Goal: Task Accomplishment & Management: Use online tool/utility

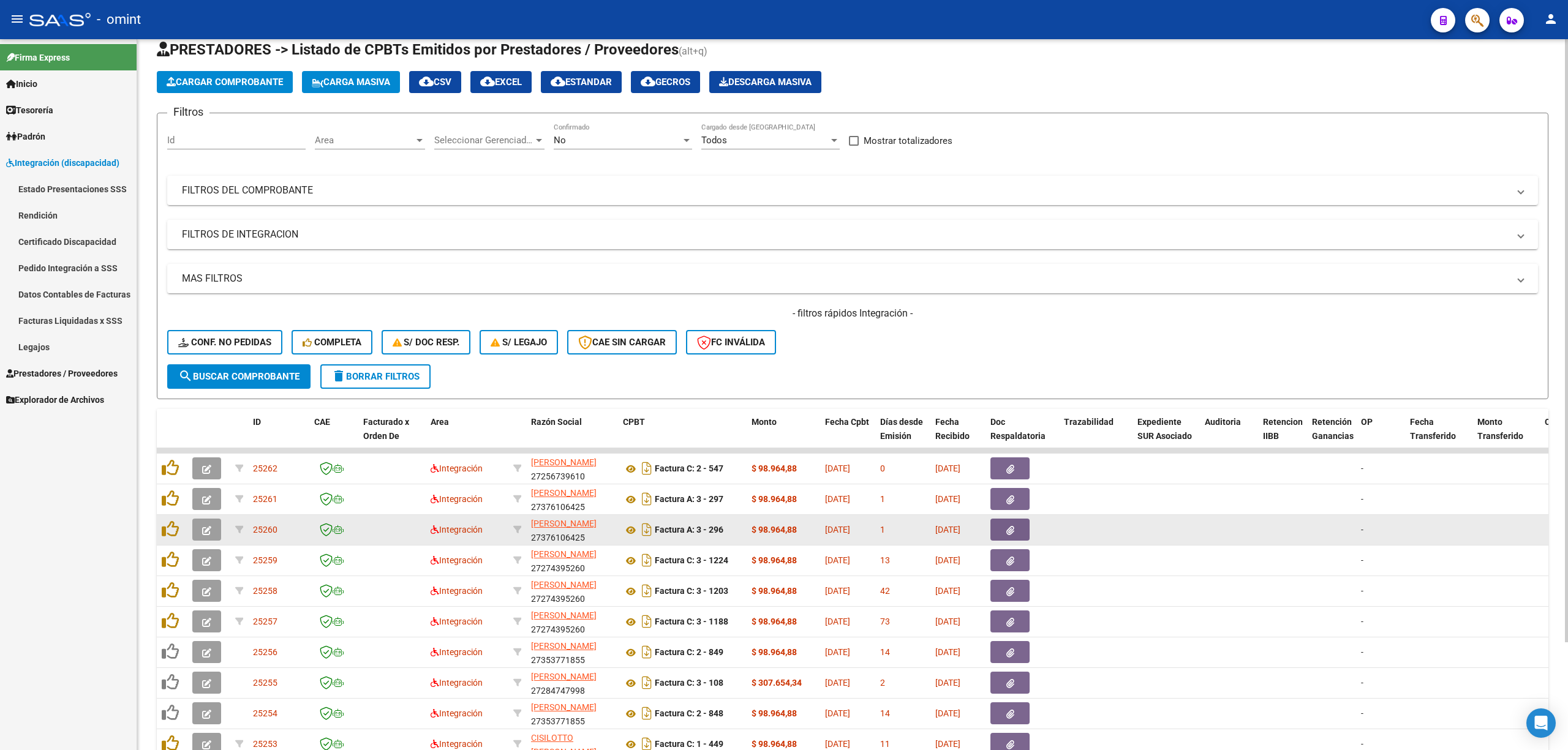
scroll to position [81, 0]
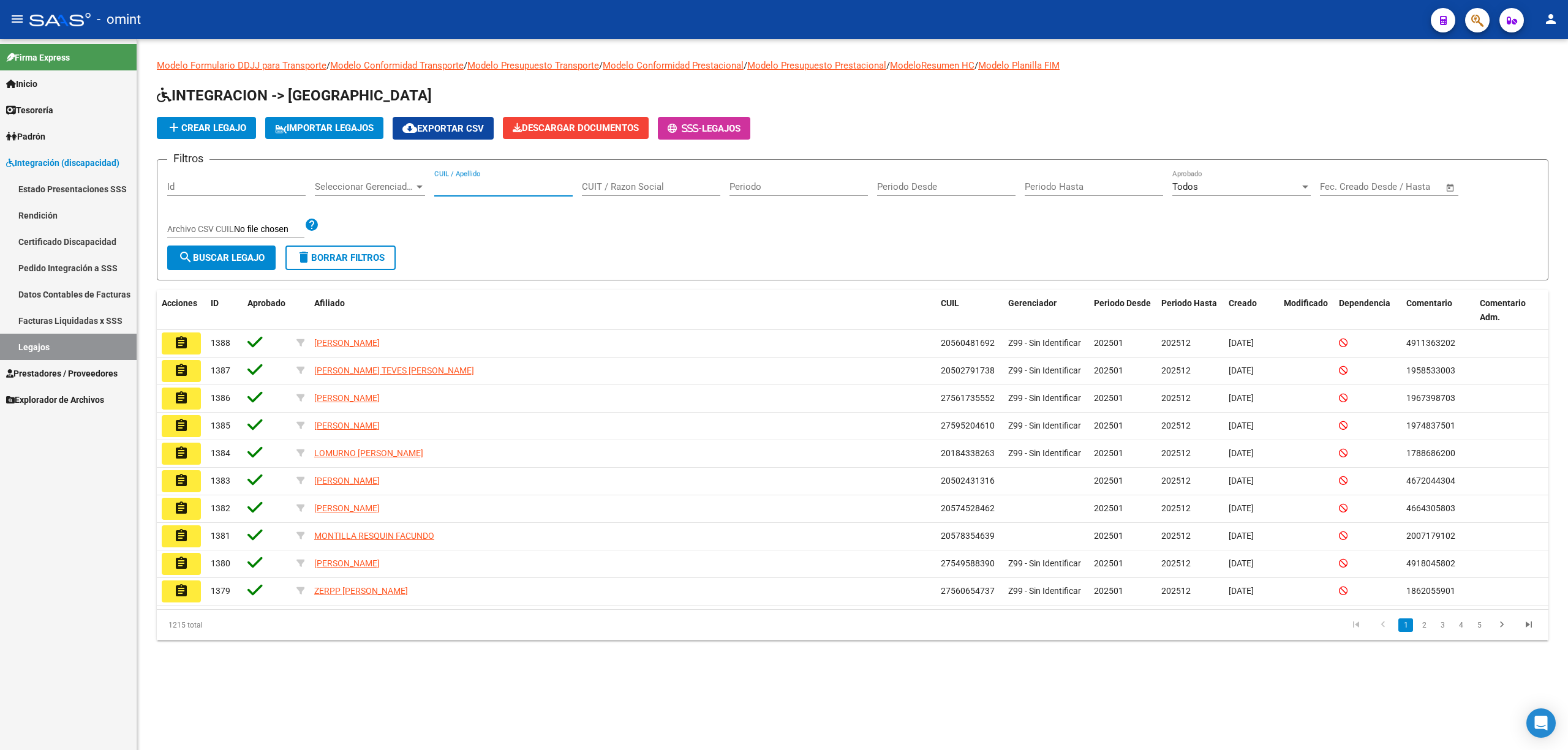
click at [495, 185] on input "CUIL / Apellido" at bounding box center [503, 186] width 139 height 11
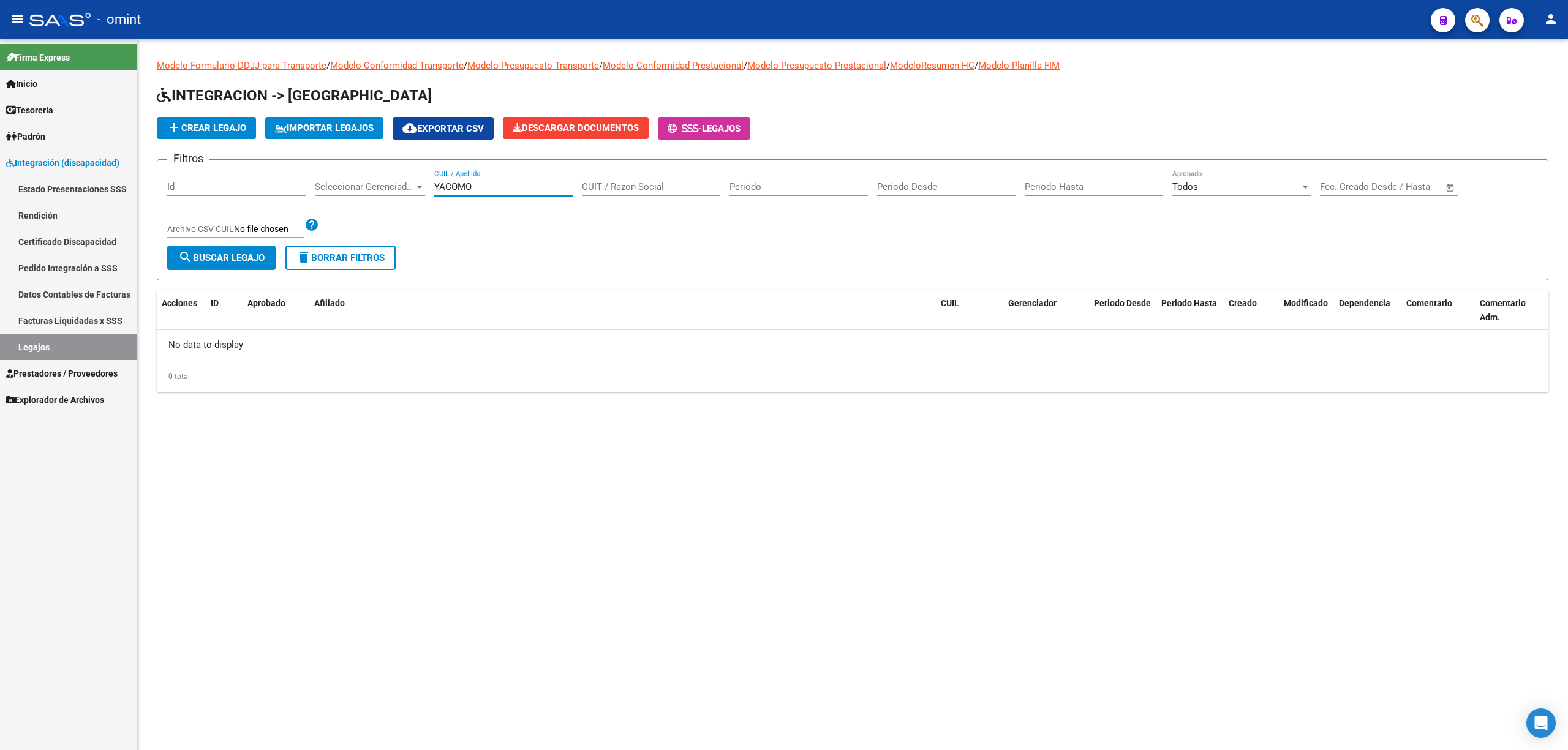
drag, startPoint x: 486, startPoint y: 181, endPoint x: 408, endPoint y: 180, distance: 78.0
click at [408, 180] on div "Filtros Id Seleccionar Gerenciador Seleccionar Gerenciador YACOMO CUIL / Apelli…" at bounding box center [852, 207] width 1371 height 76
type input "a"
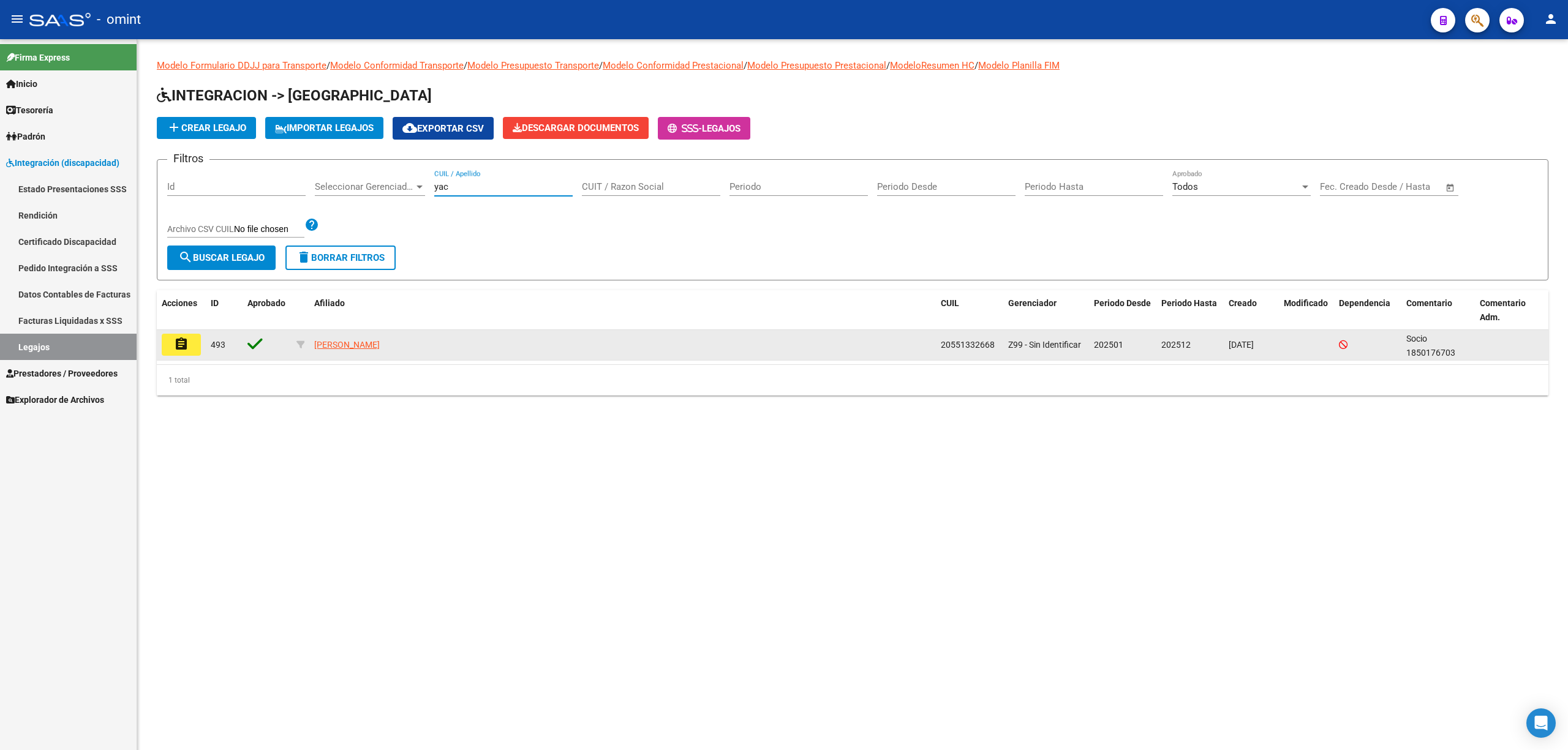
type input "yac"
click at [190, 342] on button "assignment" at bounding box center [181, 345] width 39 height 22
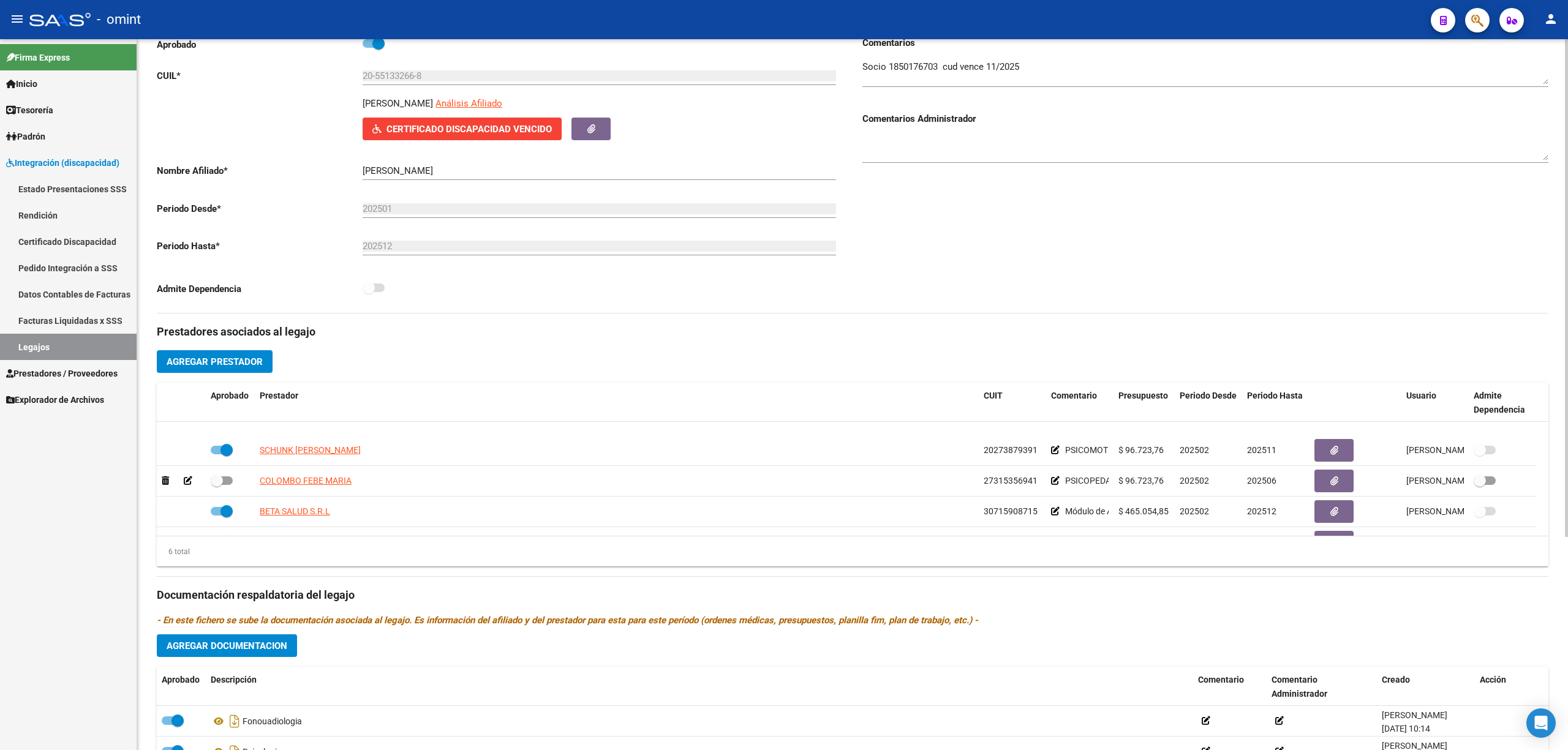
scroll to position [74, 0]
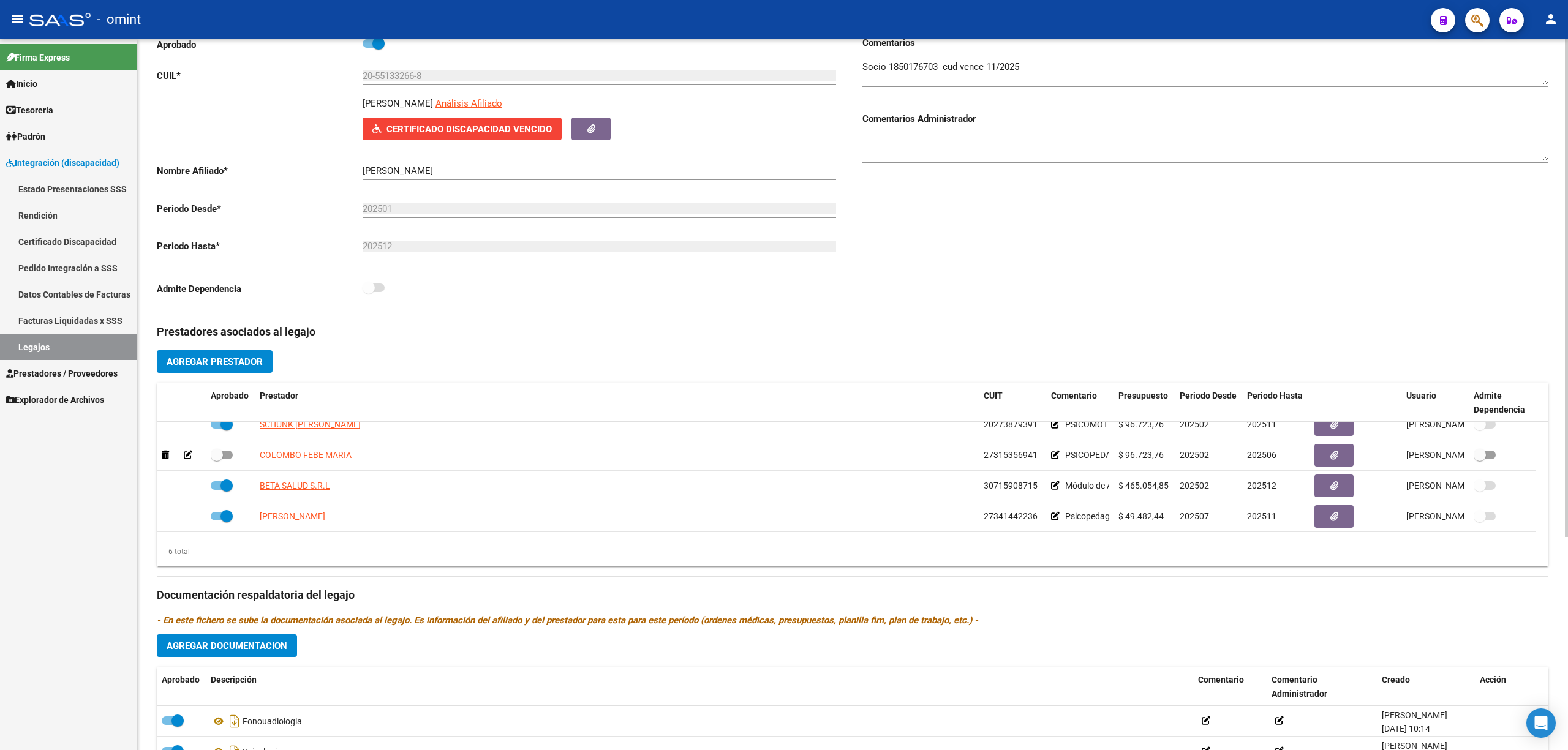
click at [238, 648] on span "Agregar Documentacion" at bounding box center [227, 646] width 121 height 11
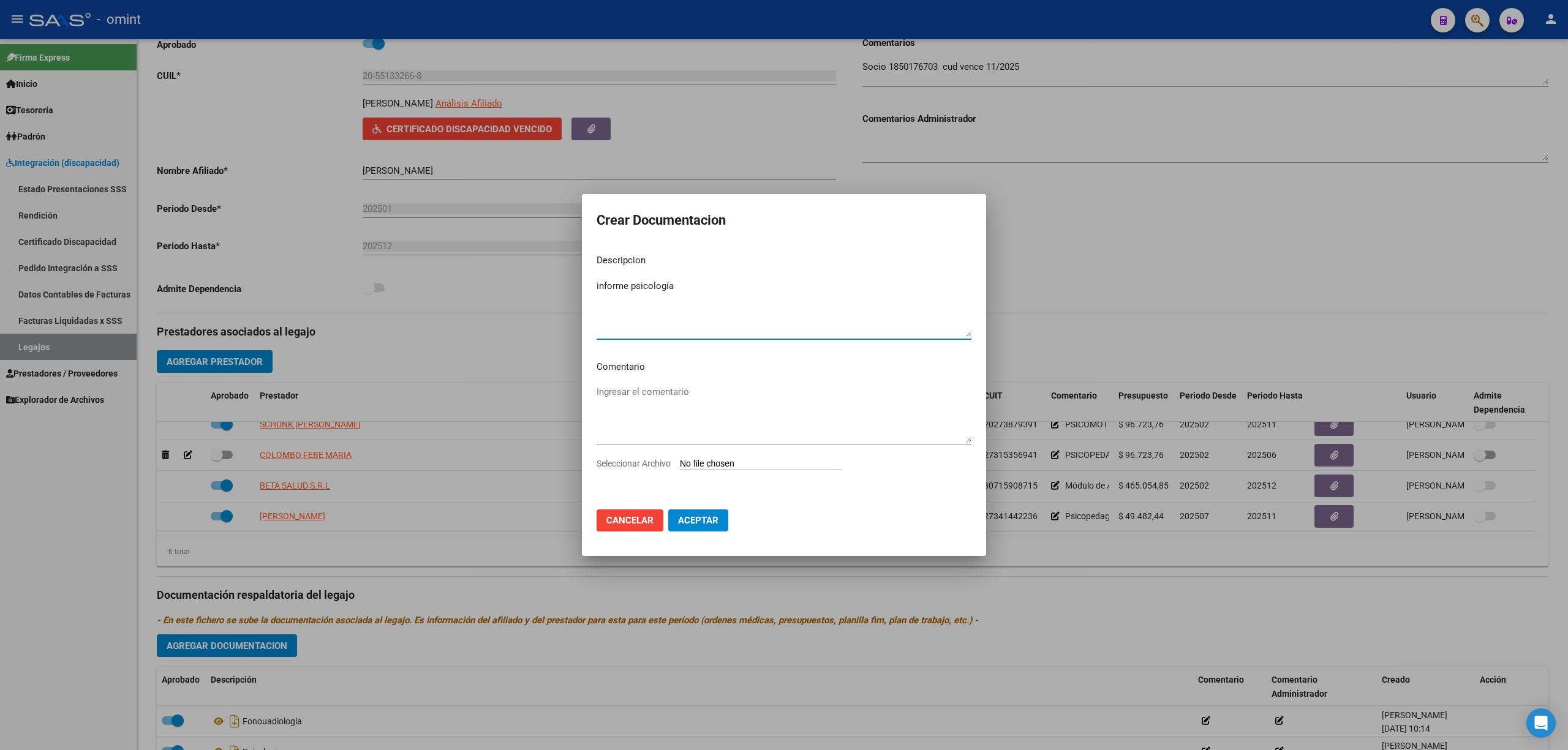
type textarea "informe psicología"
click at [740, 466] on input "Seleccionar Archivo" at bounding box center [761, 464] width 163 height 12
type input "C:\fakepath\INFORME- YACOMO - PSIC.pdf"
click at [691, 520] on span "Aceptar" at bounding box center [698, 523] width 40 height 11
checkbox input "false"
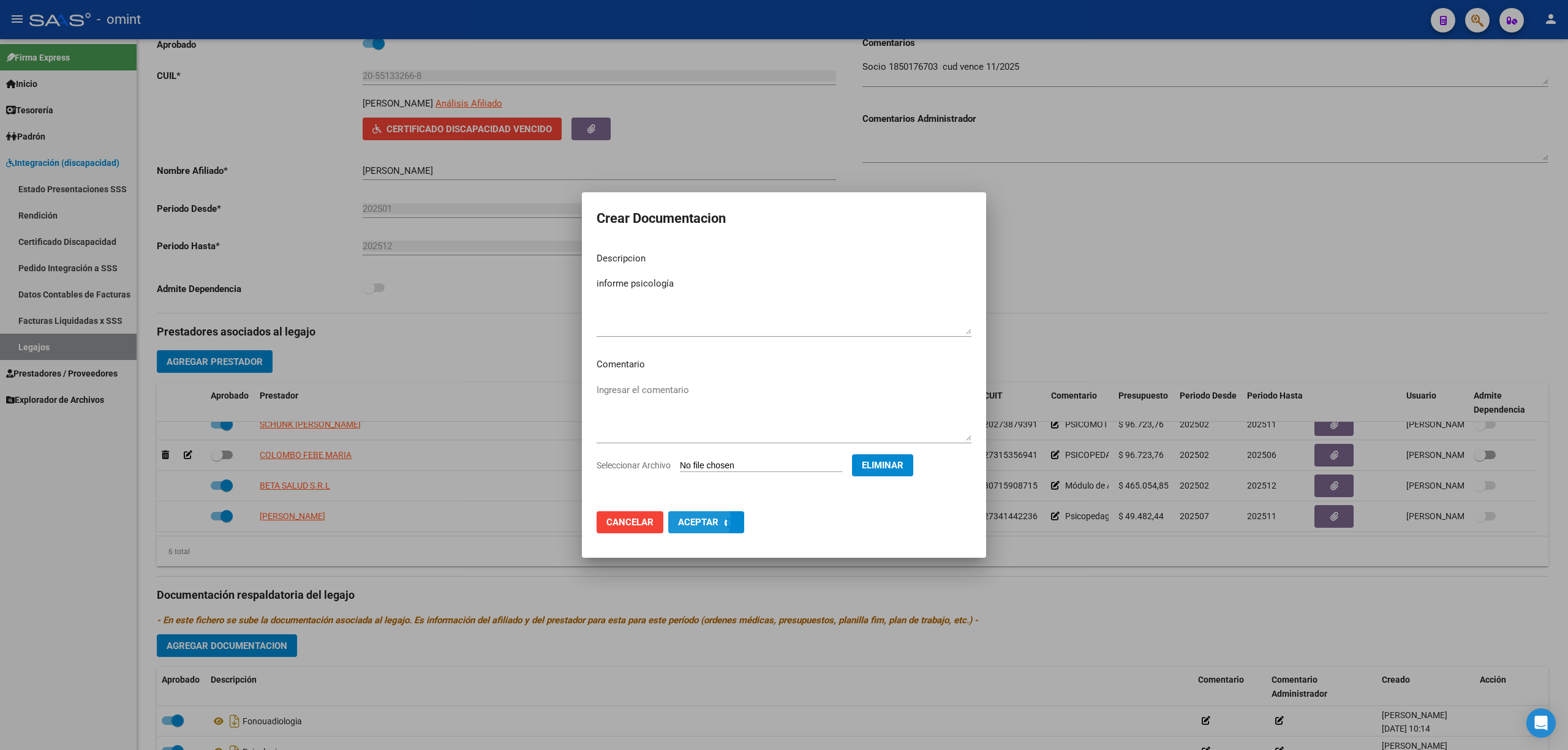
checkbox input "true"
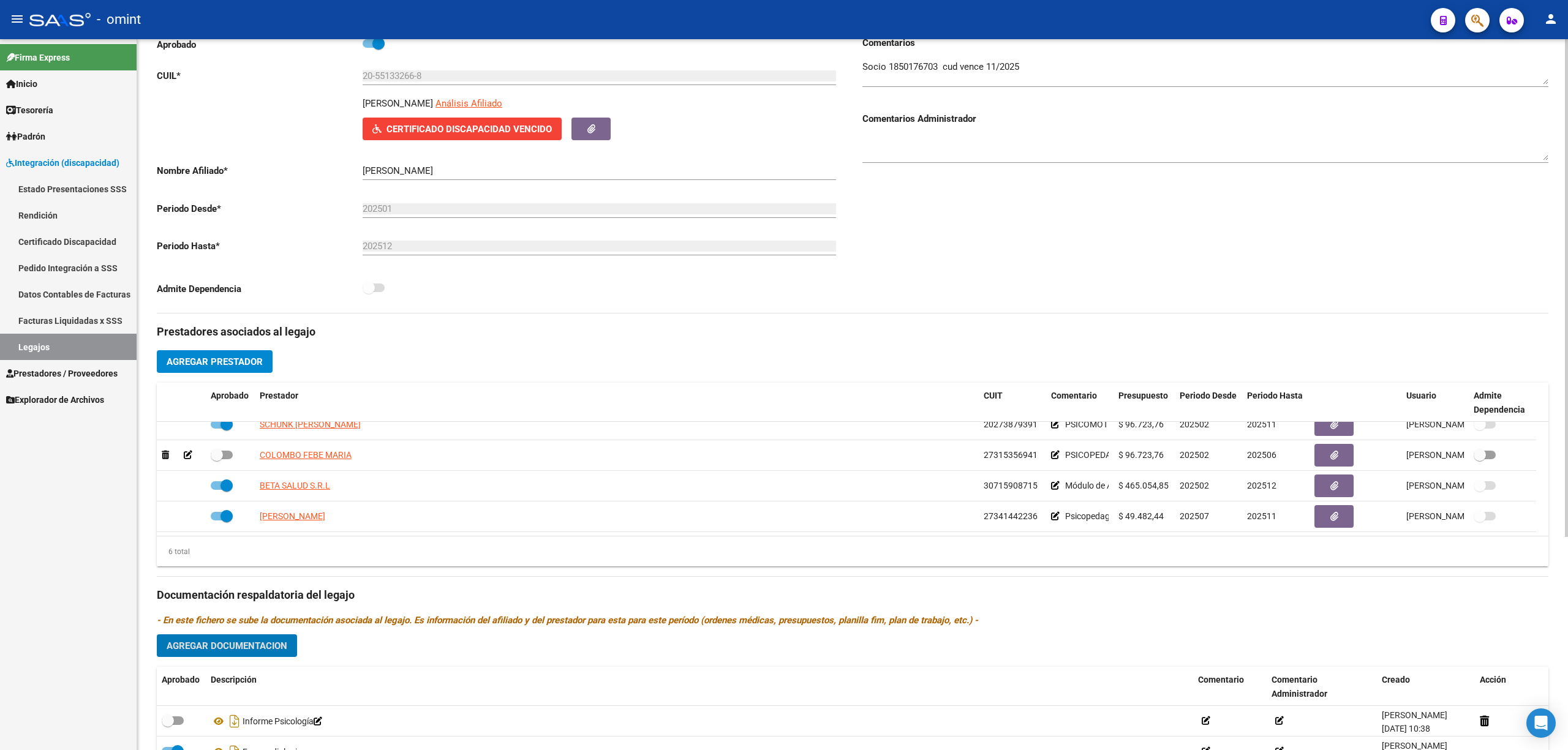
scroll to position [0, 0]
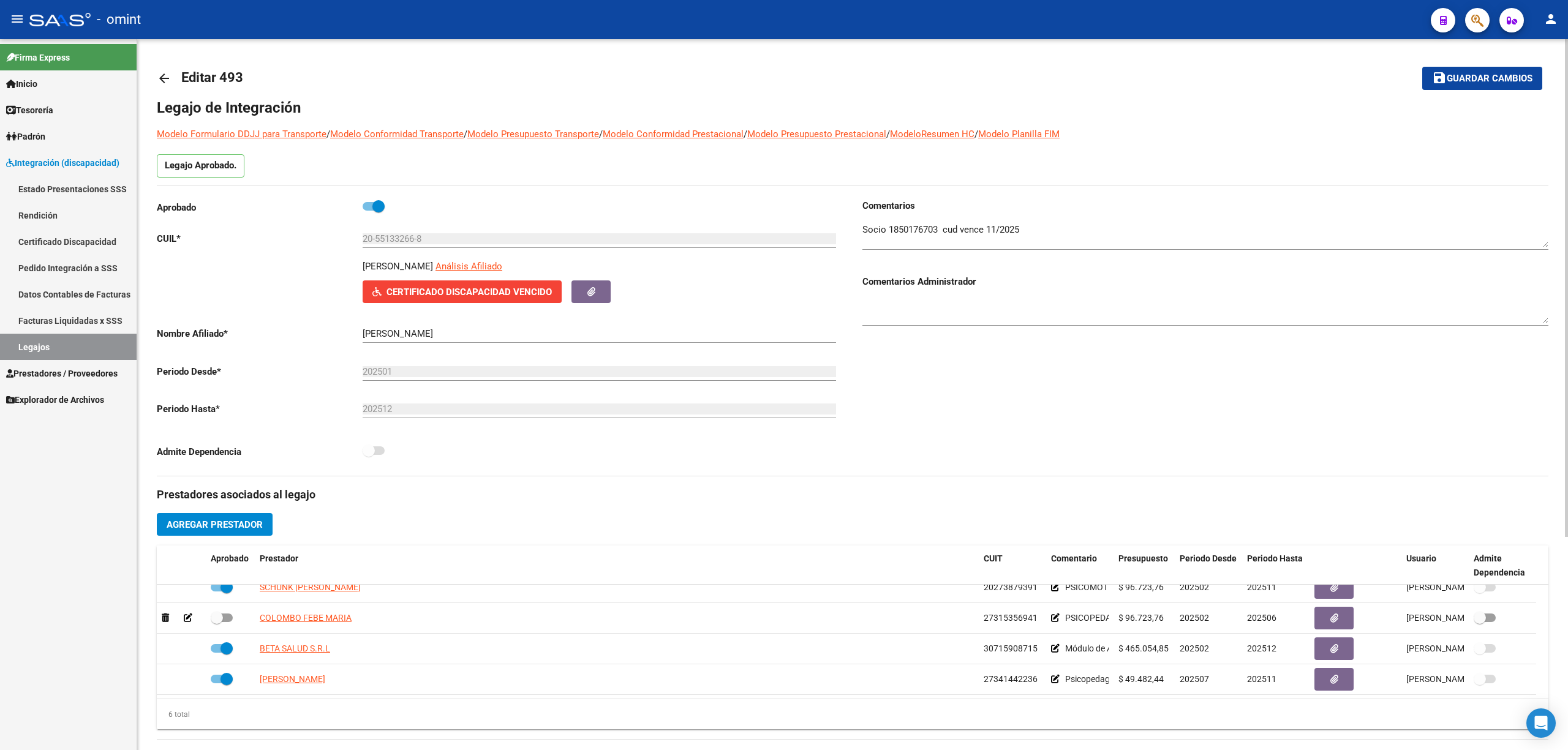
click at [158, 74] on mat-icon "arrow_back" at bounding box center [165, 79] width 15 height 15
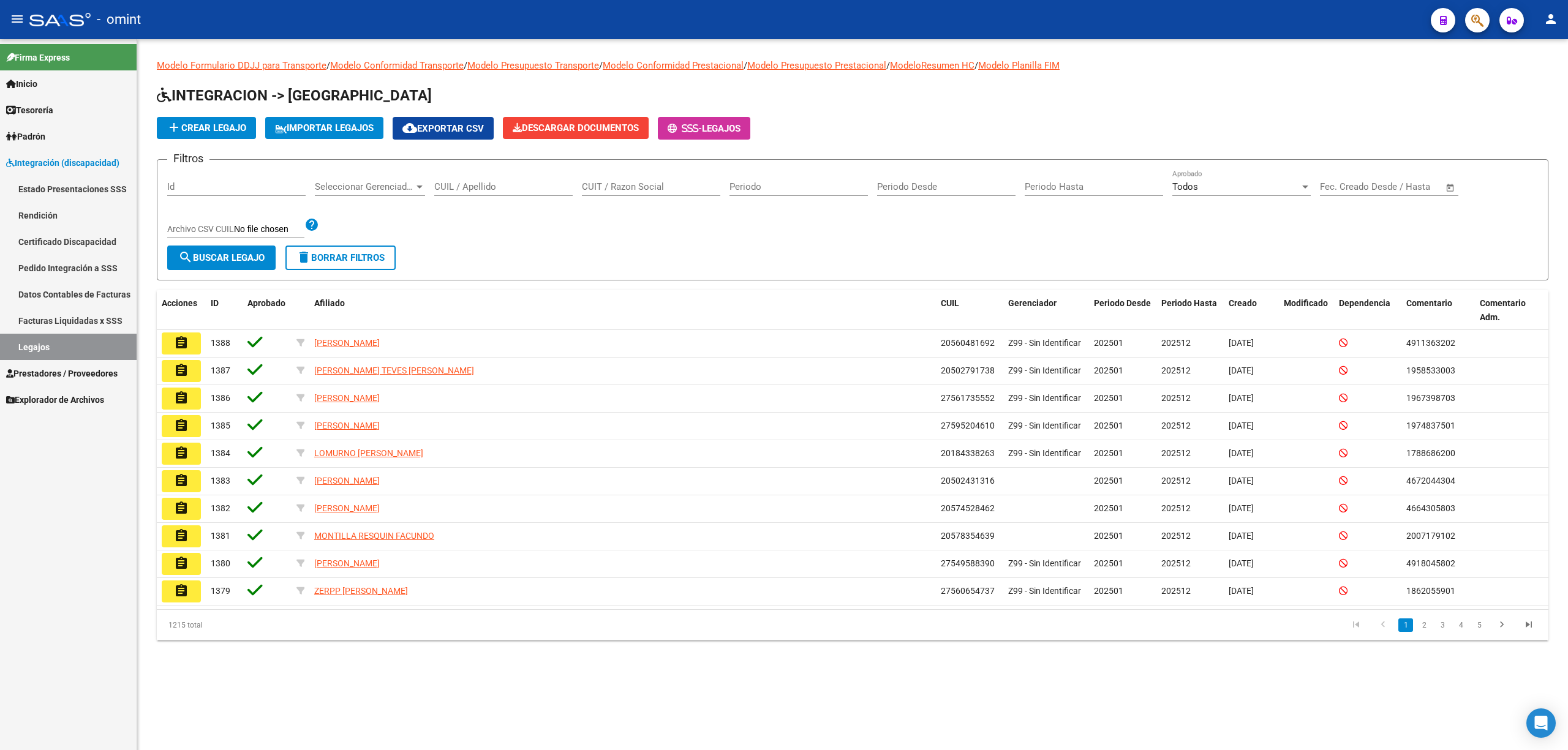
click at [463, 189] on input "CUIL / Apellido" at bounding box center [503, 186] width 139 height 11
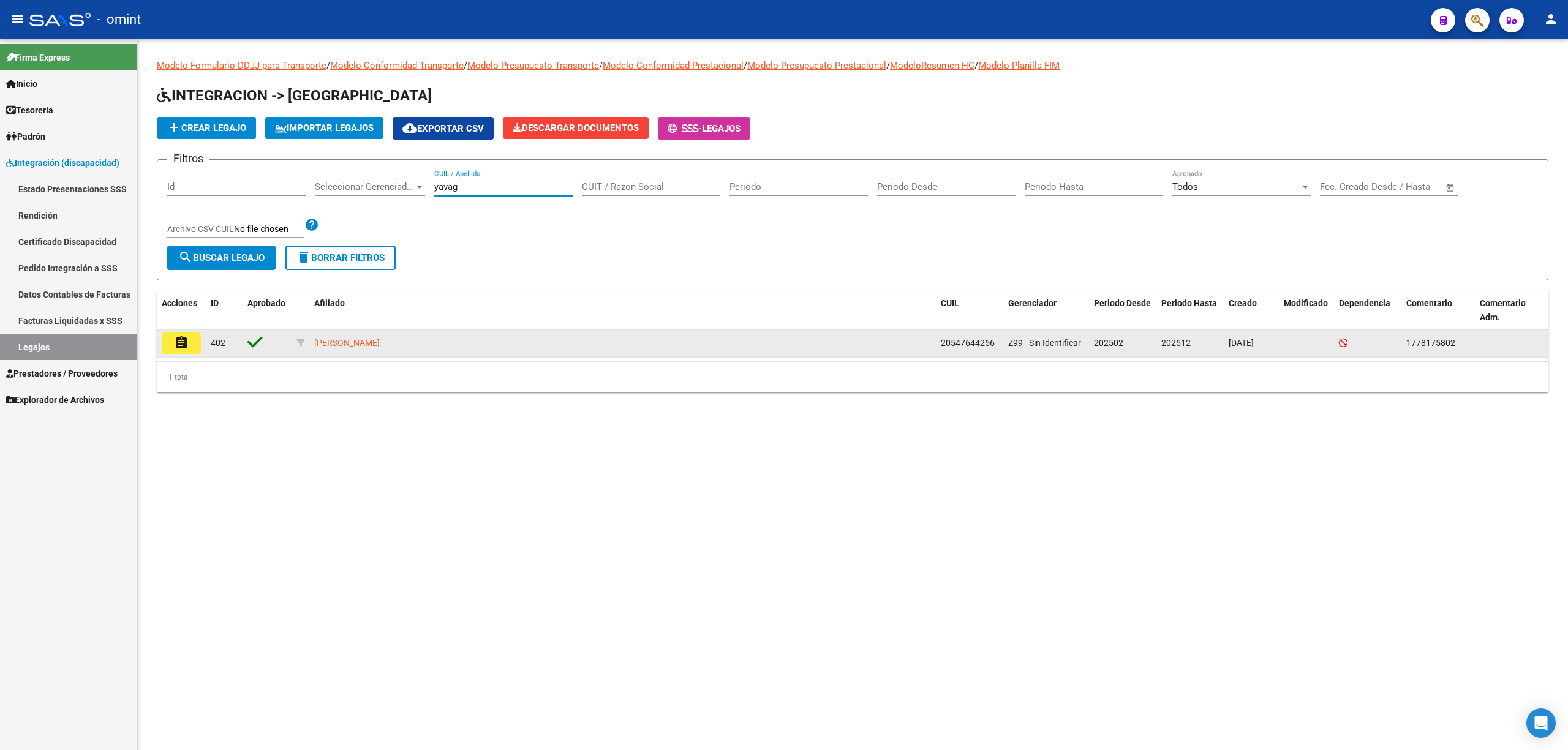
type input "yavag"
click at [177, 346] on mat-icon "assignment" at bounding box center [182, 343] width 15 height 15
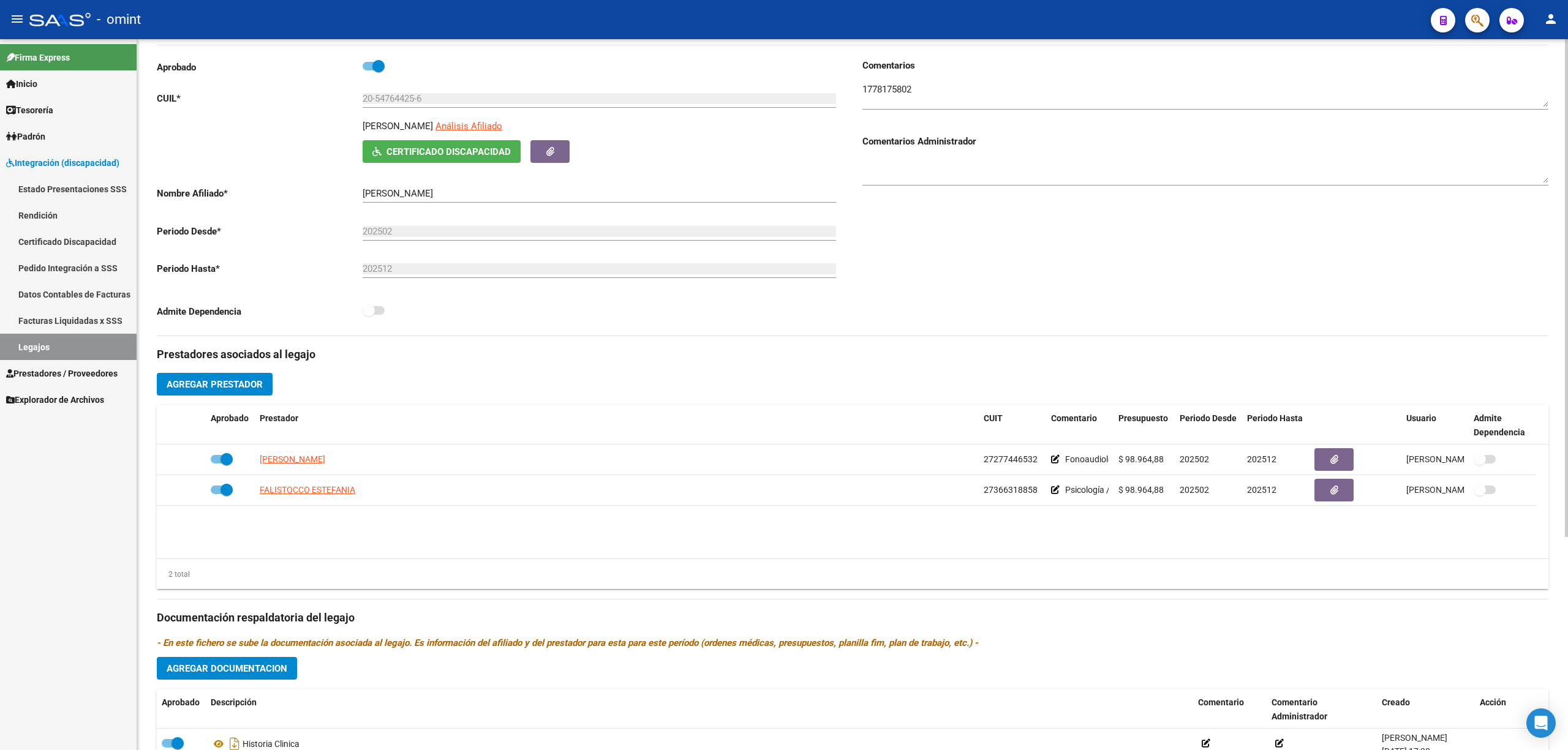
scroll to position [304, 0]
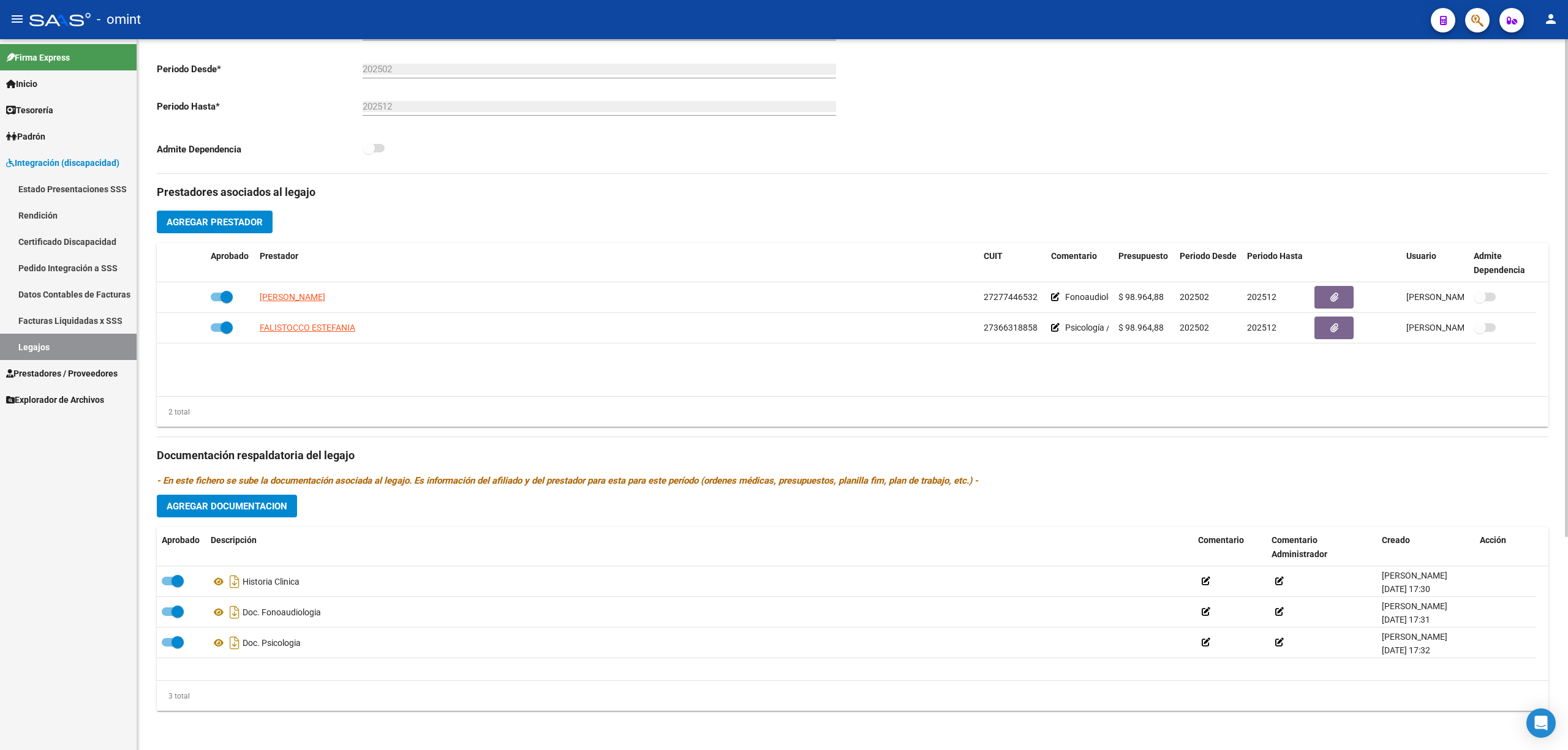
click at [255, 508] on span "Agregar Documentacion" at bounding box center [227, 507] width 121 height 11
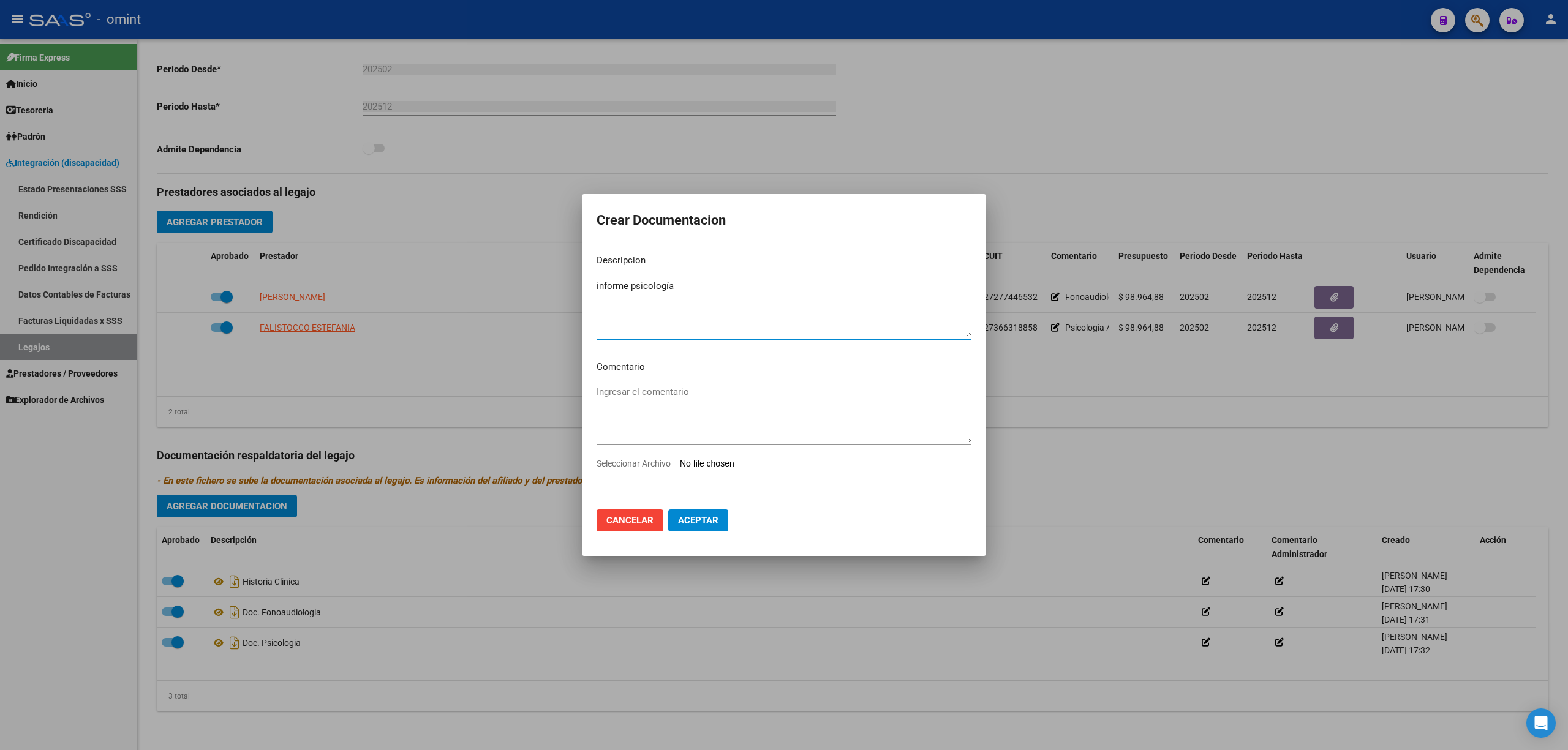
type textarea "informe psicología"
click at [720, 463] on input "Seleccionar Archivo" at bounding box center [761, 464] width 163 height 12
type input "C:\fakepath\informe - yavagnilio - psc.pdf"
click at [701, 518] on span "Aceptar" at bounding box center [698, 523] width 40 height 11
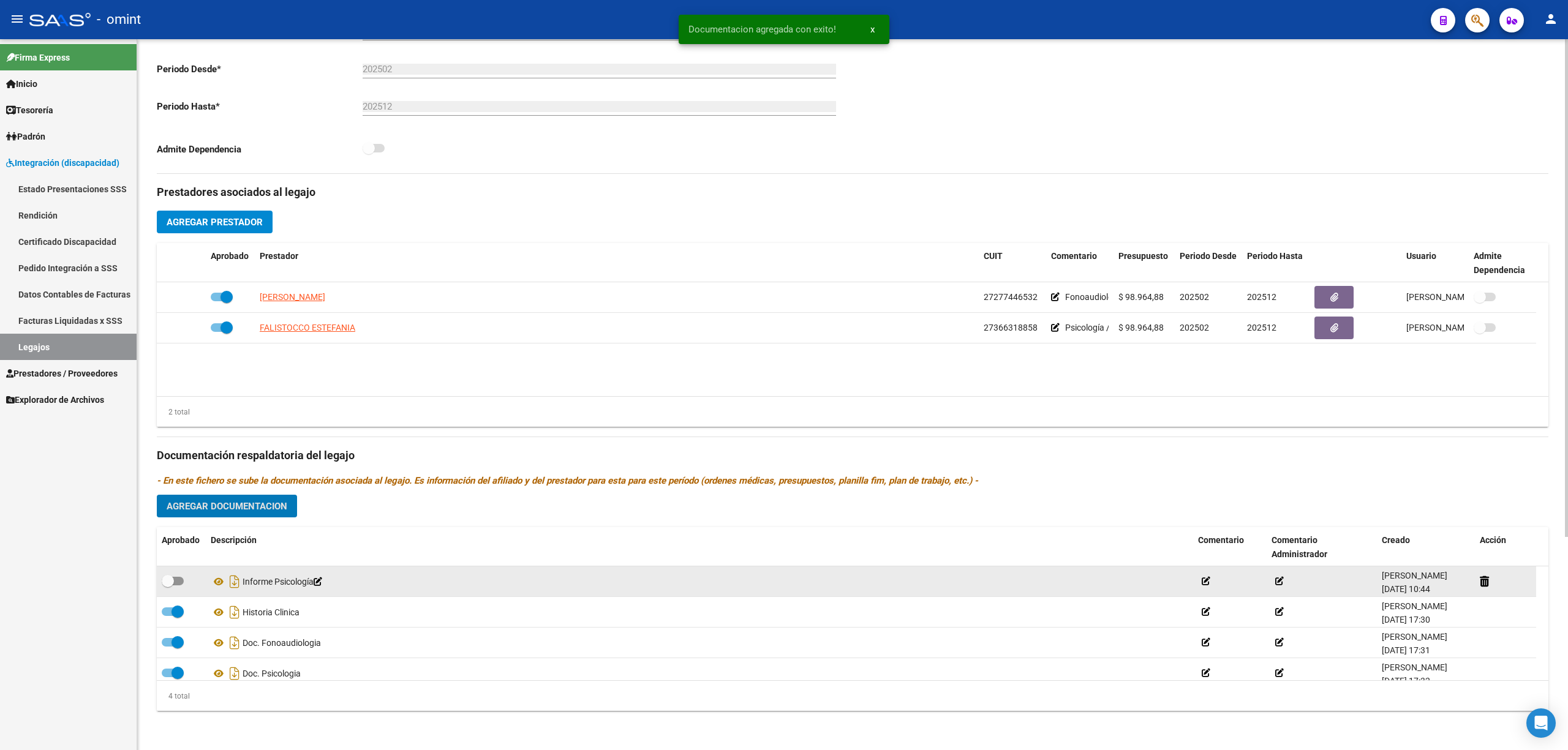
click at [175, 581] on span at bounding box center [173, 581] width 22 height 9
click at [168, 585] on input "checkbox" at bounding box center [167, 585] width 1 height 1
checkbox input "true"
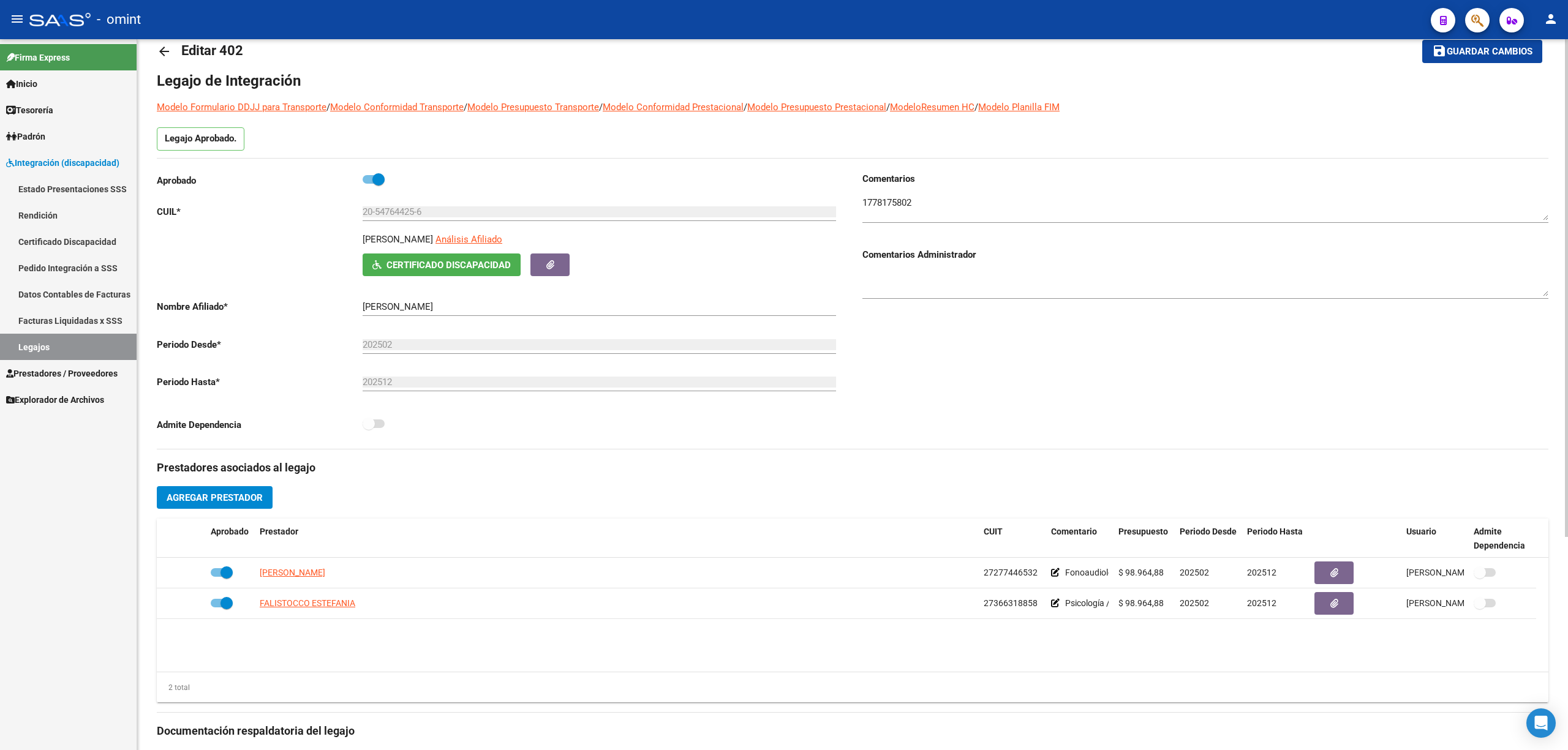
scroll to position [0, 0]
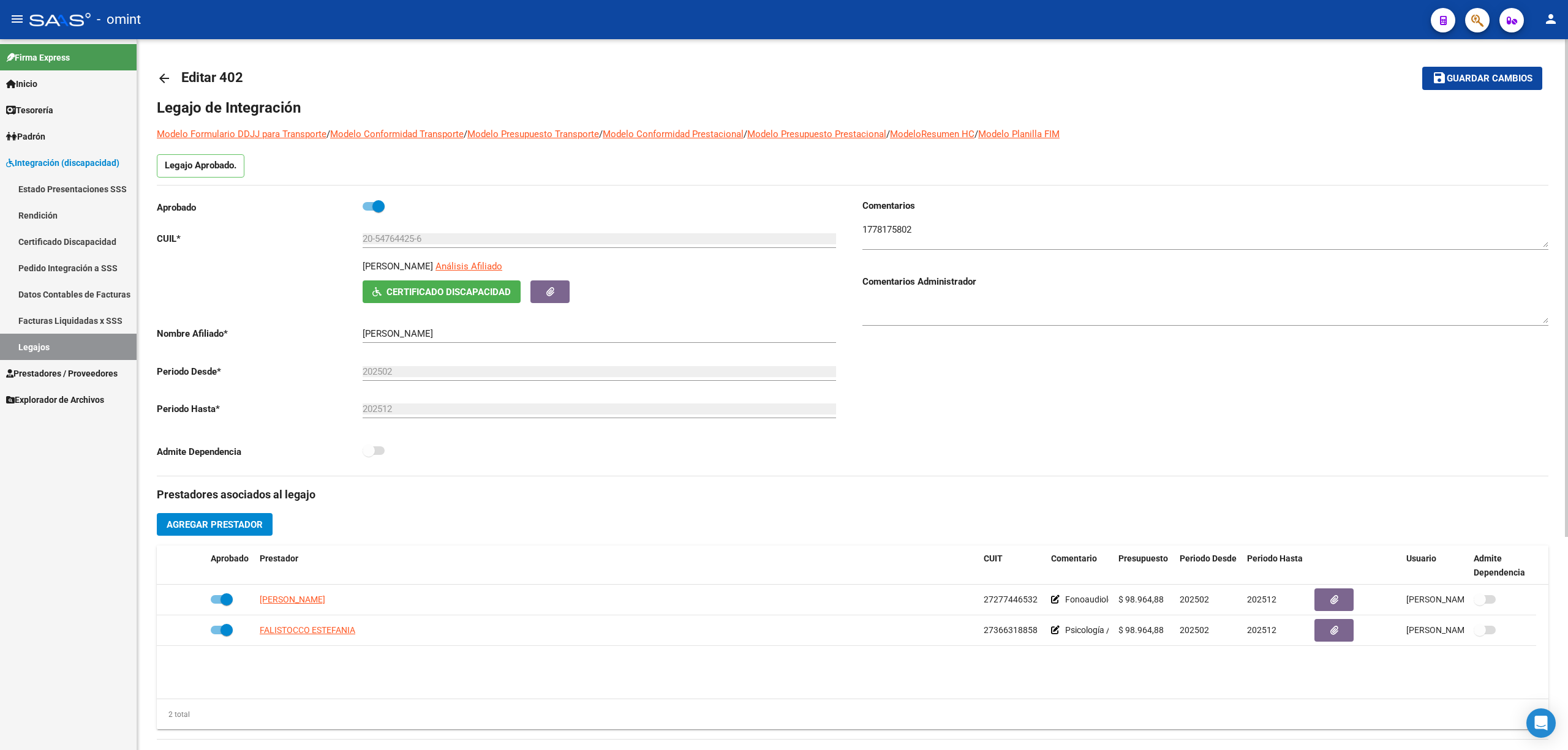
click at [165, 71] on mat-icon "arrow_back" at bounding box center [165, 79] width 15 height 15
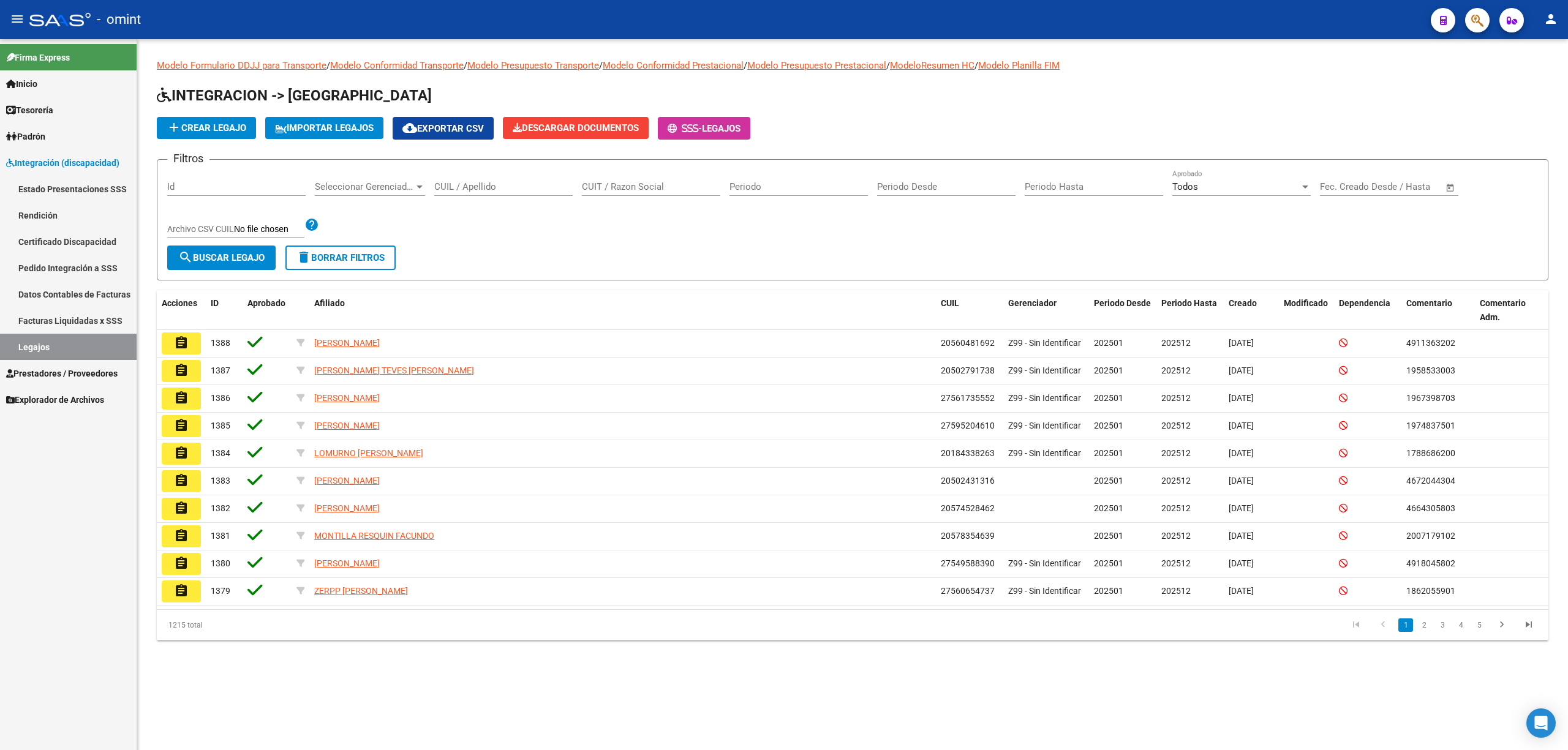
click at [619, 191] on input "CUIT / Razon Social" at bounding box center [651, 186] width 139 height 11
click at [499, 186] on input "CUIL / Apellido" at bounding box center [503, 186] width 139 height 11
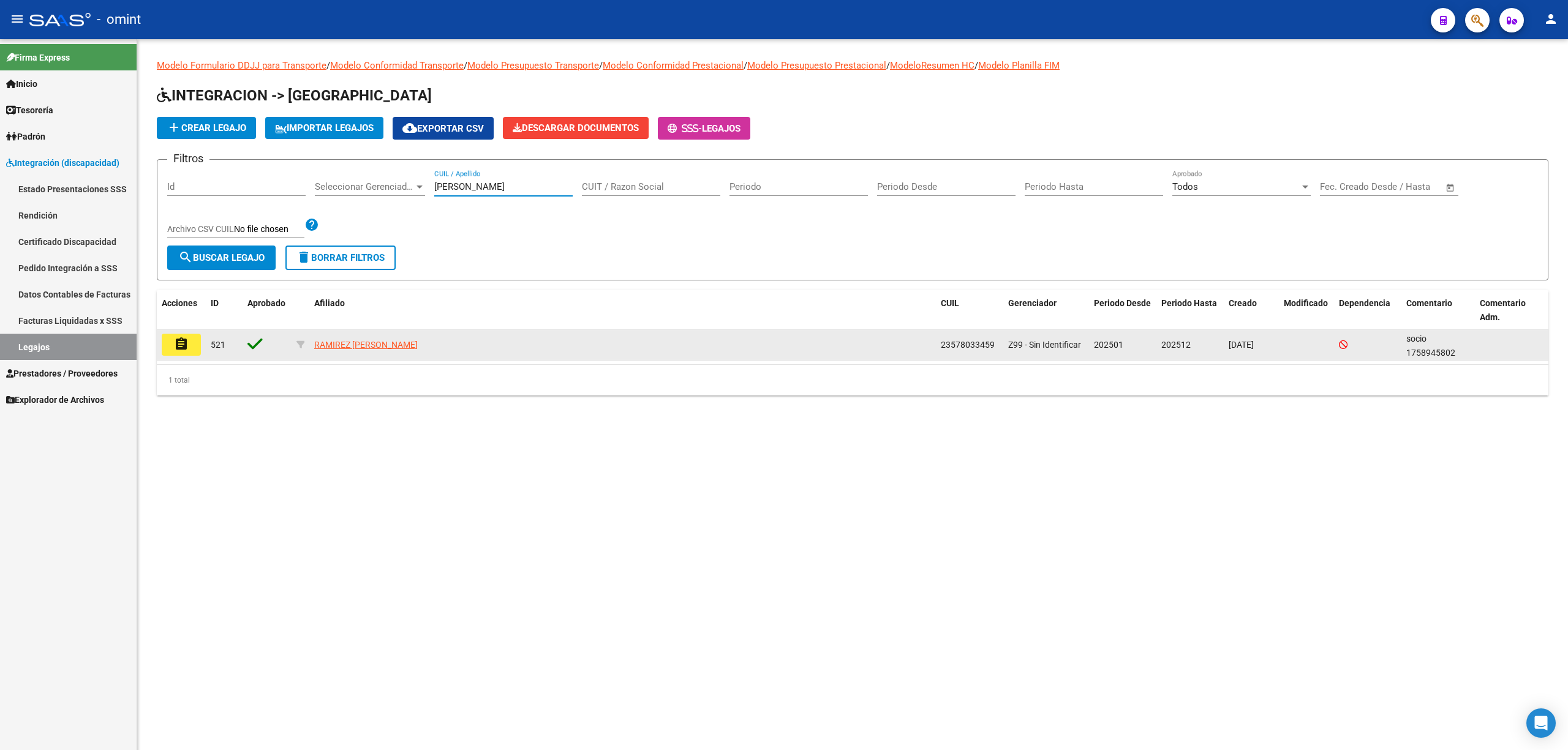
type input "josep"
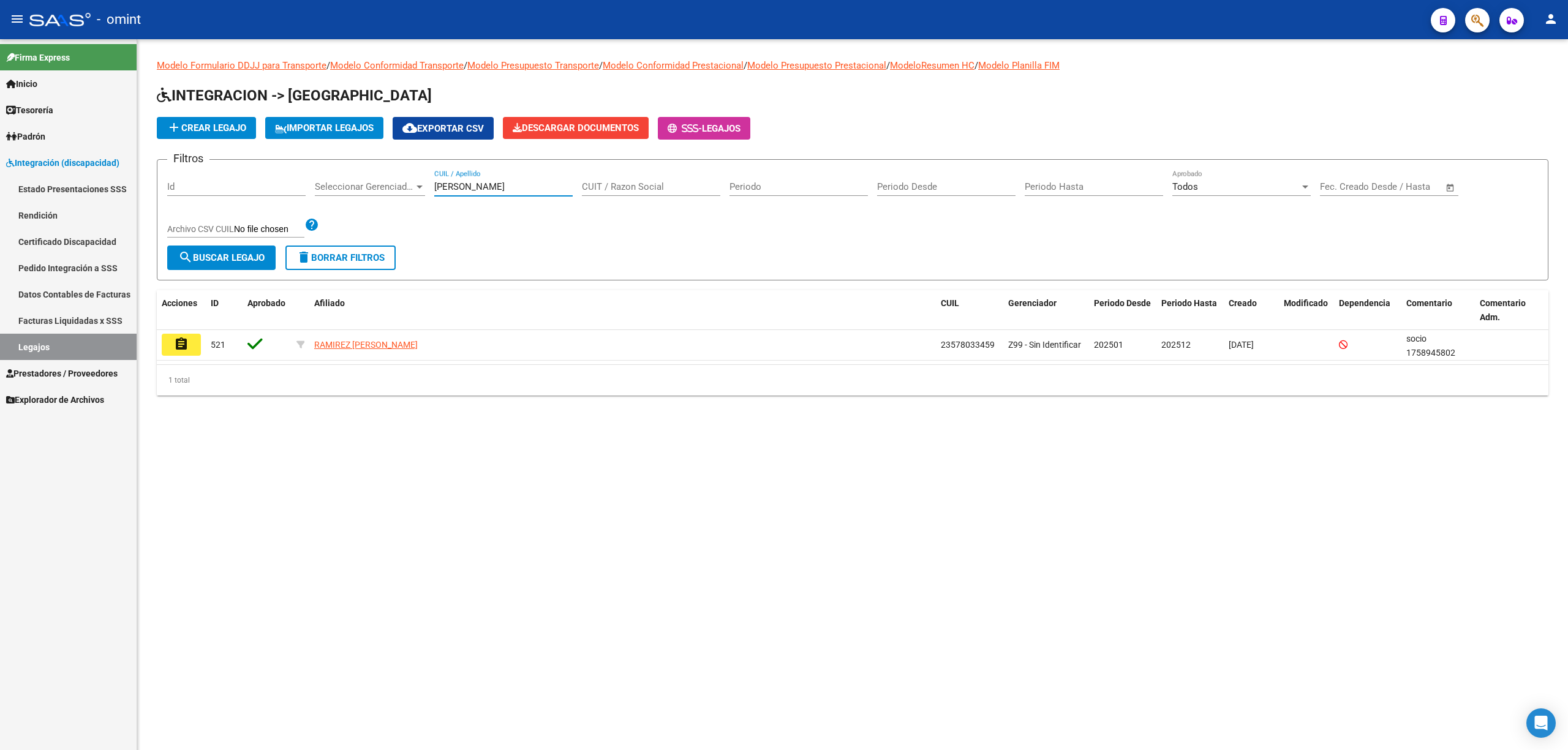
drag, startPoint x: 168, startPoint y: 350, endPoint x: 176, endPoint y: 350, distance: 8.0
click at [169, 350] on button "assignment" at bounding box center [181, 345] width 39 height 22
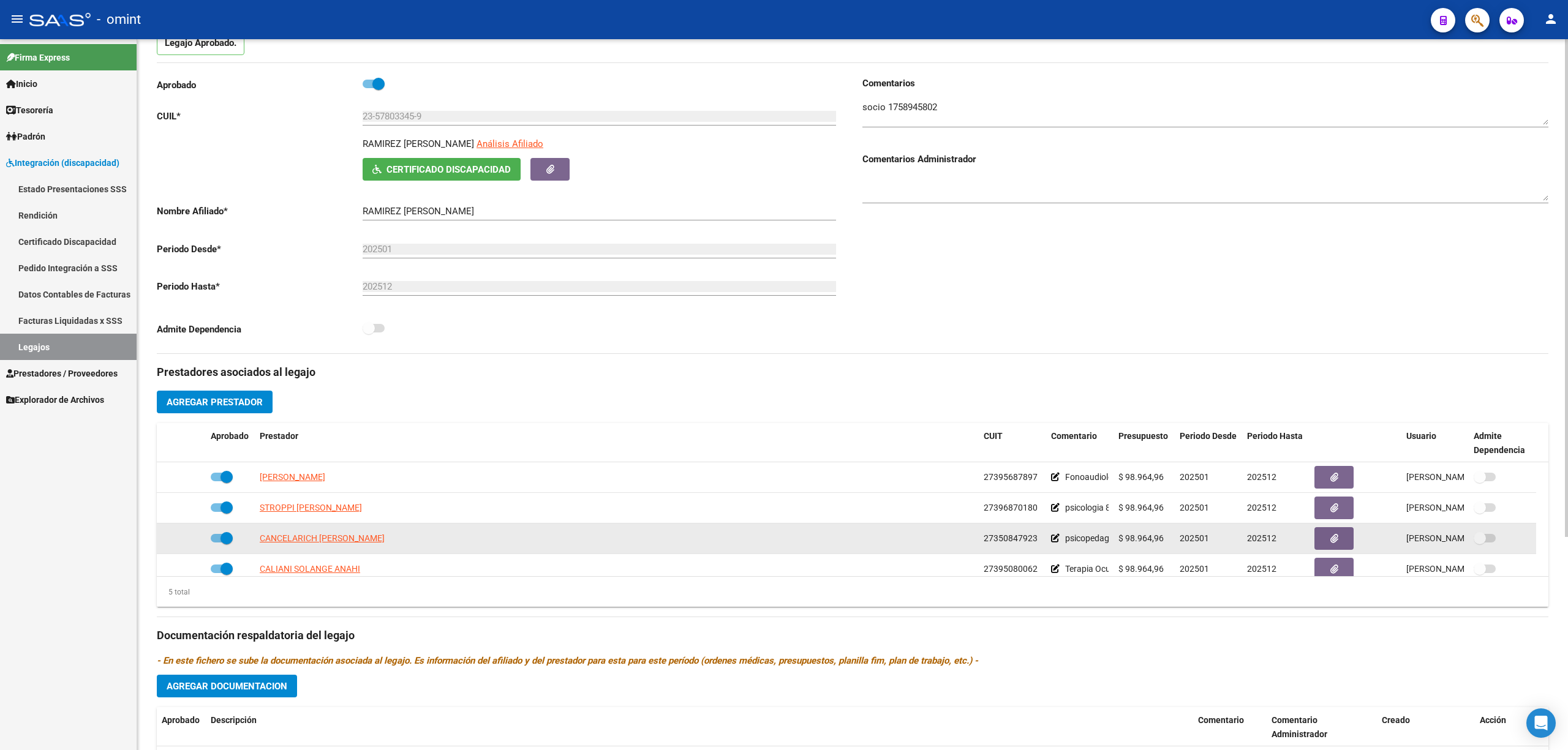
scroll to position [163, 0]
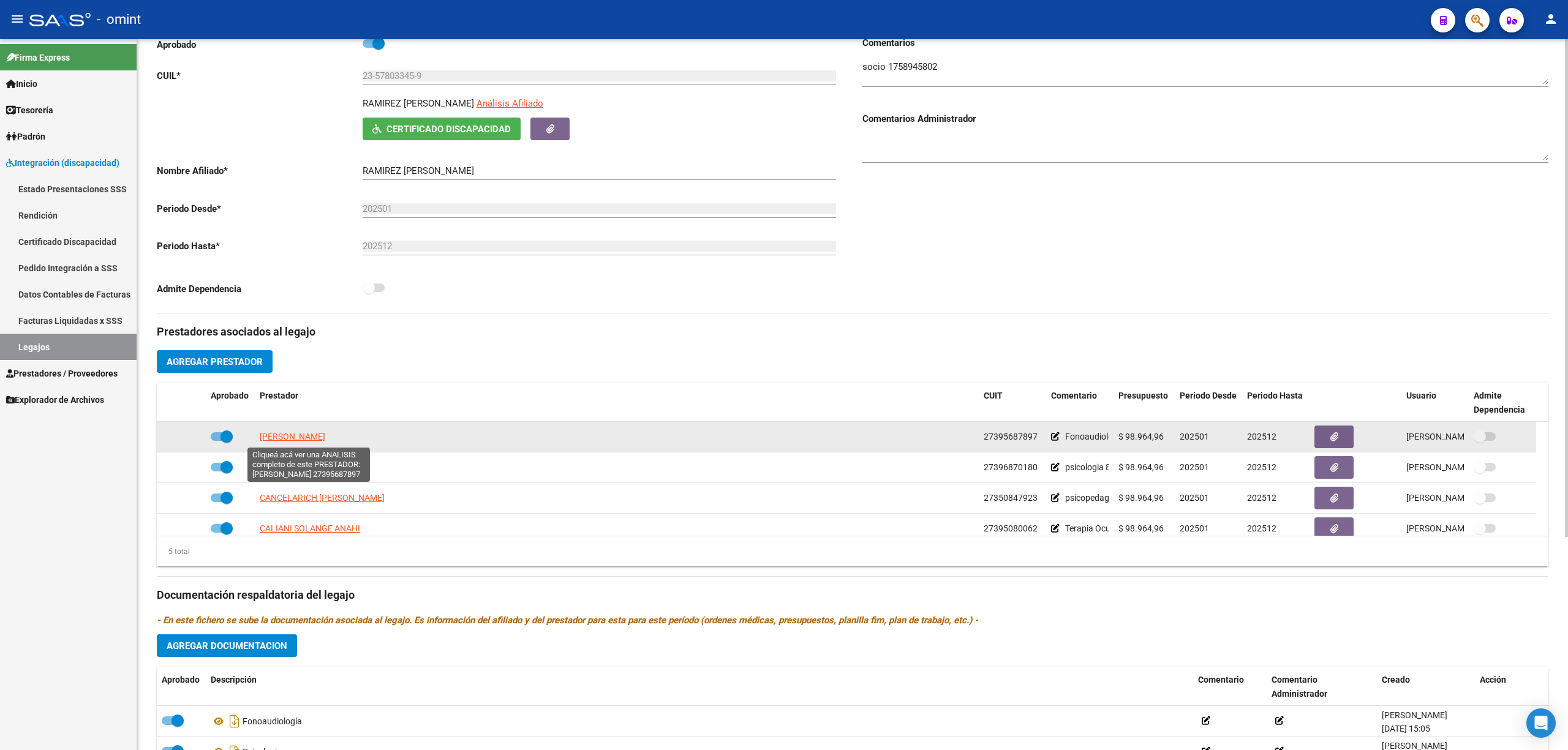
click at [290, 439] on span "ALFONSO ELIANA MARIA" at bounding box center [292, 436] width 66 height 10
type textarea "27395687897"
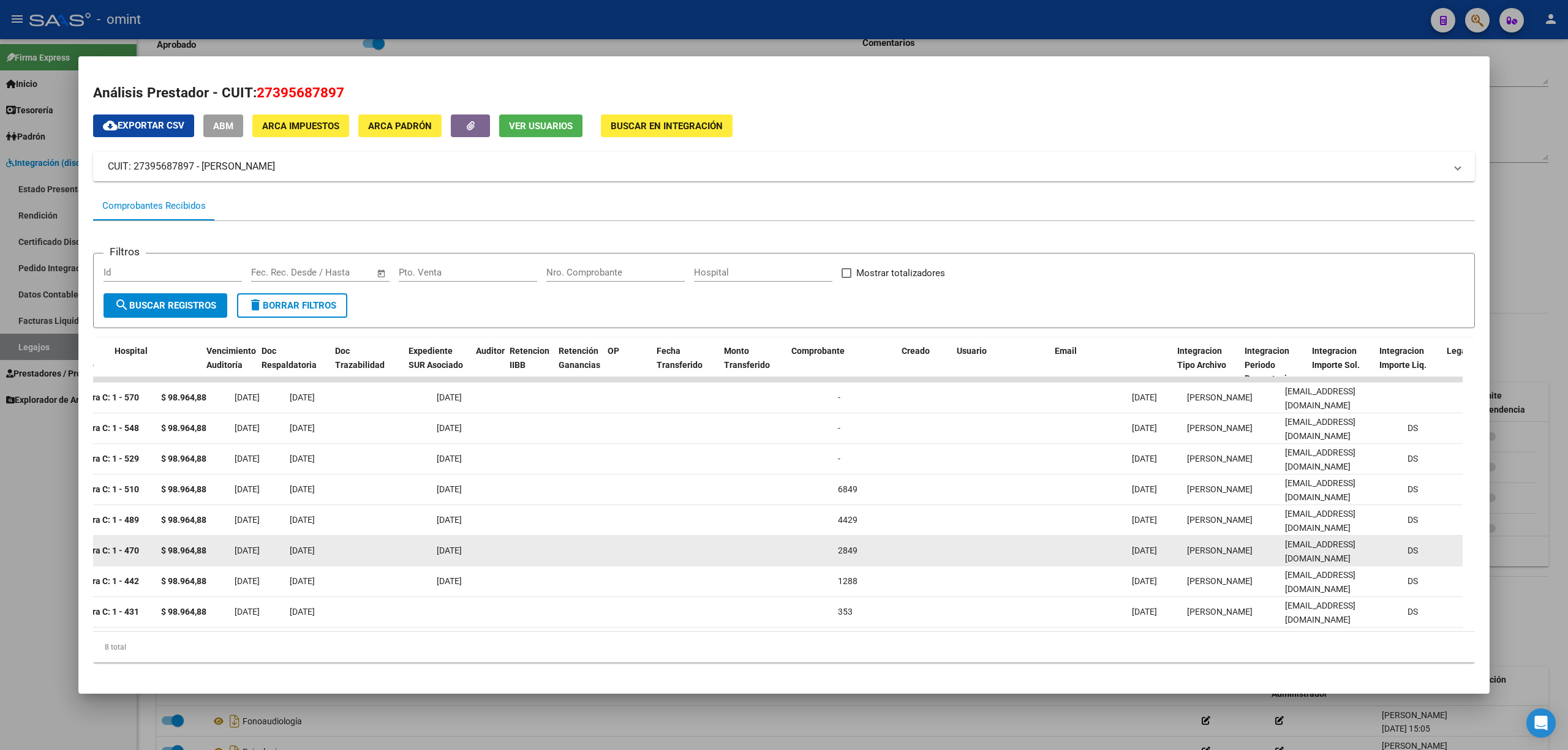
scroll to position [0, 137]
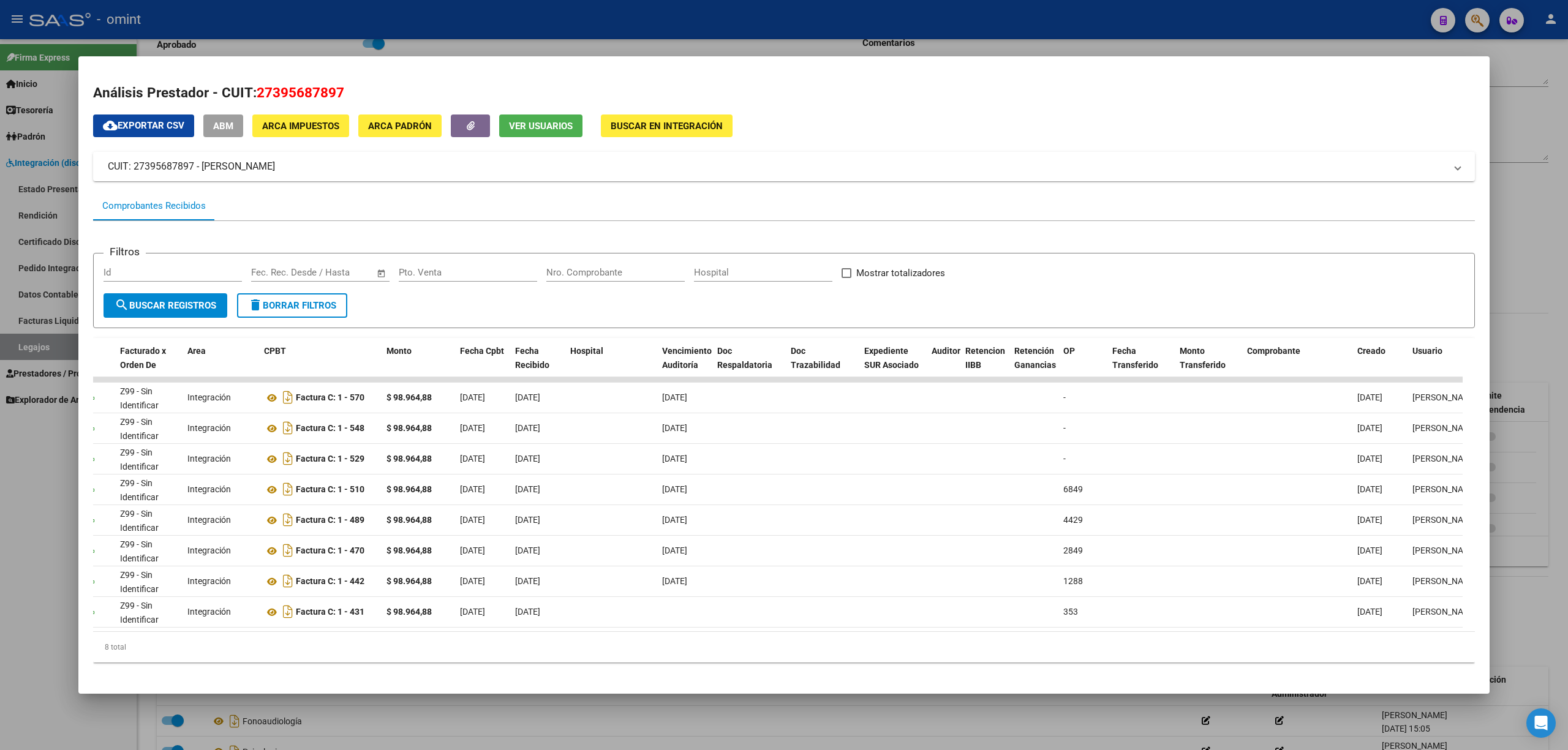
click at [645, 735] on div at bounding box center [784, 375] width 1568 height 750
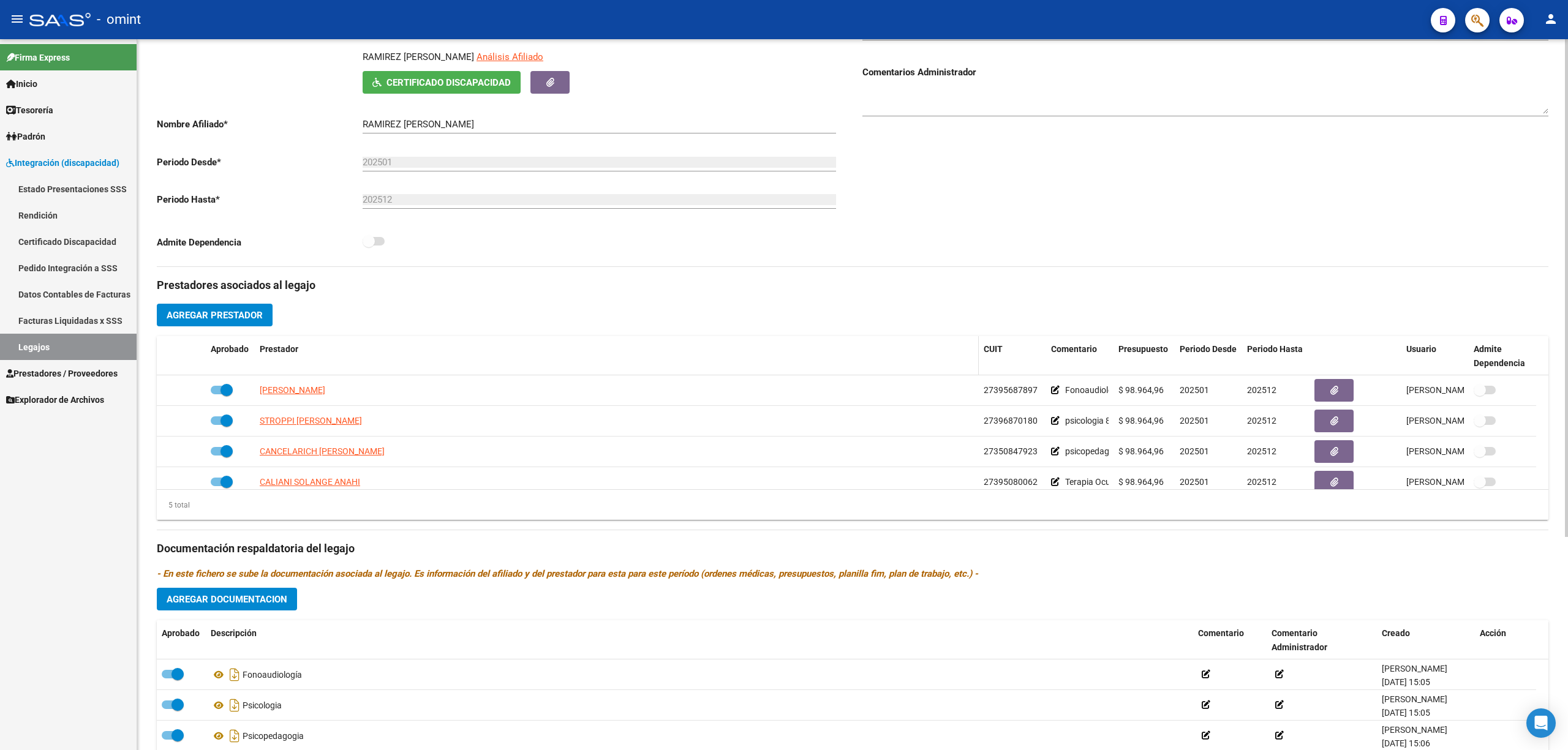
scroll to position [0, 0]
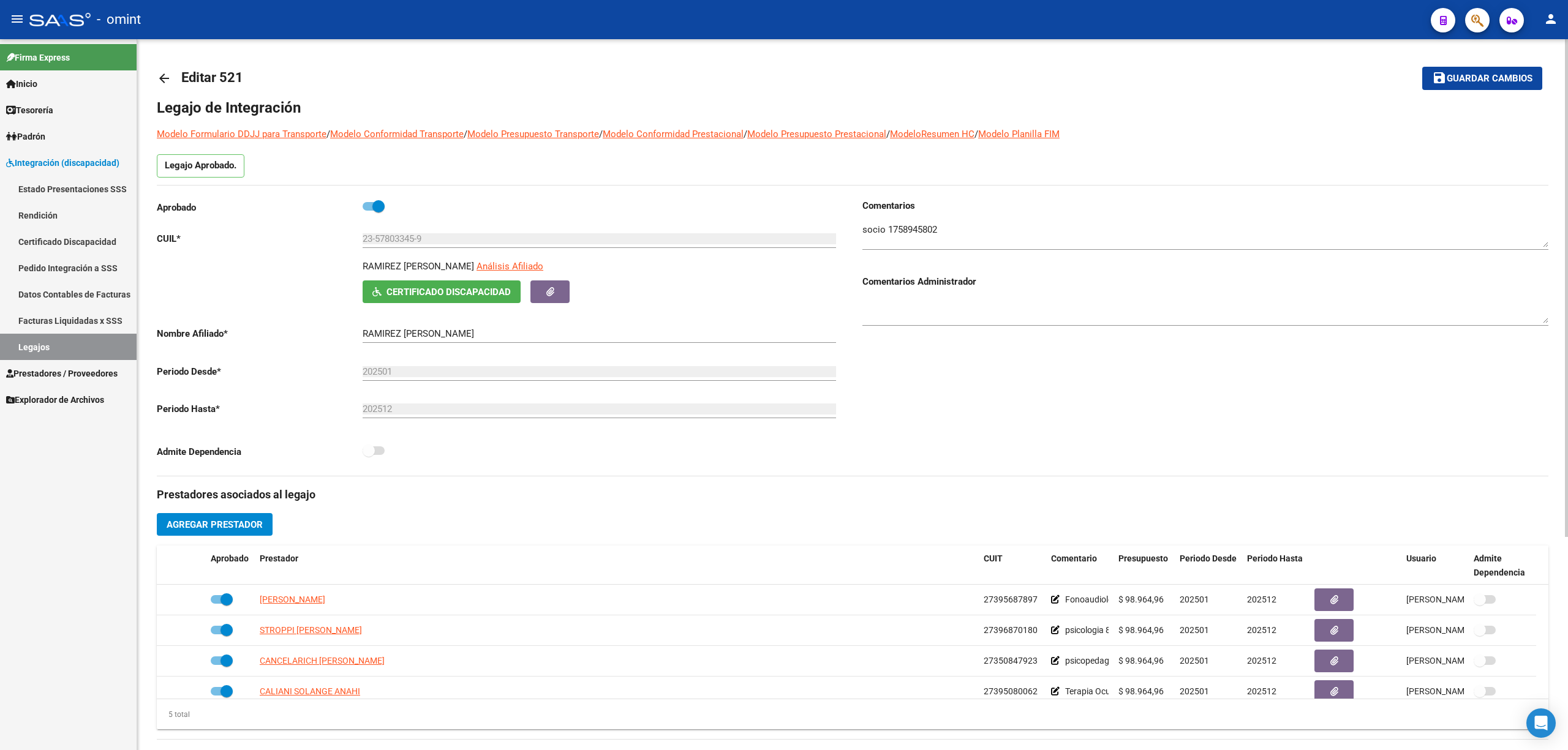
click at [170, 82] on mat-icon "arrow_back" at bounding box center [165, 79] width 15 height 15
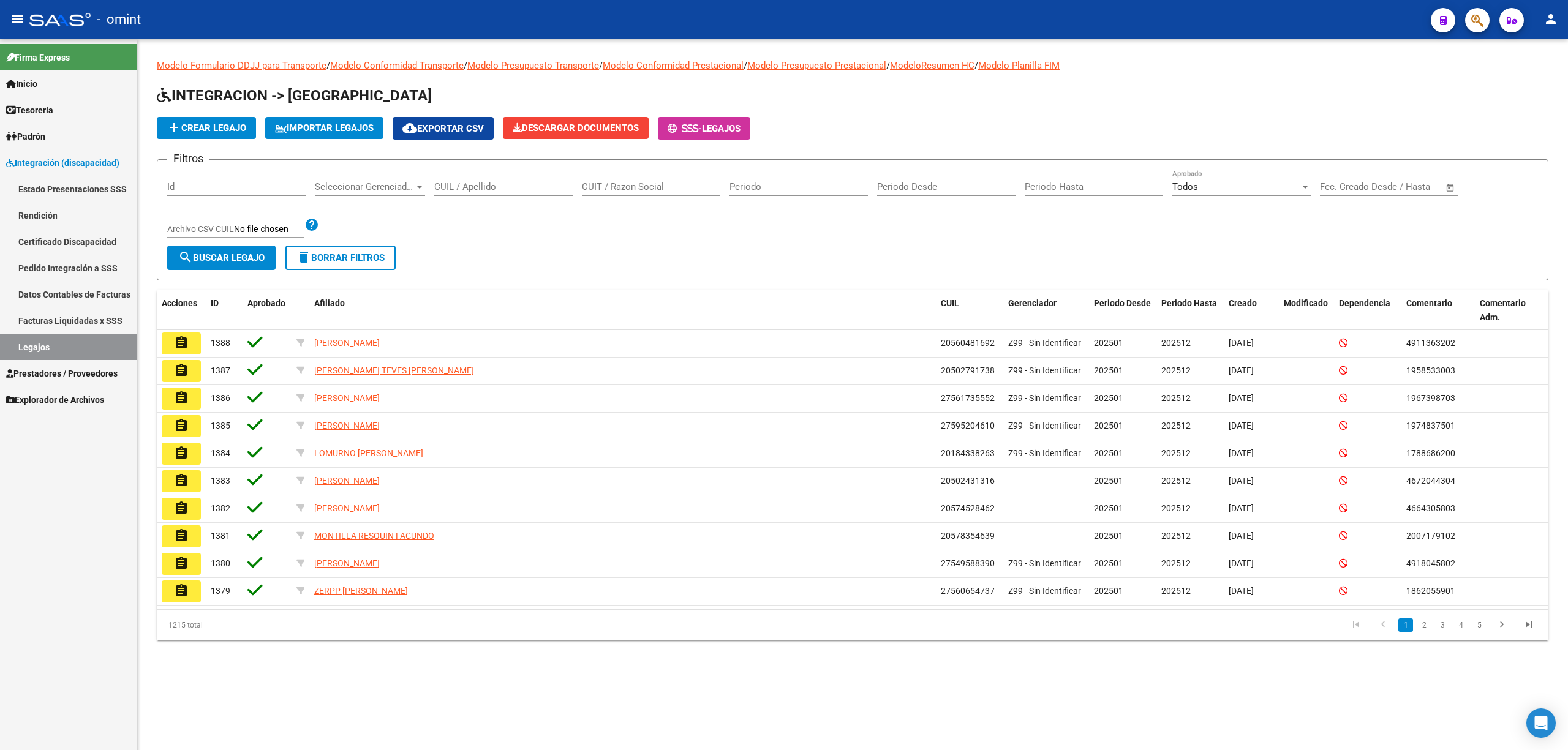
click at [503, 186] on input "CUIL / Apellido" at bounding box center [503, 186] width 139 height 11
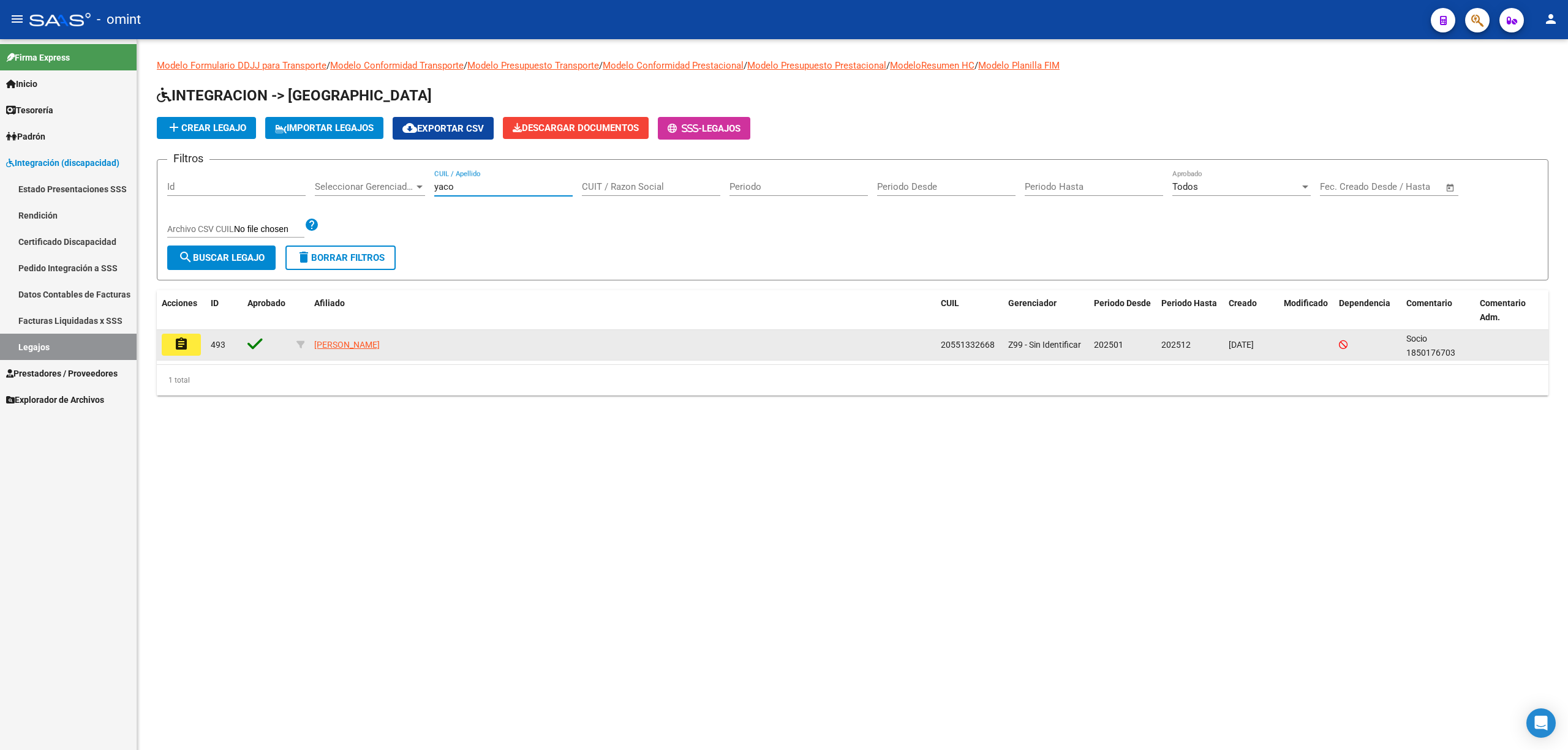
type input "yaco"
drag, startPoint x: 180, startPoint y: 331, endPoint x: 182, endPoint y: 338, distance: 7.3
click at [181, 333] on datatable-body-cell "assignment" at bounding box center [182, 345] width 49 height 30
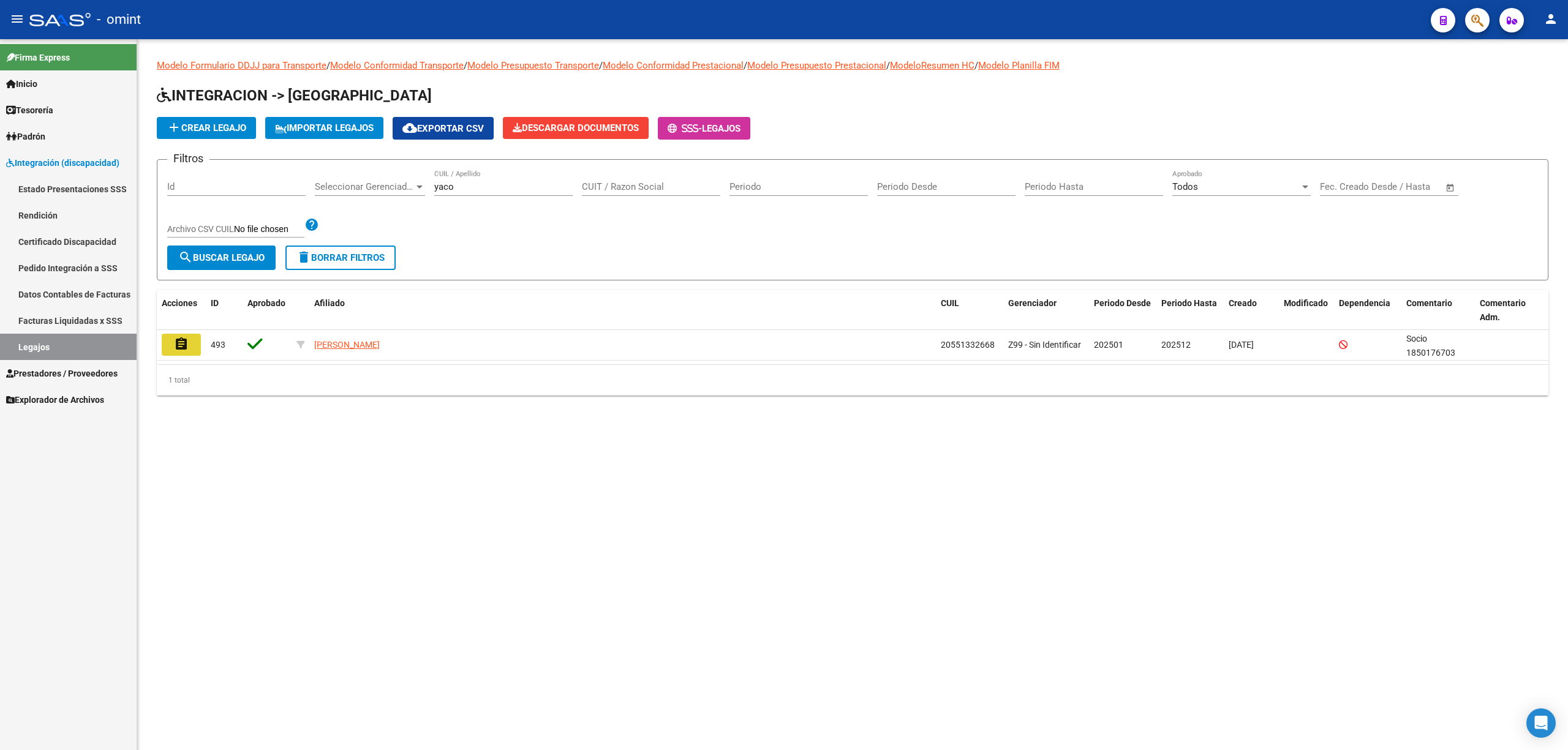
drag, startPoint x: 182, startPoint y: 338, endPoint x: 188, endPoint y: 339, distance: 6.1
click at [184, 338] on mat-icon "assignment" at bounding box center [182, 344] width 15 height 15
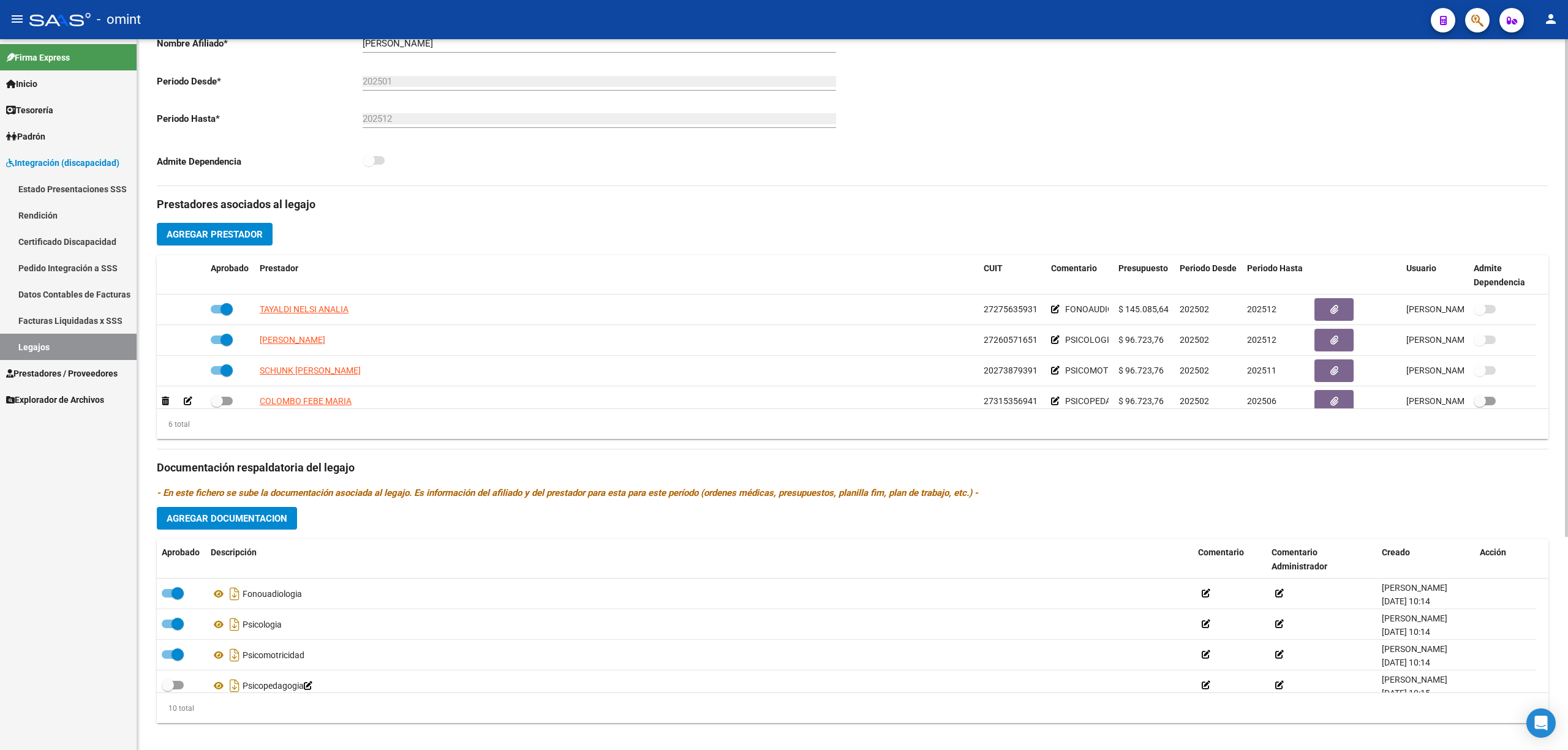
scroll to position [304, 0]
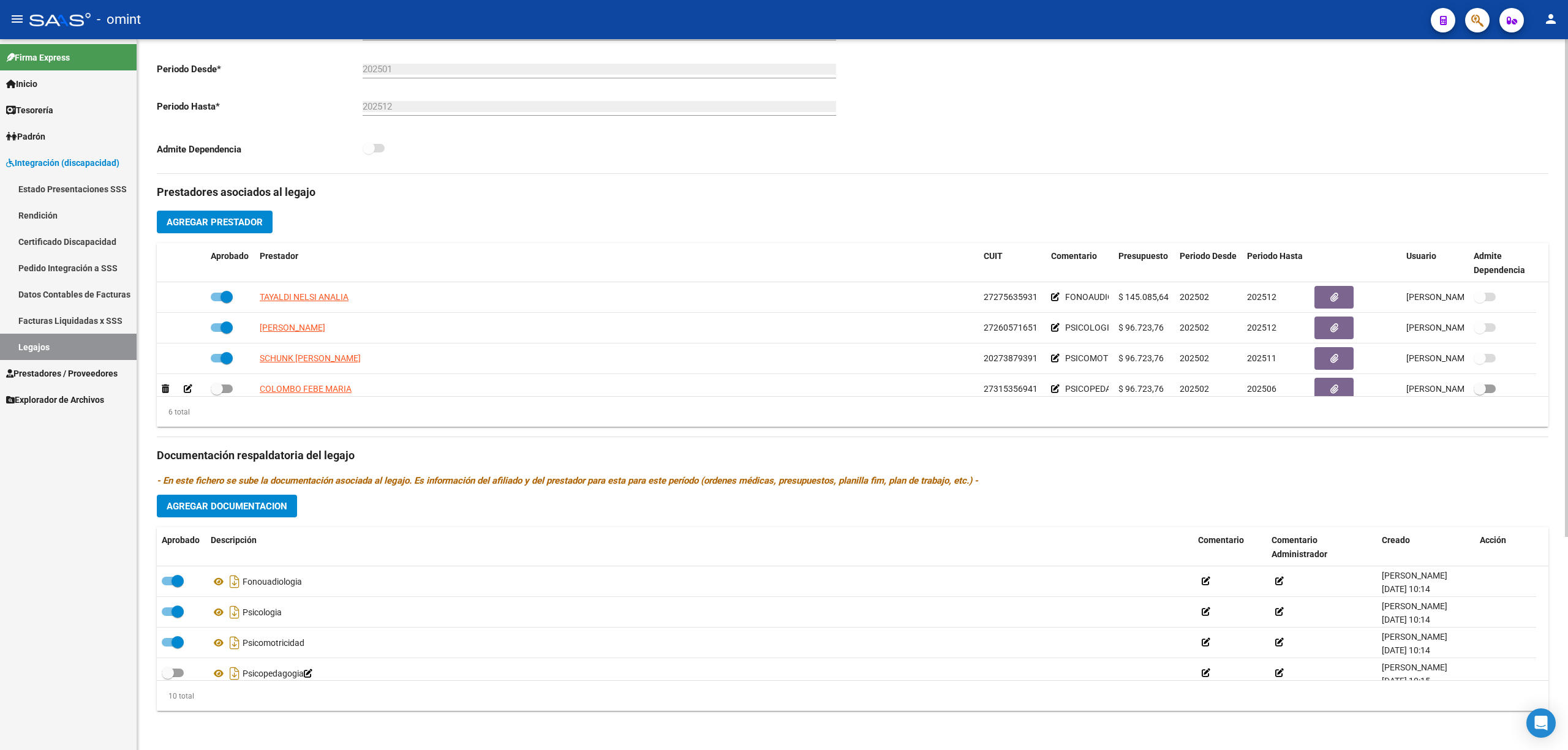
click at [251, 513] on button "Agregar Documentacion" at bounding box center [227, 506] width 140 height 23
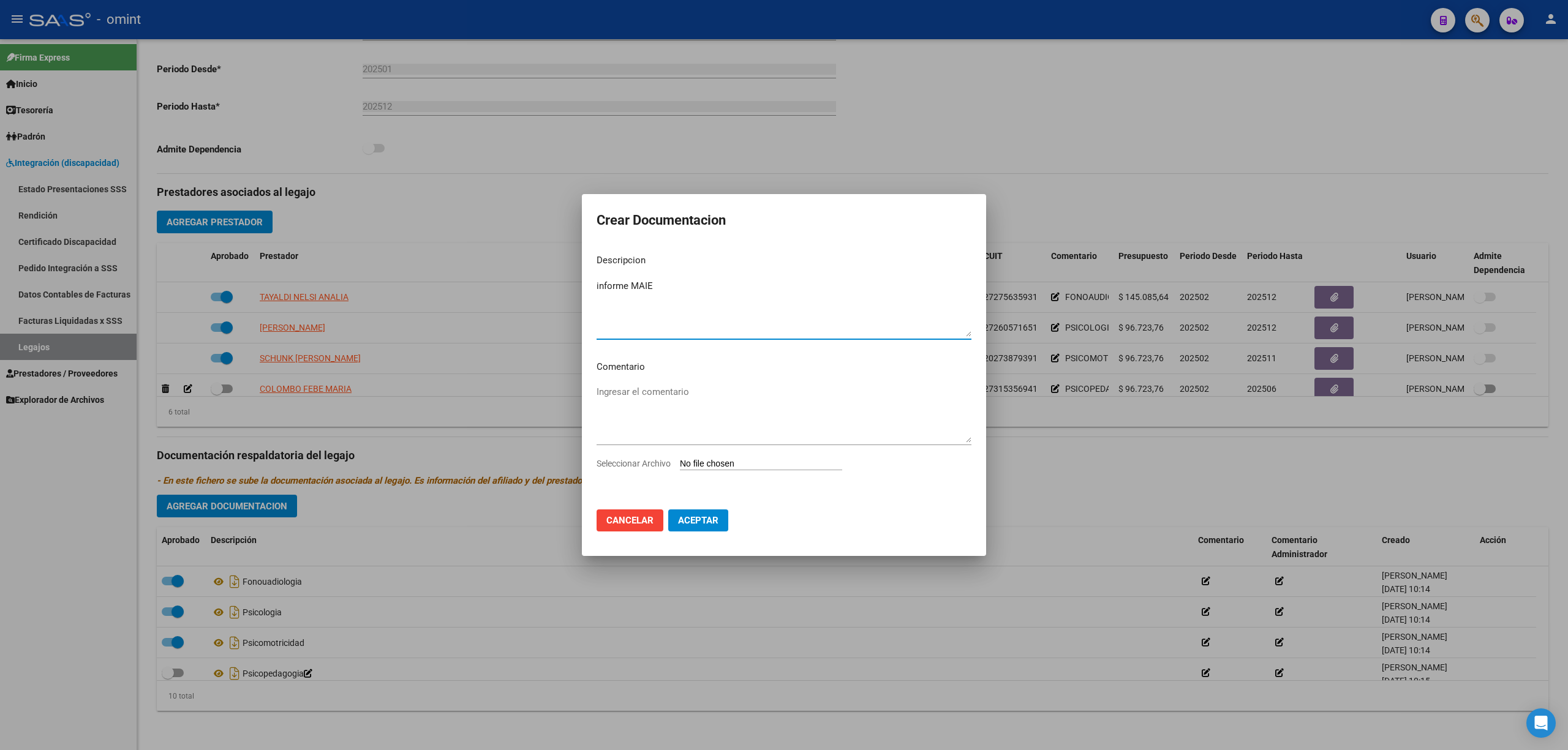
type textarea "informe MAIE"
click at [753, 463] on input "Seleccionar Archivo" at bounding box center [761, 464] width 163 height 12
type input "C:\fakepath\informe - yacon - maie.pdf"
click at [691, 523] on span "Aceptar" at bounding box center [698, 523] width 40 height 11
checkbox input "false"
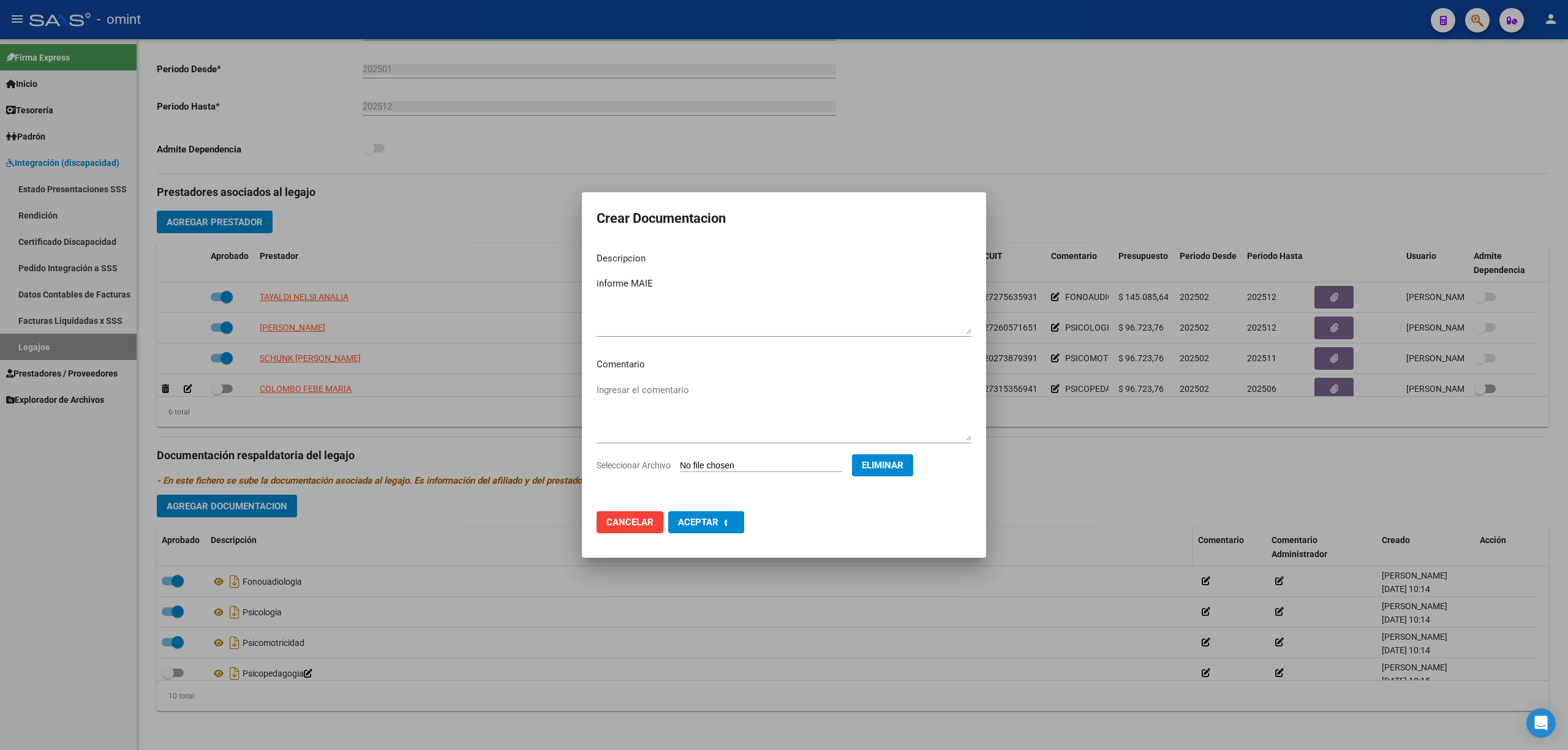
checkbox input "true"
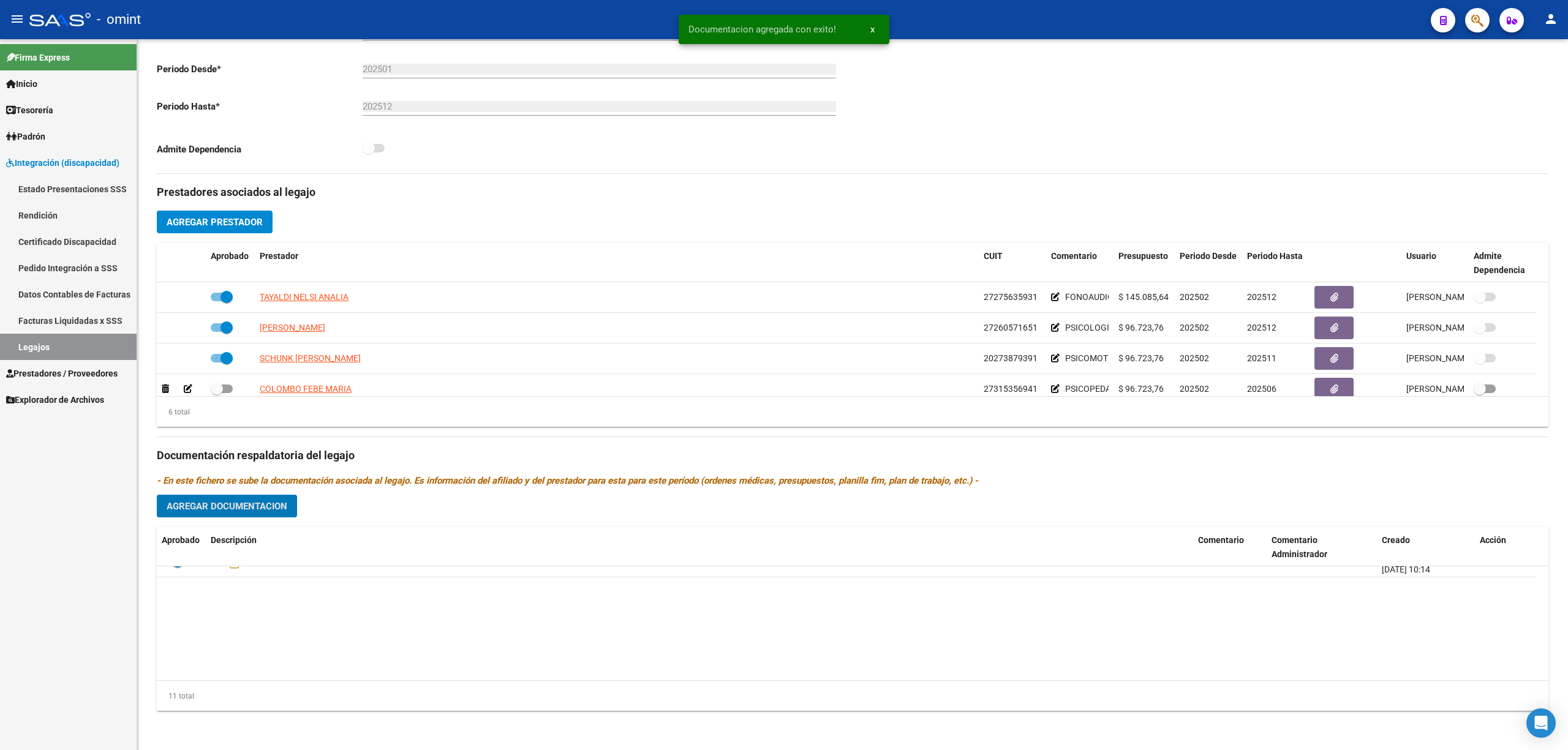
scroll to position [0, 0]
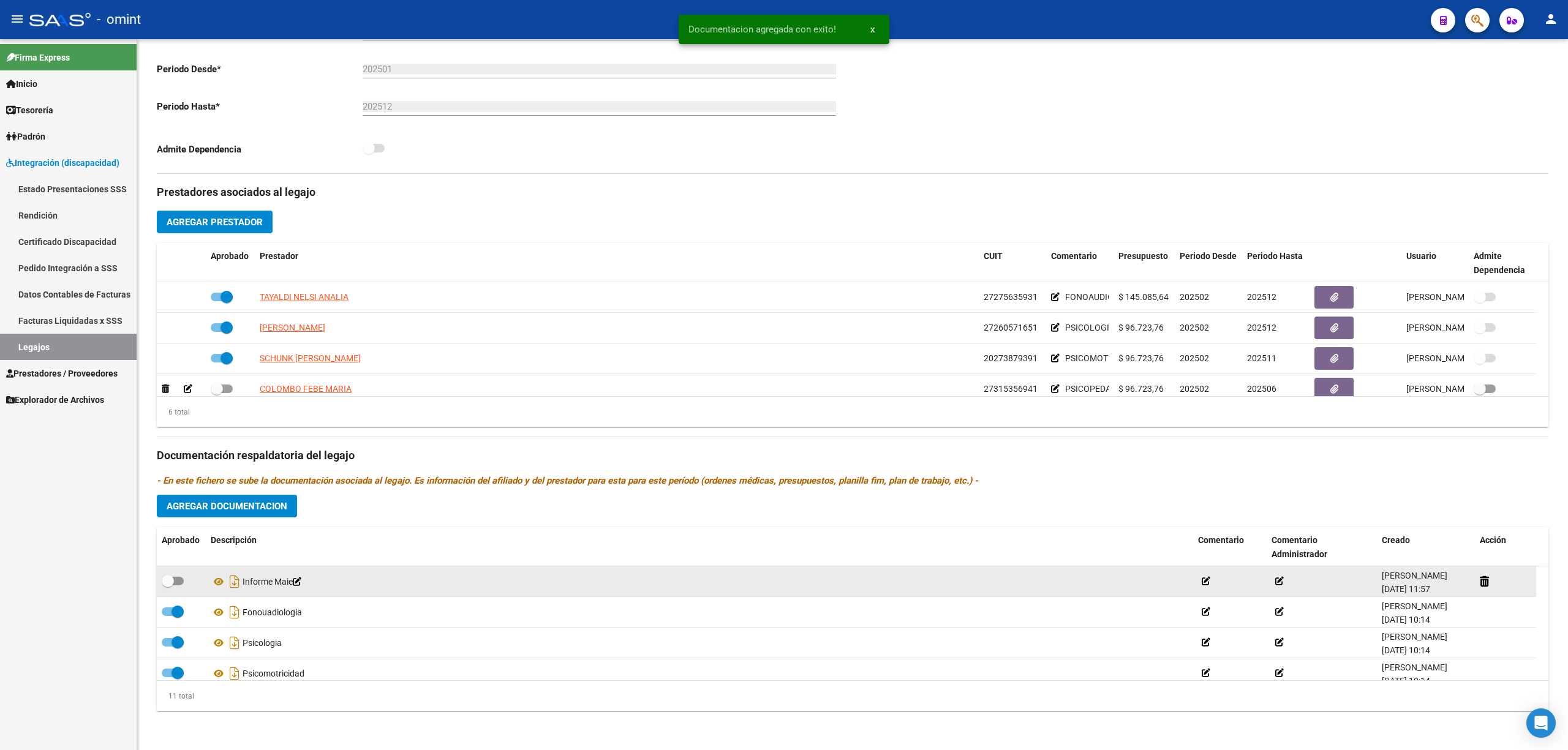
click at [163, 572] on datatable-body-cell at bounding box center [182, 581] width 49 height 30
click at [170, 578] on span at bounding box center [168, 581] width 12 height 12
click at [168, 585] on input "checkbox" at bounding box center [167, 585] width 1 height 1
checkbox input "true"
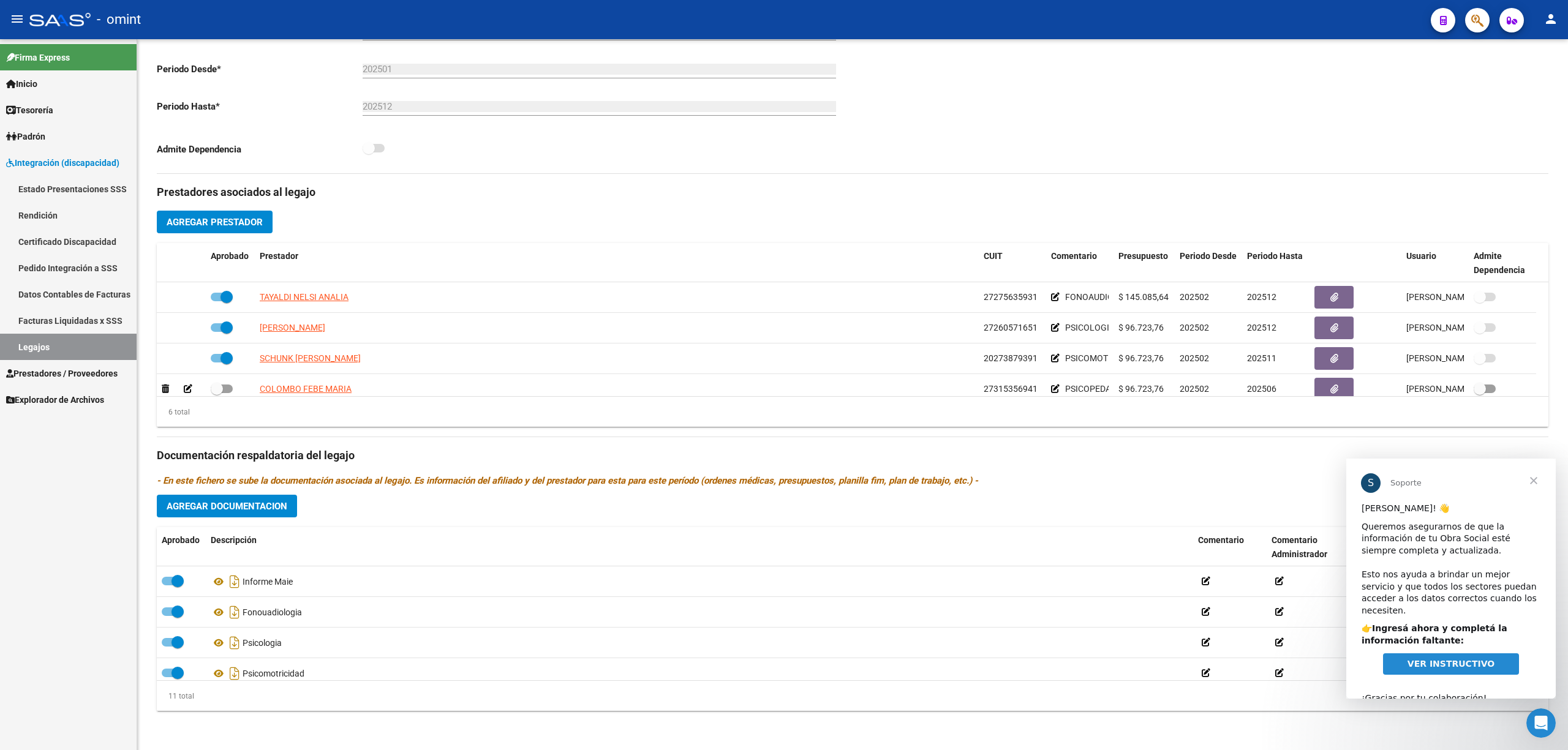
click at [781, 659] on span "VER INSTRUCTIVO" at bounding box center [1451, 664] width 87 height 10
click at [781, 477] on span "Cerrar" at bounding box center [1533, 481] width 44 height 44
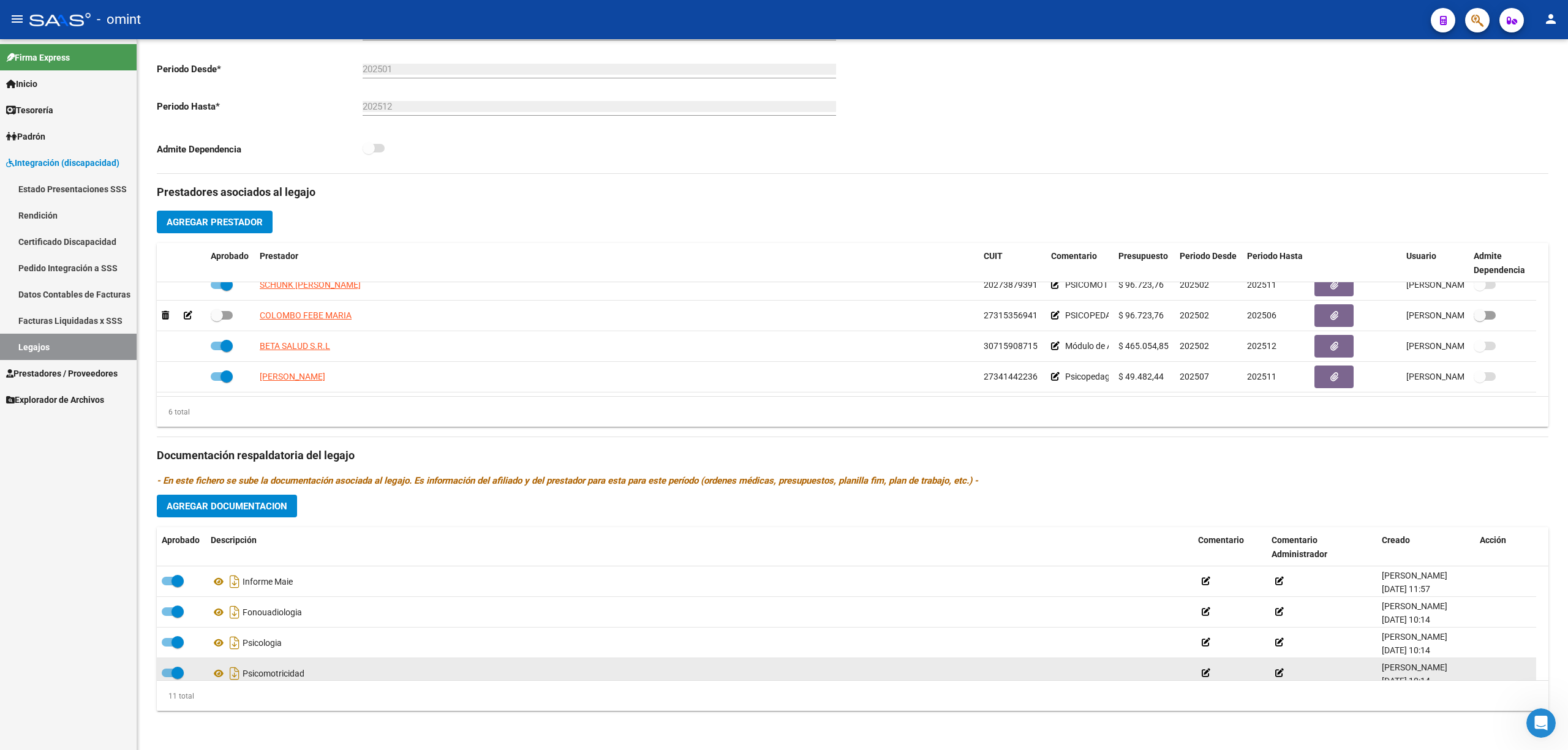
scroll to position [226, 0]
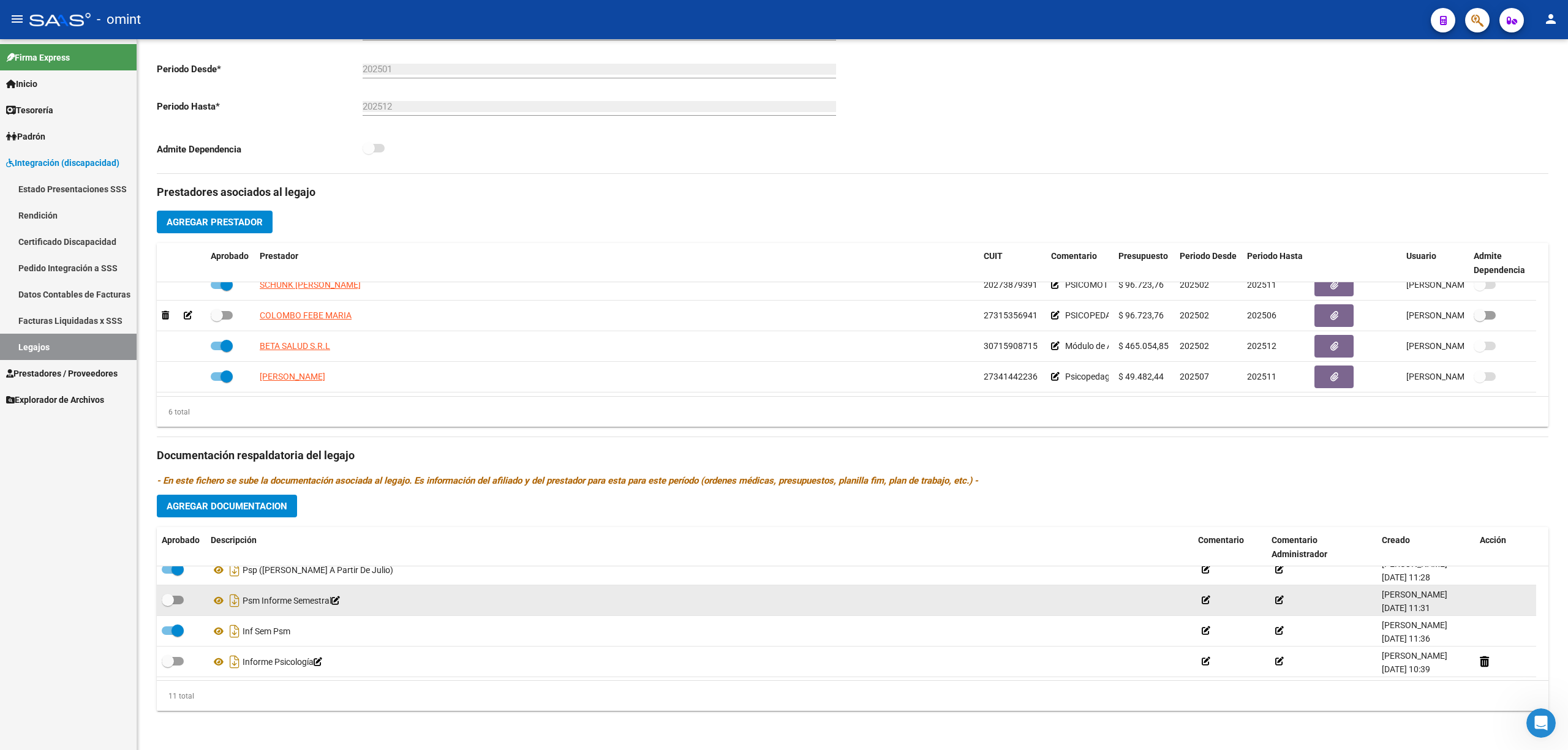
click at [180, 598] on span at bounding box center [173, 600] width 22 height 9
click at [168, 605] on input "checkbox" at bounding box center [167, 605] width 1 height 1
checkbox input "true"
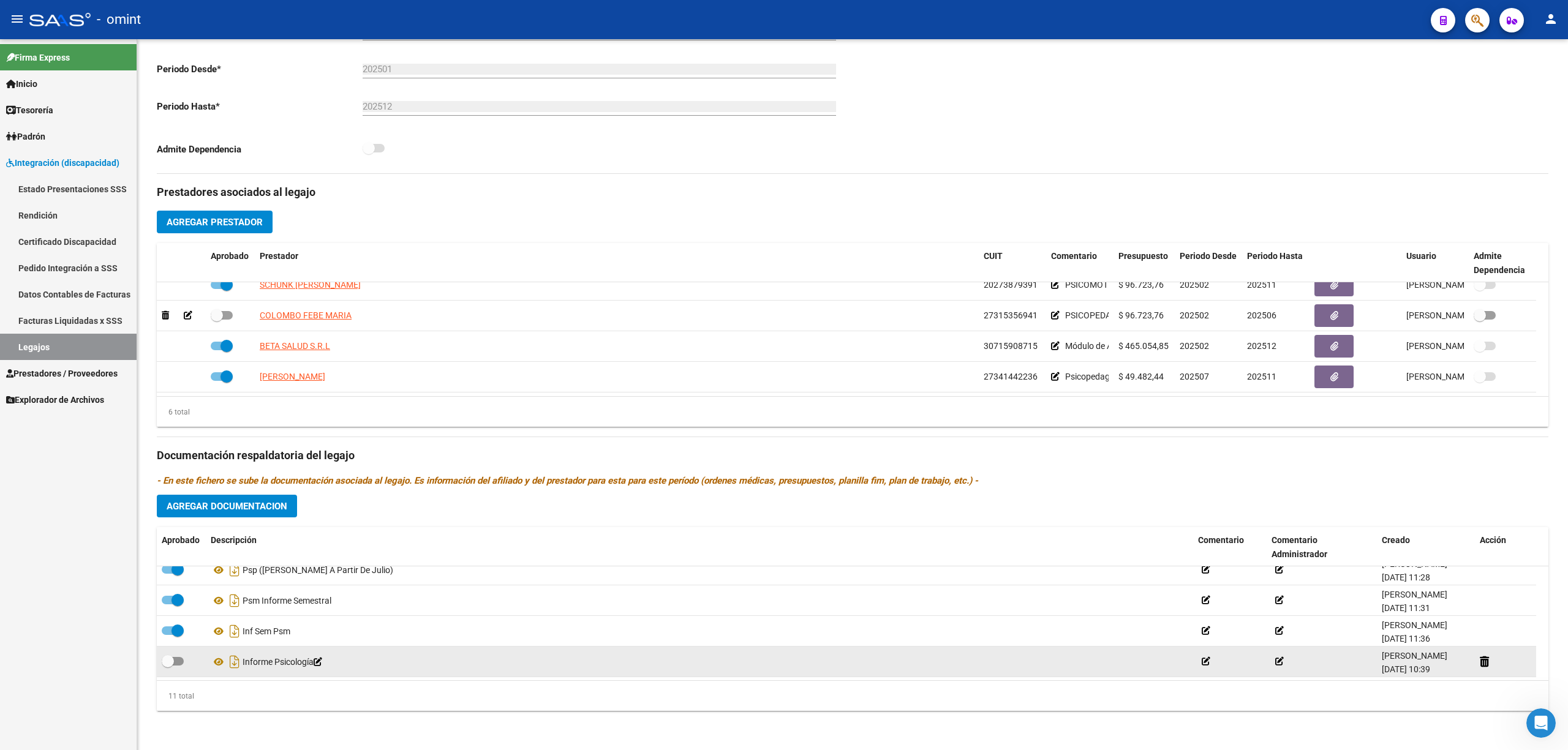
click at [171, 661] on span at bounding box center [168, 661] width 12 height 12
click at [168, 666] on input "checkbox" at bounding box center [167, 666] width 1 height 1
checkbox input "true"
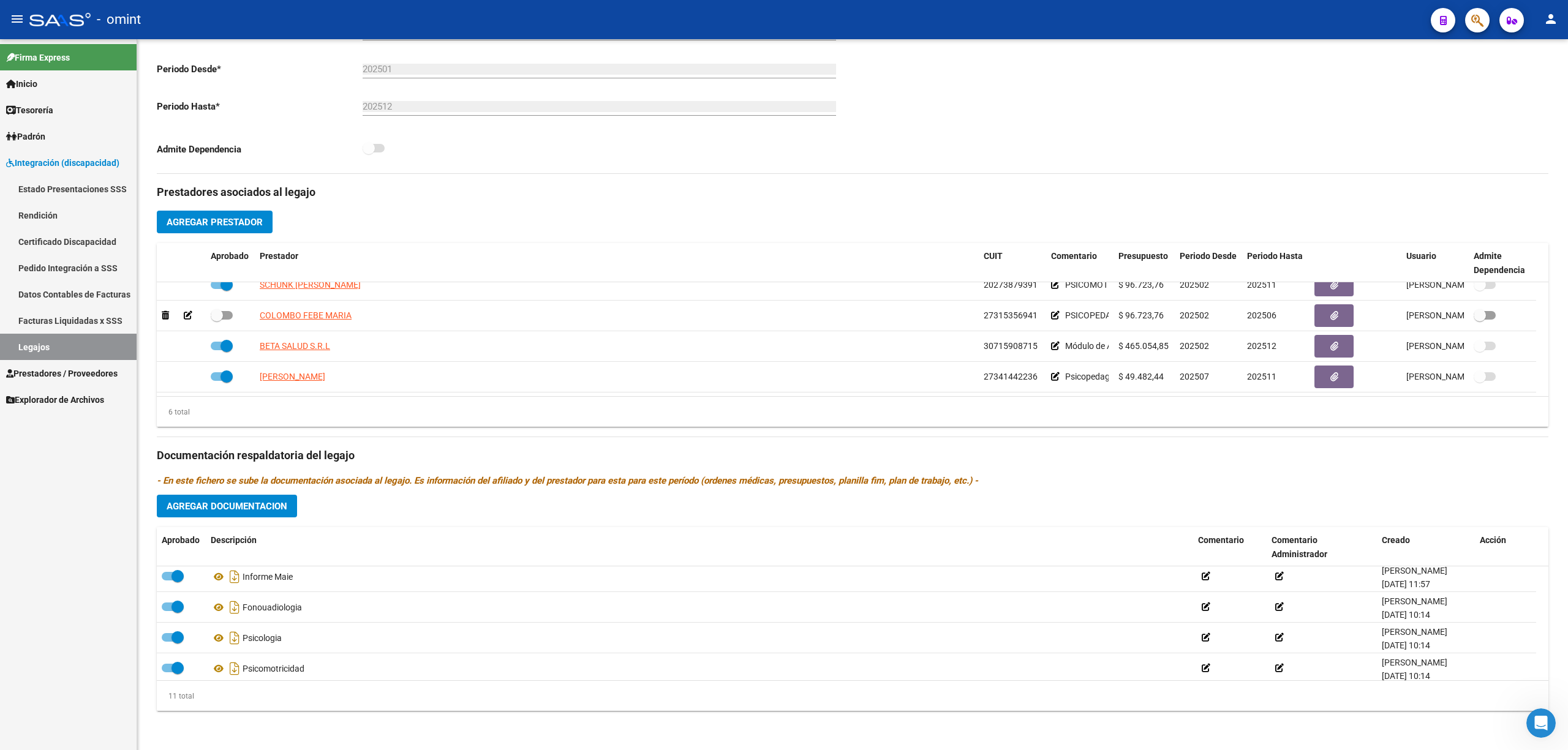
scroll to position [0, 0]
click at [247, 510] on span "Agregar Documentacion" at bounding box center [227, 507] width 121 height 11
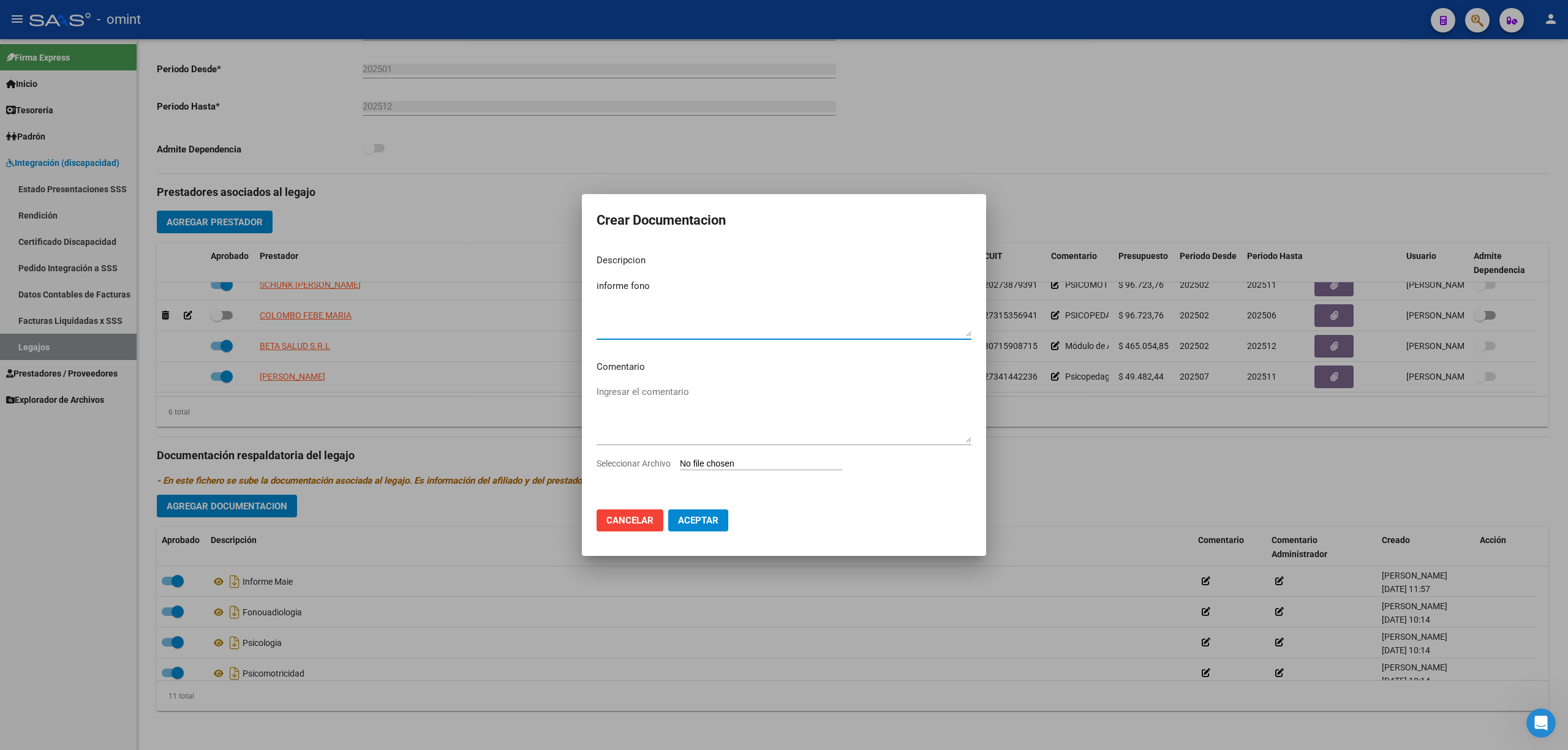
type textarea "informe fono"
click at [699, 477] on mat-dialog-content "Descripcion informe fono Ingresar el descripcion Comentario Ingresar el comenta…" at bounding box center [784, 372] width 404 height 255
click at [706, 475] on div "Seleccionar Archivo" at bounding box center [783, 469] width 375 height 23
click at [733, 469] on input "Seleccionar Archivo" at bounding box center [761, 464] width 163 height 12
type input "C:\fakepath\informe - yacon - fono.pdf"
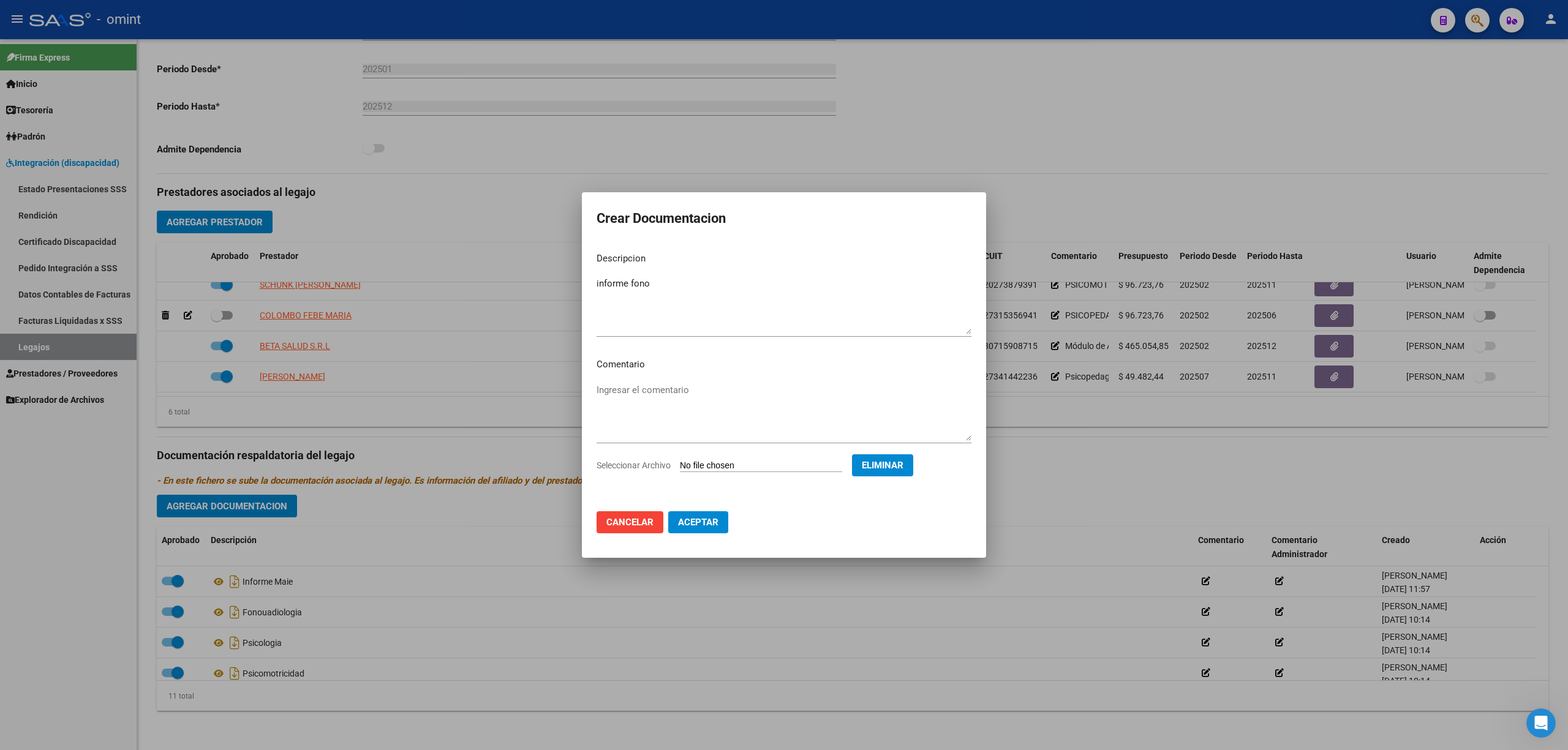
click at [702, 528] on button "Aceptar" at bounding box center [698, 523] width 60 height 22
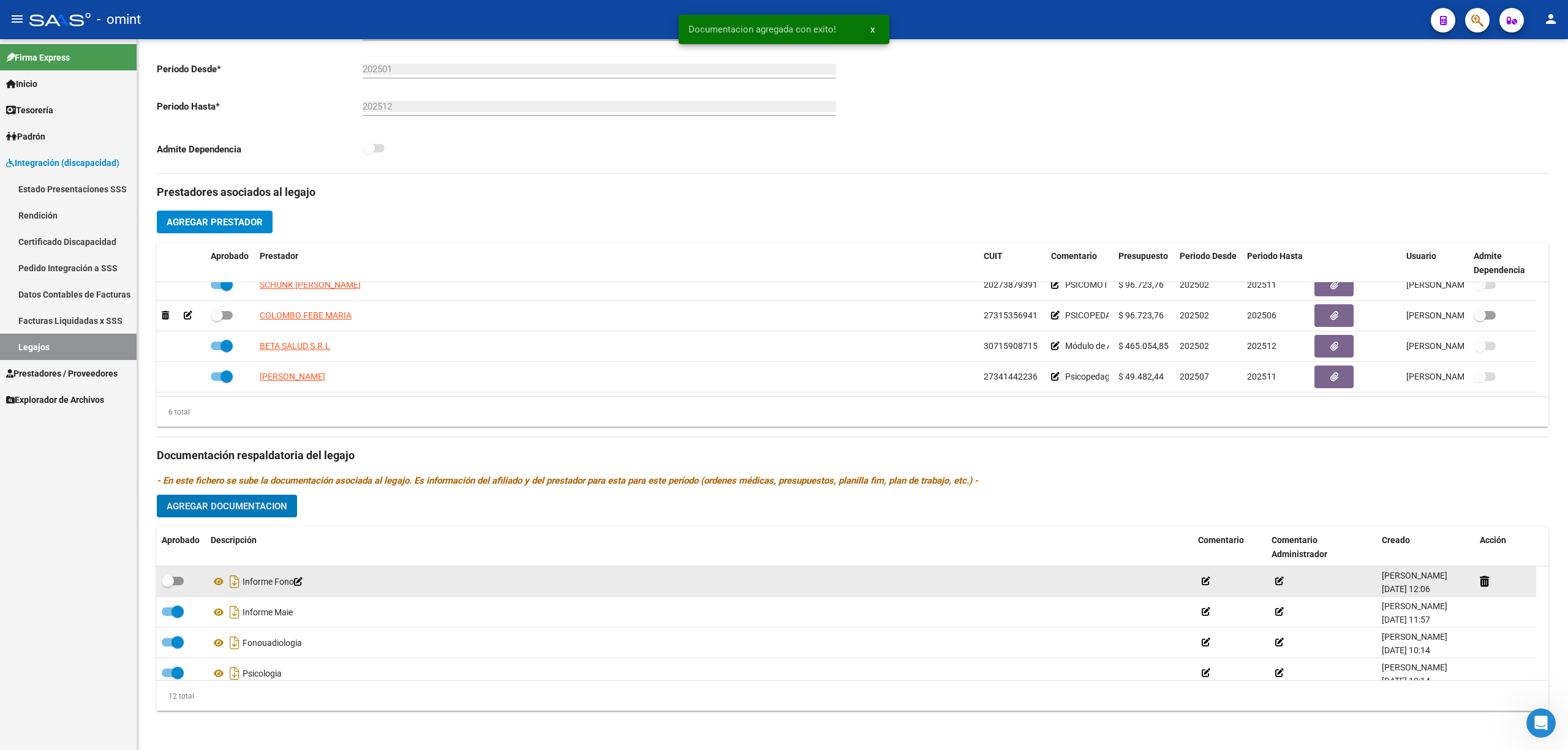
click at [164, 584] on span at bounding box center [168, 581] width 12 height 12
click at [167, 585] on input "checkbox" at bounding box center [167, 585] width 1 height 1
checkbox input "true"
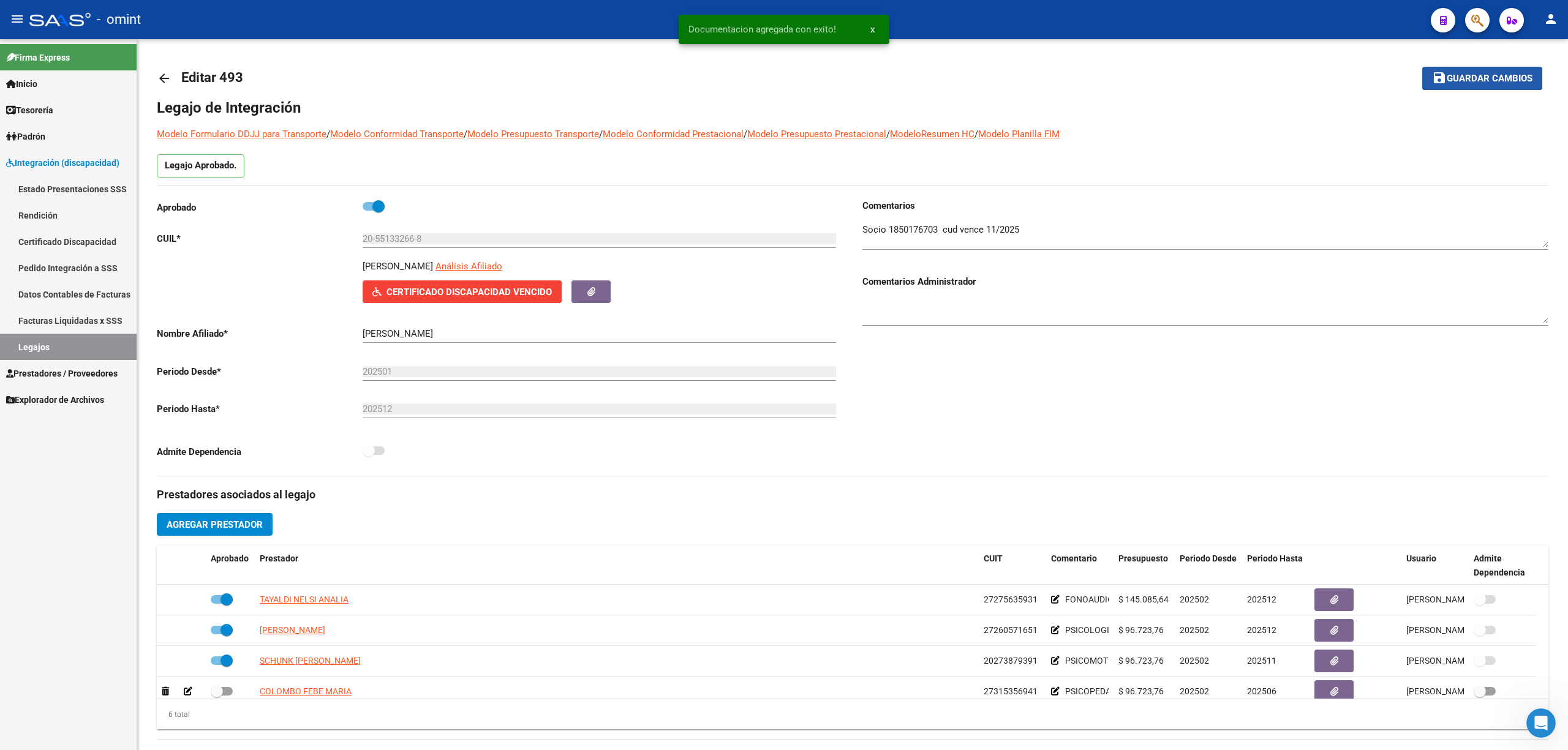
click at [781, 82] on span "Guardar cambios" at bounding box center [1489, 79] width 86 height 11
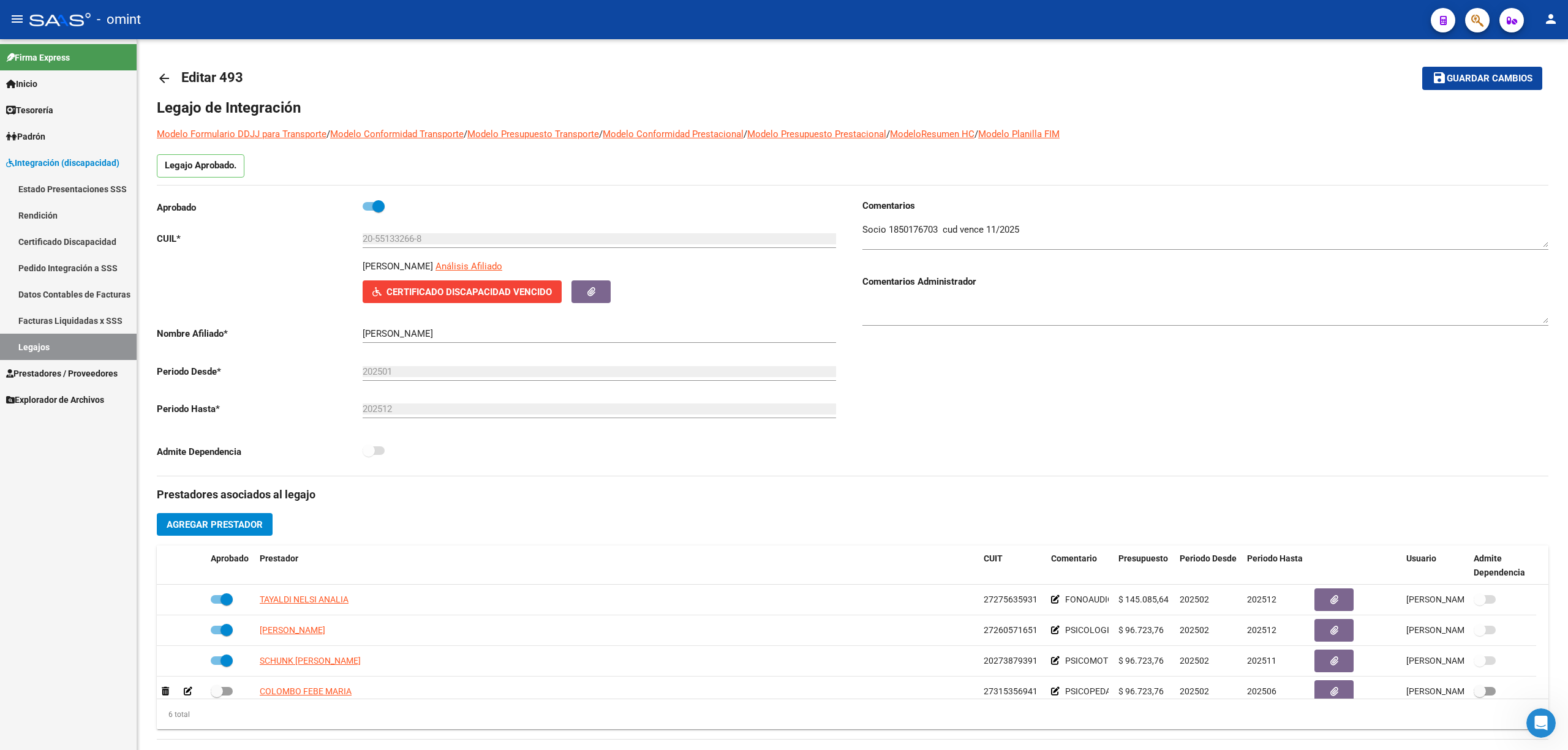
click at [160, 74] on mat-icon "arrow_back" at bounding box center [165, 79] width 15 height 15
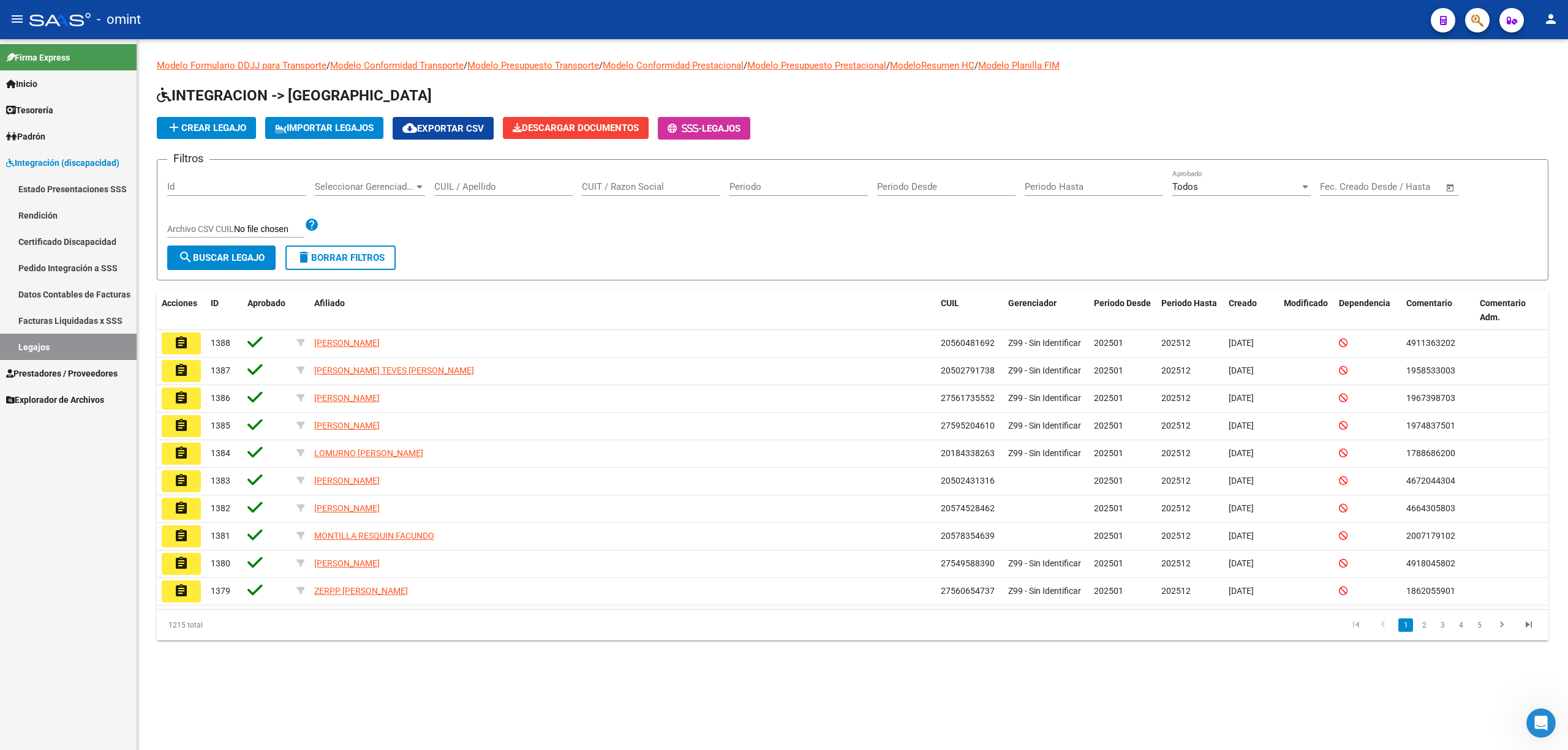
click at [491, 184] on input "CUIL / Apellido" at bounding box center [503, 186] width 139 height 11
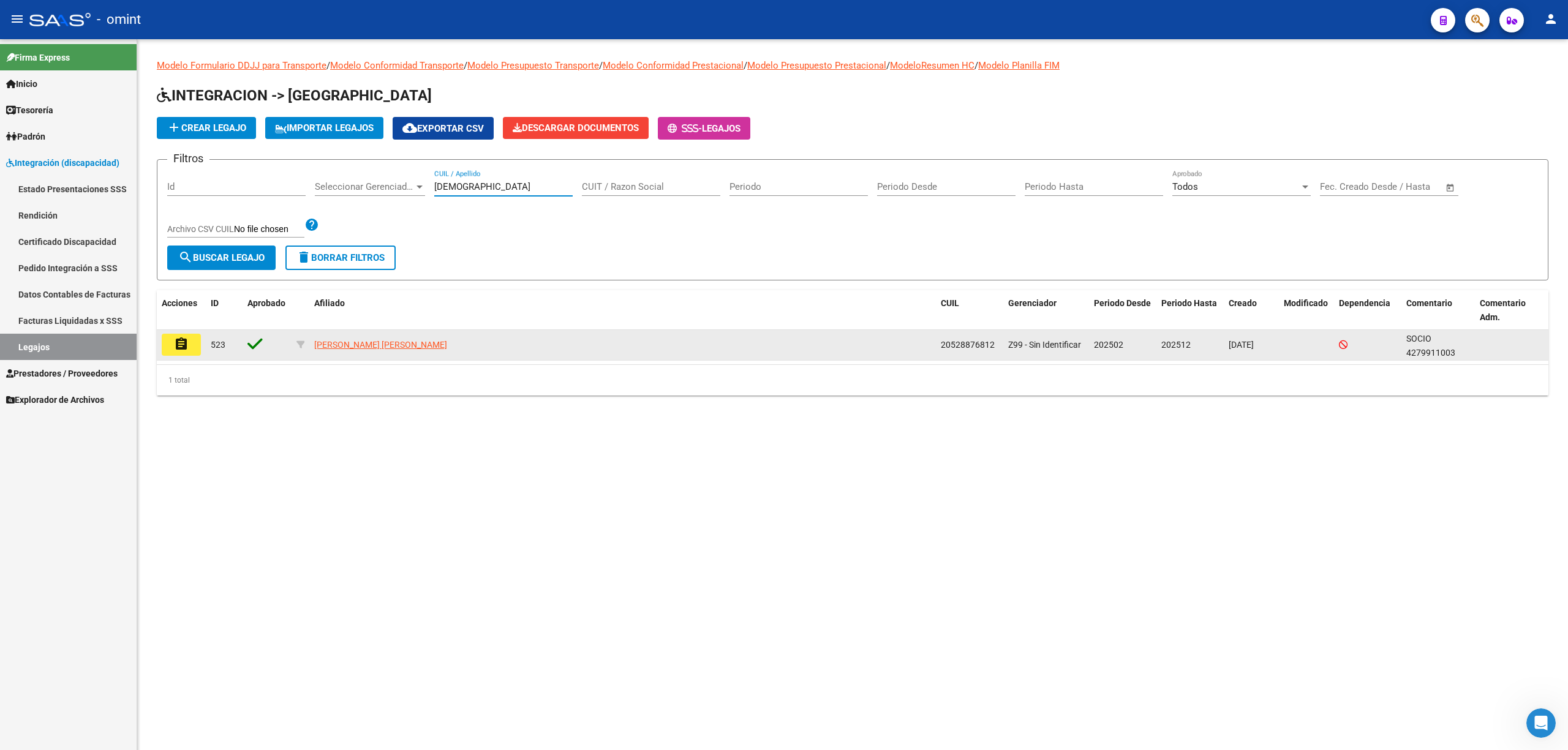
type input "vedia"
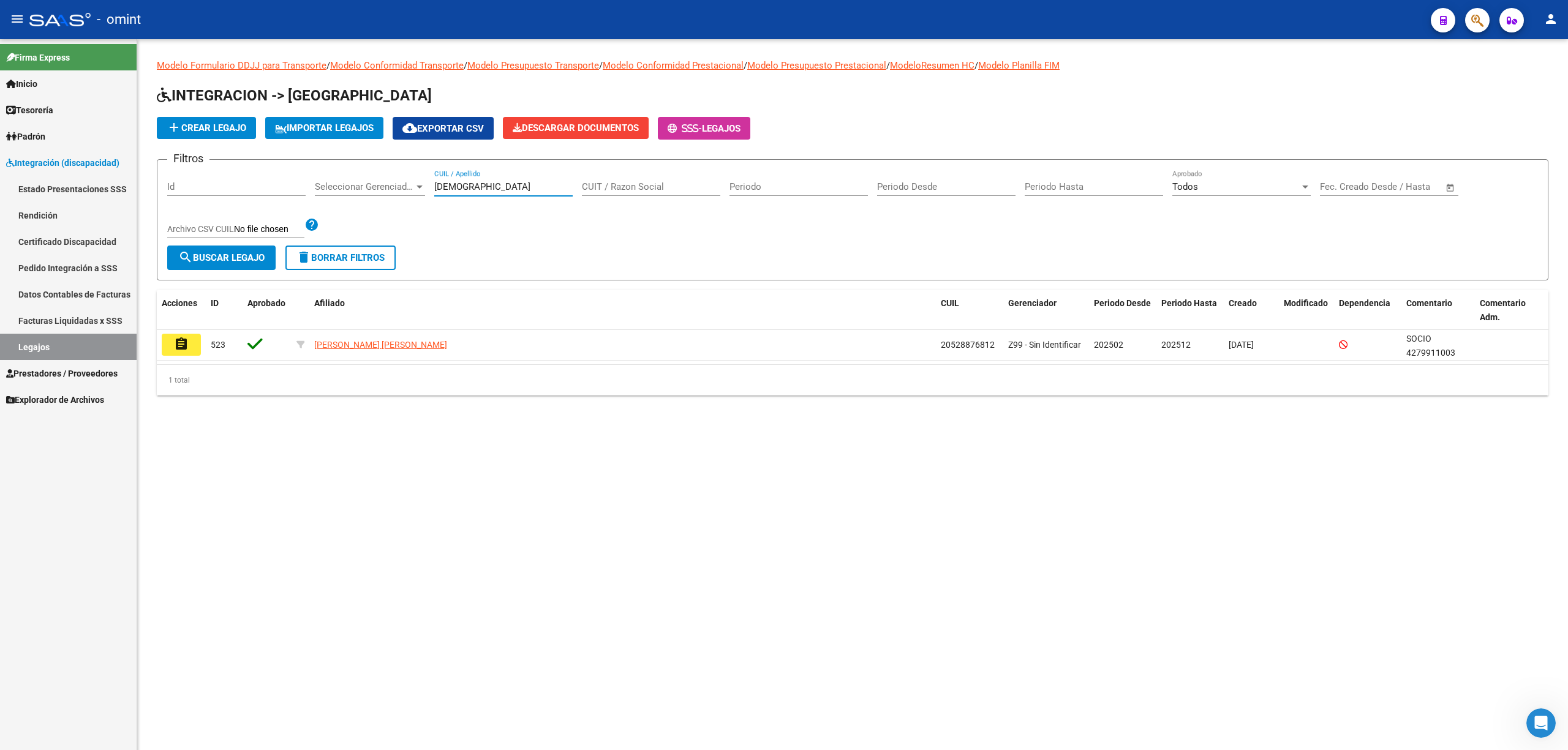
drag, startPoint x: 171, startPoint y: 342, endPoint x: 199, endPoint y: 343, distance: 28.0
click at [172, 342] on button "assignment" at bounding box center [181, 345] width 39 height 22
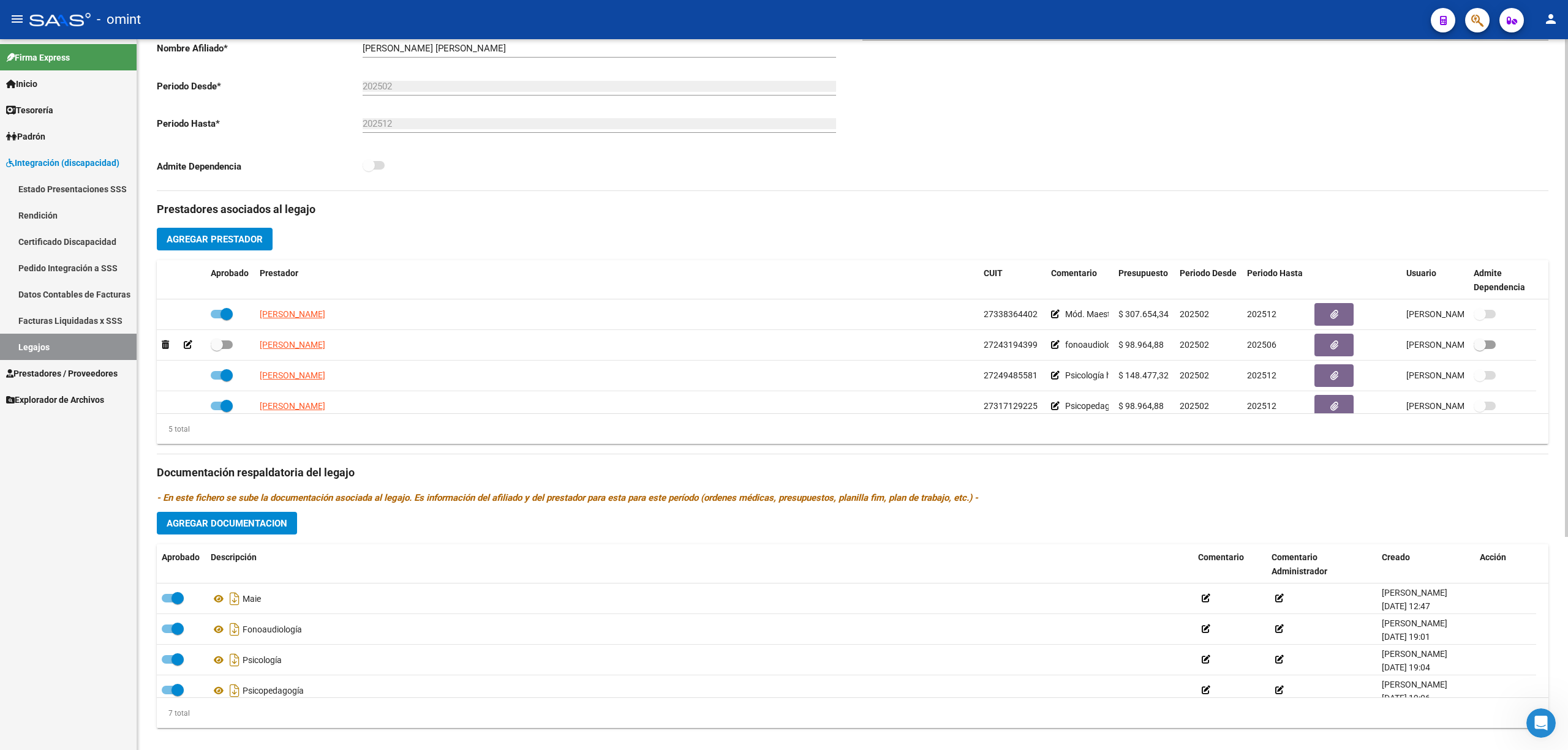
scroll to position [304, 0]
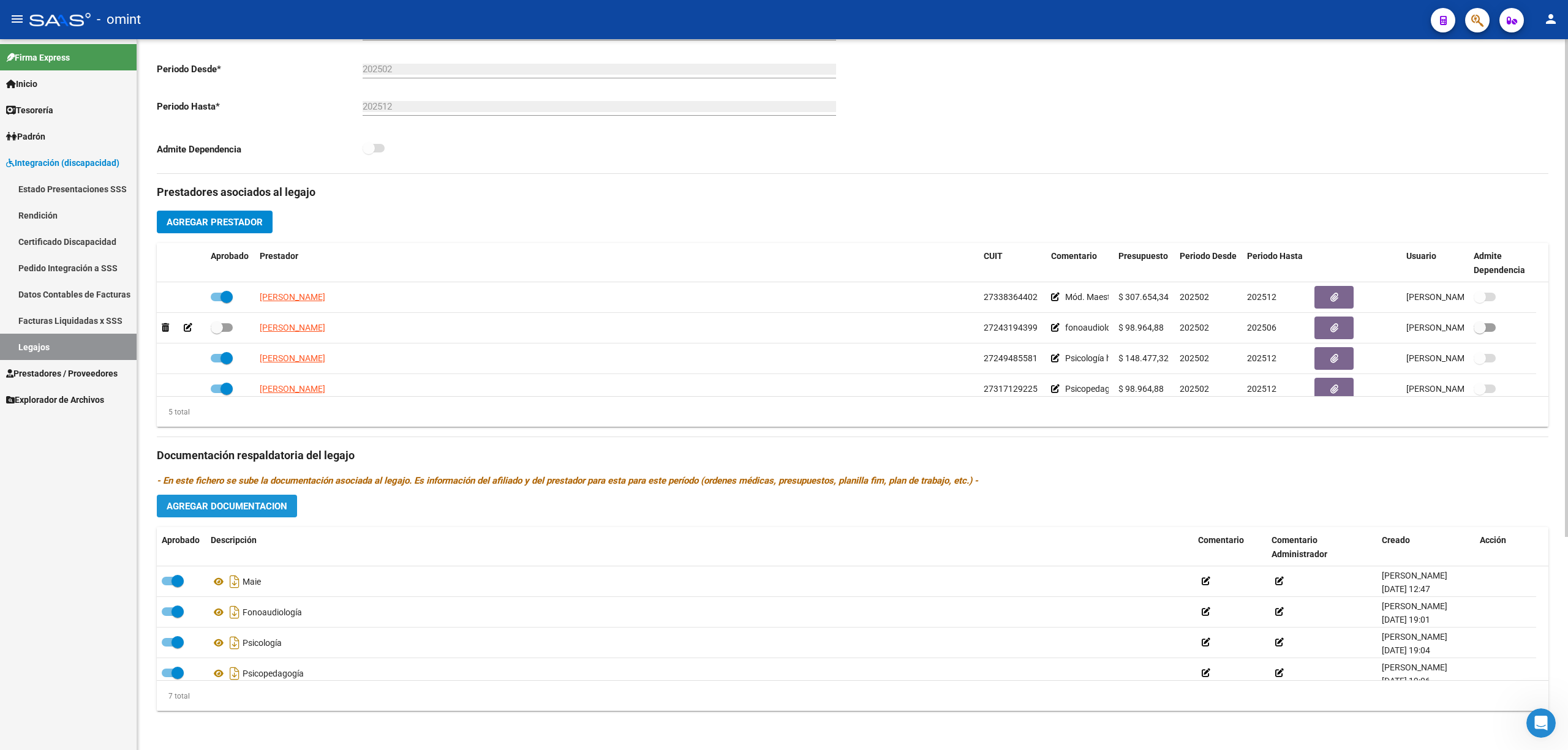
click at [251, 501] on span "Agregar Documentacion" at bounding box center [227, 507] width 121 height 11
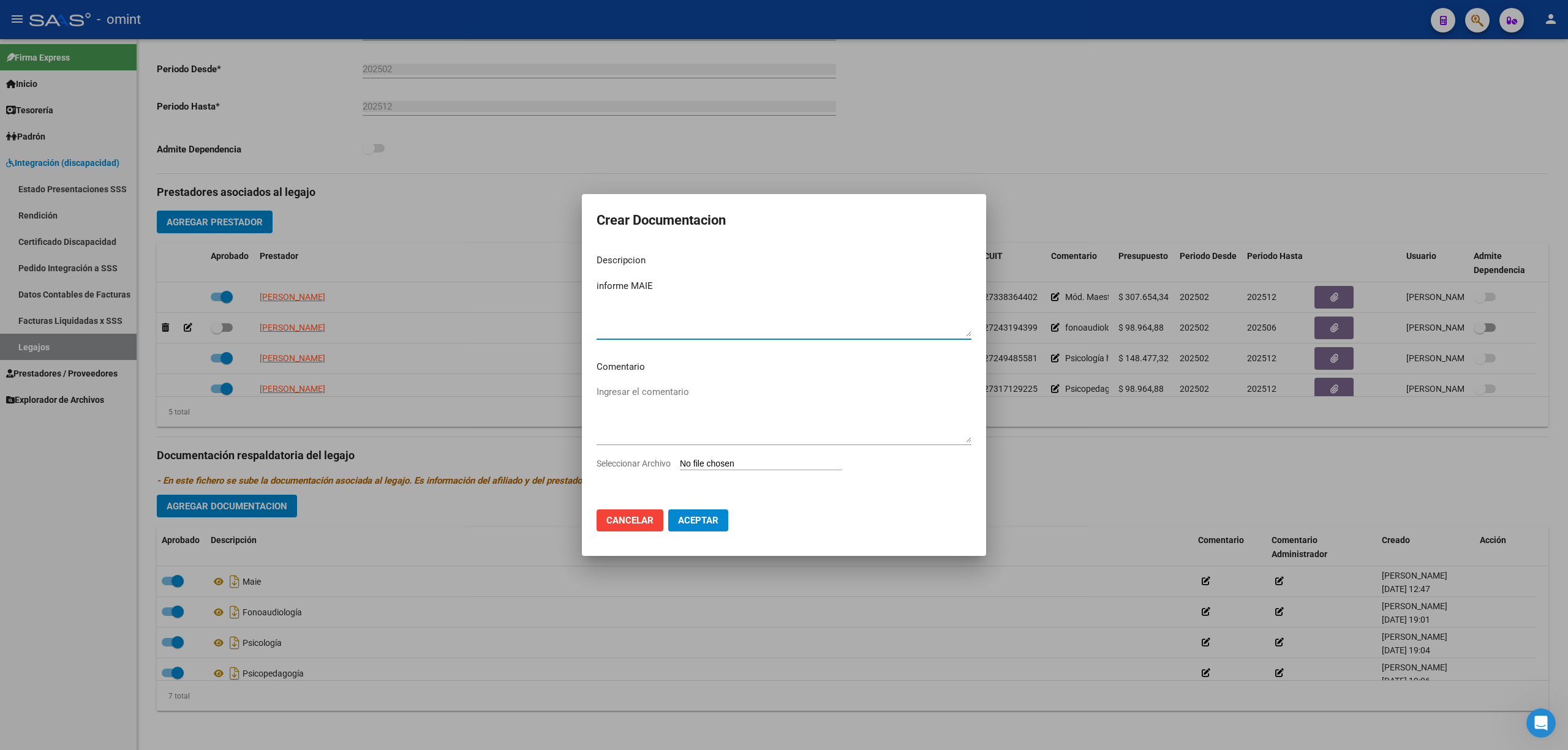
type textarea "informe MAIE"
click at [760, 456] on div "Ingresar el comentario" at bounding box center [783, 419] width 375 height 74
click at [769, 475] on div "Seleccionar Archivo" at bounding box center [783, 469] width 375 height 23
click at [761, 464] on input "Seleccionar Archivo" at bounding box center [761, 464] width 163 height 12
type input "C:\fakepath\informe - vedia - maie.pdf"
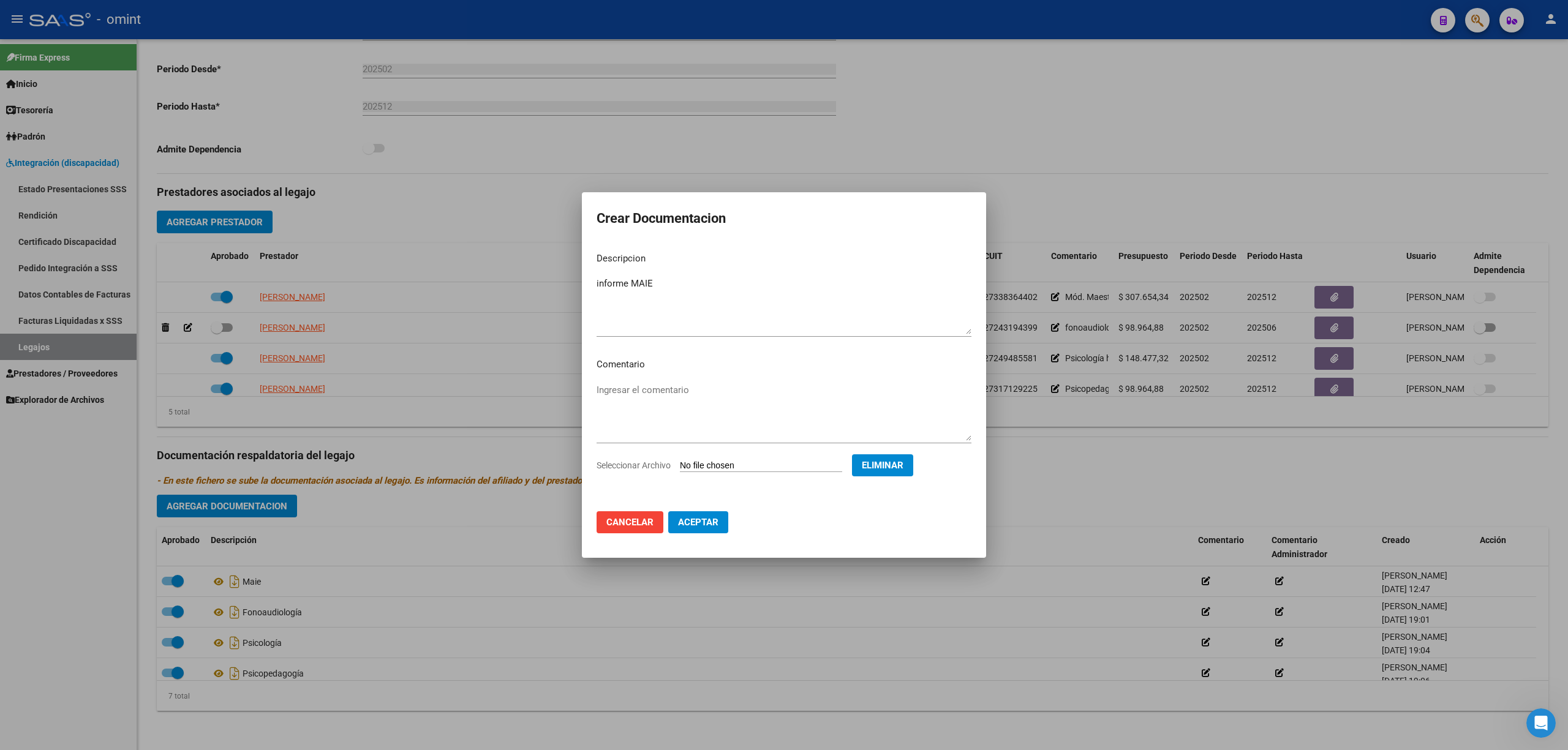
click at [686, 513] on button "Aceptar" at bounding box center [698, 523] width 60 height 22
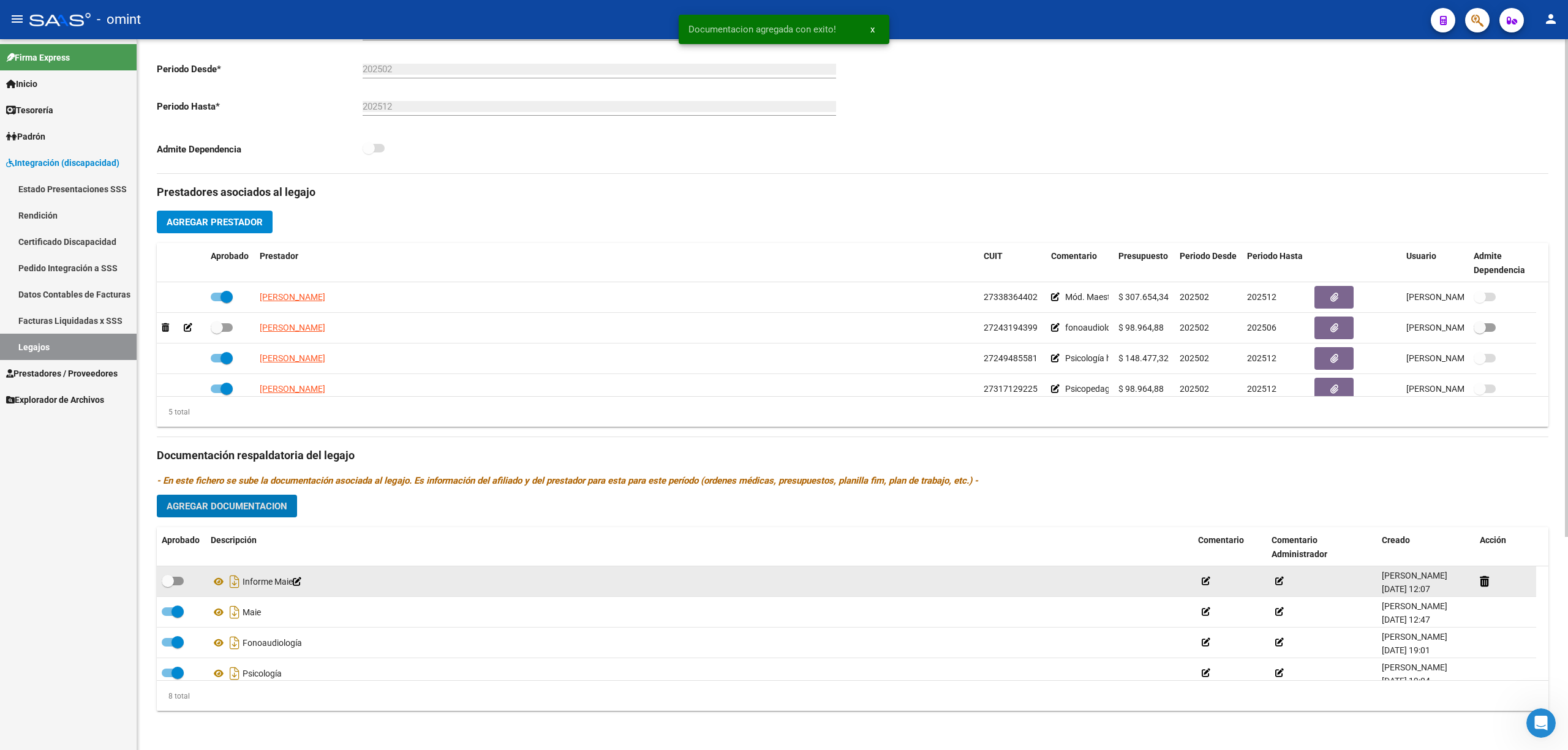
click at [179, 584] on span at bounding box center [173, 581] width 22 height 9
click at [168, 585] on input "checkbox" at bounding box center [167, 585] width 1 height 1
checkbox input "true"
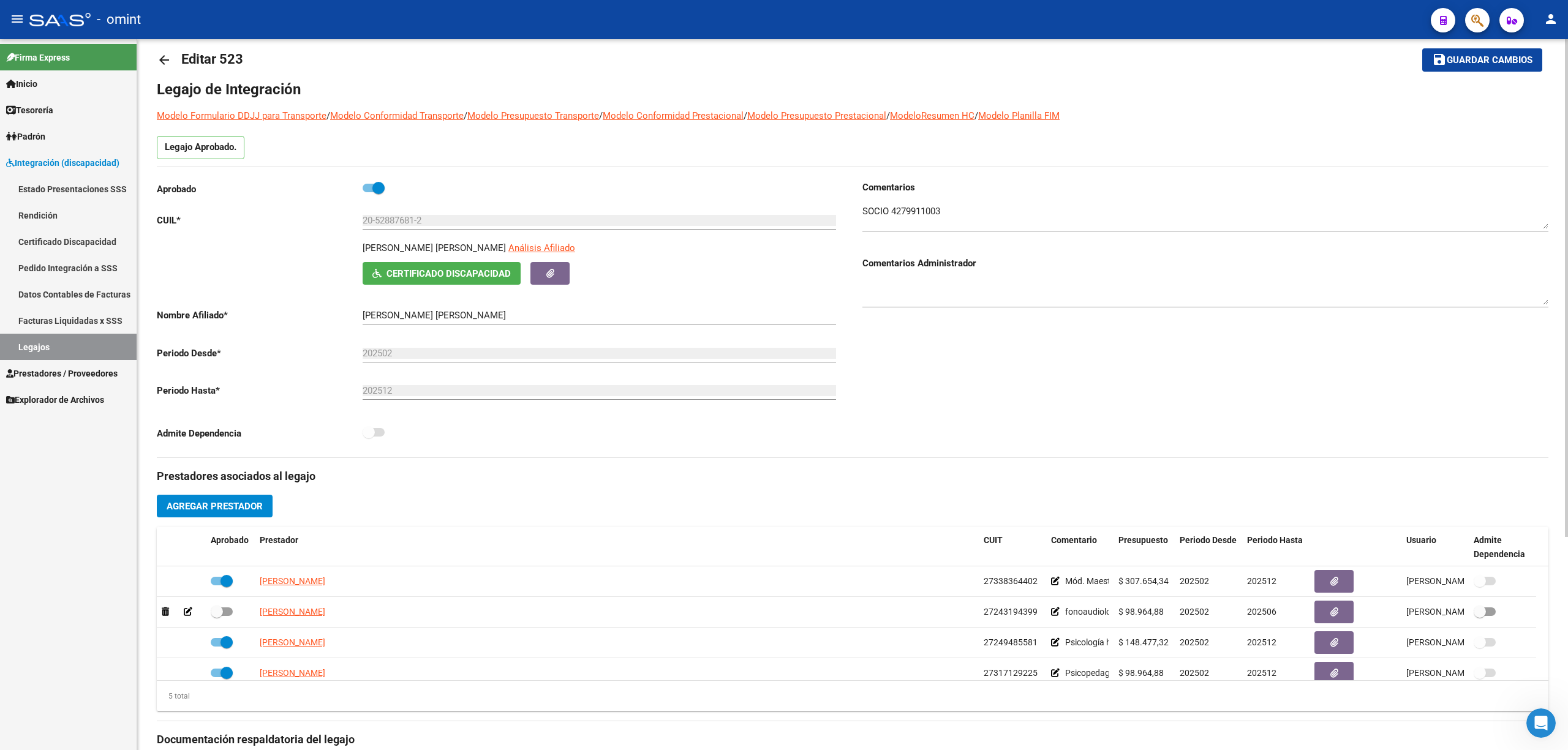
scroll to position [0, 0]
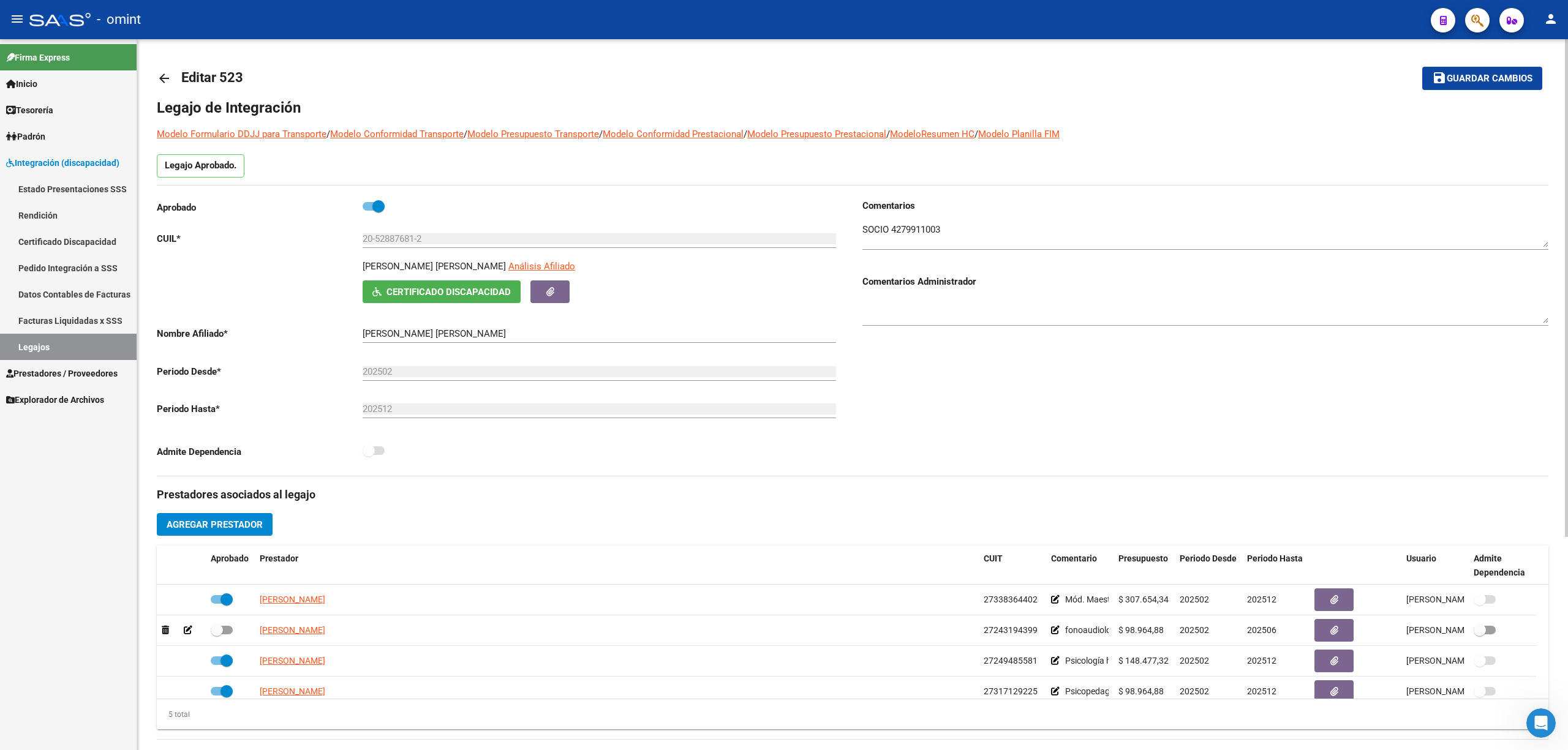
click at [160, 74] on mat-icon "arrow_back" at bounding box center [165, 79] width 15 height 15
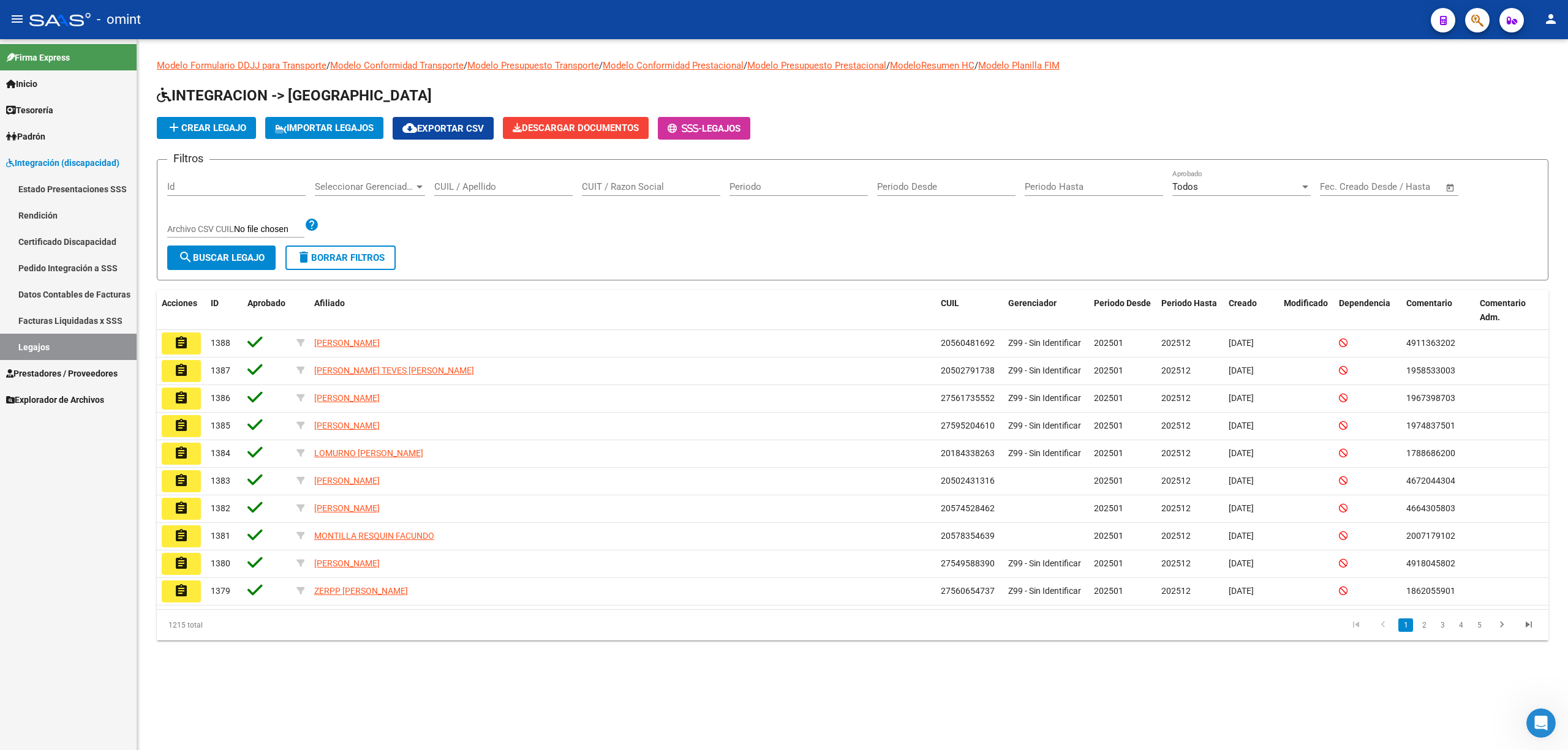
click at [505, 189] on input "CUIL / Apellido" at bounding box center [503, 186] width 139 height 11
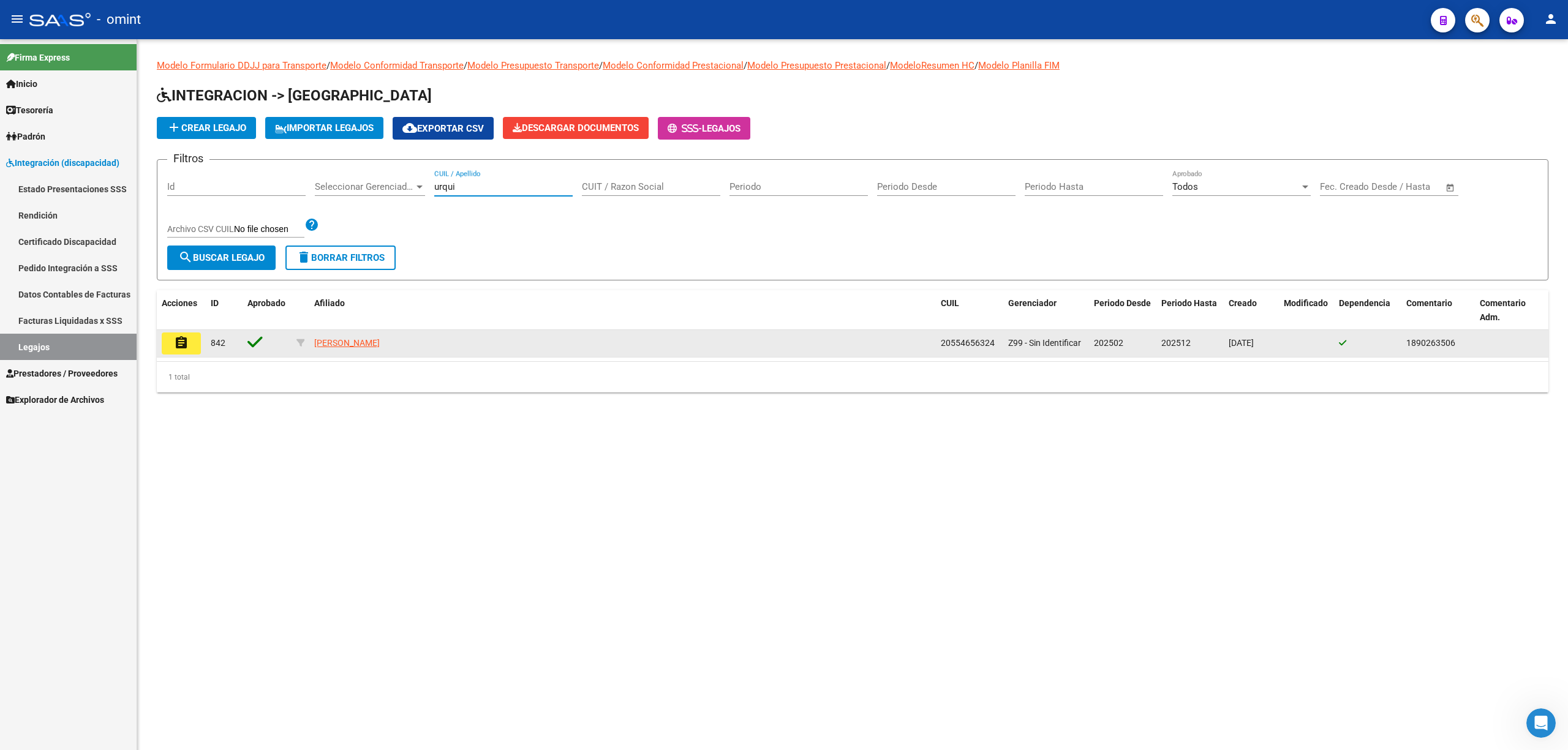
type input "urqui"
click at [201, 348] on datatable-body-cell "assignment" at bounding box center [182, 343] width 49 height 27
click at [193, 348] on button "assignment" at bounding box center [181, 344] width 39 height 22
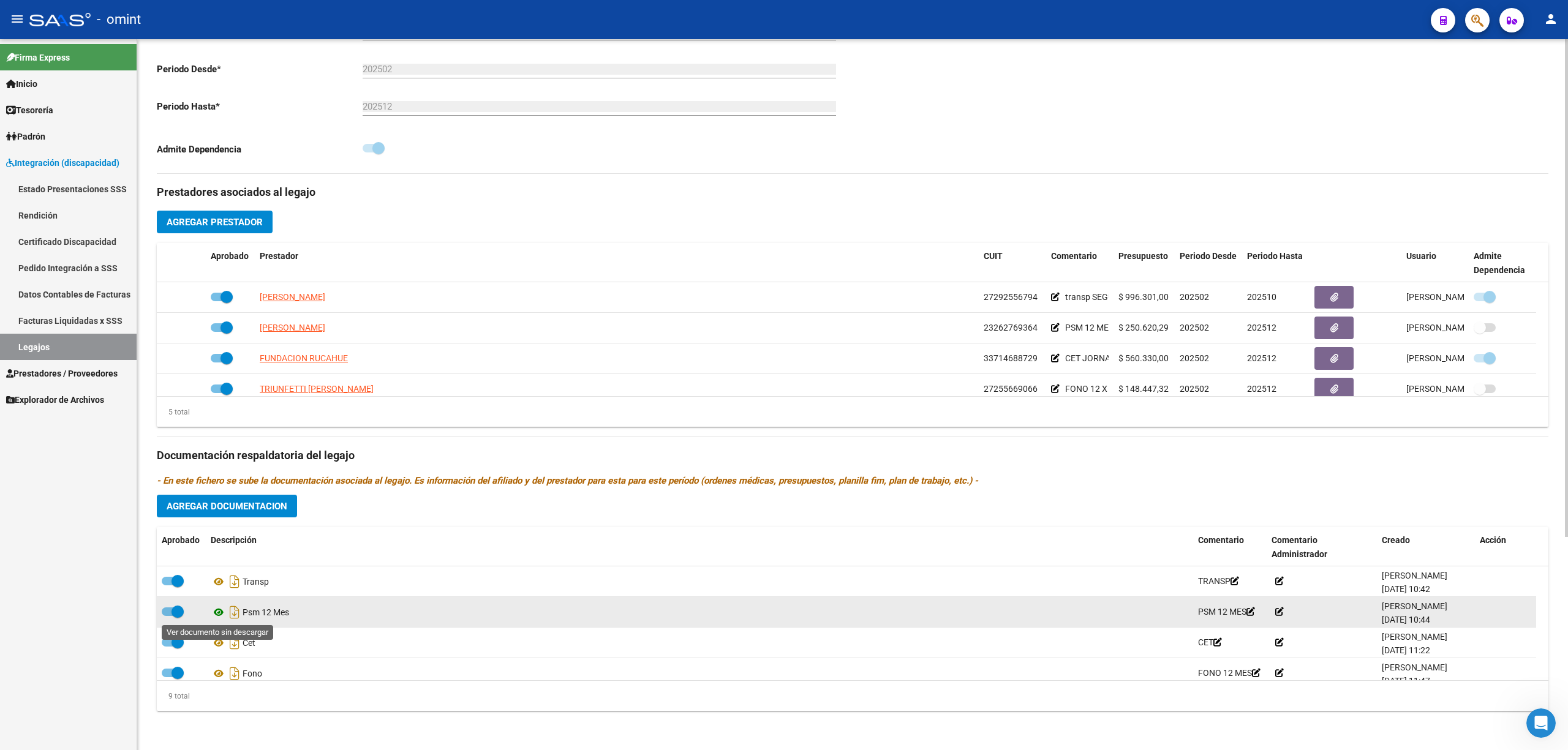
click at [214, 613] on icon at bounding box center [218, 613] width 16 height 15
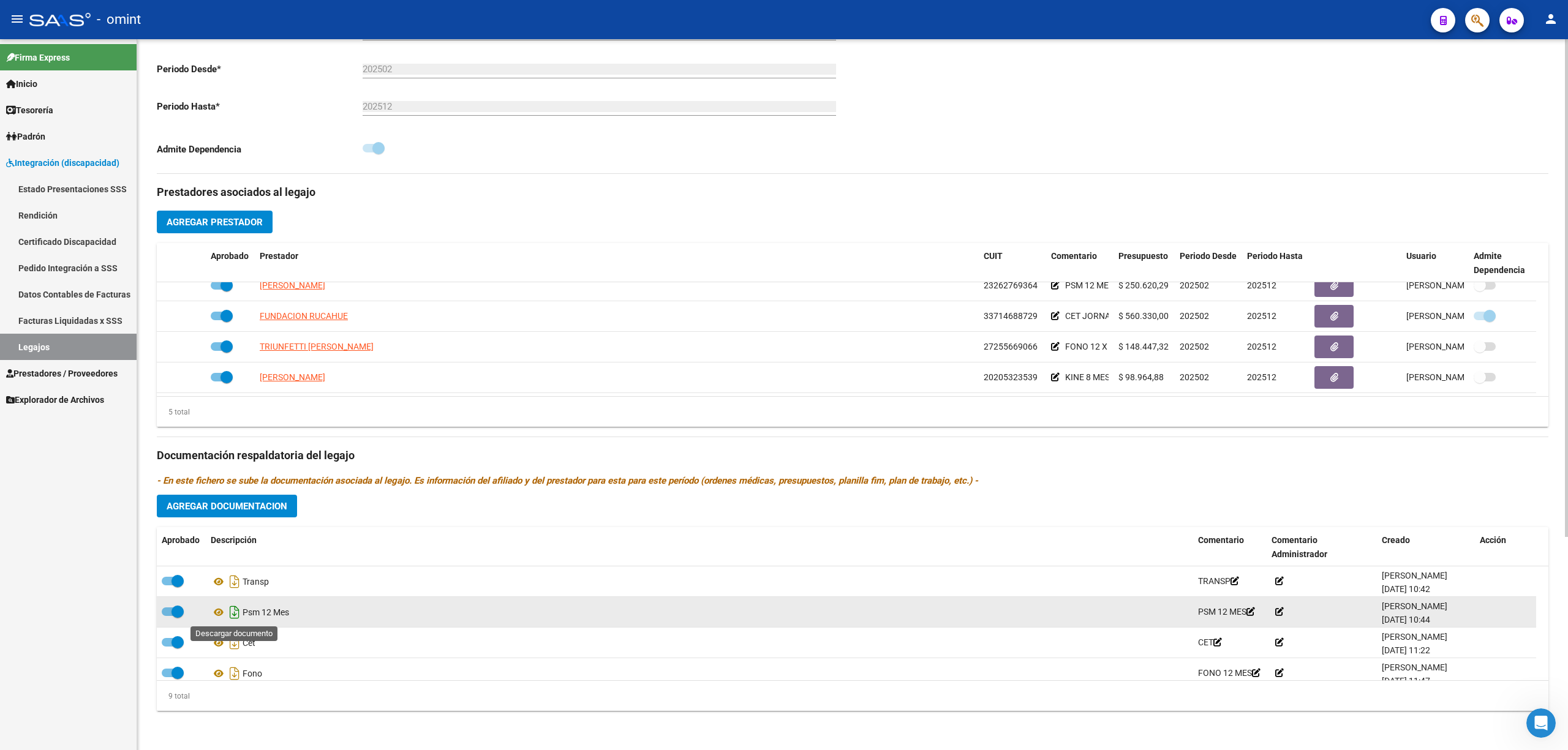
click at [234, 611] on icon "Descargar documento" at bounding box center [234, 612] width 16 height 20
click at [173, 611] on span at bounding box center [178, 612] width 12 height 12
click at [168, 616] on input "checkbox" at bounding box center [167, 616] width 1 height 1
checkbox input "false"
click at [167, 608] on span at bounding box center [168, 612] width 12 height 12
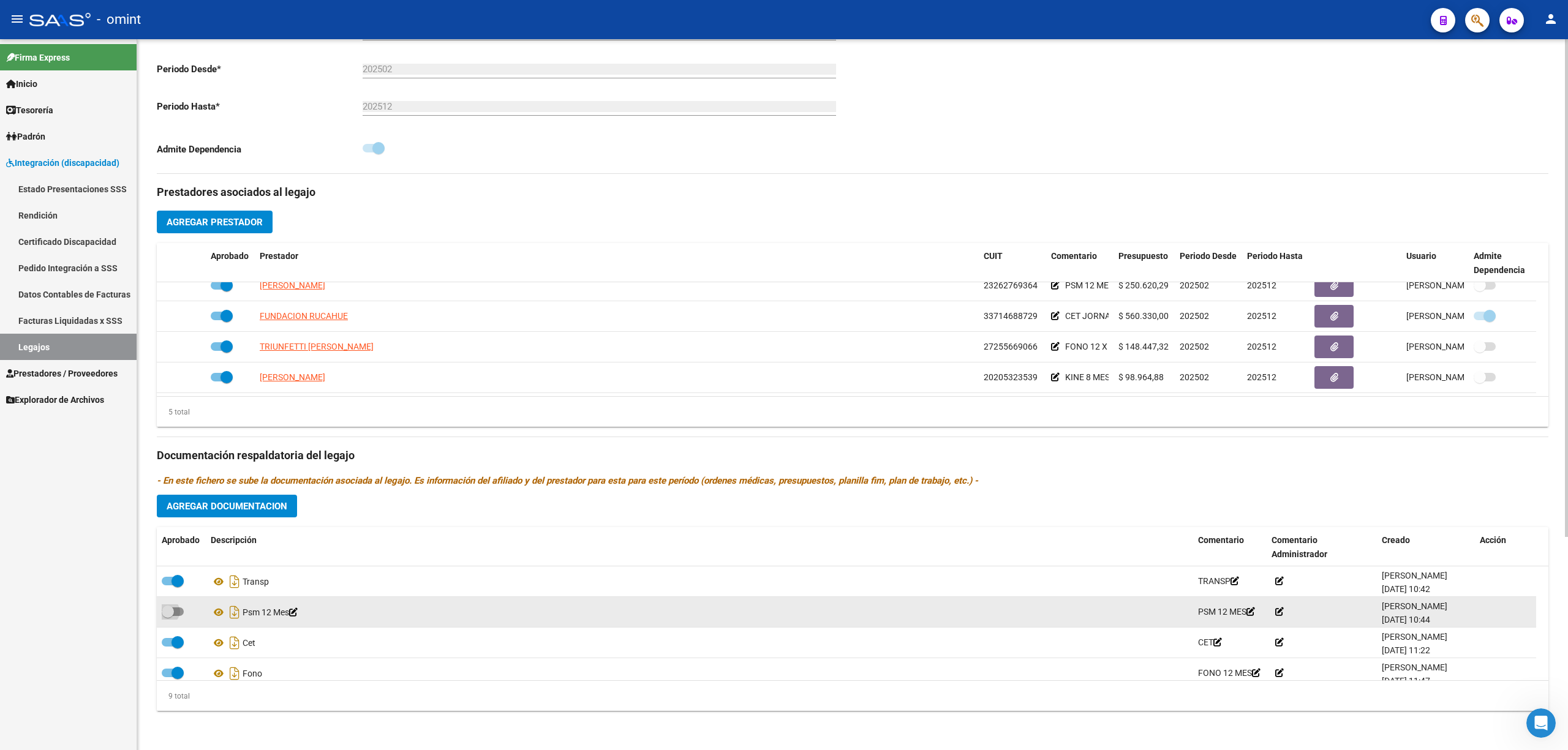
click at [167, 616] on input "checkbox" at bounding box center [167, 616] width 1 height 1
checkbox input "true"
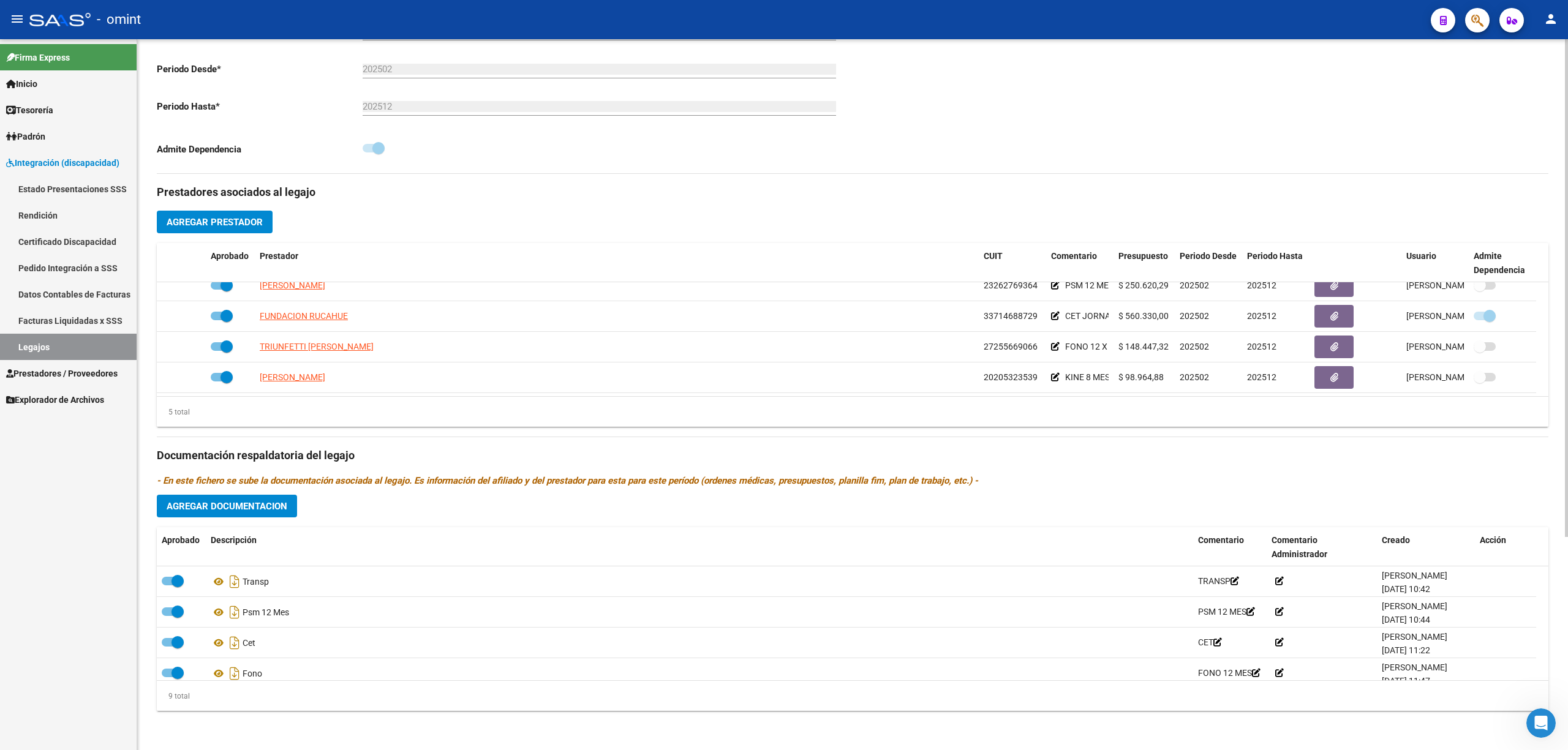
click at [226, 503] on span "Agregar Documentacion" at bounding box center [227, 507] width 121 height 11
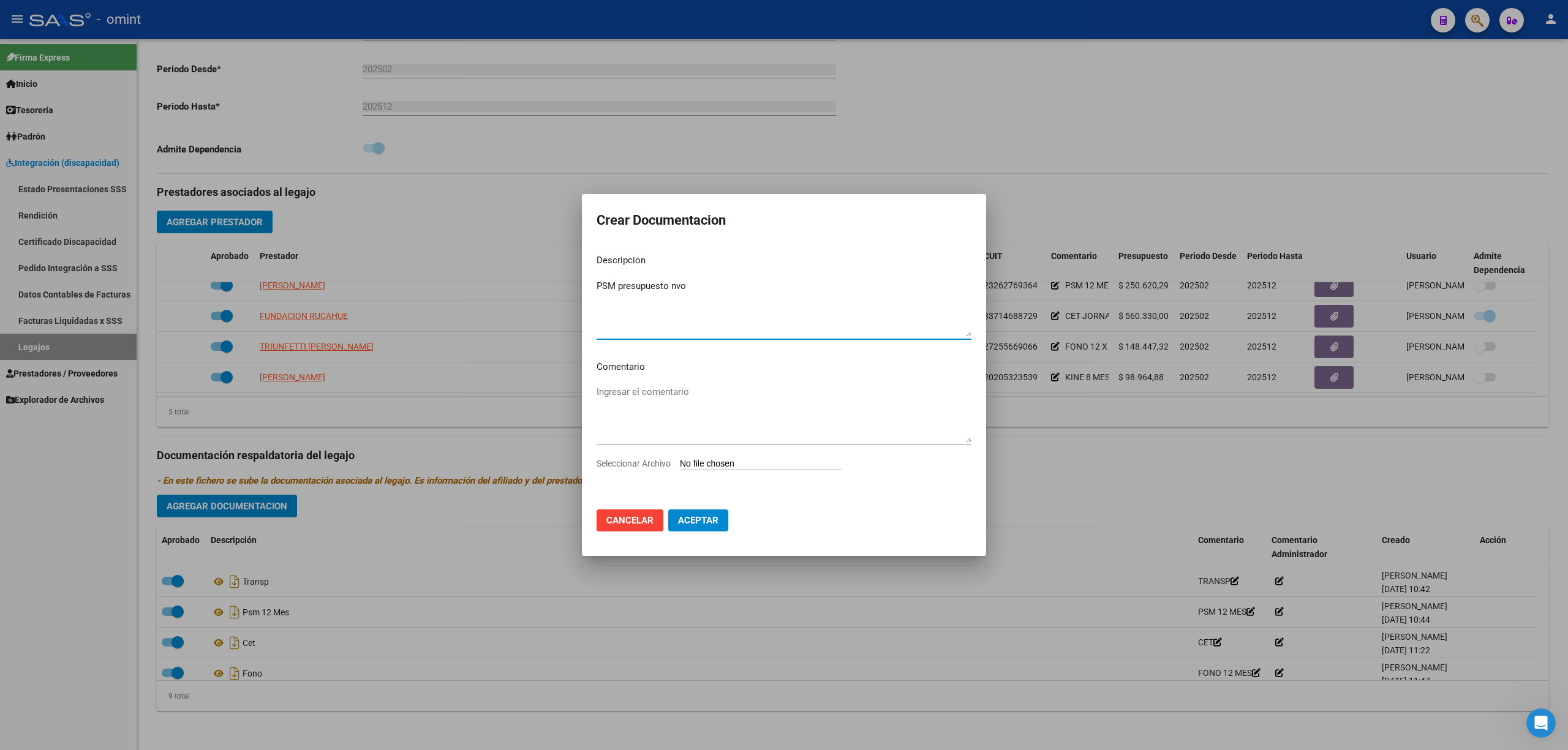
type textarea "PSM presupuesto nvo"
click at [733, 468] on input "Seleccionar Archivo" at bounding box center [761, 464] width 163 height 12
type input "C:\fakepath\F044 Urquiza B. Psicomotricidad (2).pdf"
click at [690, 523] on span "Aceptar" at bounding box center [698, 523] width 40 height 11
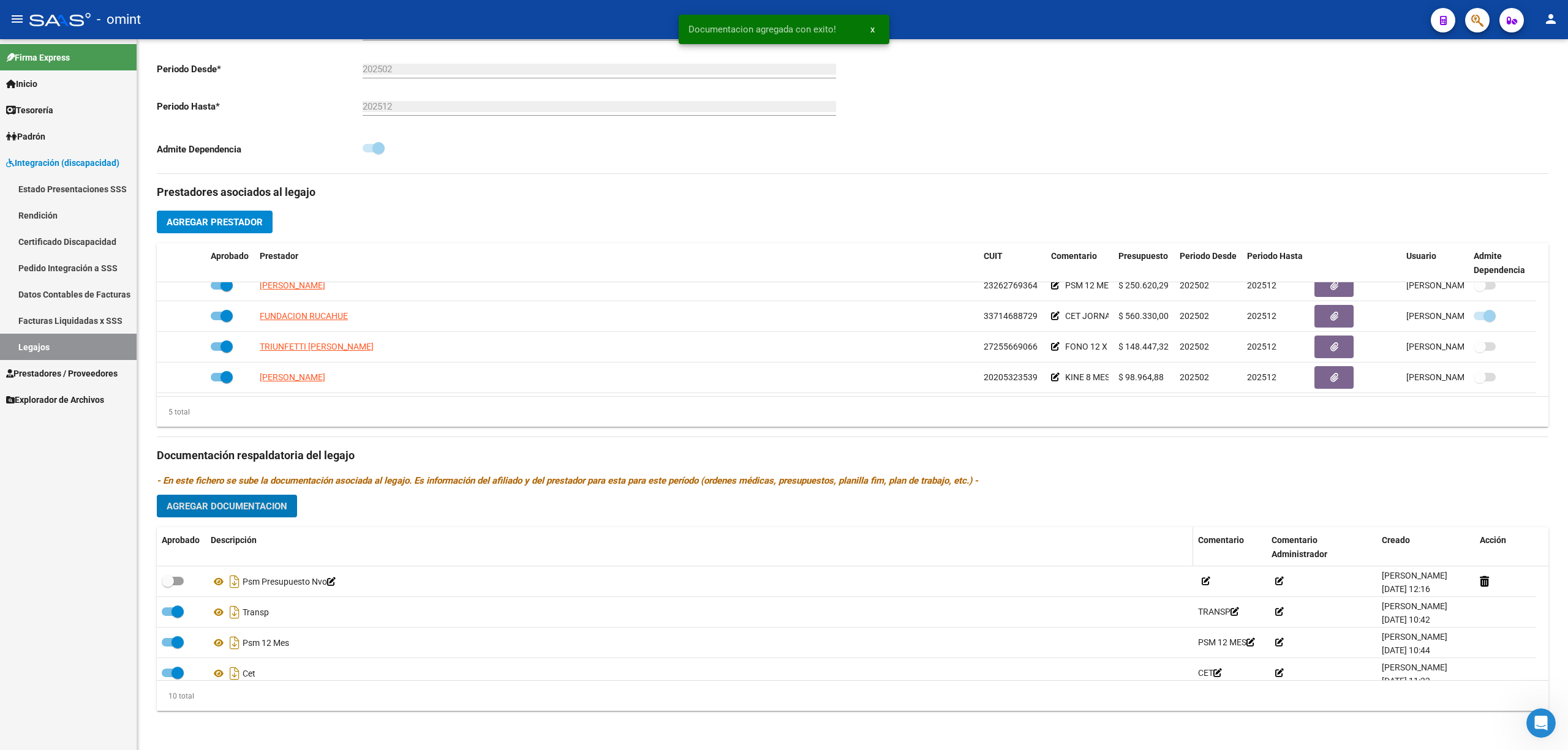
drag, startPoint x: 169, startPoint y: 579, endPoint x: 216, endPoint y: 564, distance: 49.3
click at [169, 579] on span at bounding box center [168, 581] width 12 height 12
click at [168, 585] on input "checkbox" at bounding box center [167, 585] width 1 height 1
checkbox input "true"
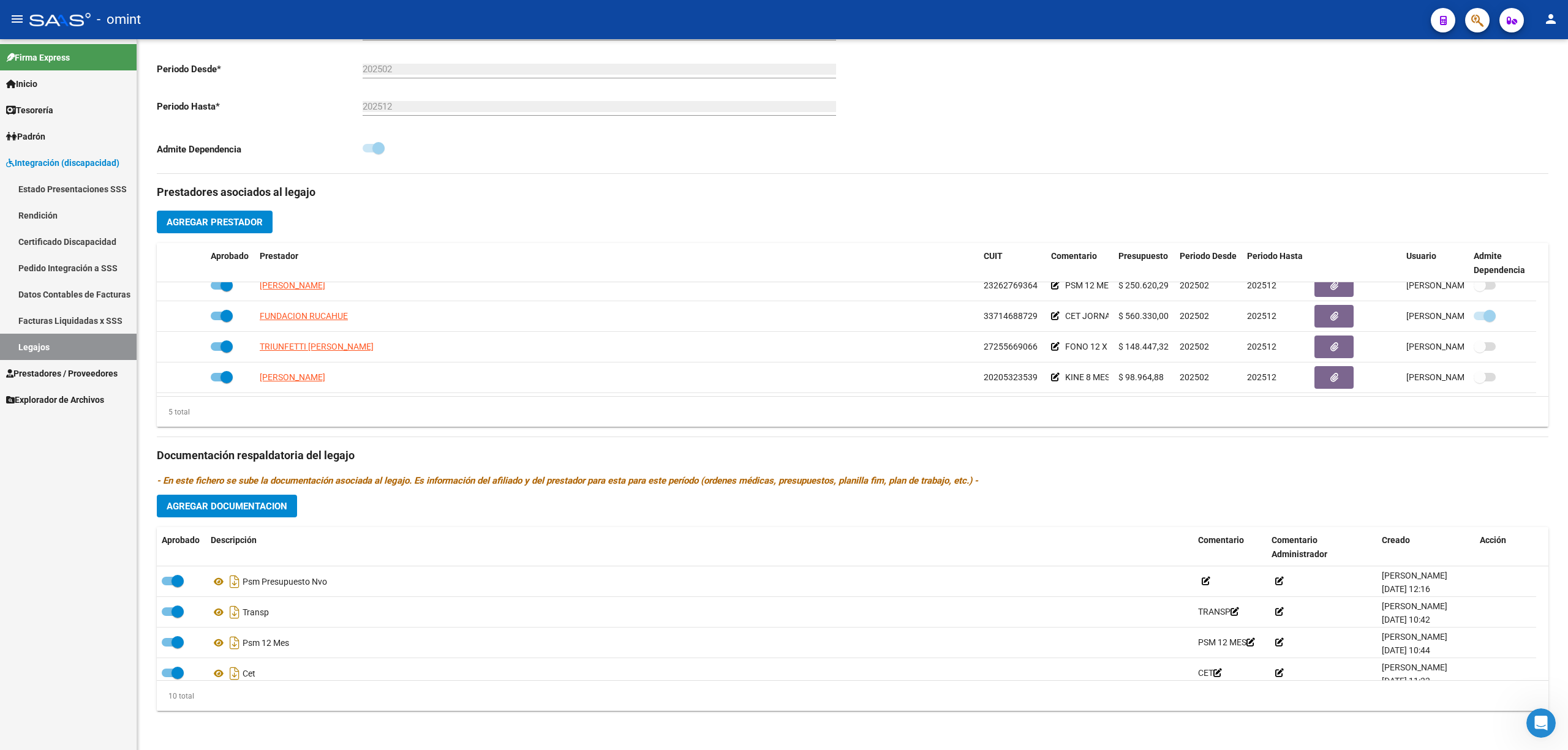
click at [251, 499] on button "Agregar Documentacion" at bounding box center [227, 506] width 140 height 23
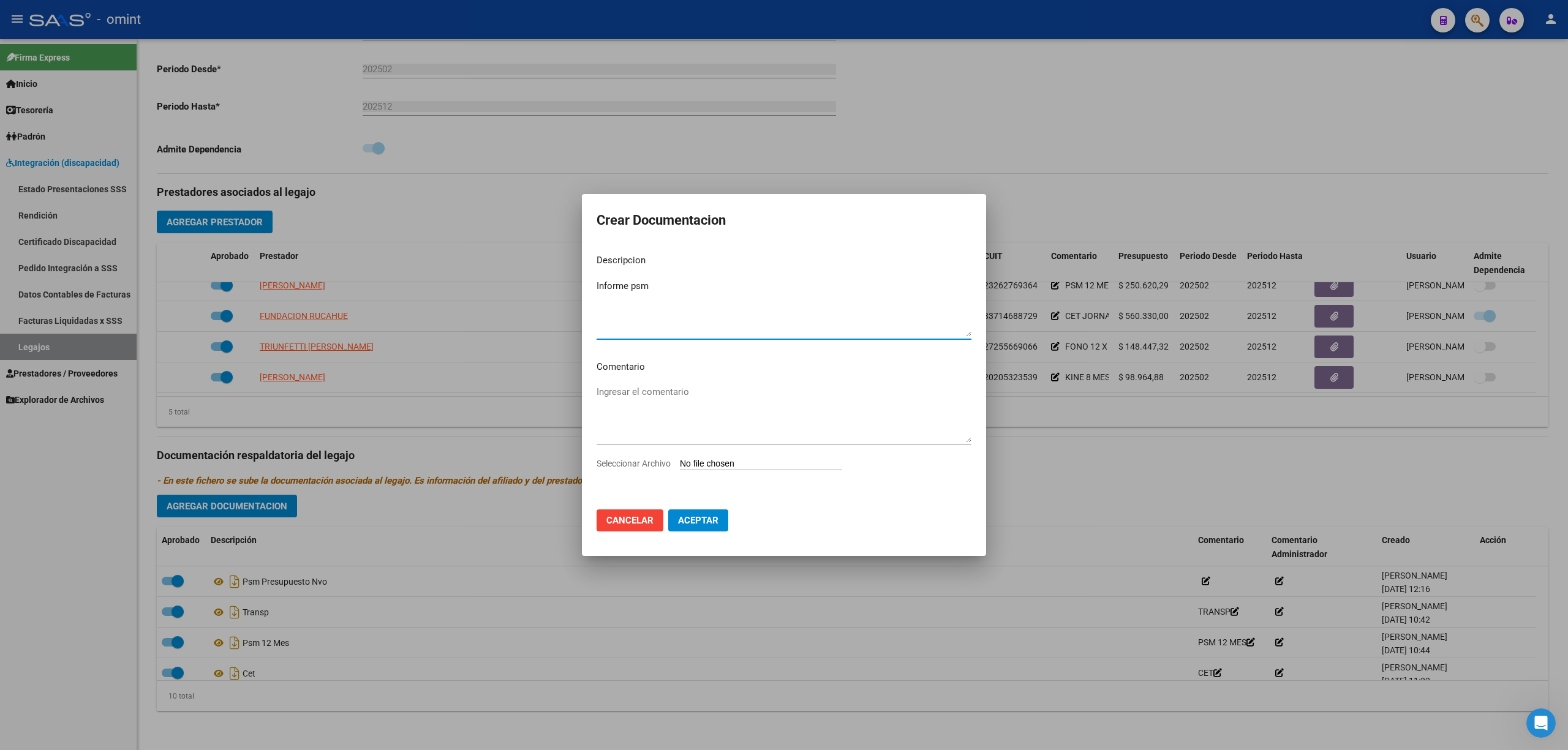
type textarea "Informe psm"
click at [723, 469] on input "Seleccionar Archivo" at bounding box center [761, 464] width 163 height 12
type input "C:\fakepath\URQUIA EVOLUTIVO 2025 (2).pdf"
click at [706, 523] on span "Aceptar" at bounding box center [698, 523] width 40 height 11
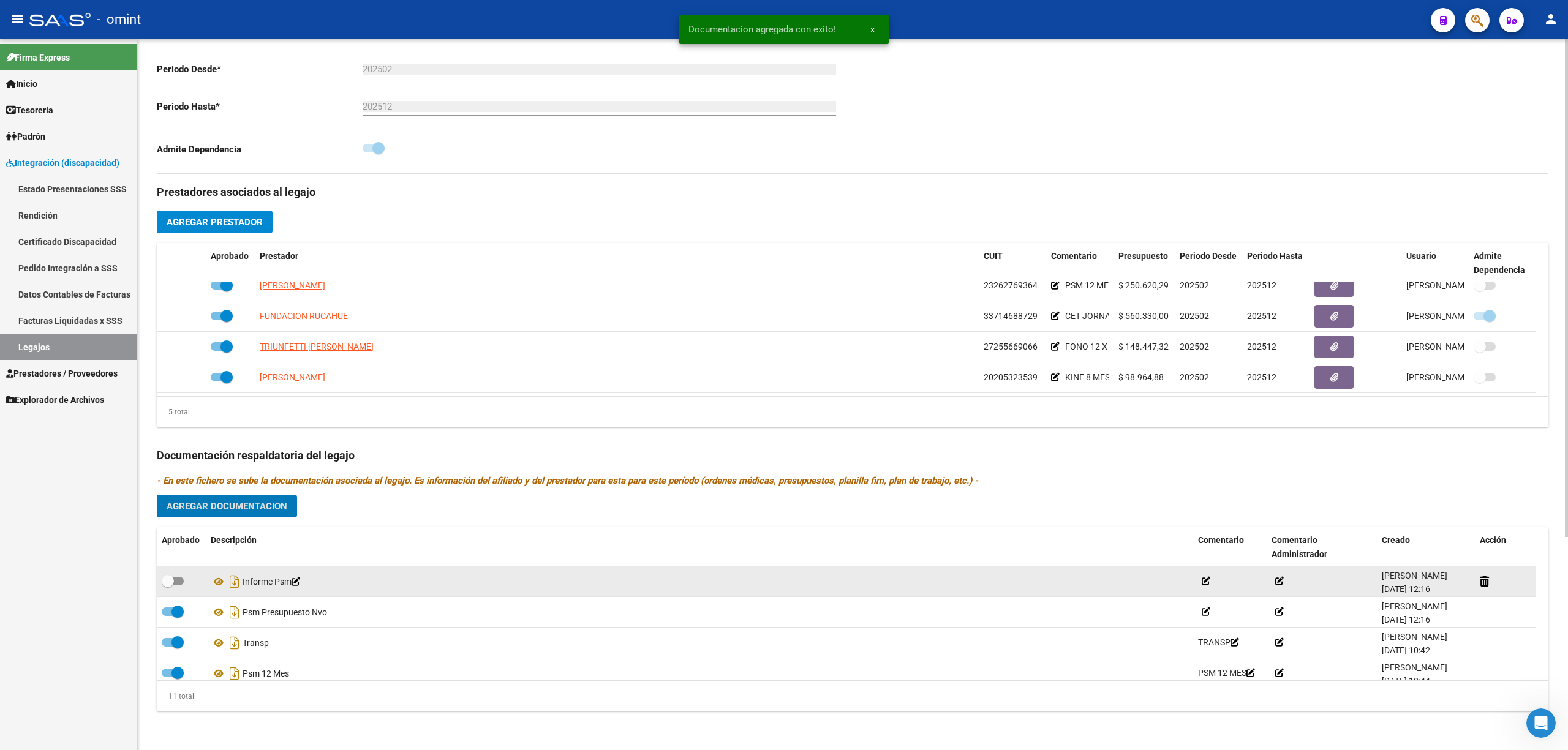
click at [177, 584] on span at bounding box center [173, 581] width 22 height 9
click at [168, 585] on input "checkbox" at bounding box center [167, 585] width 1 height 1
checkbox input "true"
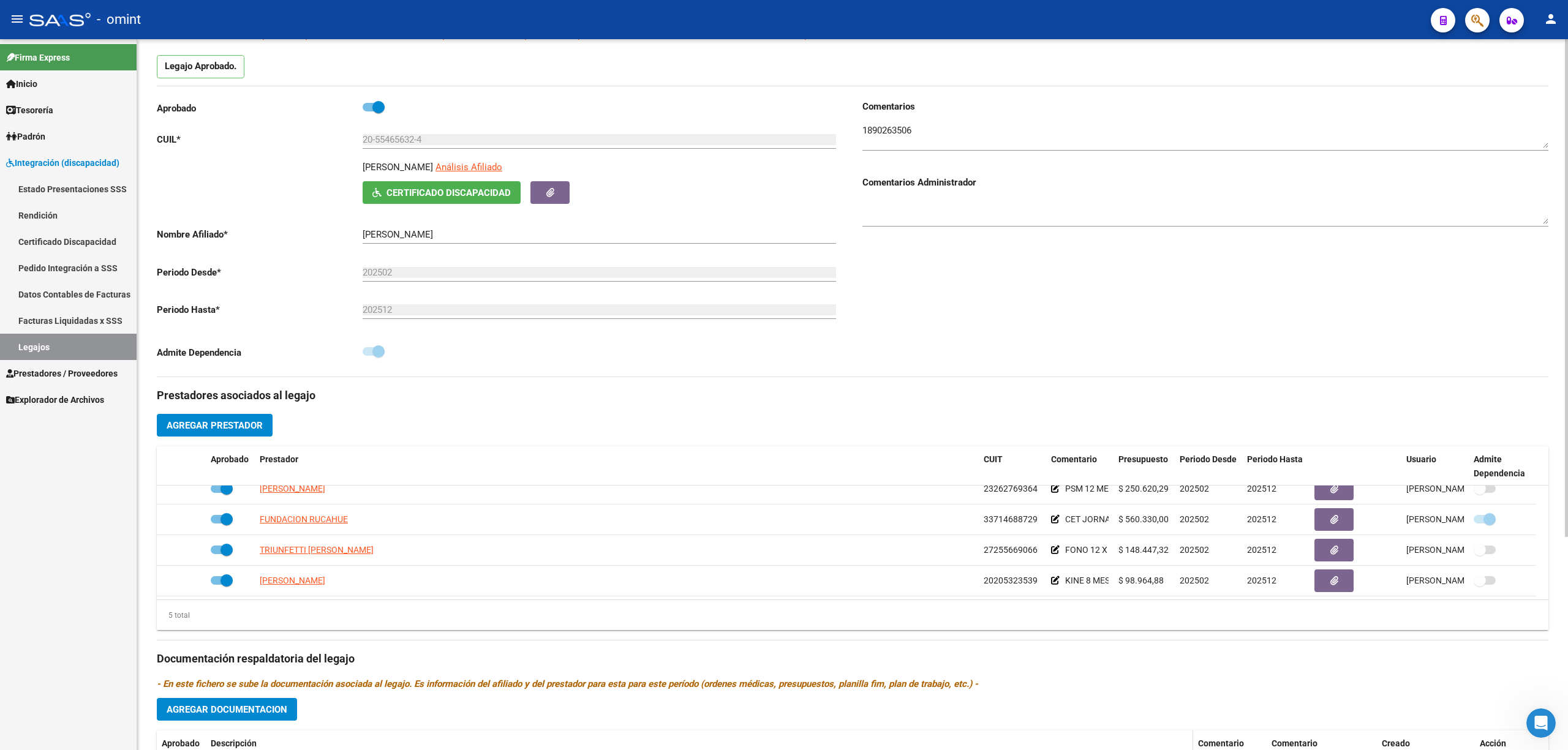
scroll to position [304, 0]
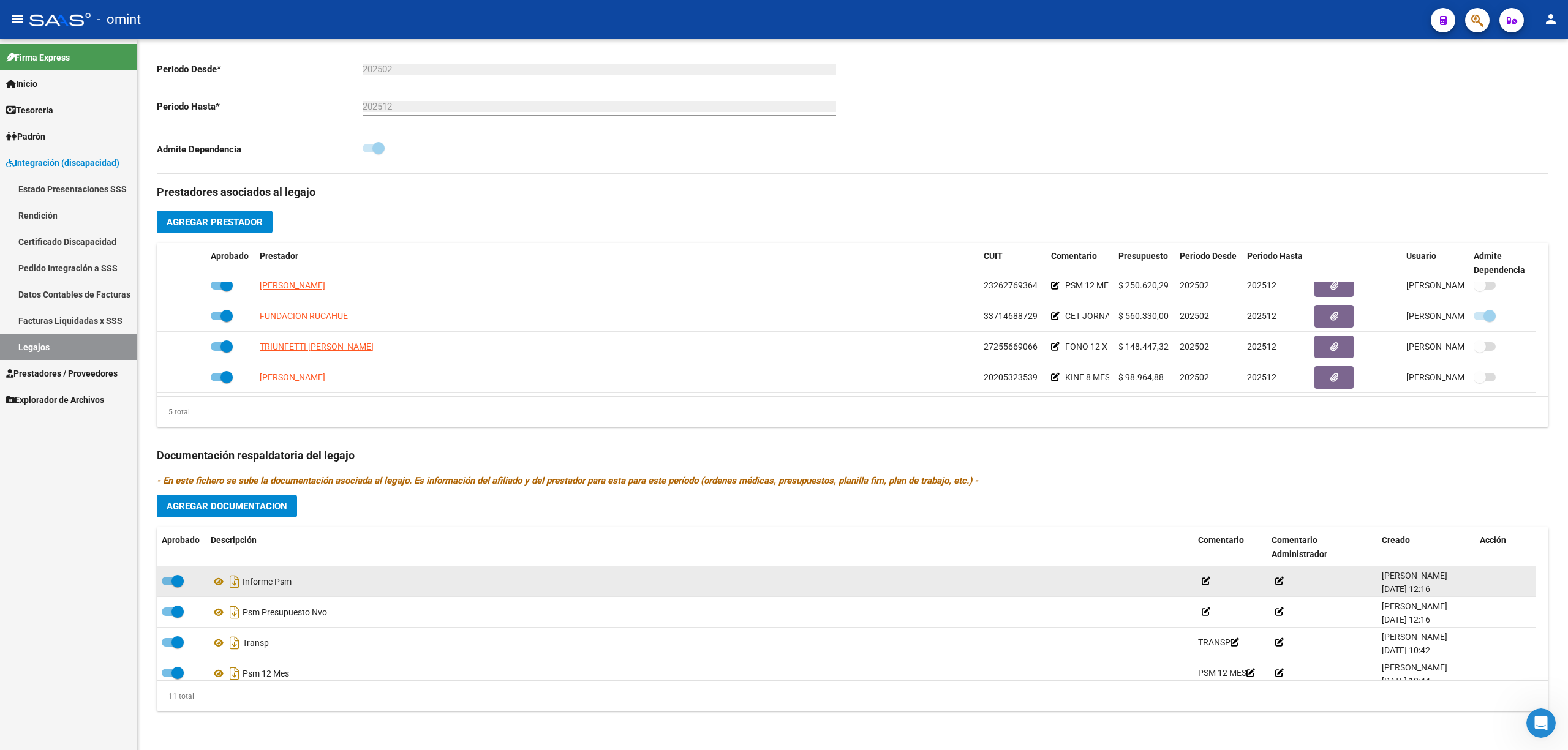
click at [170, 579] on span at bounding box center [173, 581] width 22 height 9
click at [168, 585] on input "checkbox" at bounding box center [167, 585] width 1 height 1
click at [781, 584] on datatable-body-cell at bounding box center [1505, 581] width 61 height 30
click at [781, 584] on icon at bounding box center [1483, 581] width 9 height 12
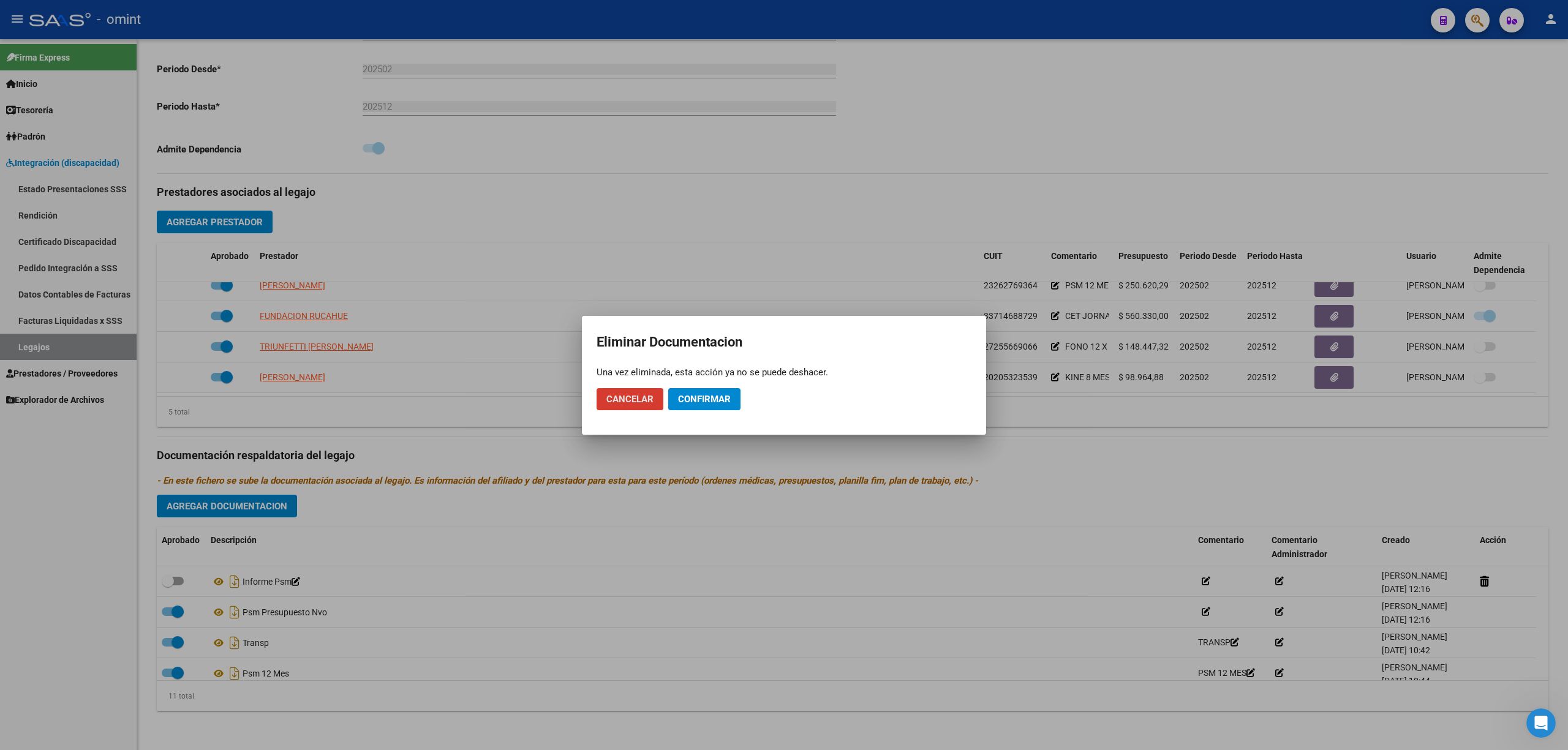
click at [731, 397] on button "Confirmar" at bounding box center [704, 400] width 72 height 22
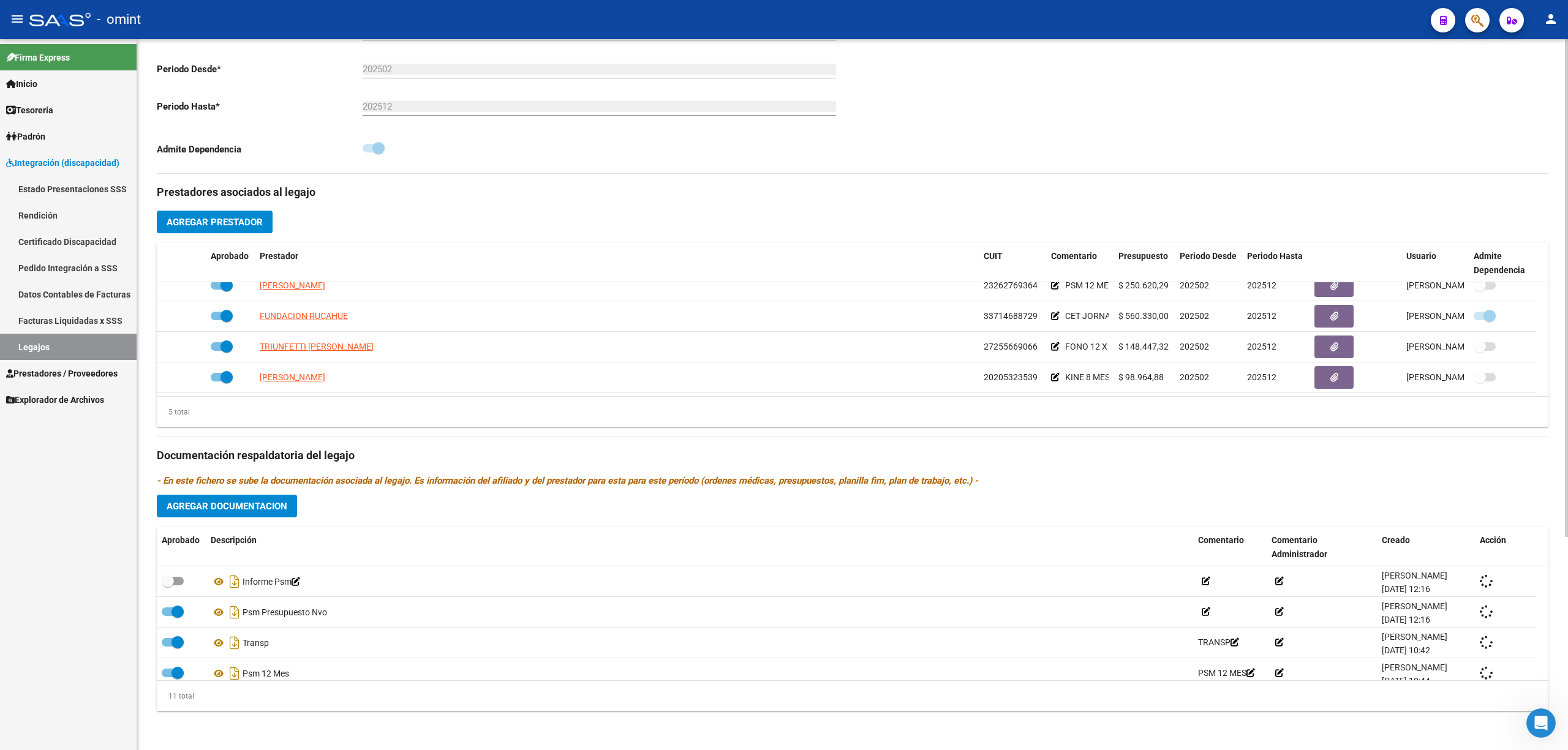
checkbox input "true"
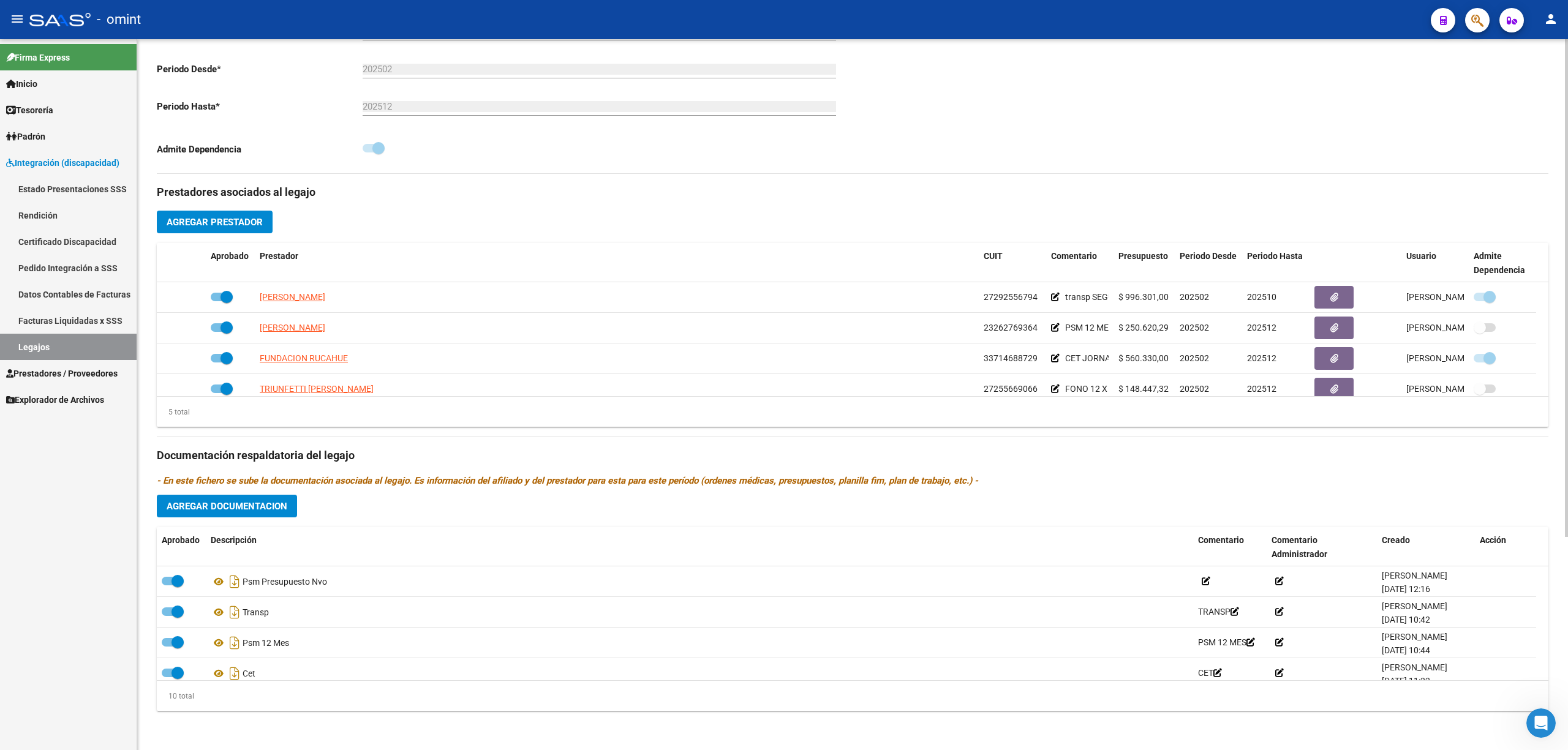
scroll to position [0, 0]
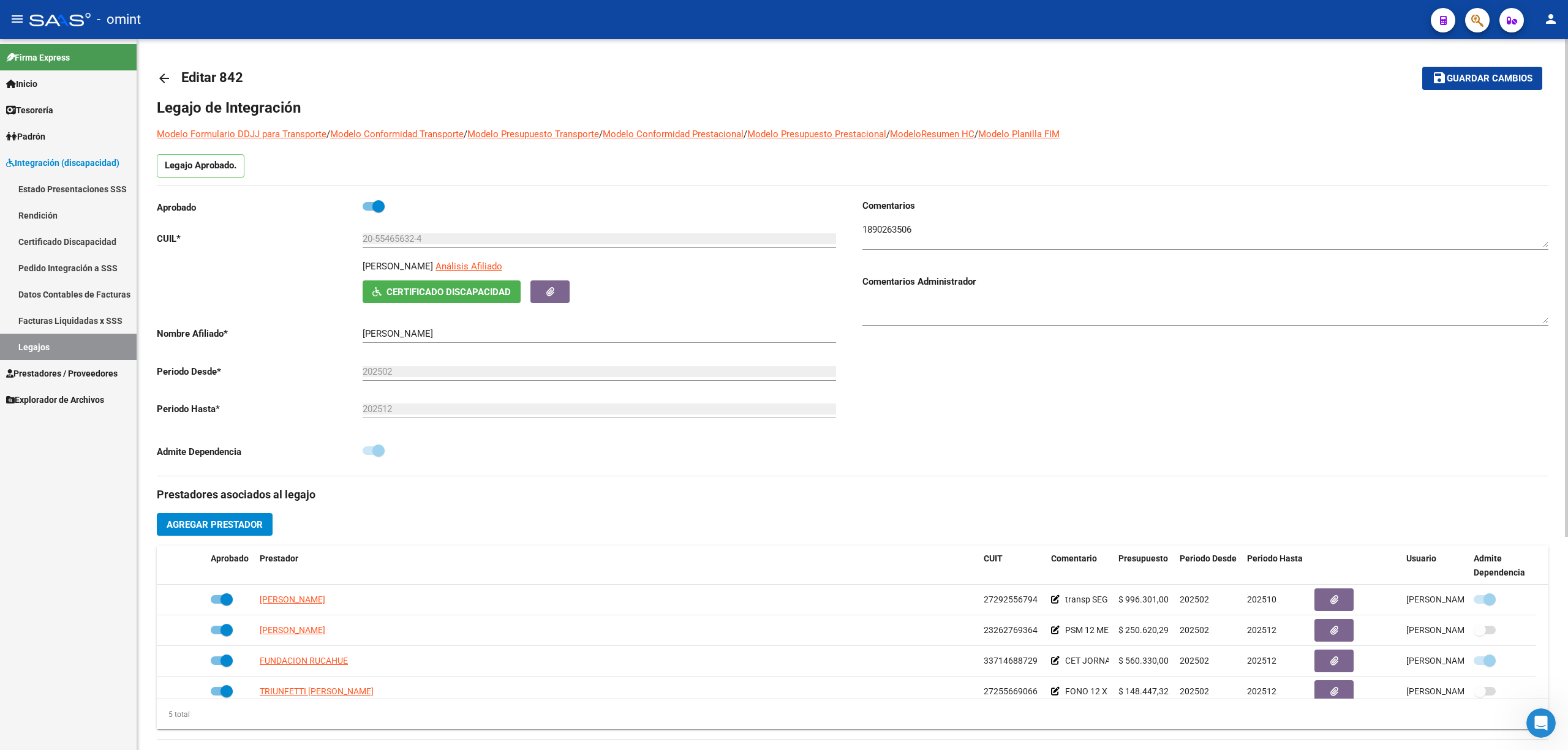
click at [160, 80] on mat-icon "arrow_back" at bounding box center [165, 79] width 15 height 15
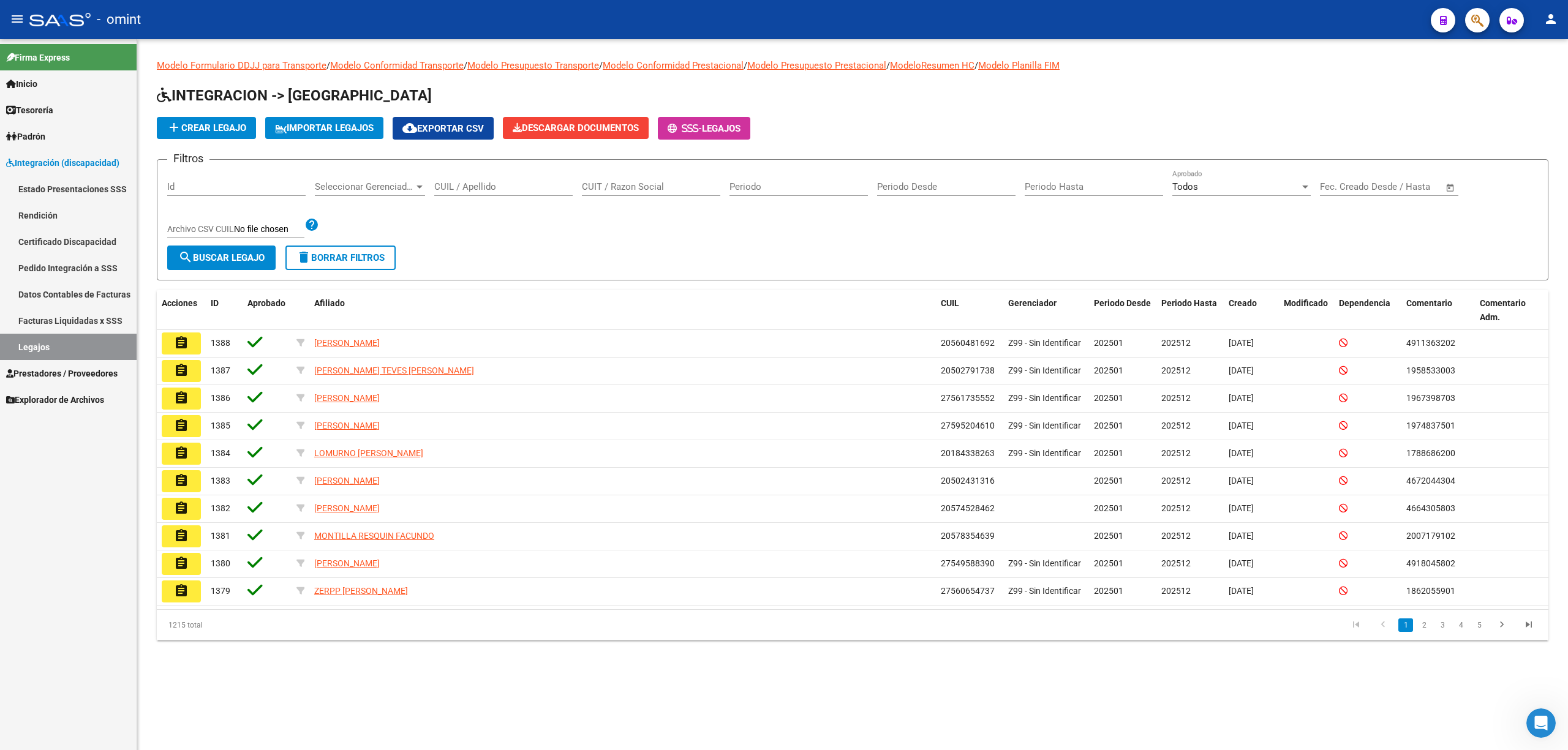
click at [463, 182] on input "CUIL / Apellido" at bounding box center [503, 186] width 139 height 11
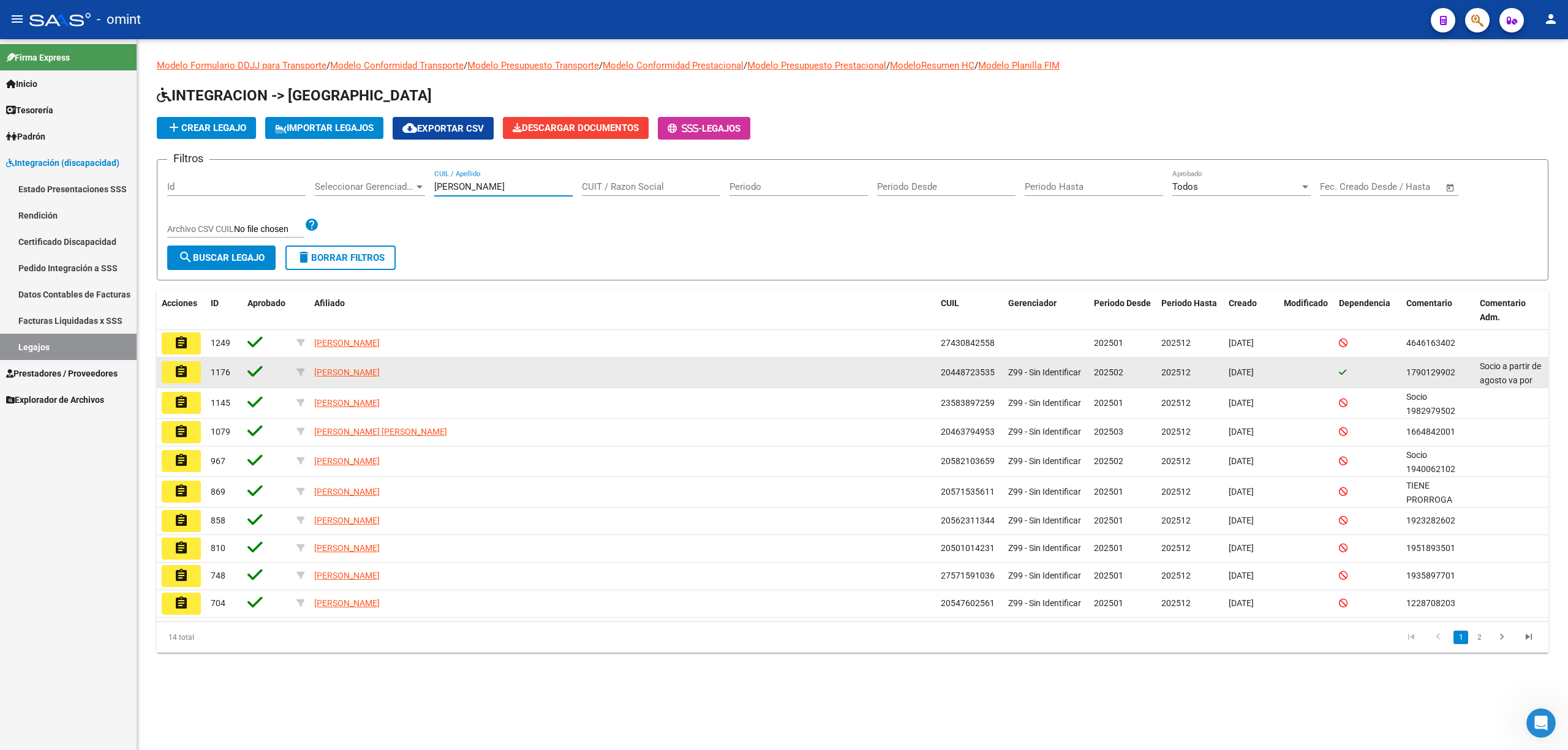
type input "gomez"
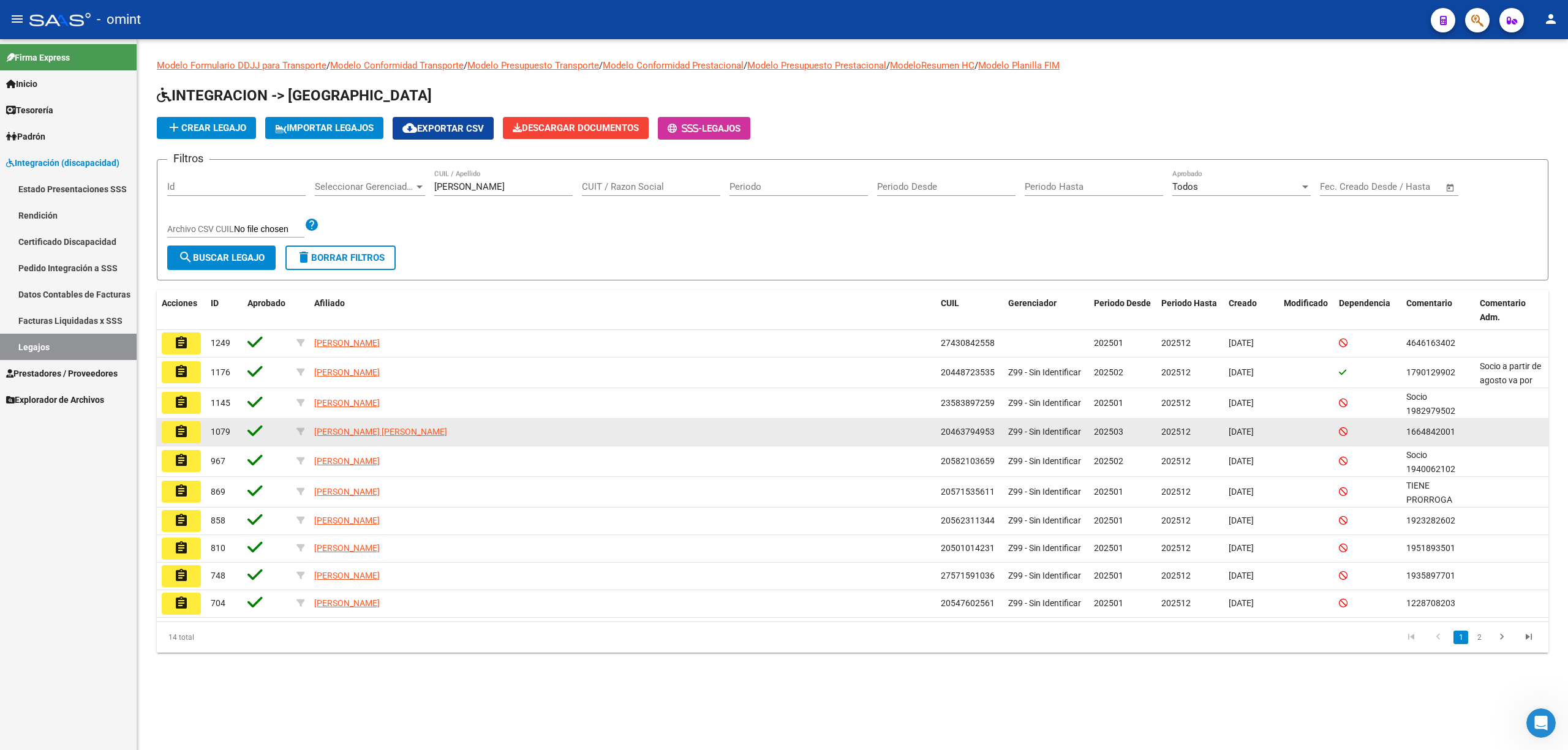
click at [184, 436] on mat-icon "assignment" at bounding box center [182, 432] width 15 height 15
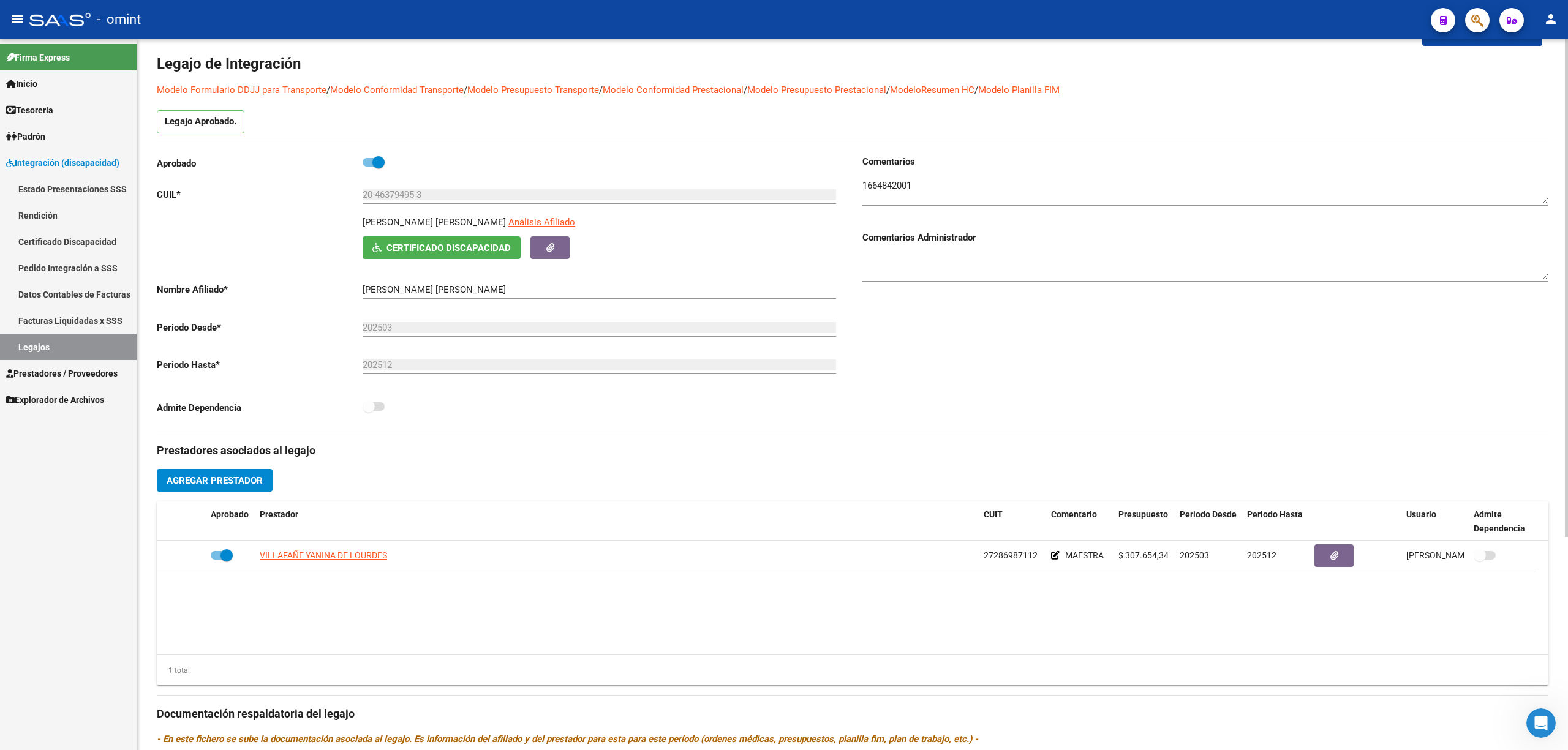
scroll to position [81, 0]
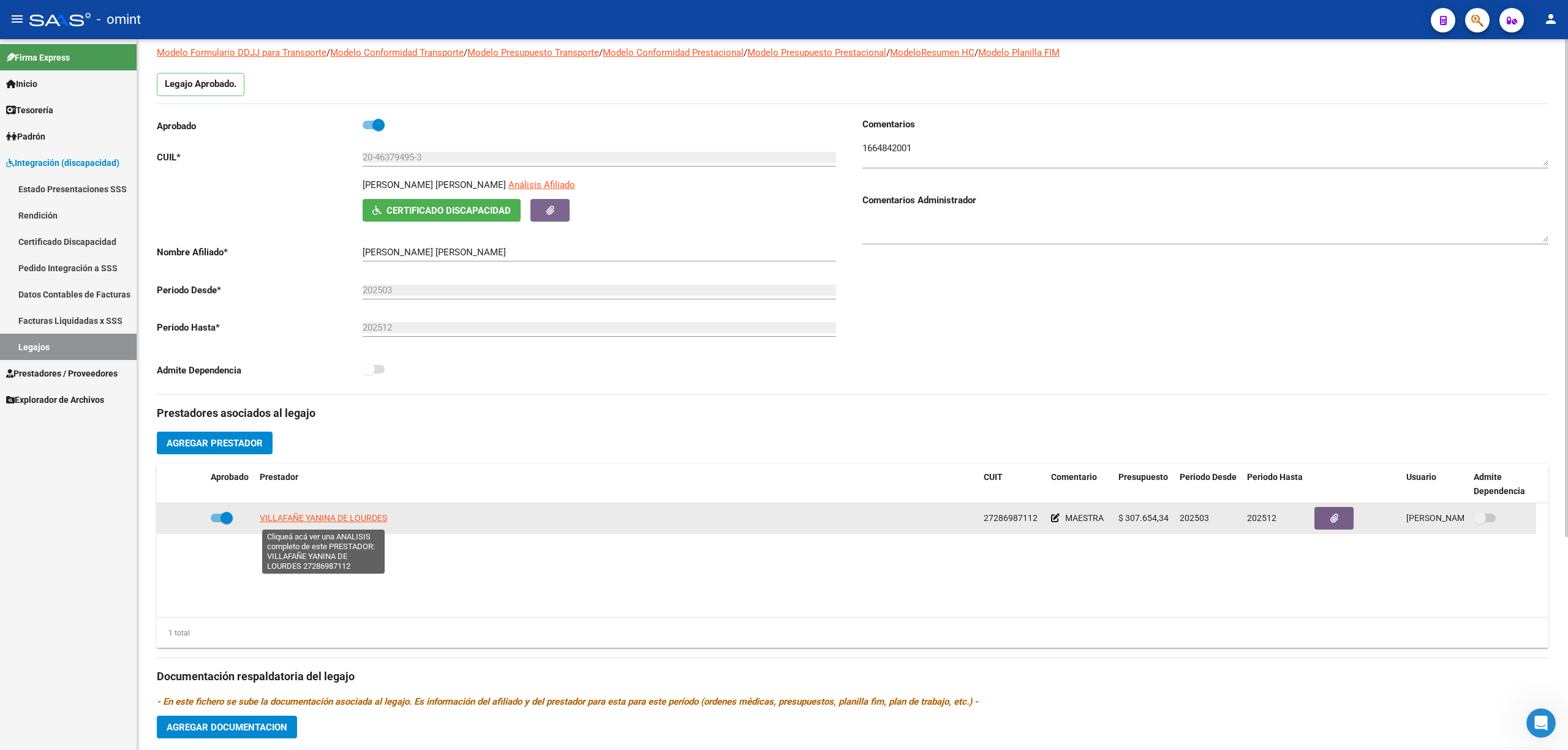
click at [363, 518] on span "VILLAFAÑE YANINA DE LOURDES" at bounding box center [323, 518] width 128 height 10
type textarea "27286987112"
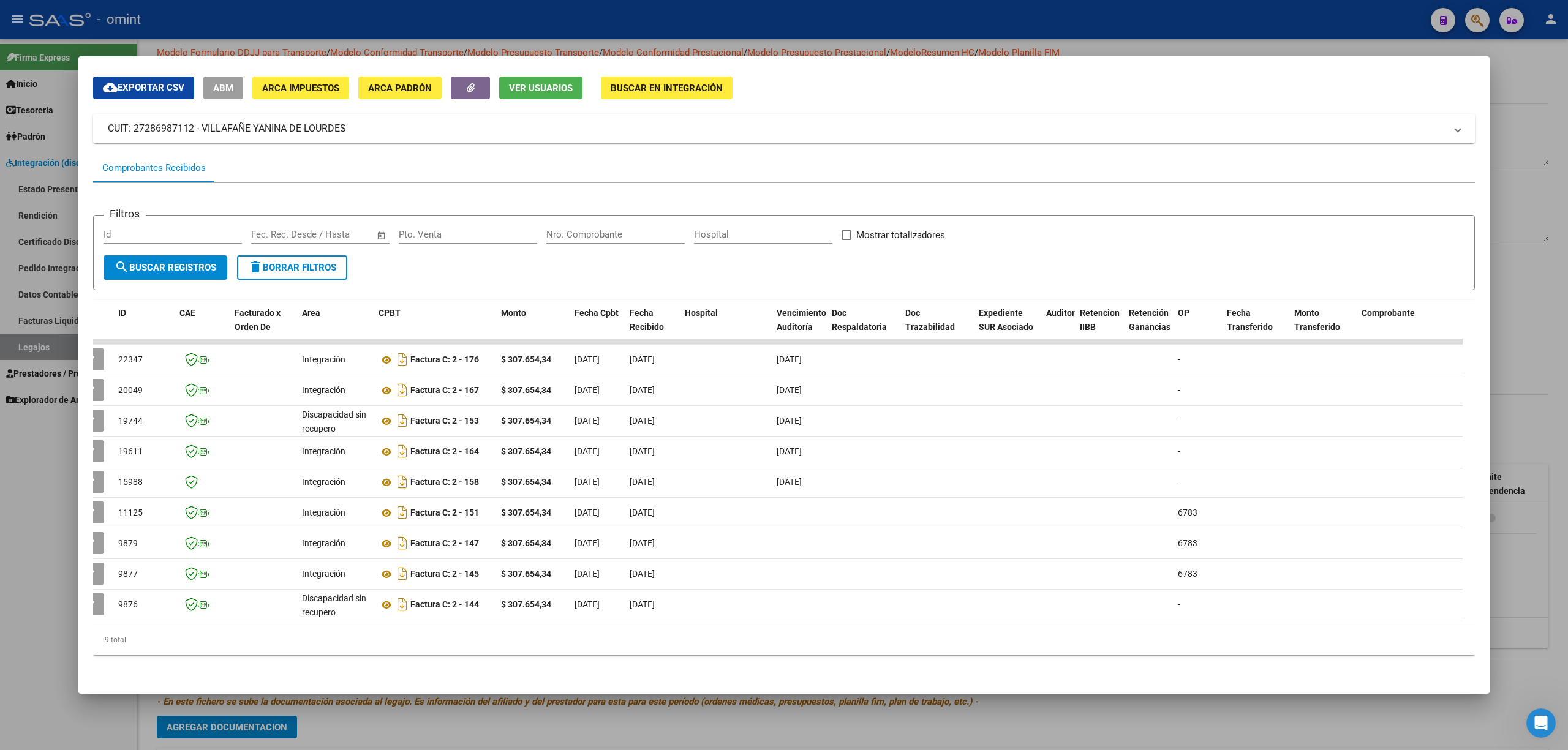
scroll to position [0, 0]
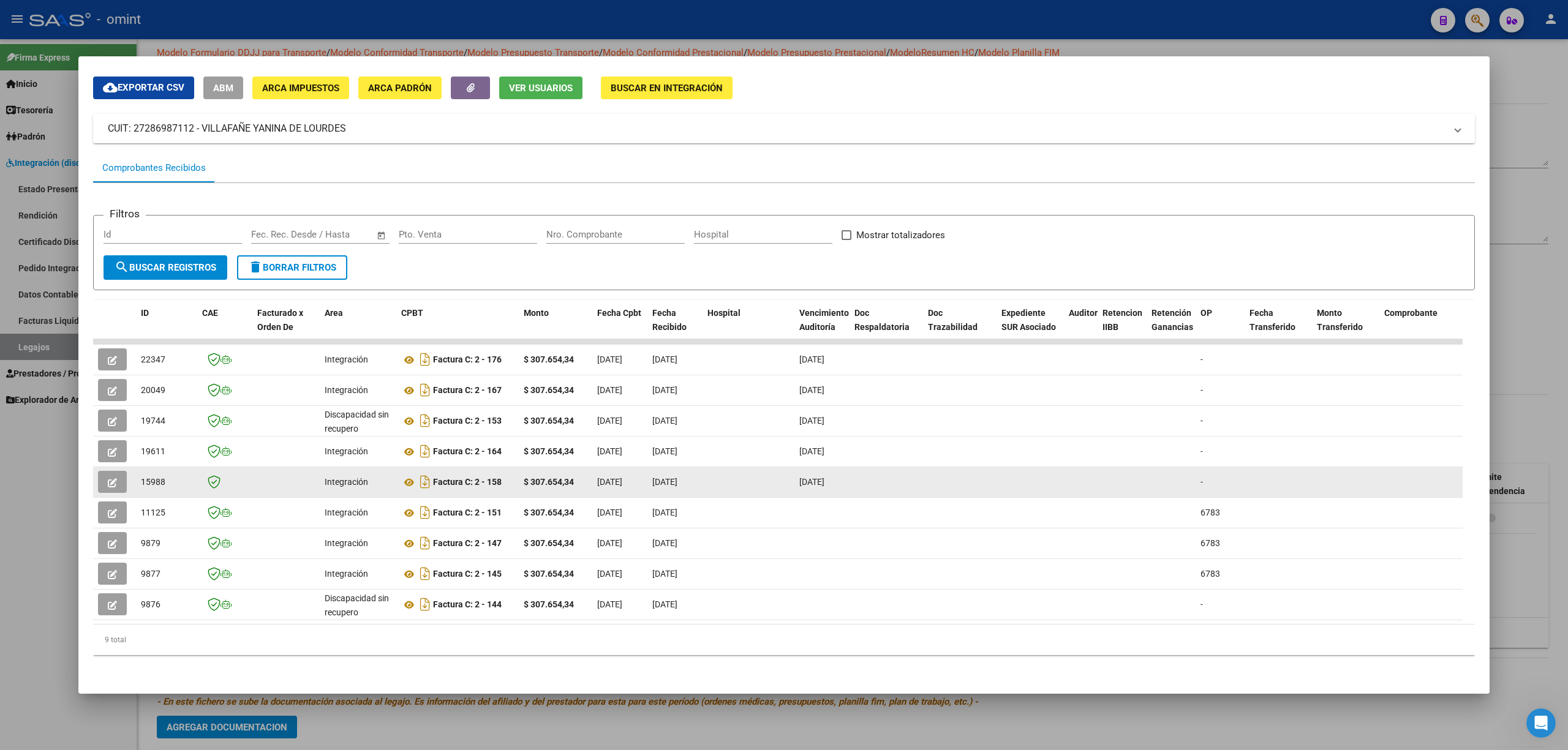
click at [115, 478] on icon "button" at bounding box center [112, 482] width 9 height 9
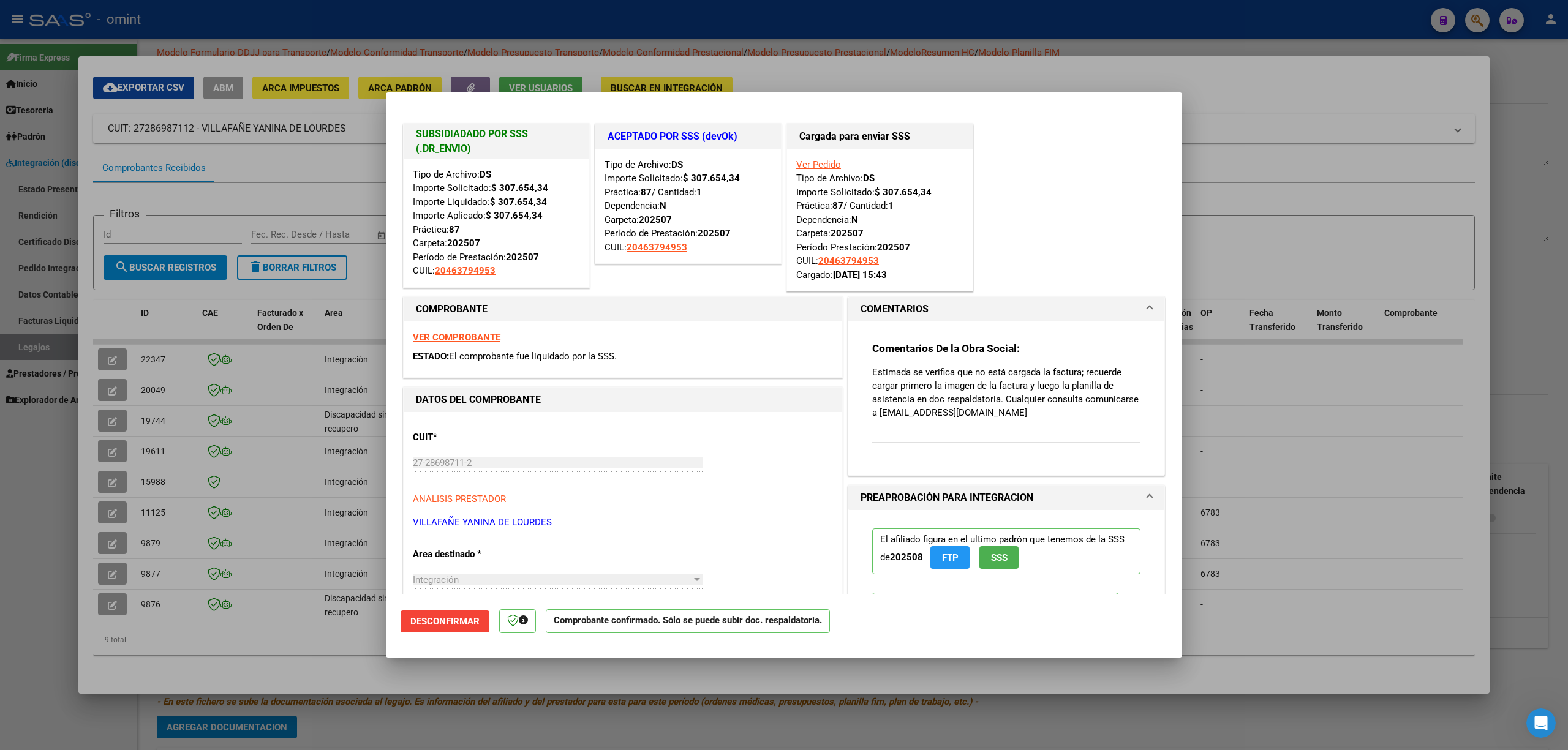
click at [276, 260] on div at bounding box center [784, 375] width 1568 height 750
type input "$ 0,00"
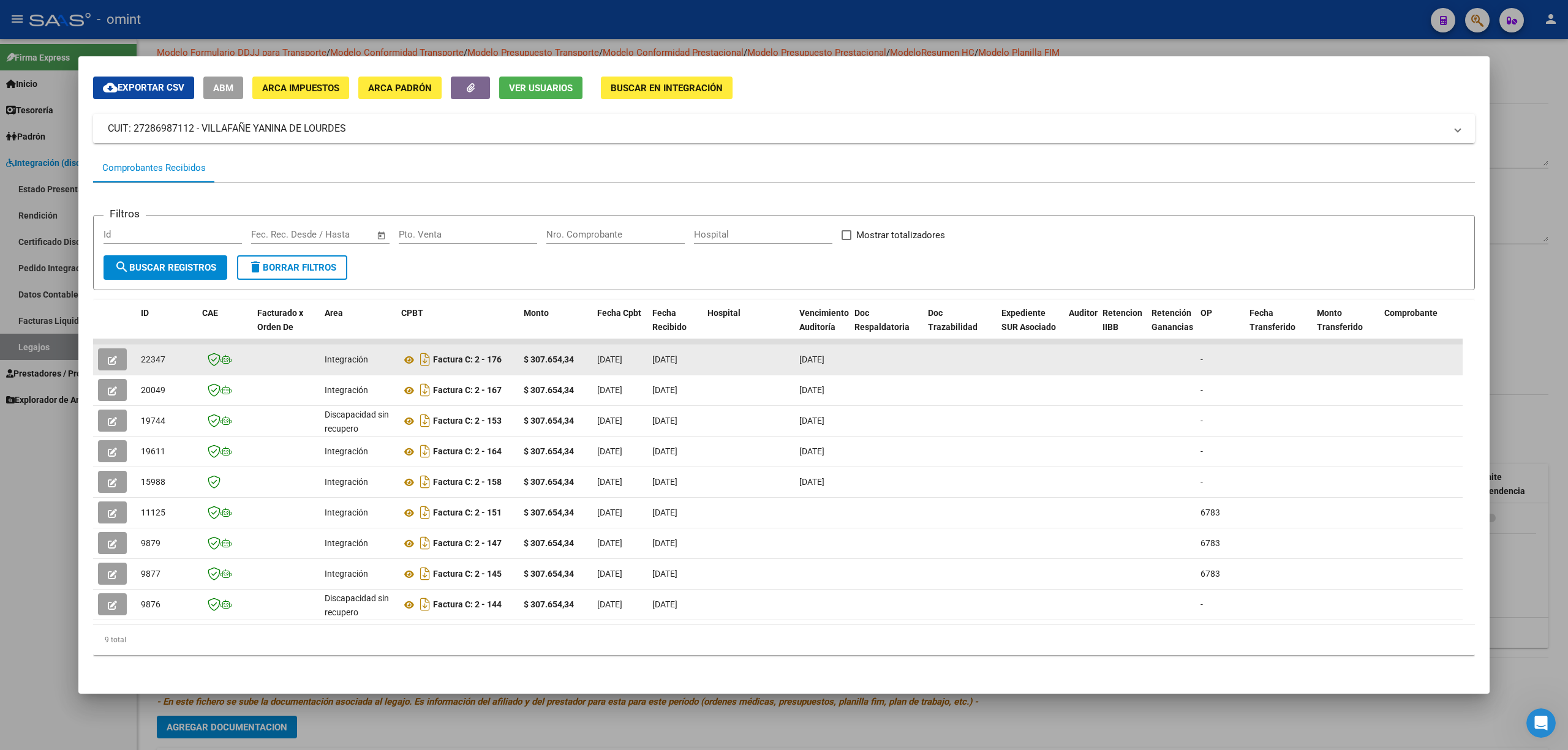
click at [121, 348] on button "button" at bounding box center [112, 359] width 29 height 22
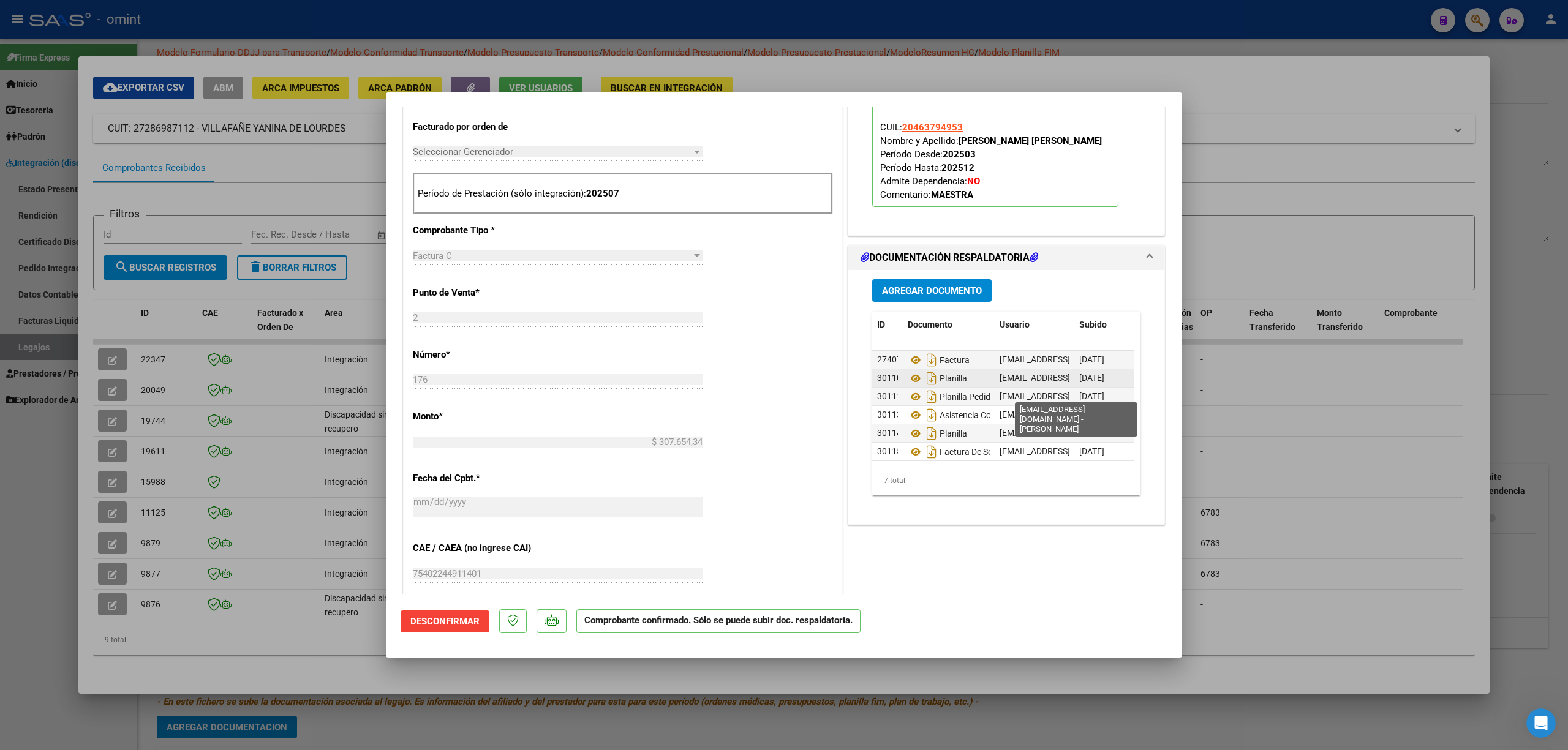
scroll to position [30, 0]
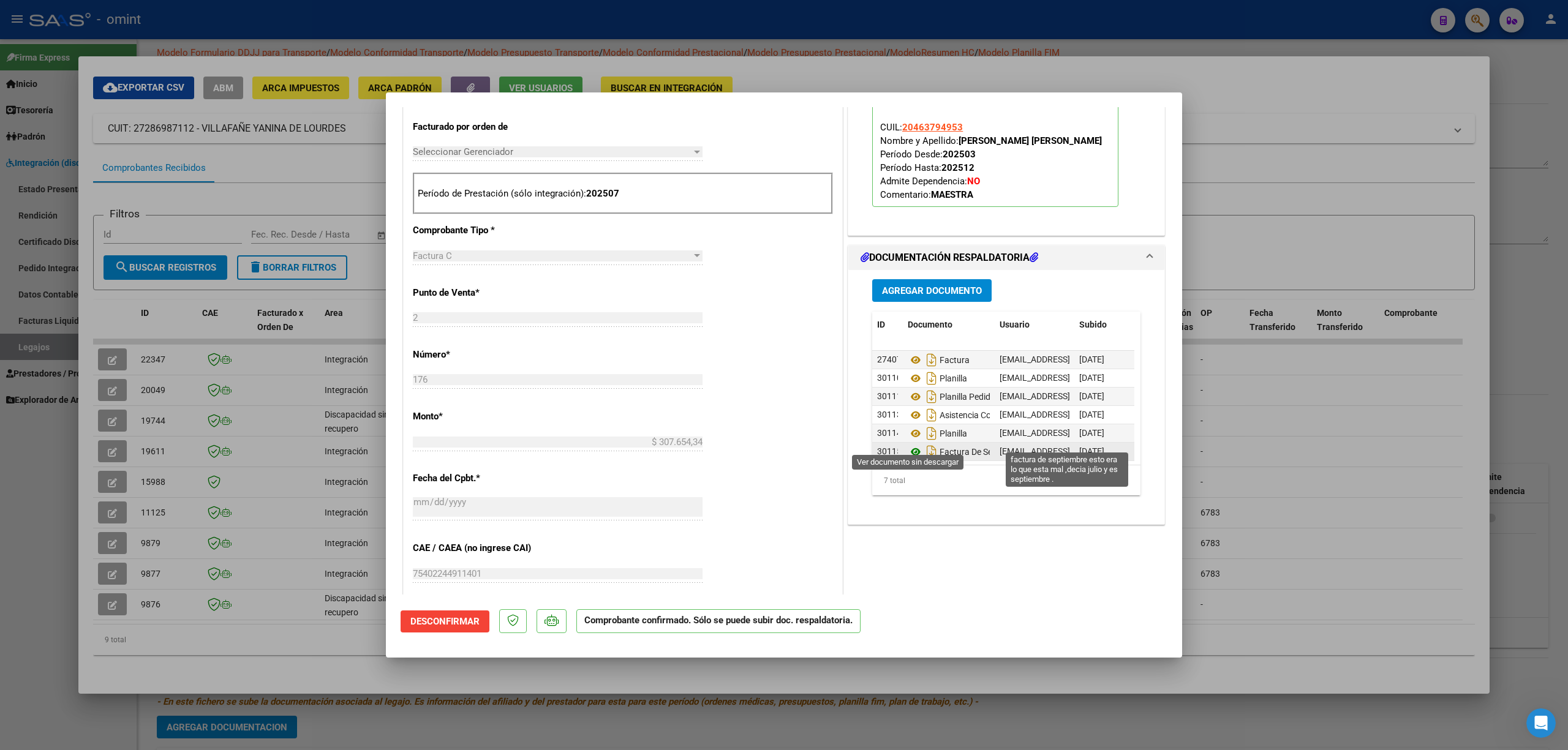
click at [781, 445] on icon at bounding box center [915, 452] width 16 height 15
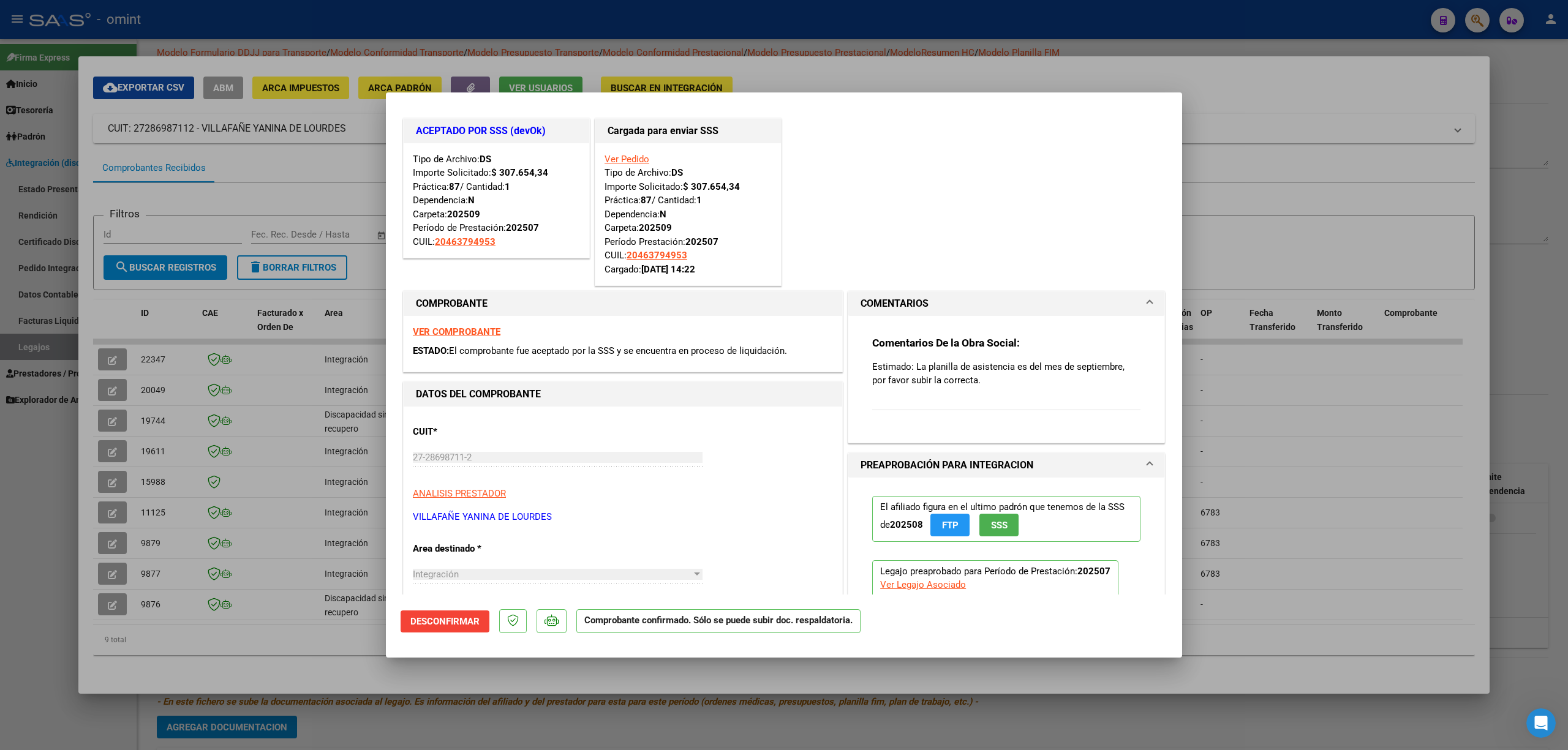
scroll to position [0, 0]
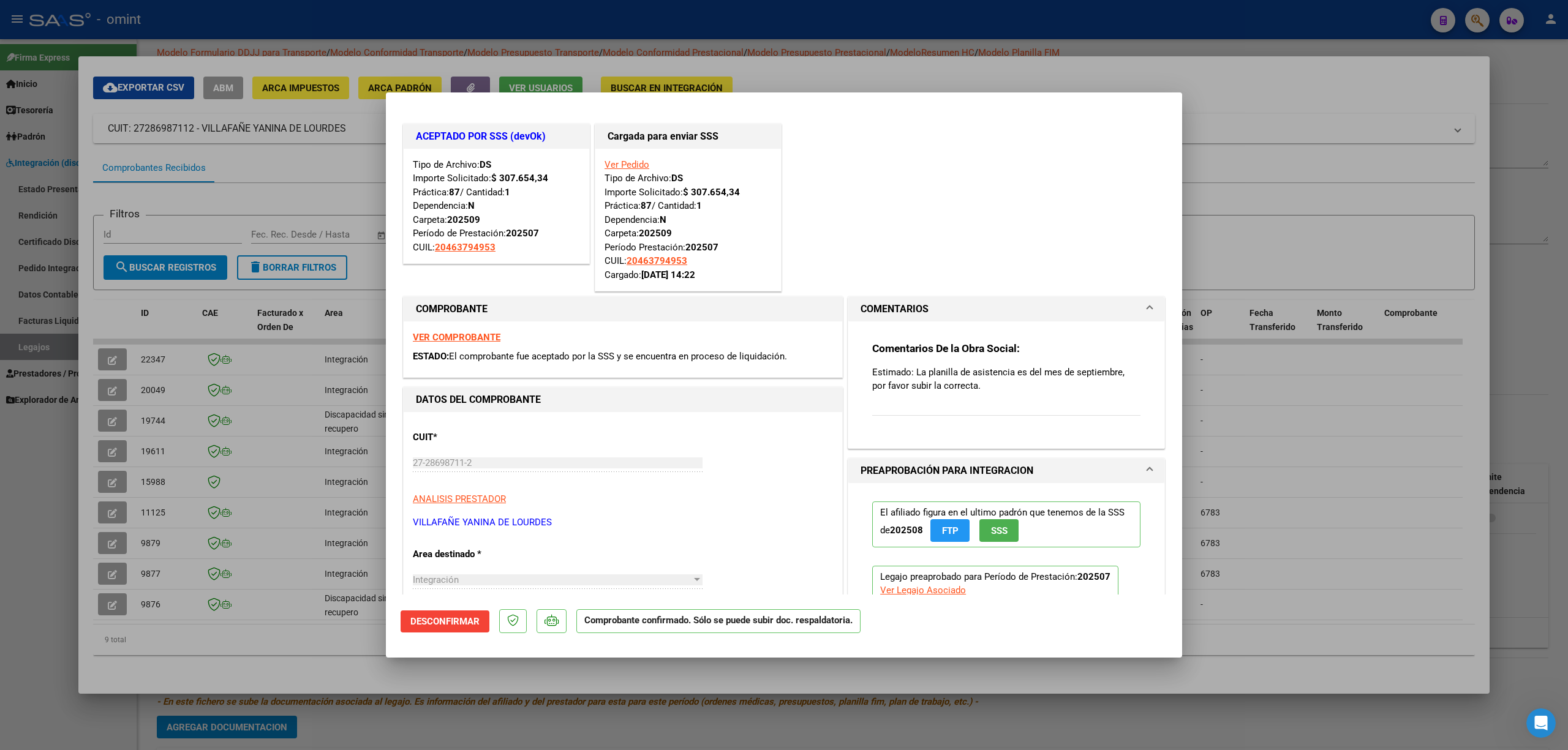
click at [253, 369] on div at bounding box center [784, 375] width 1568 height 750
type input "$ 0,00"
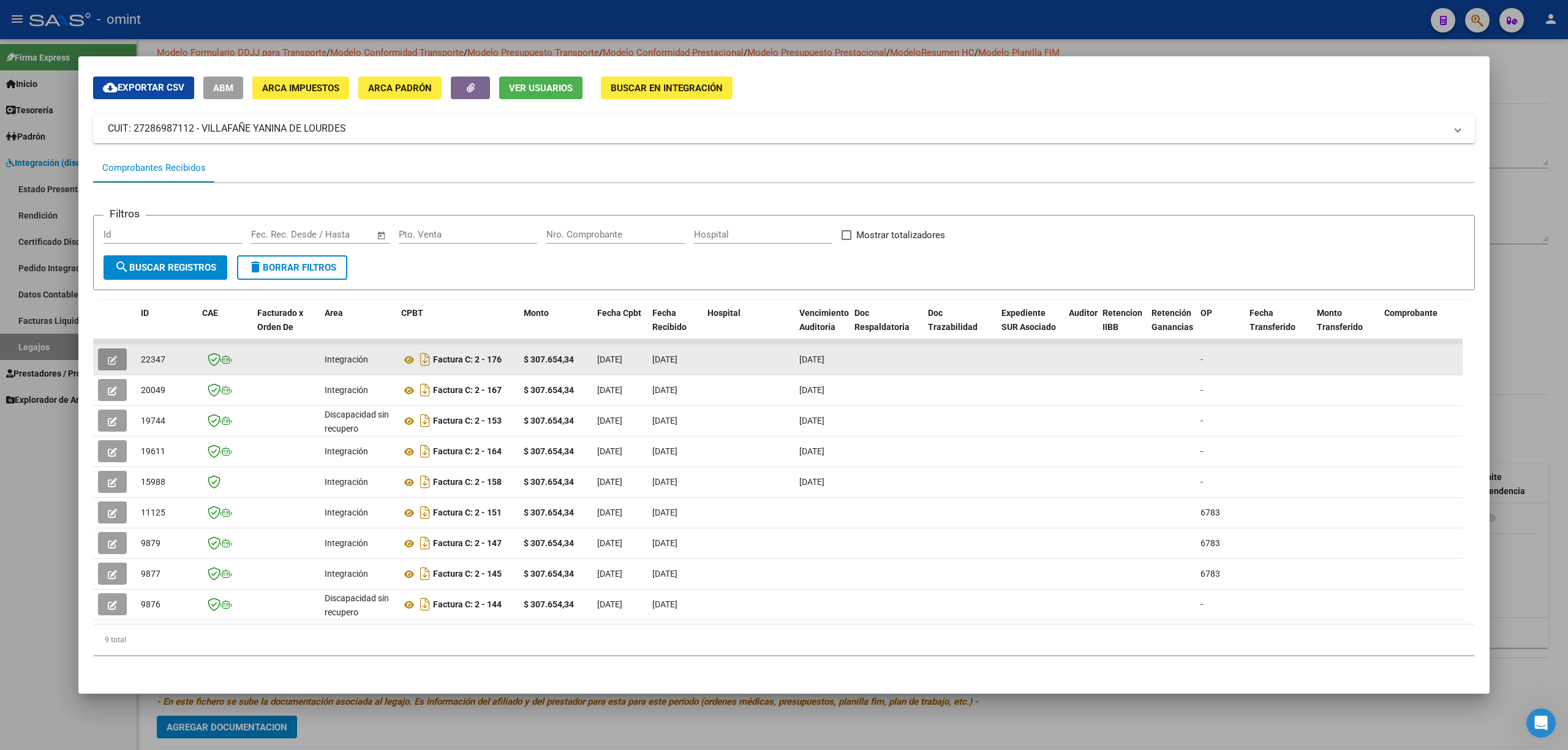
click at [117, 348] on button "button" at bounding box center [112, 359] width 29 height 22
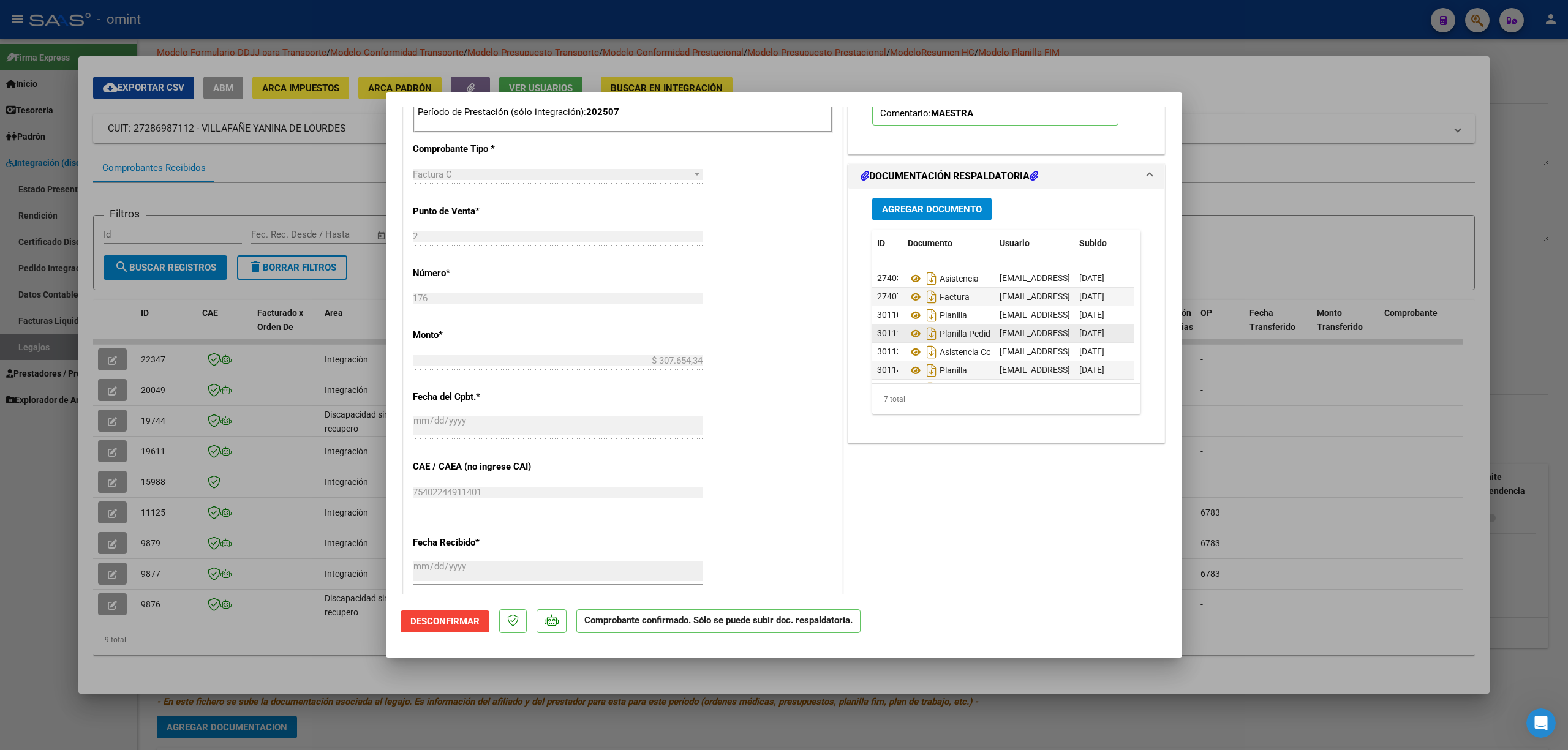
scroll to position [30, 0]
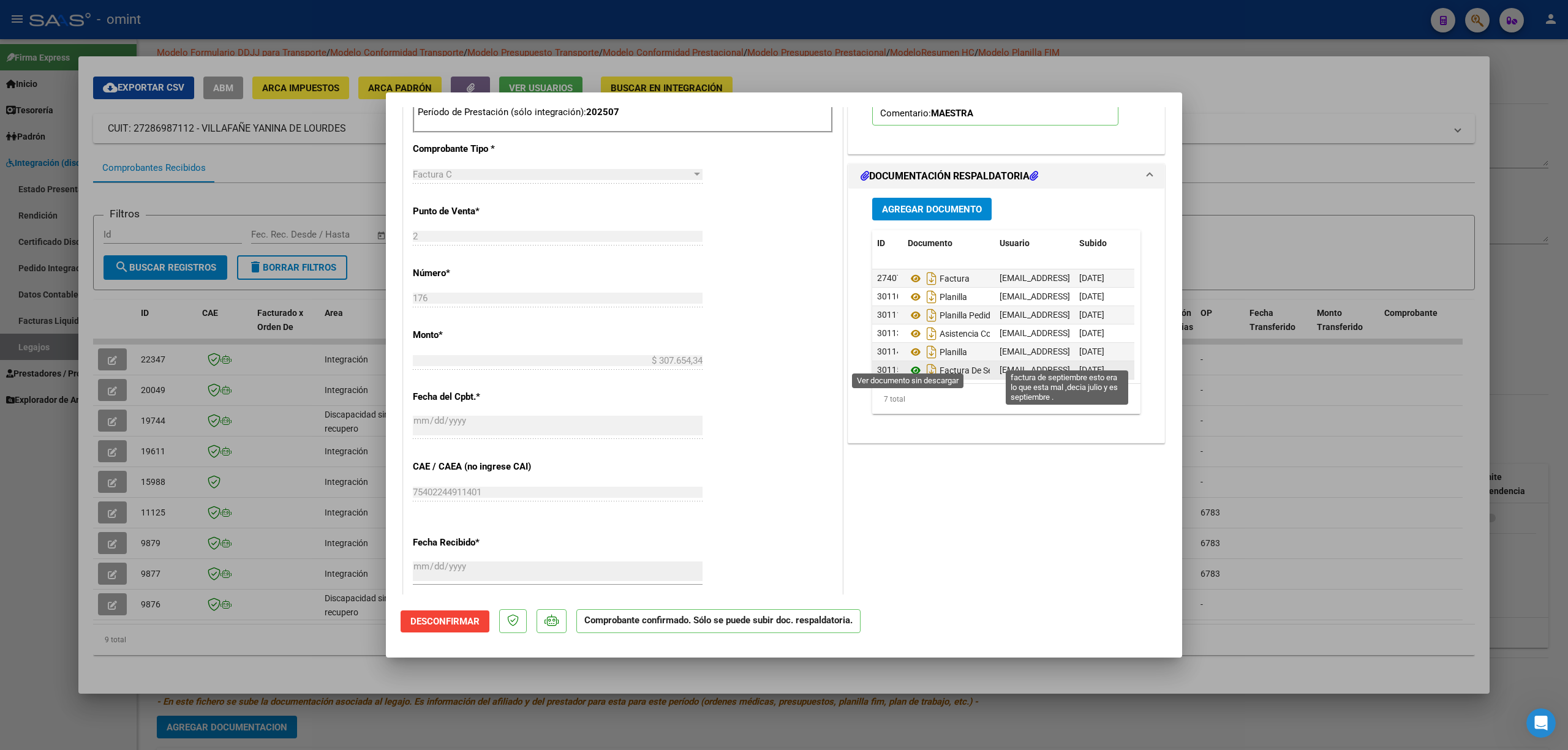
click at [781, 363] on icon at bounding box center [915, 371] width 16 height 15
click at [781, 400] on div at bounding box center [784, 375] width 1568 height 750
type input "$ 0,00"
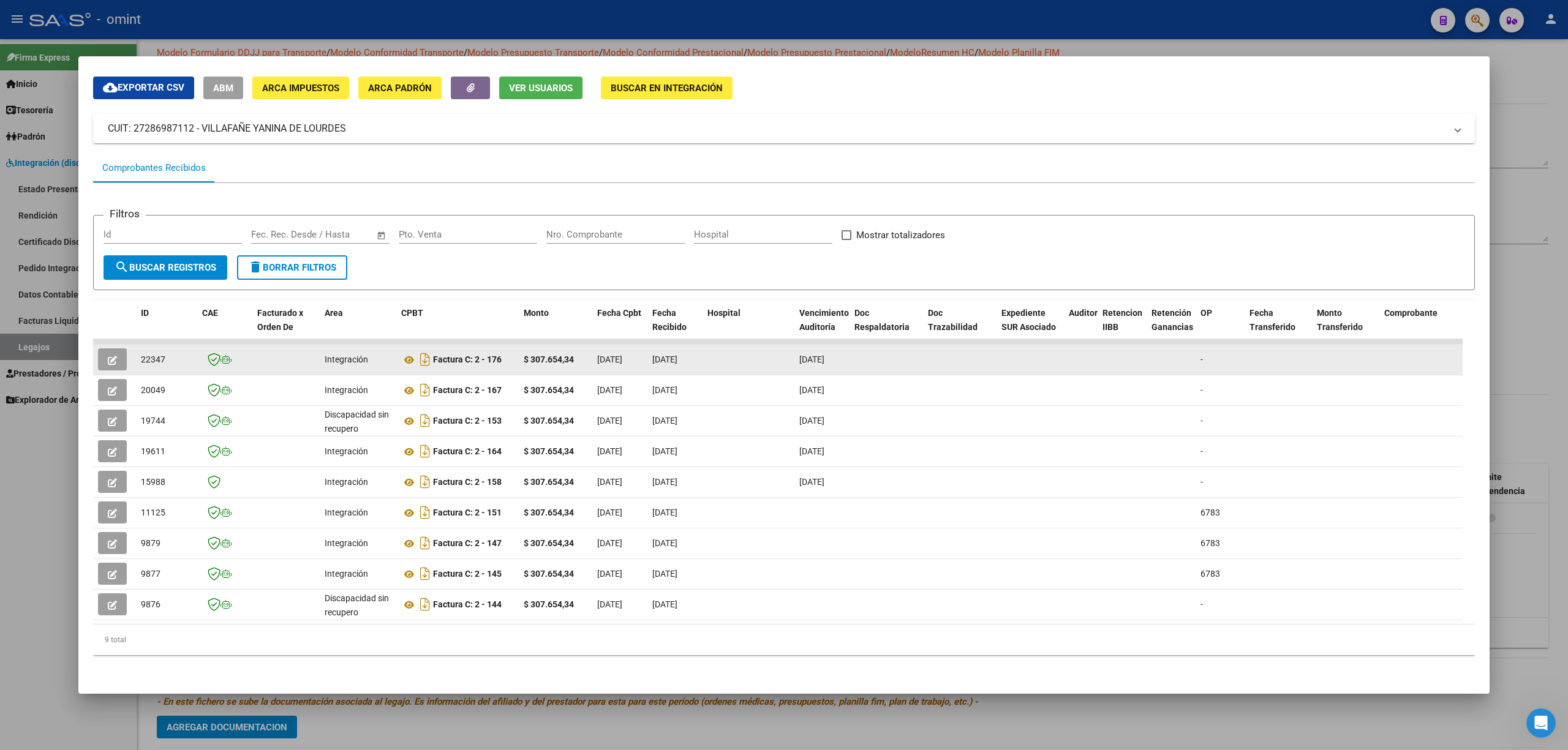
click at [141, 355] on span "22347" at bounding box center [153, 359] width 25 height 10
copy span "22347"
click at [109, 356] on icon "button" at bounding box center [112, 360] width 9 height 9
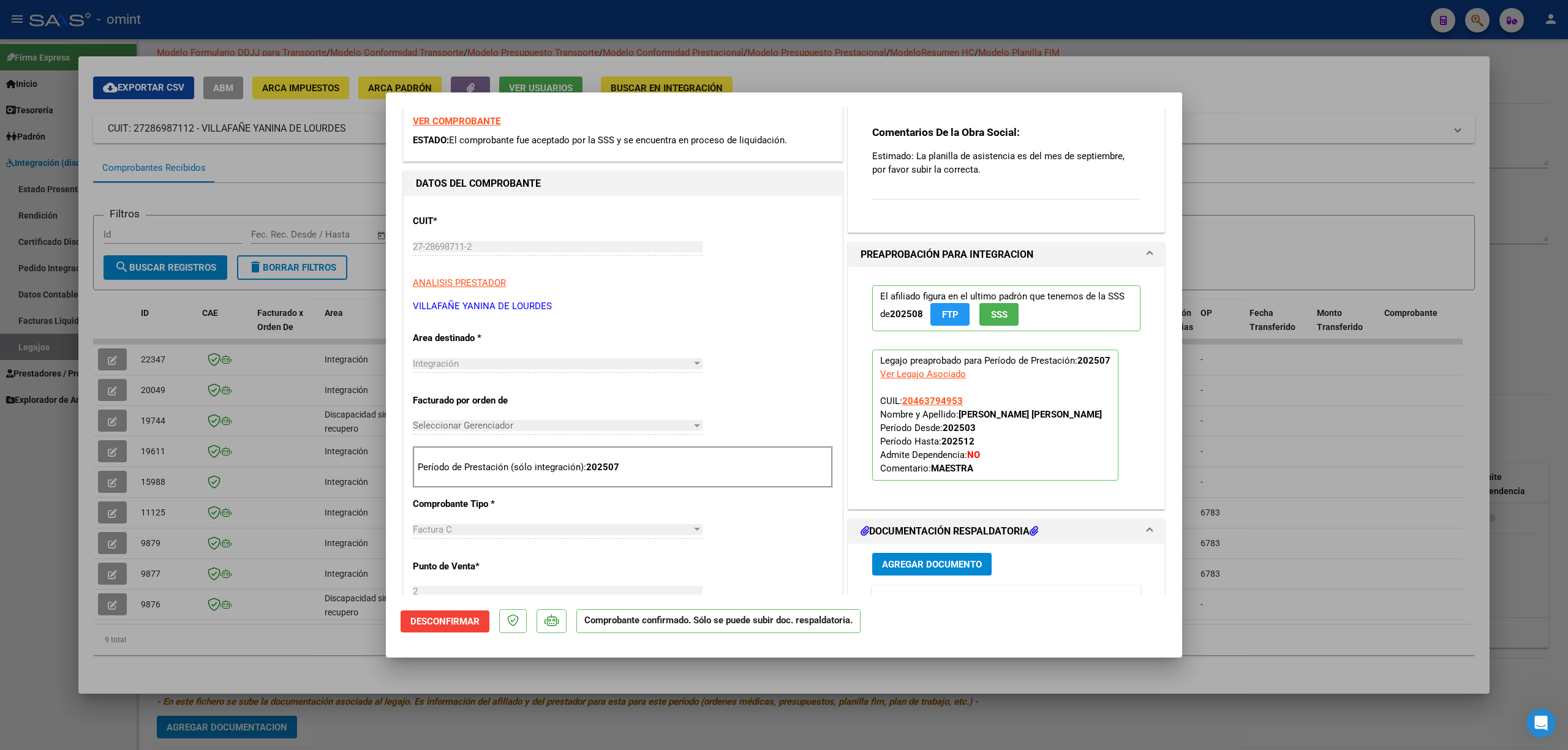
scroll to position [245, 0]
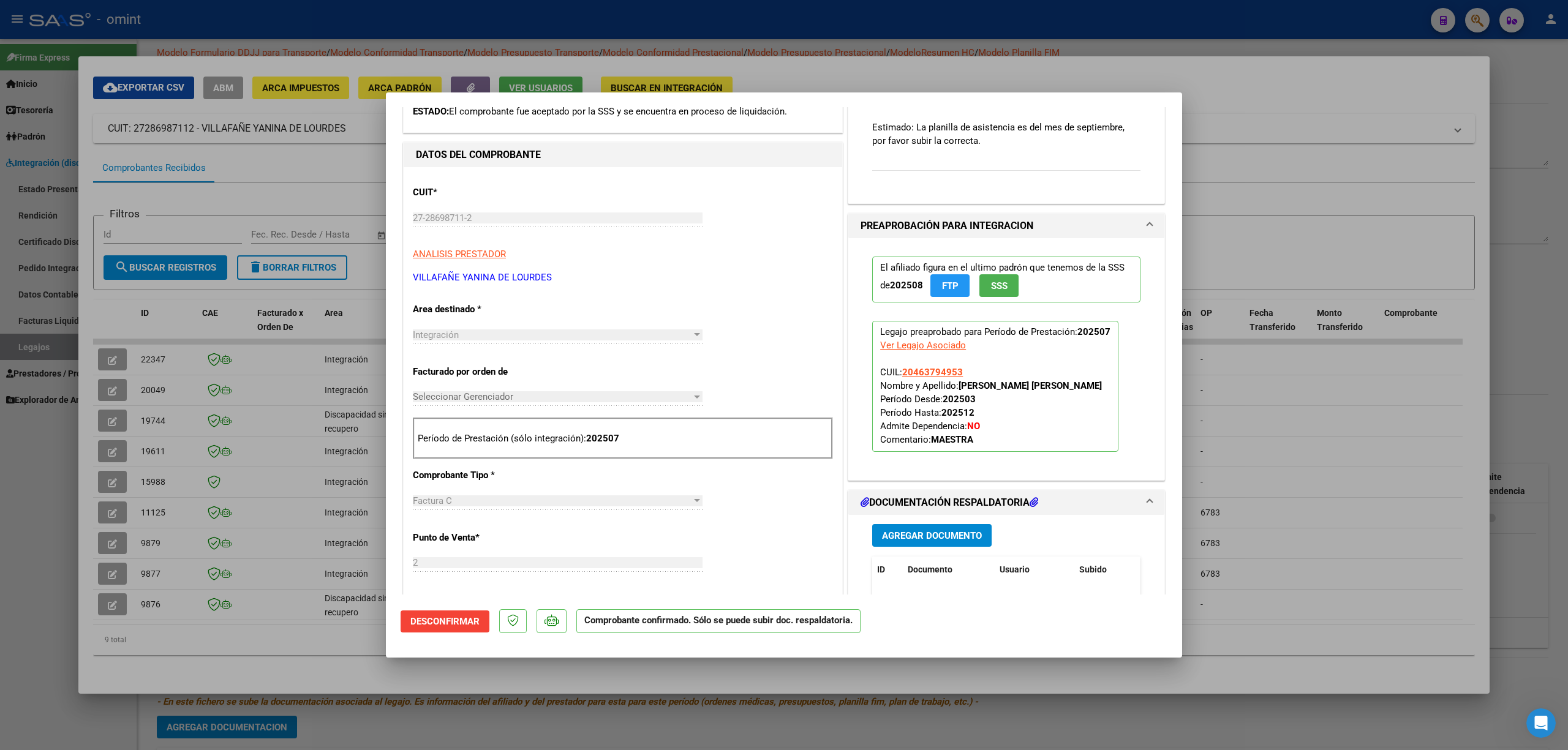
click at [338, 210] on div at bounding box center [784, 375] width 1568 height 750
type input "$ 0,00"
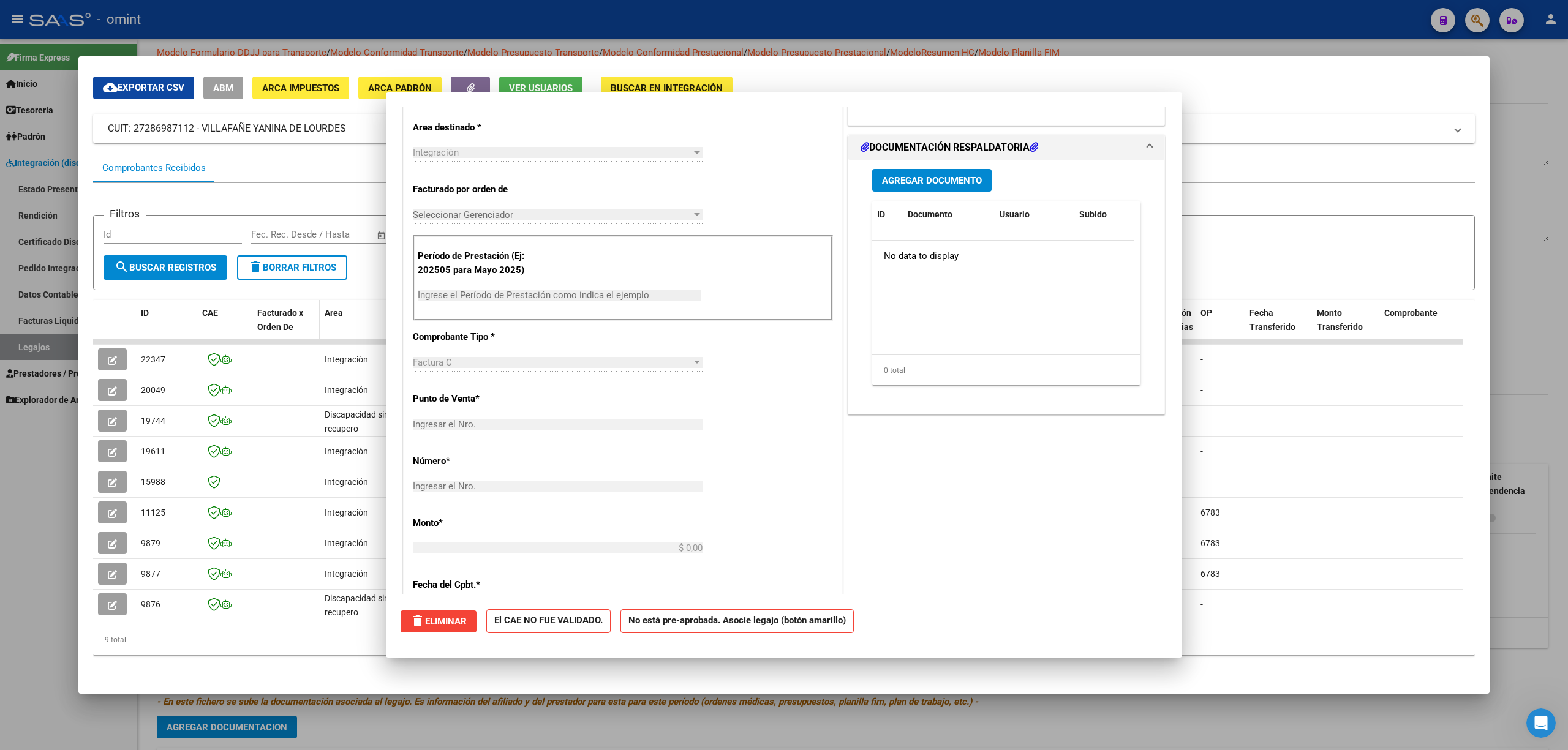
scroll to position [0, 0]
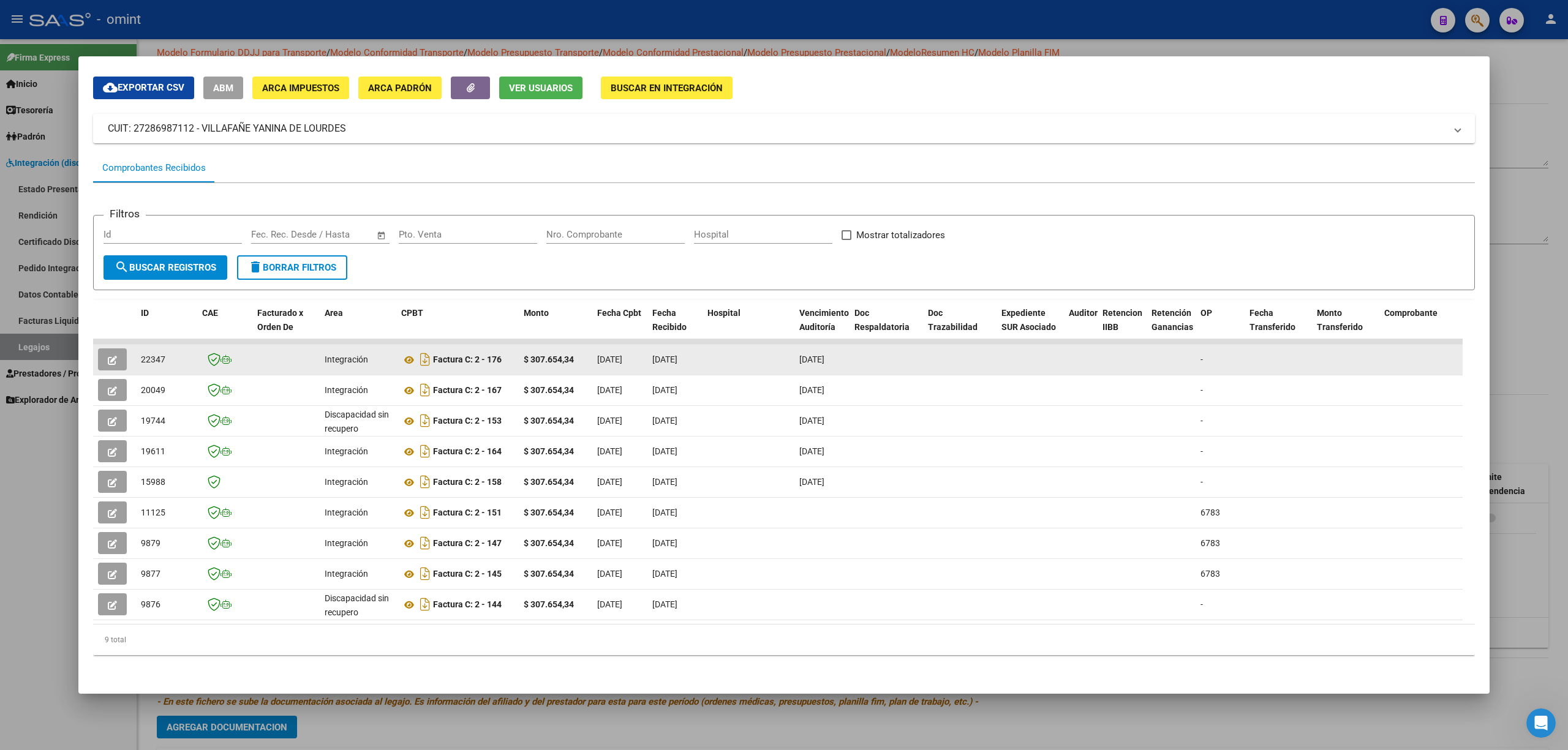
click at [151, 355] on span "22347" at bounding box center [153, 359] width 25 height 10
drag, startPoint x: 151, startPoint y: 346, endPoint x: 163, endPoint y: 342, distance: 12.6
click at [151, 355] on span "22347" at bounding box center [153, 359] width 25 height 10
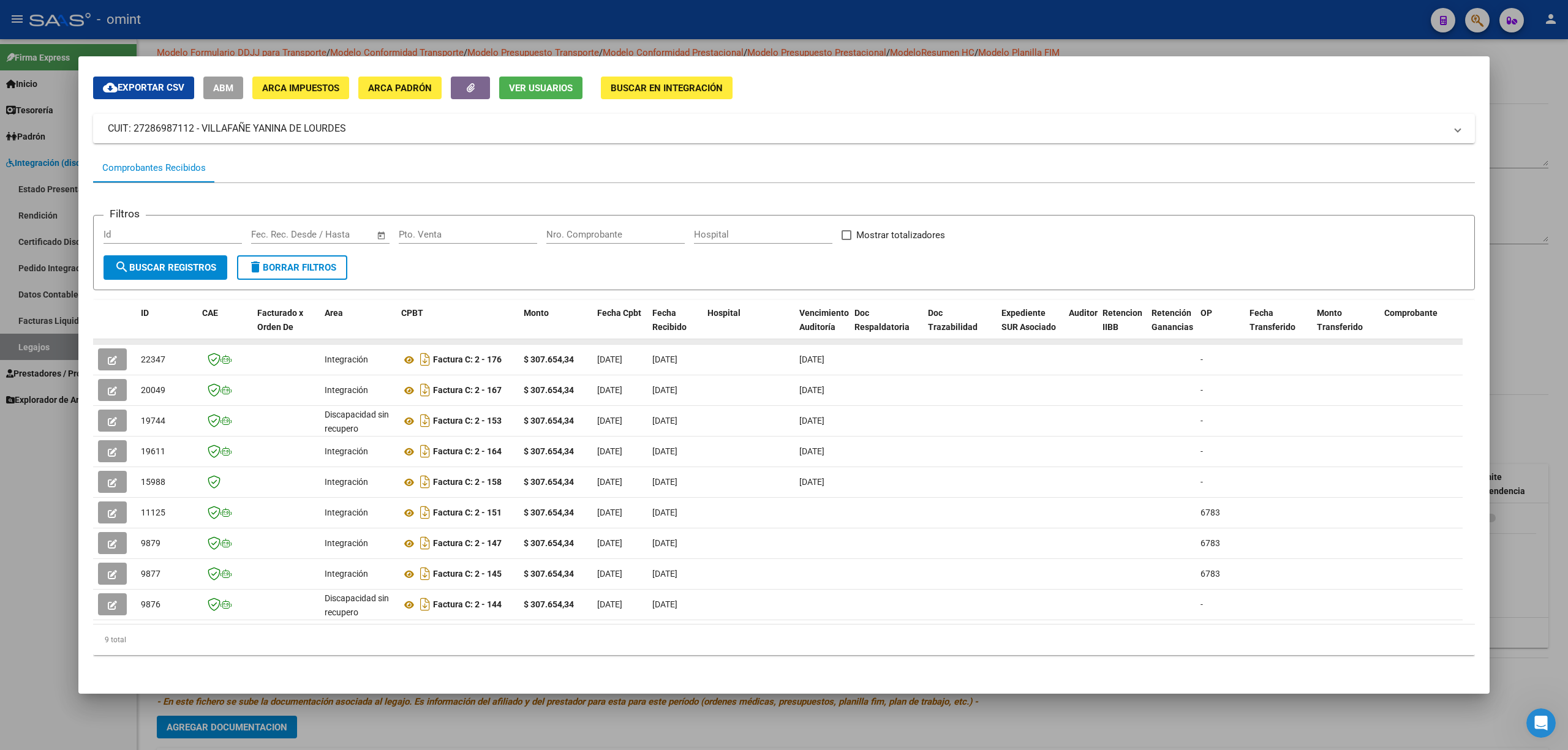
copy span "22347"
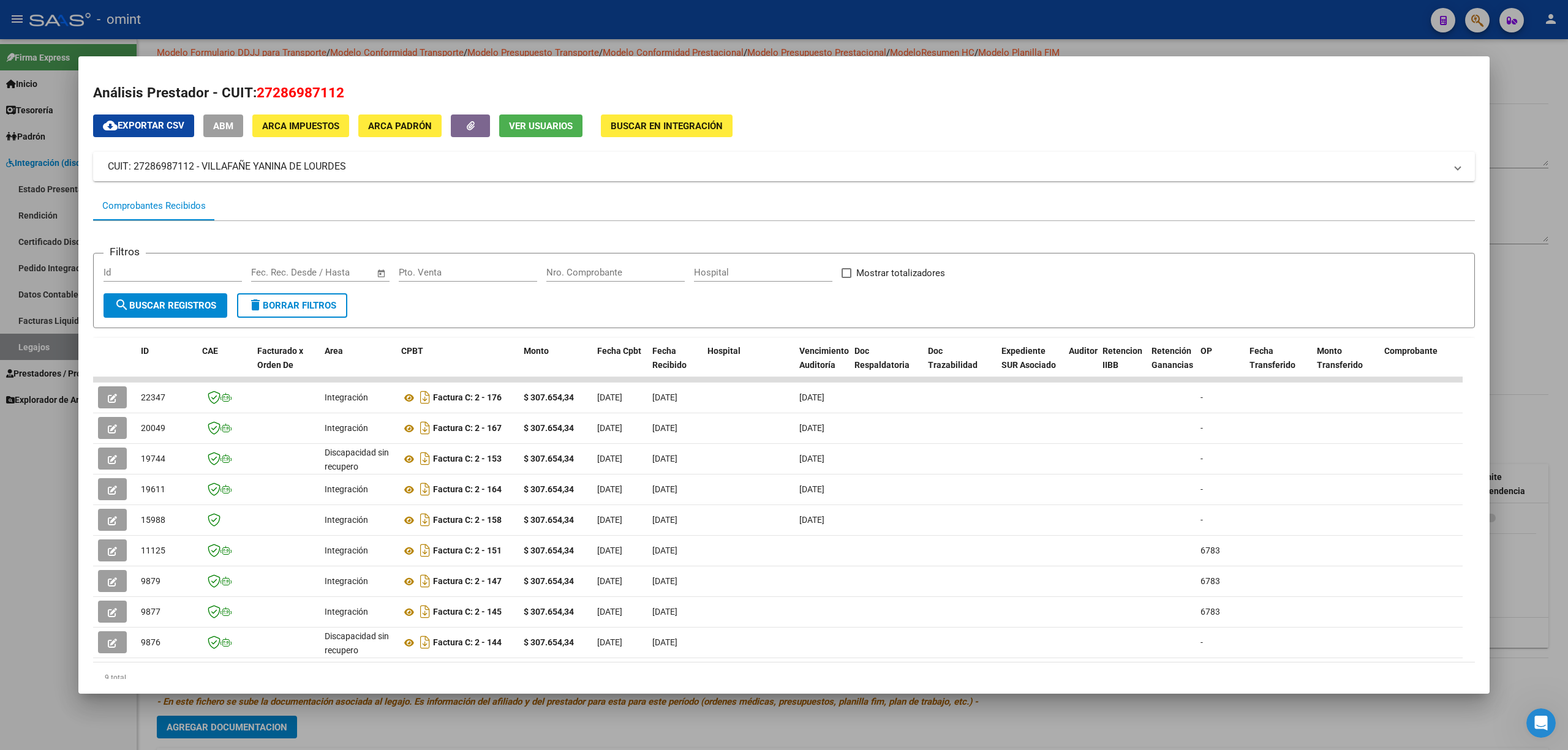
click at [566, 25] on div at bounding box center [784, 375] width 1568 height 750
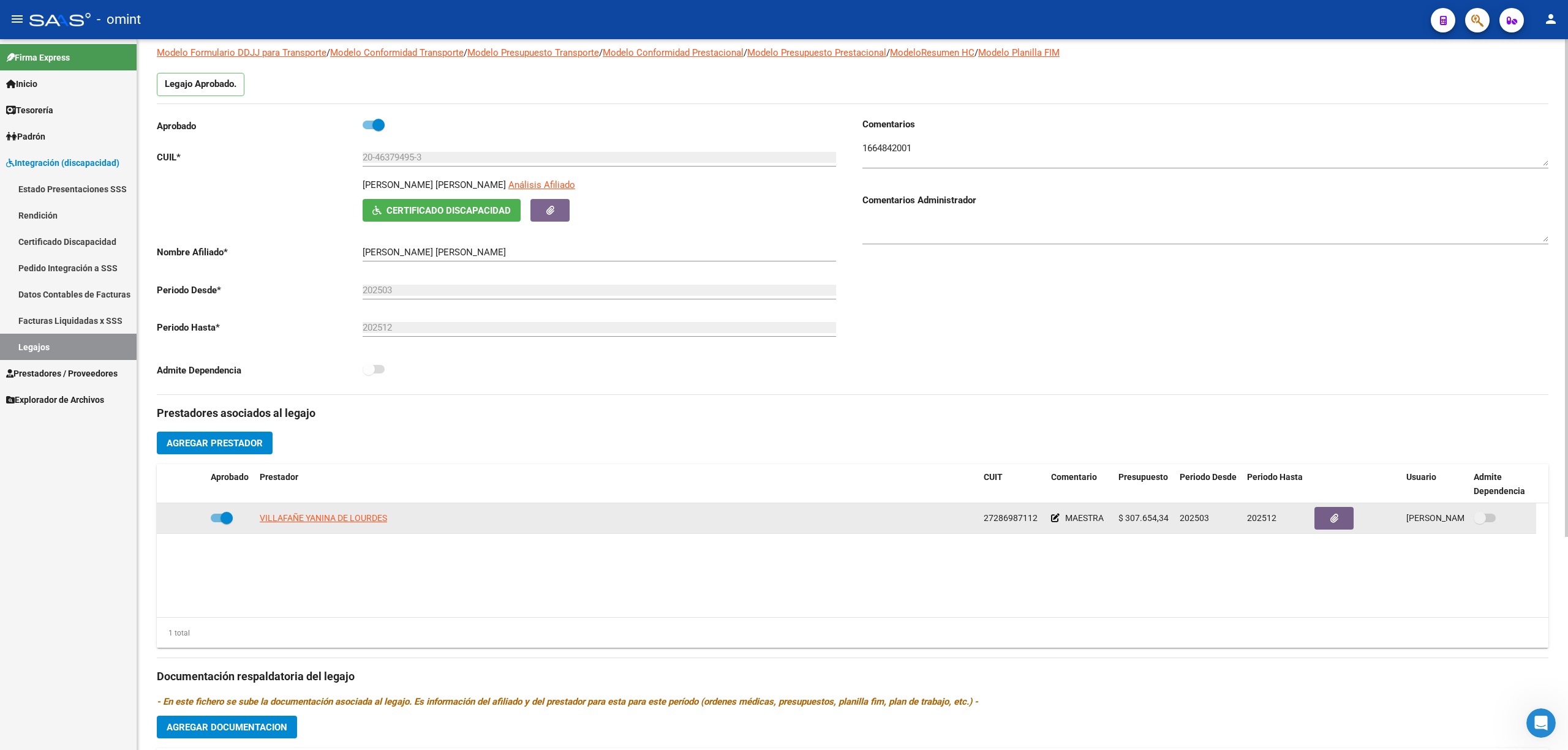
click at [781, 515] on span "27286987112" at bounding box center [1010, 518] width 54 height 10
copy span "27286987112"
click at [781, 520] on span "27286987112" at bounding box center [1010, 518] width 54 height 10
click at [781, 520] on span "27286987112" at bounding box center [1010, 518] width 54 height 10
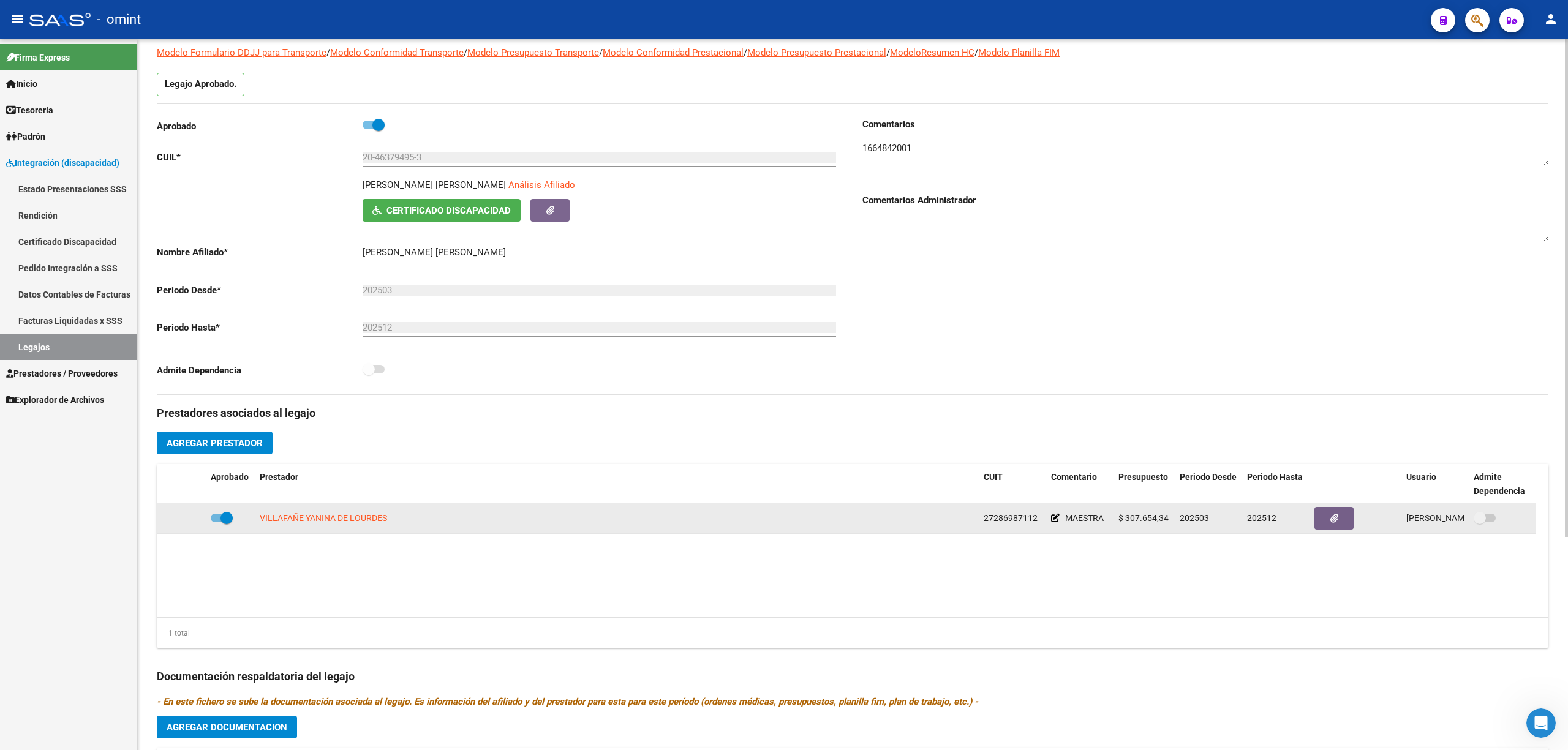
click at [781, 520] on span "27286987112" at bounding box center [1010, 518] width 54 height 10
copy span "27286987112"
click at [339, 517] on span "VILLAFAÑE YANINA DE LOURDES" at bounding box center [323, 518] width 128 height 10
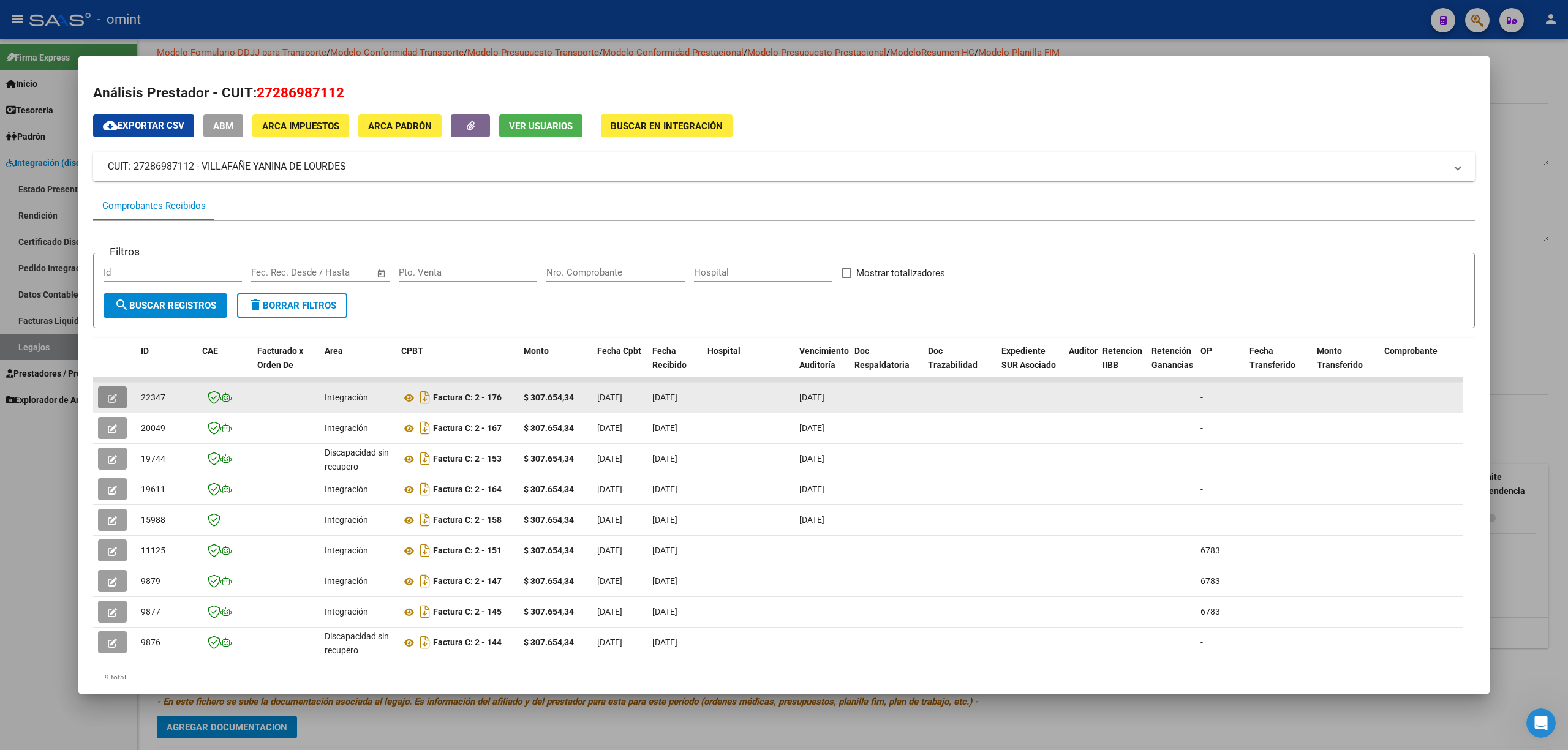
click at [106, 395] on button "button" at bounding box center [112, 398] width 29 height 22
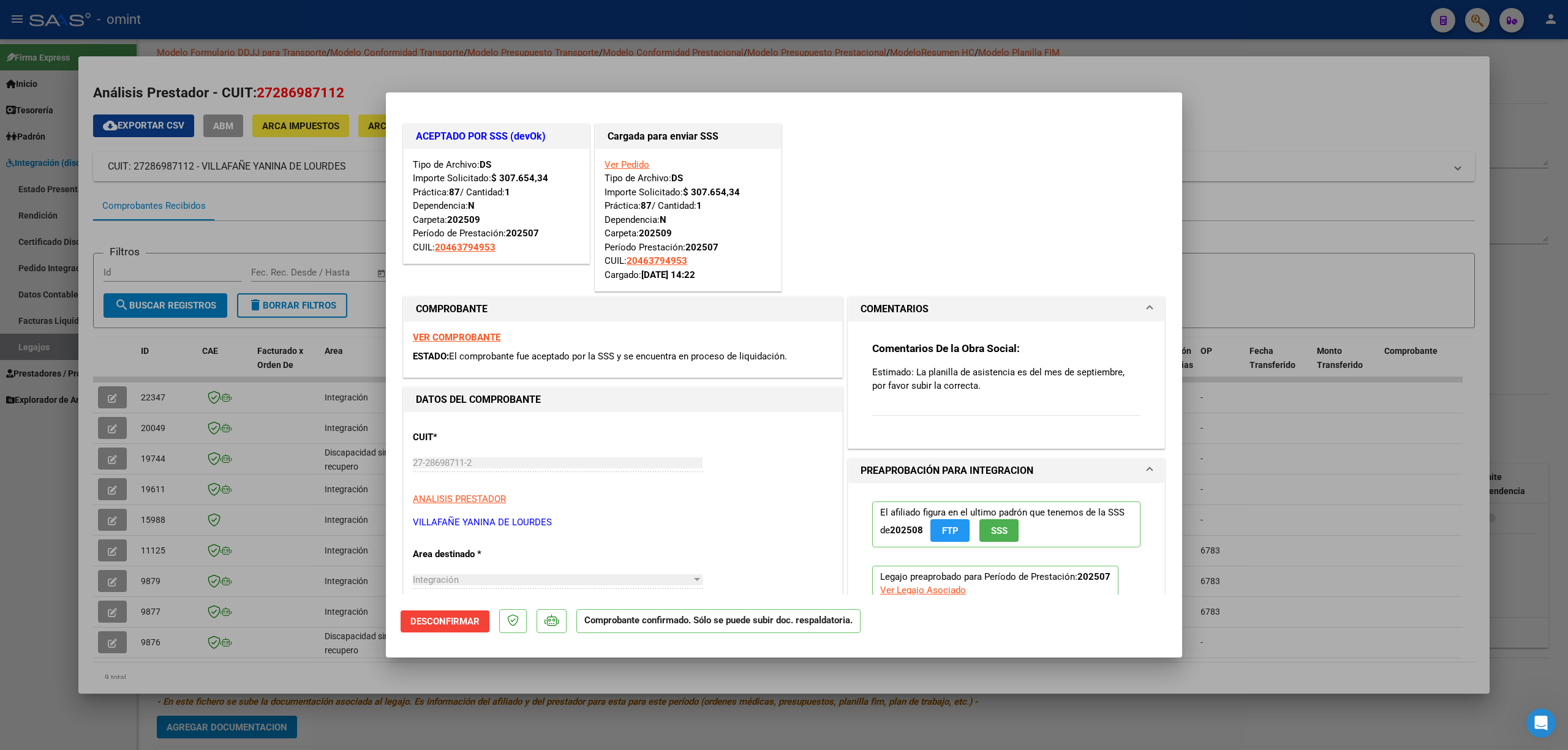
click at [781, 230] on div at bounding box center [784, 375] width 1568 height 750
type input "$ 0,00"
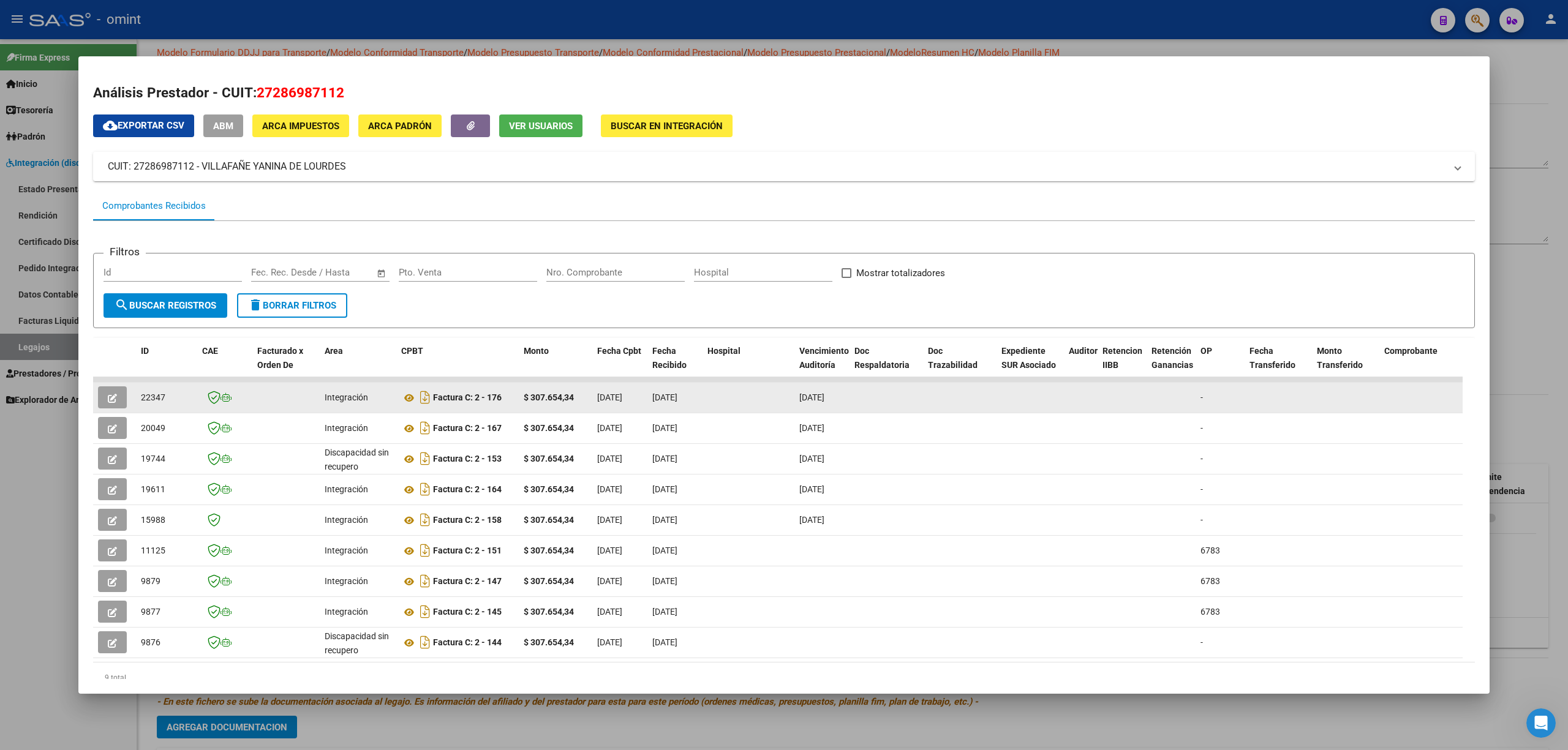
click at [113, 398] on icon "button" at bounding box center [112, 398] width 9 height 9
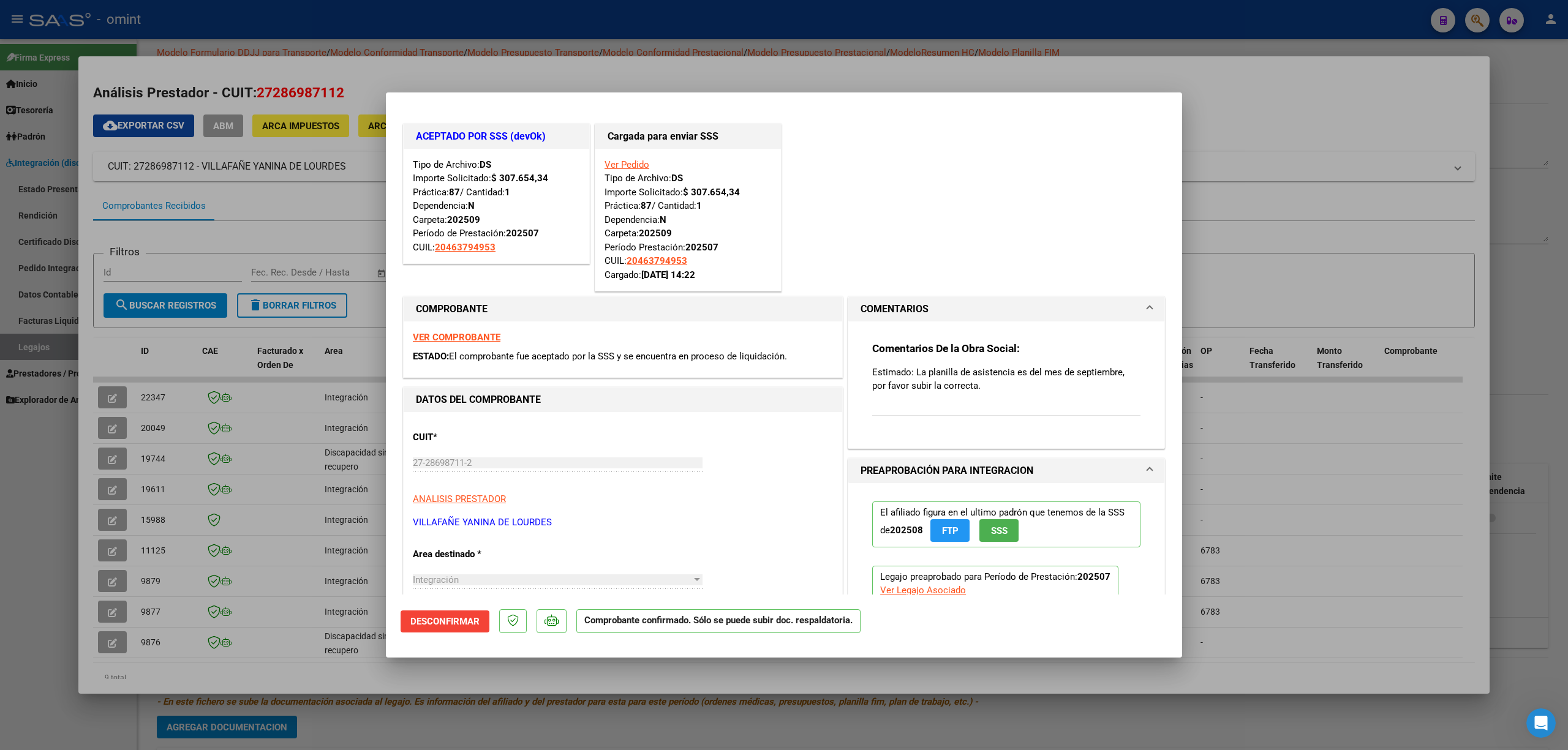
click at [523, 77] on div at bounding box center [784, 375] width 1568 height 750
type input "$ 0,00"
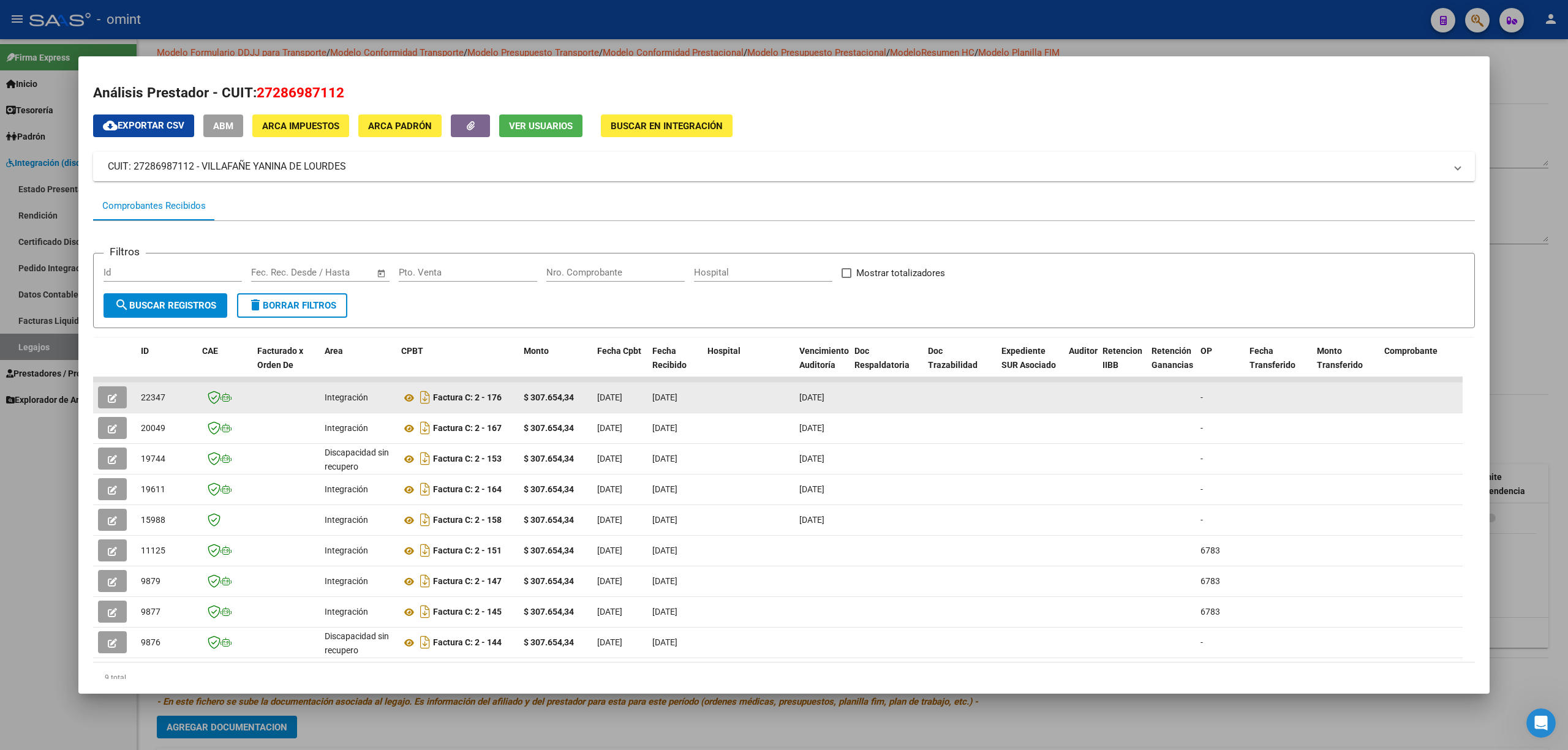
click at [115, 395] on icon "button" at bounding box center [112, 398] width 9 height 9
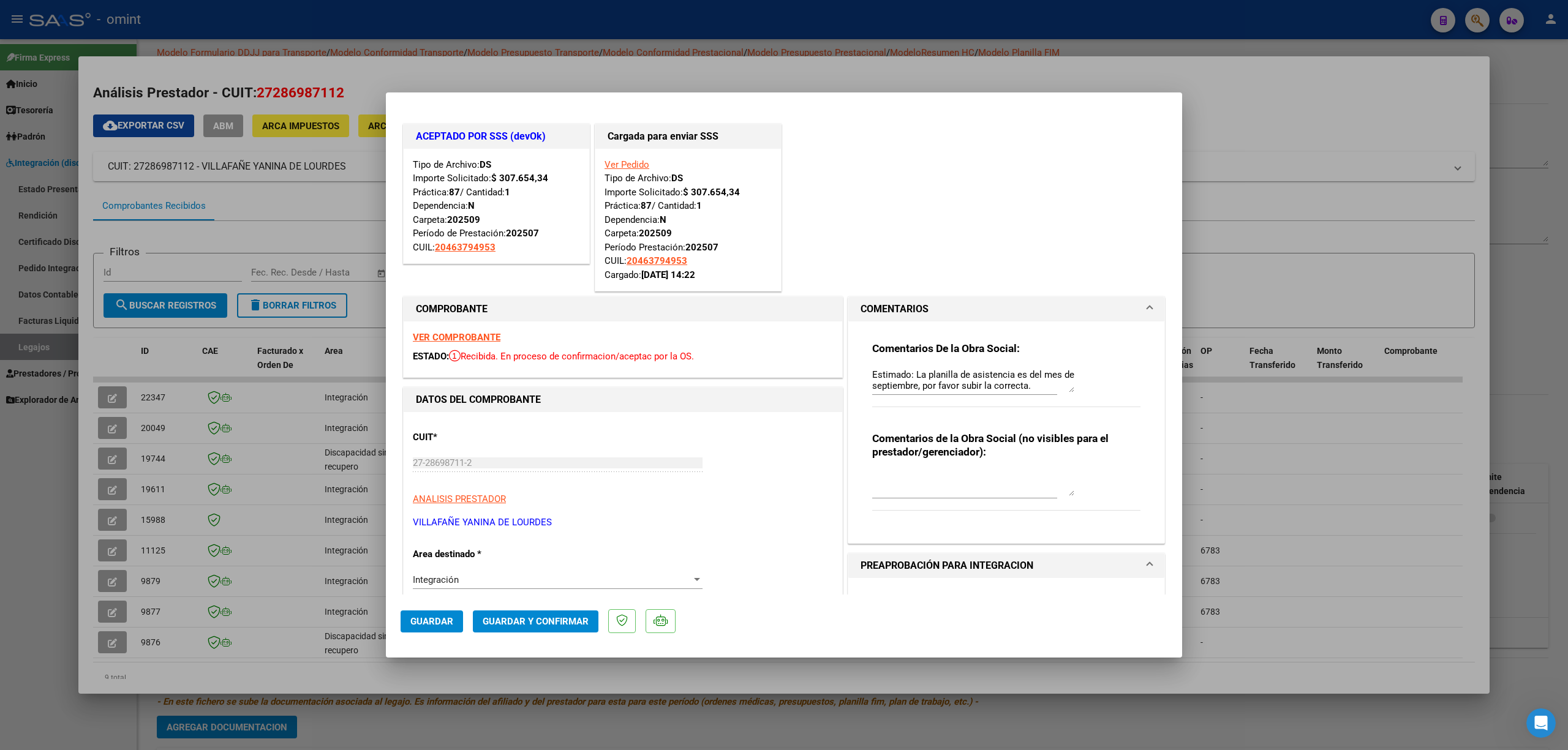
click at [428, 77] on div at bounding box center [784, 375] width 1568 height 750
type input "$ 0,00"
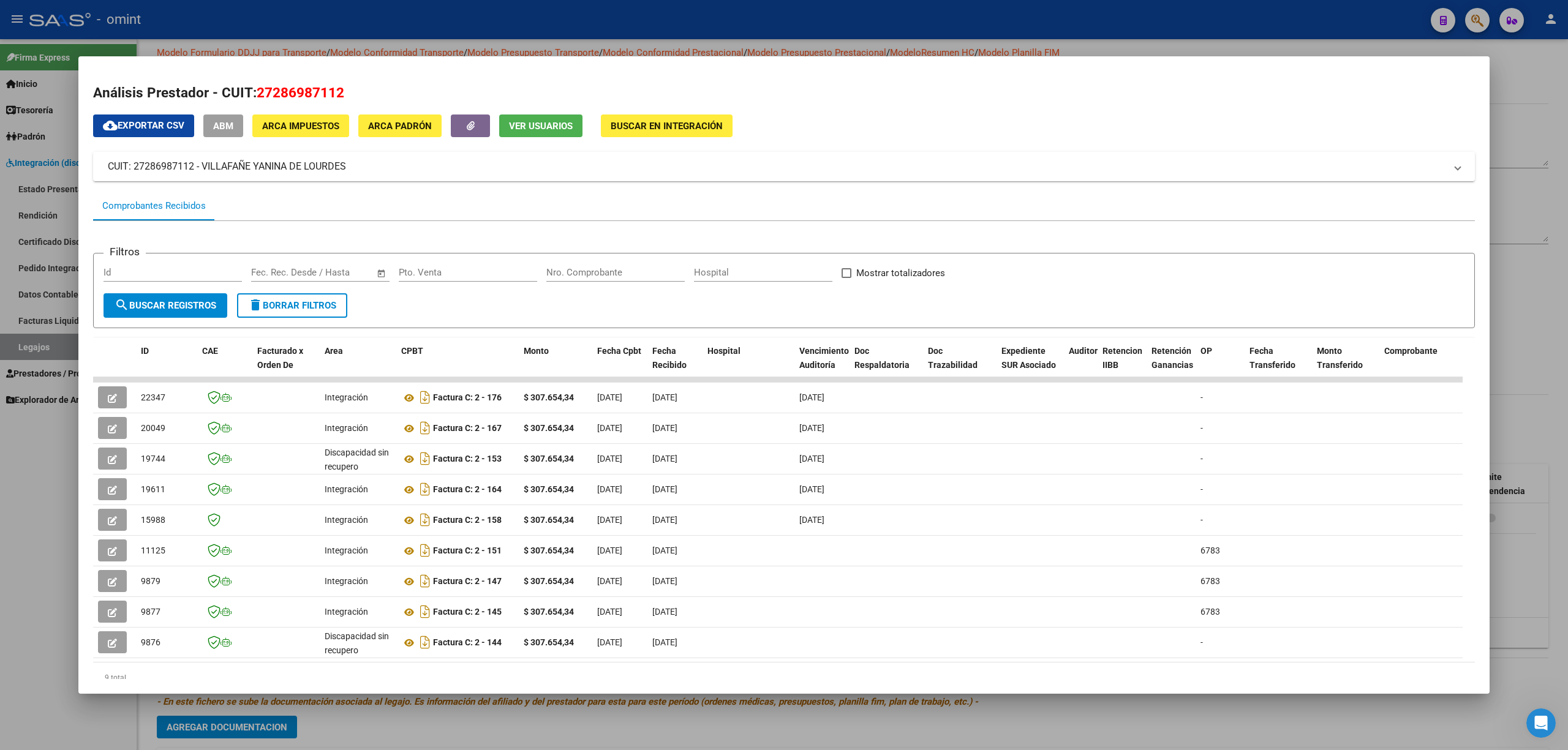
click at [447, 13] on div at bounding box center [784, 375] width 1568 height 750
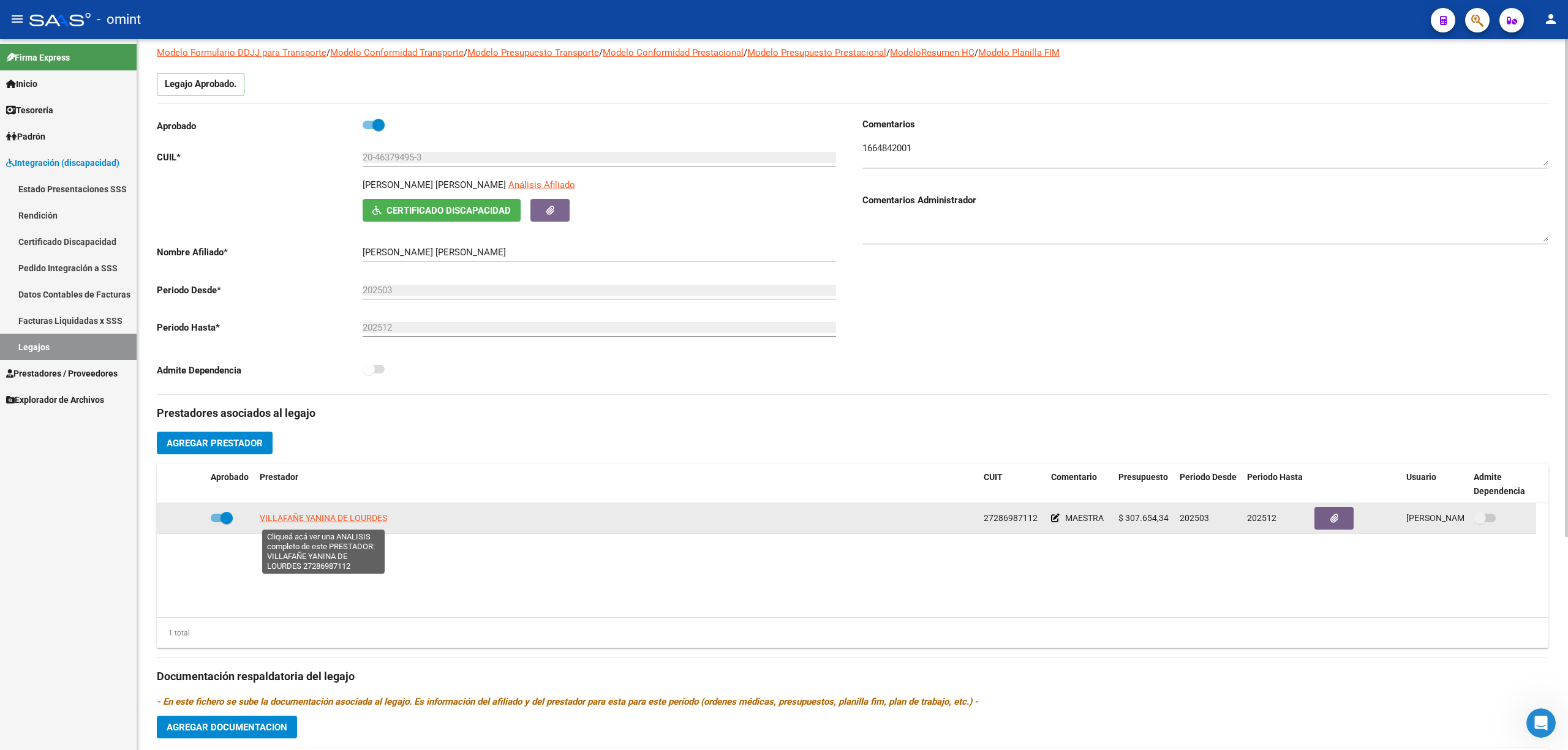
click at [326, 520] on span "VILLAFAÑE YANINA DE LOURDES" at bounding box center [323, 518] width 128 height 10
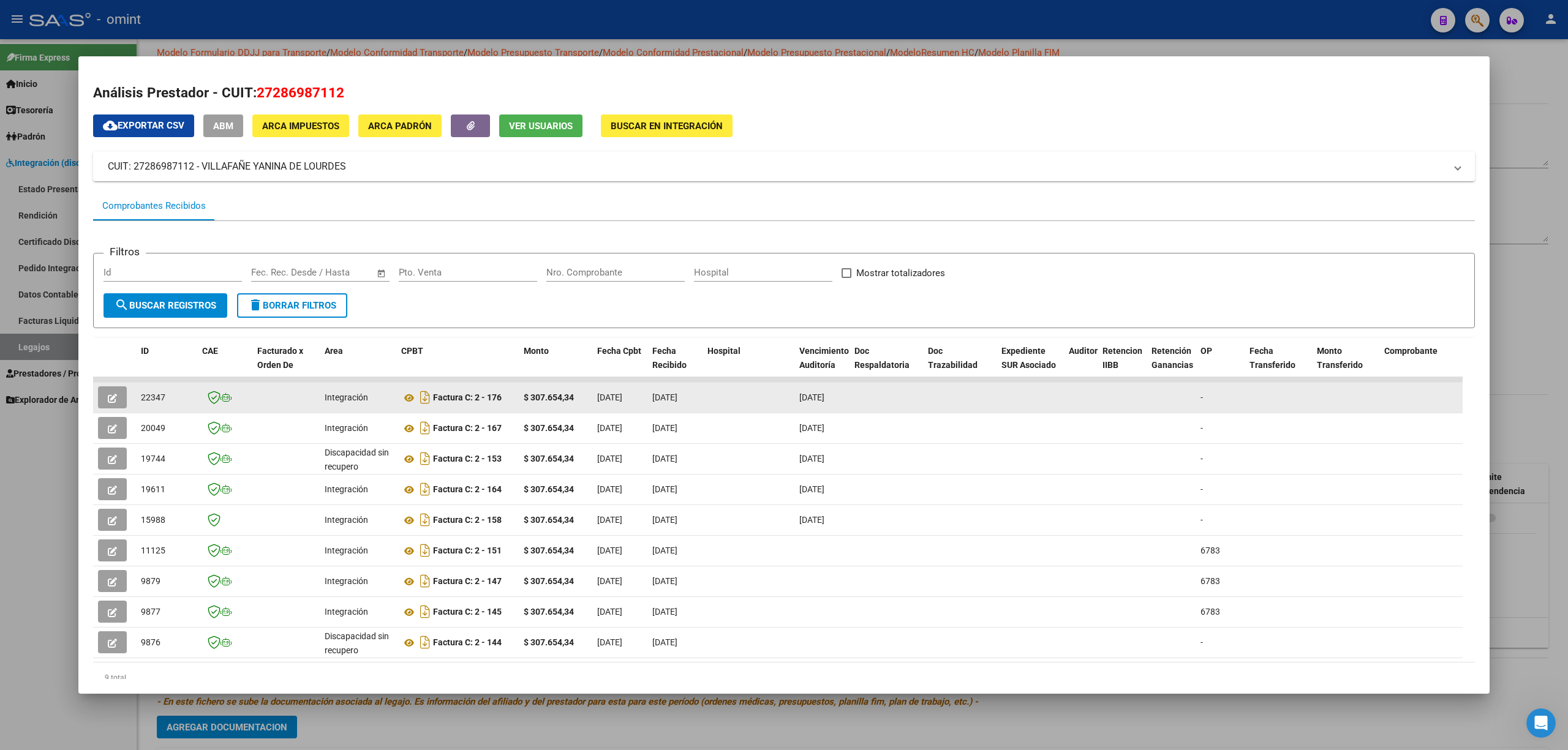
click at [108, 395] on icon "button" at bounding box center [112, 398] width 9 height 9
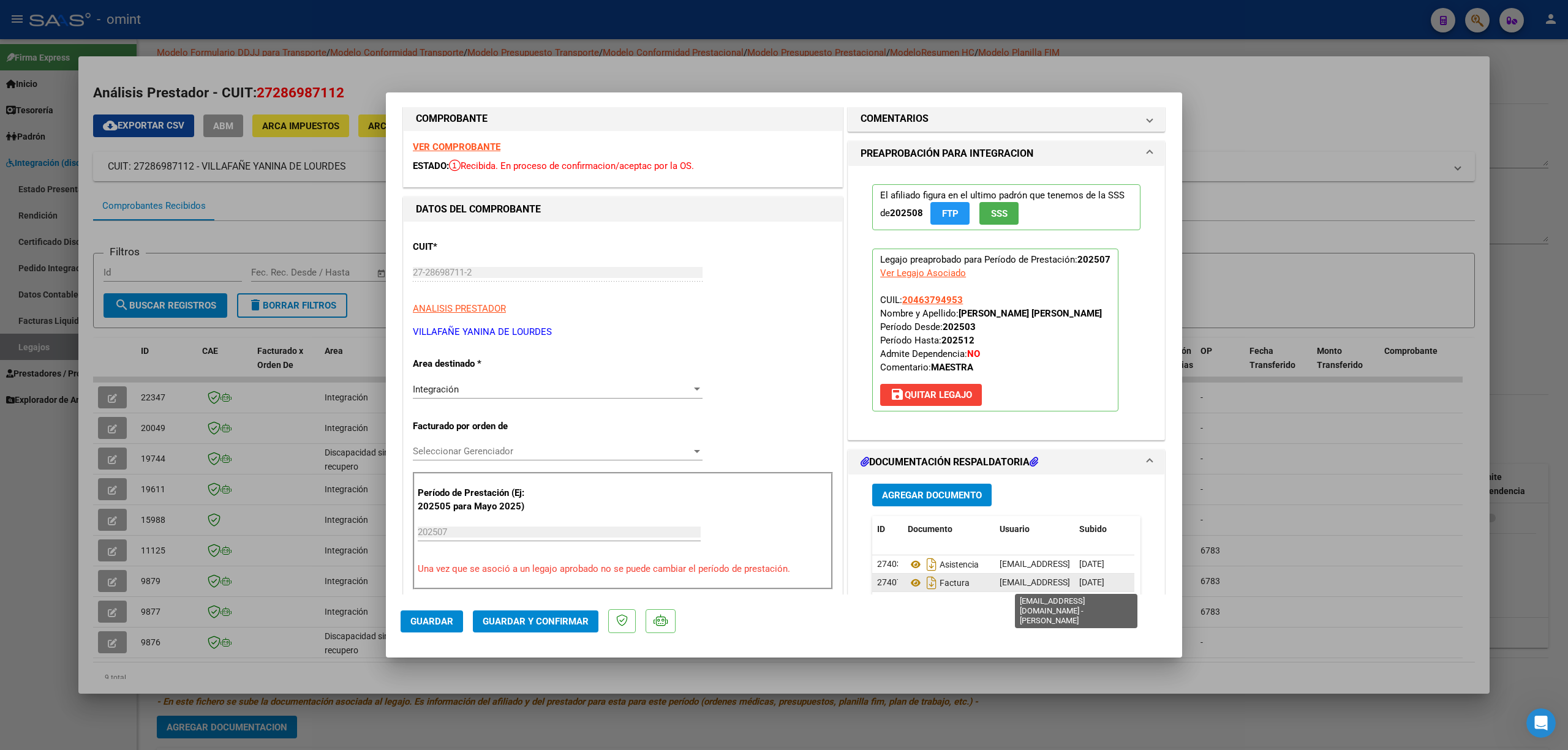
scroll to position [30, 0]
click at [781, 507] on div at bounding box center [784, 375] width 1568 height 750
type input "$ 0,00"
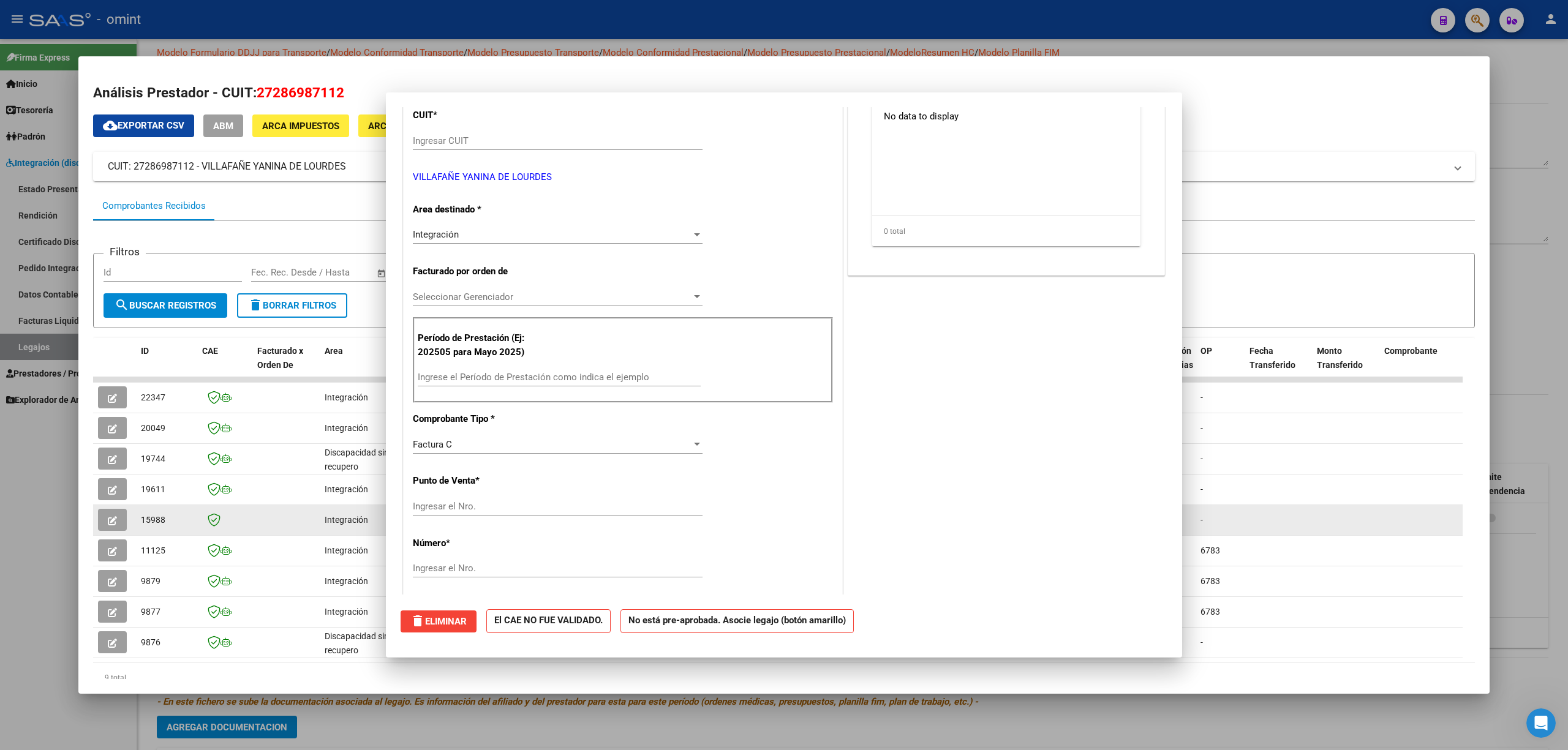
scroll to position [0, 0]
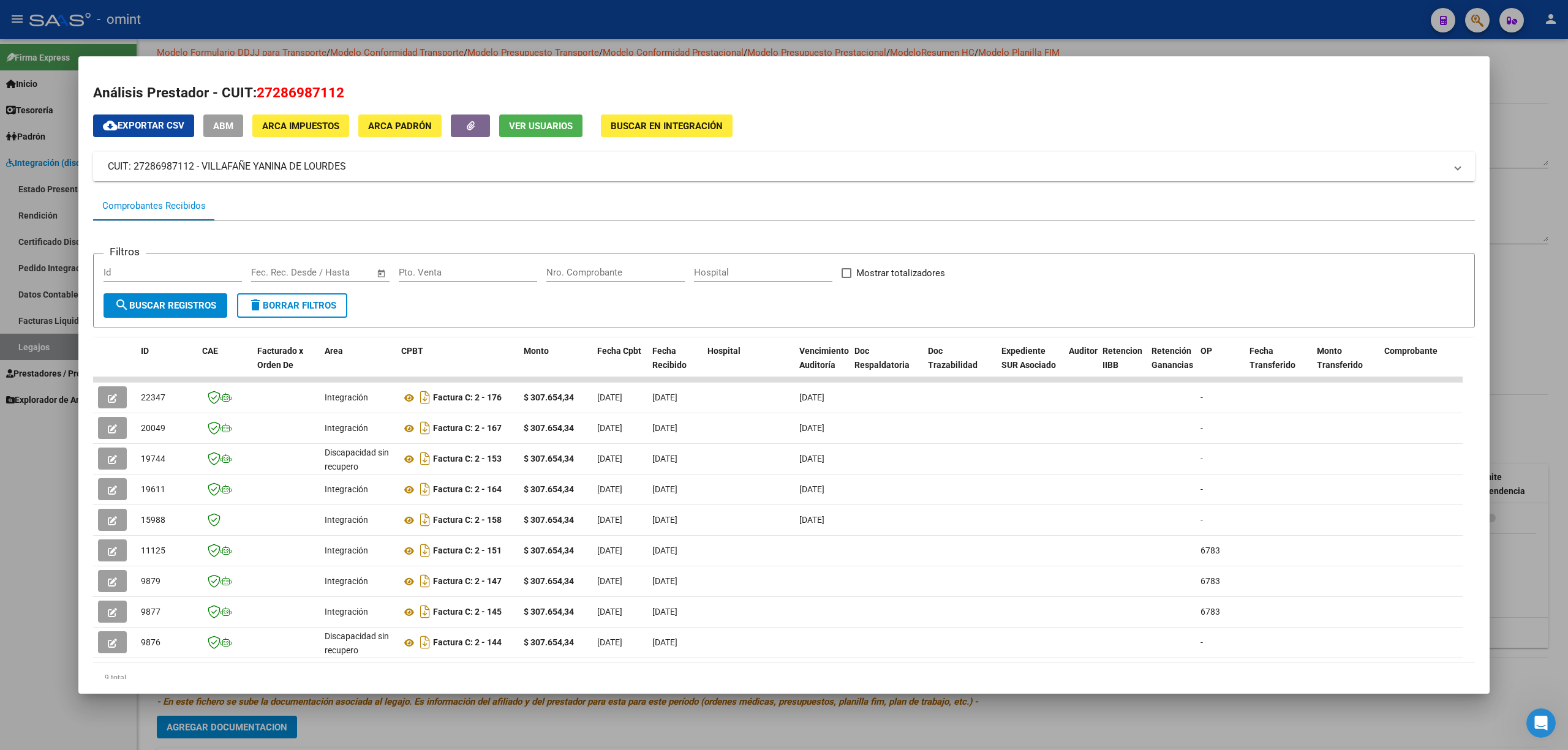
click at [600, 17] on div at bounding box center [784, 375] width 1568 height 750
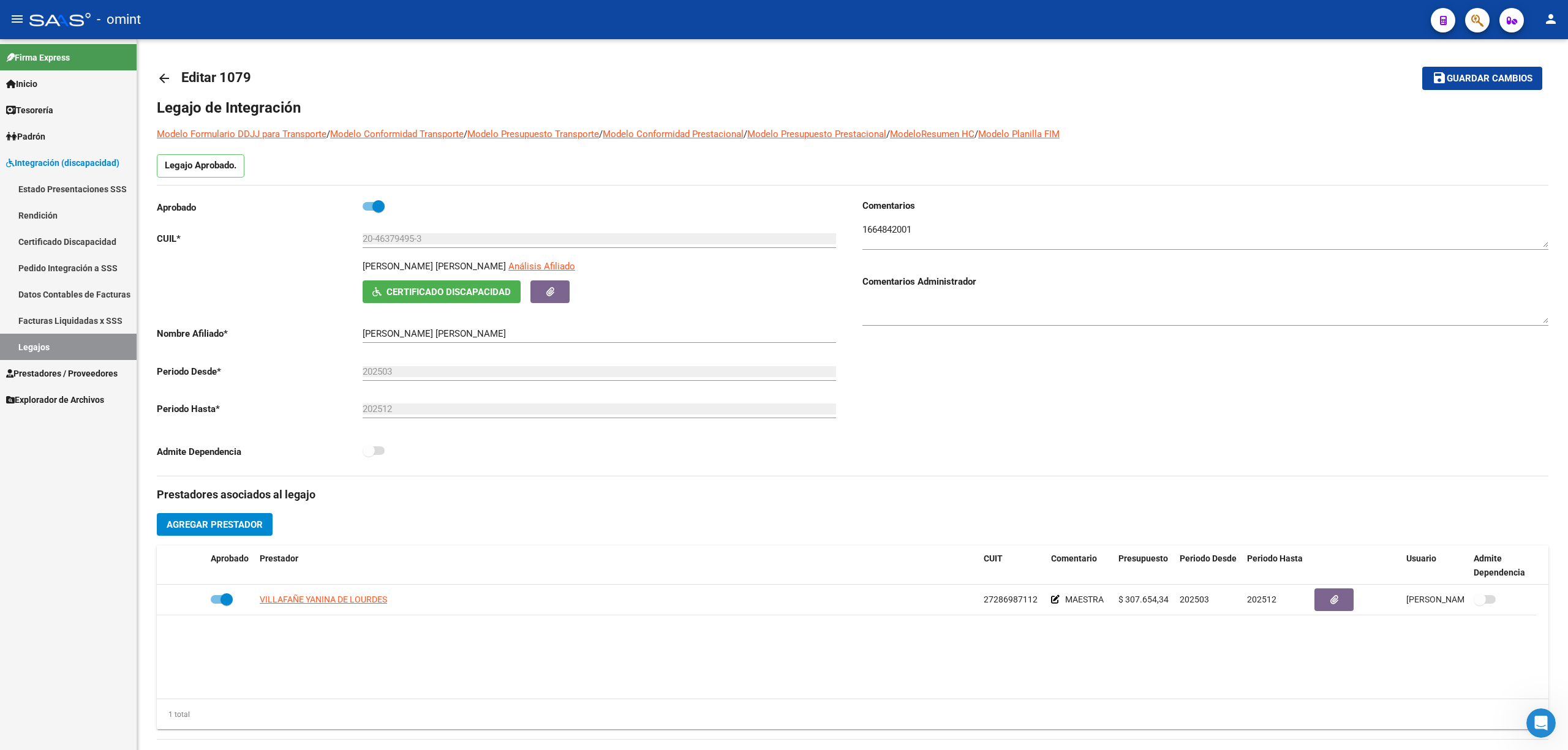
click at [45, 373] on span "Prestadores / Proveedores" at bounding box center [61, 374] width 111 height 14
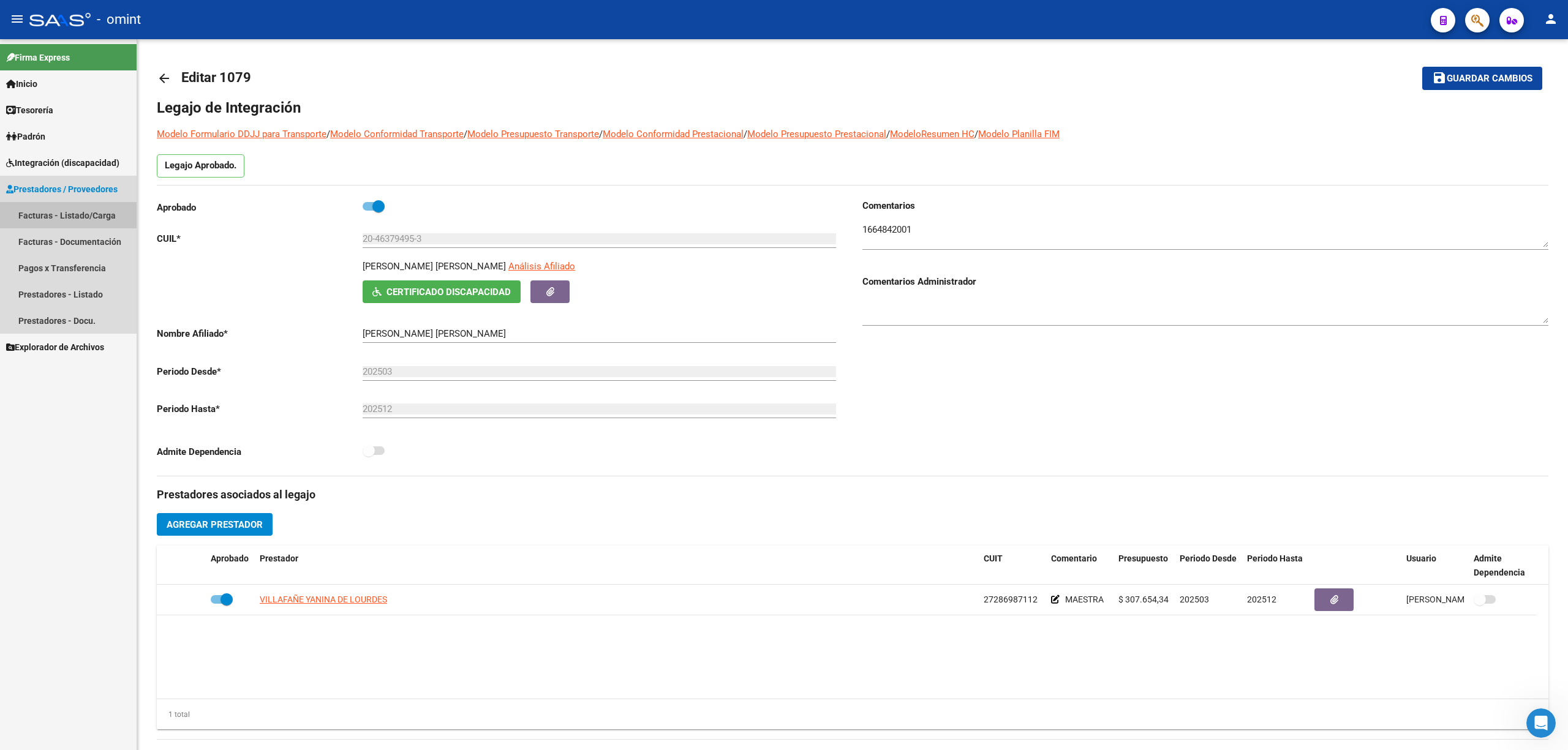
click at [54, 214] on link "Facturas - Listado/Carga" at bounding box center [68, 215] width 137 height 27
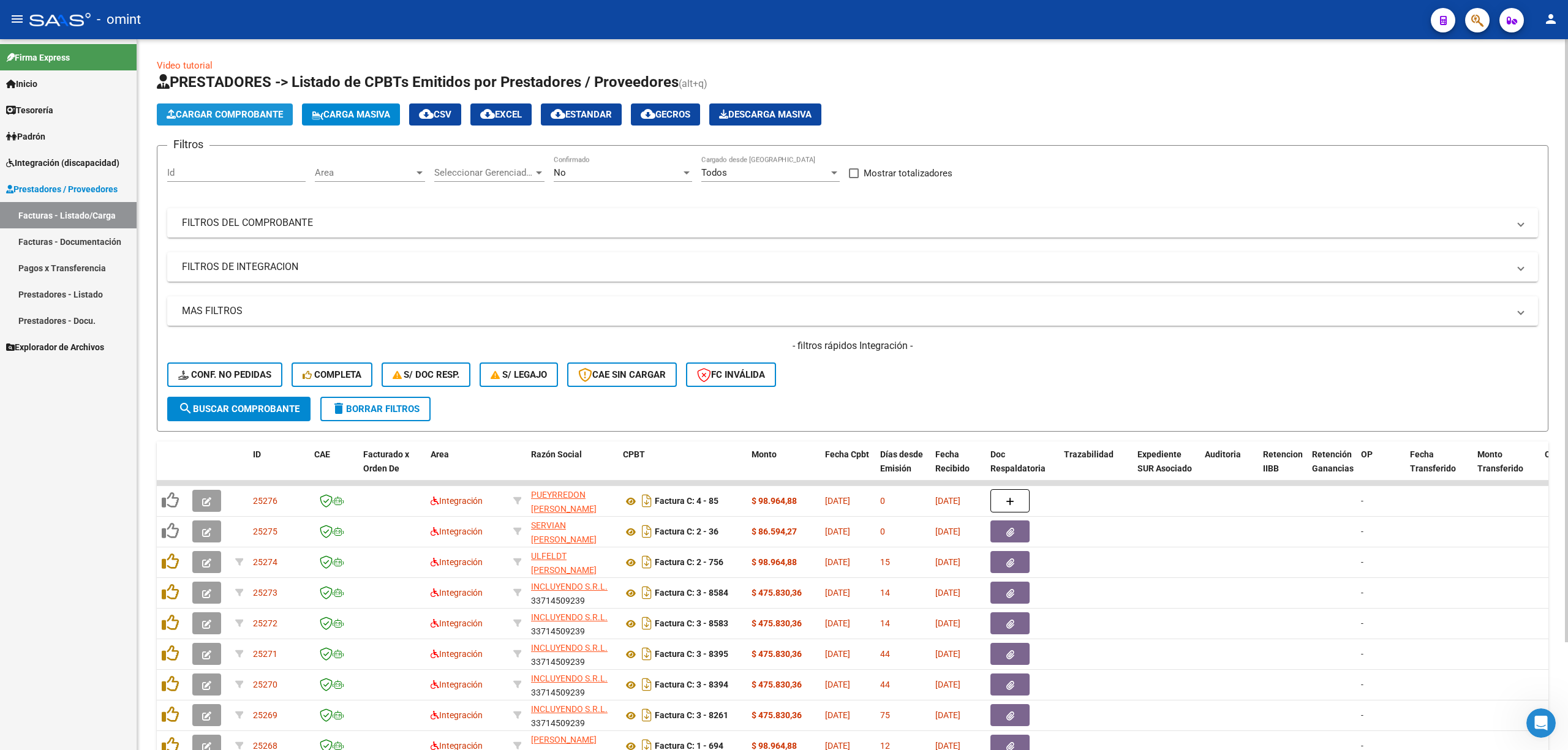
click at [223, 116] on span "Cargar Comprobante" at bounding box center [225, 115] width 116 height 11
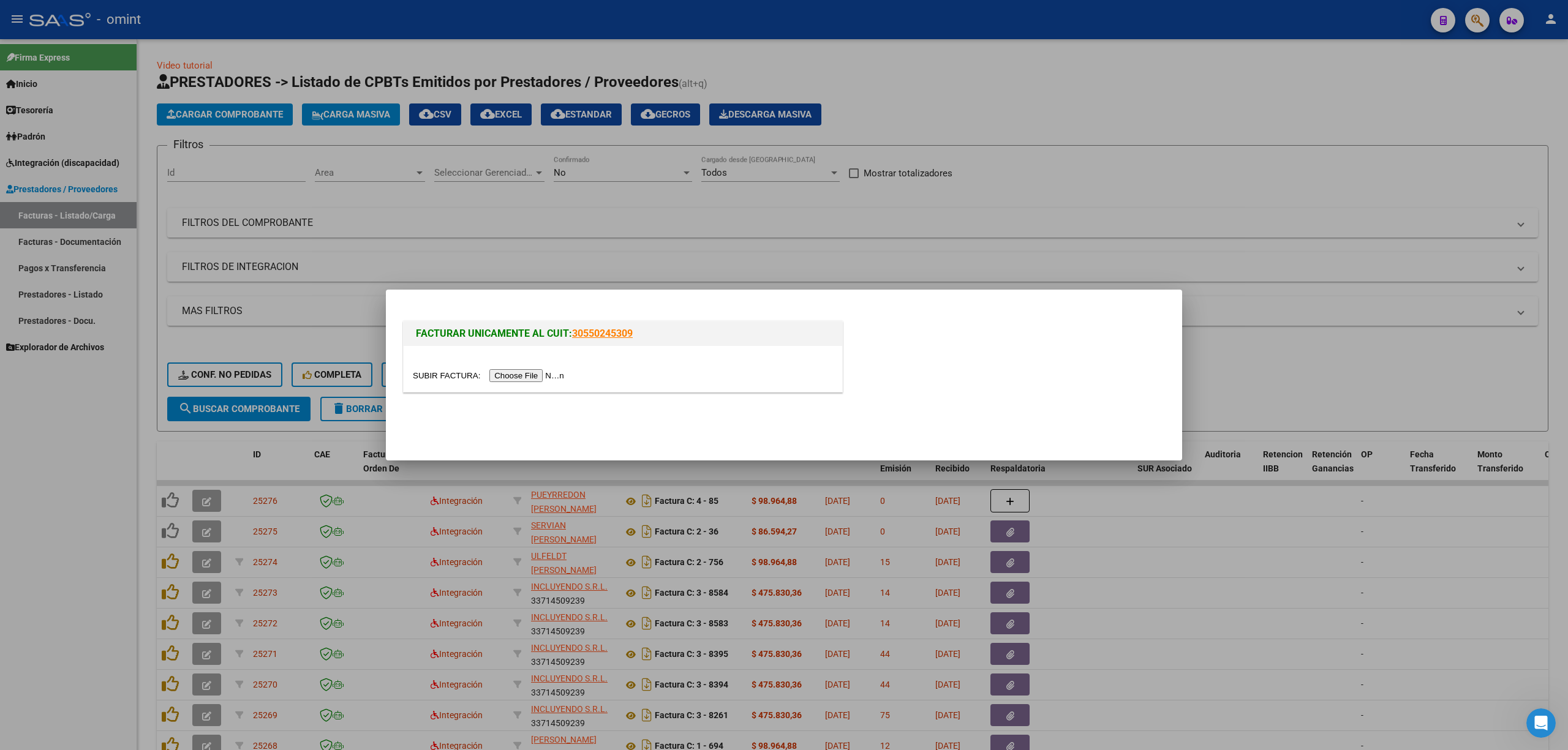
click at [781, 205] on div at bounding box center [784, 375] width 1568 height 750
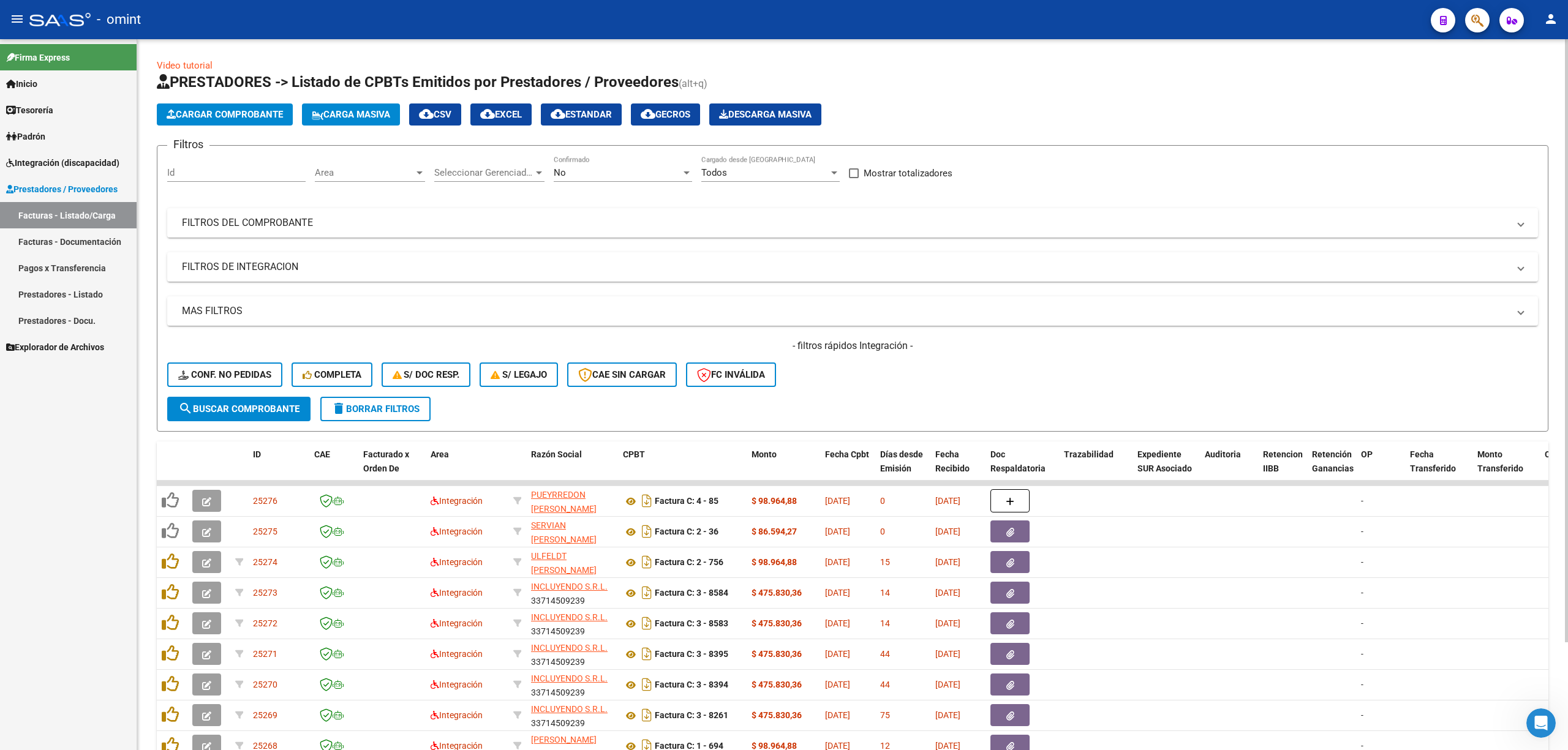
click at [380, 408] on span "delete Borrar Filtros" at bounding box center [375, 409] width 88 height 11
click at [184, 383] on button "Conf. no pedidas" at bounding box center [225, 375] width 115 height 25
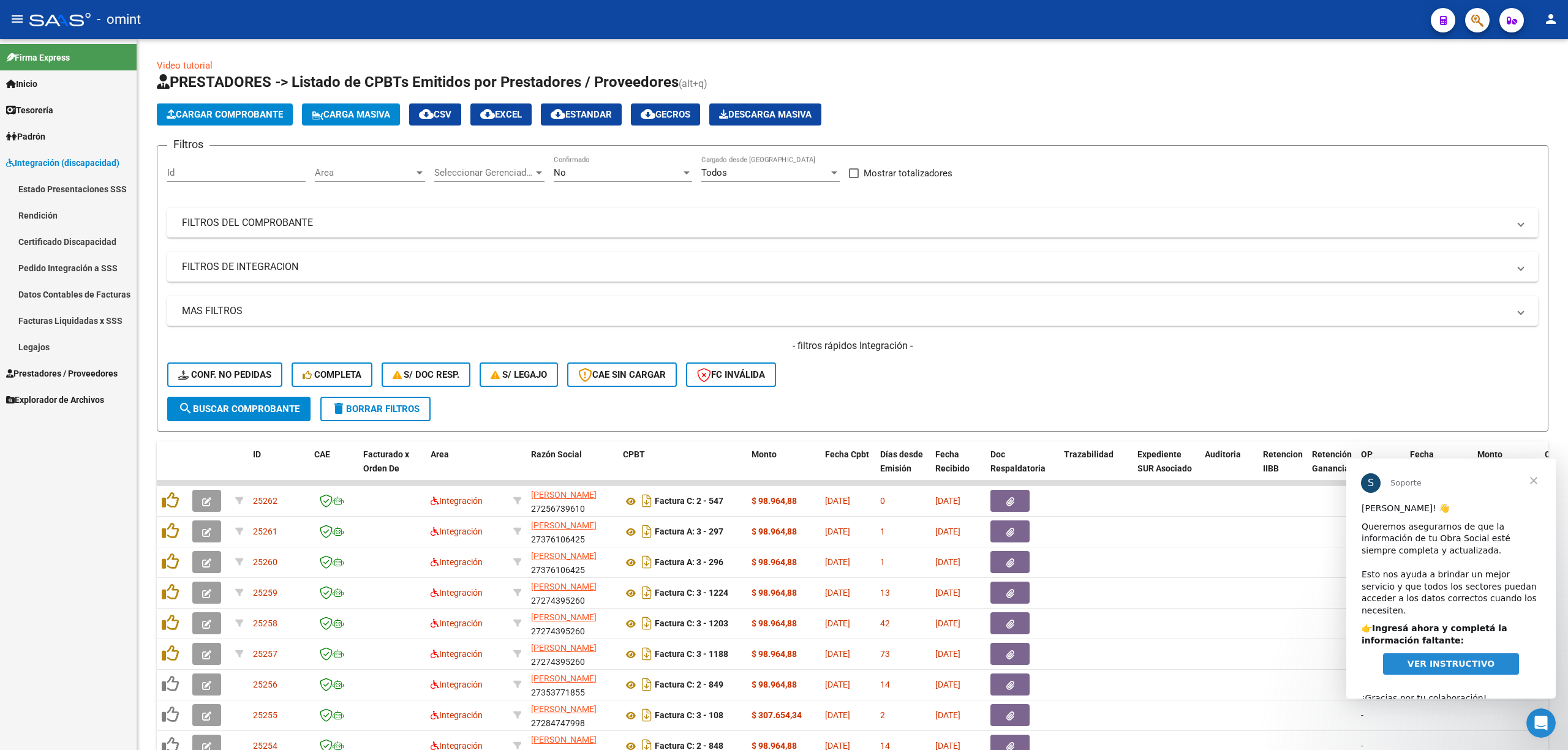
scroll to position [81, 0]
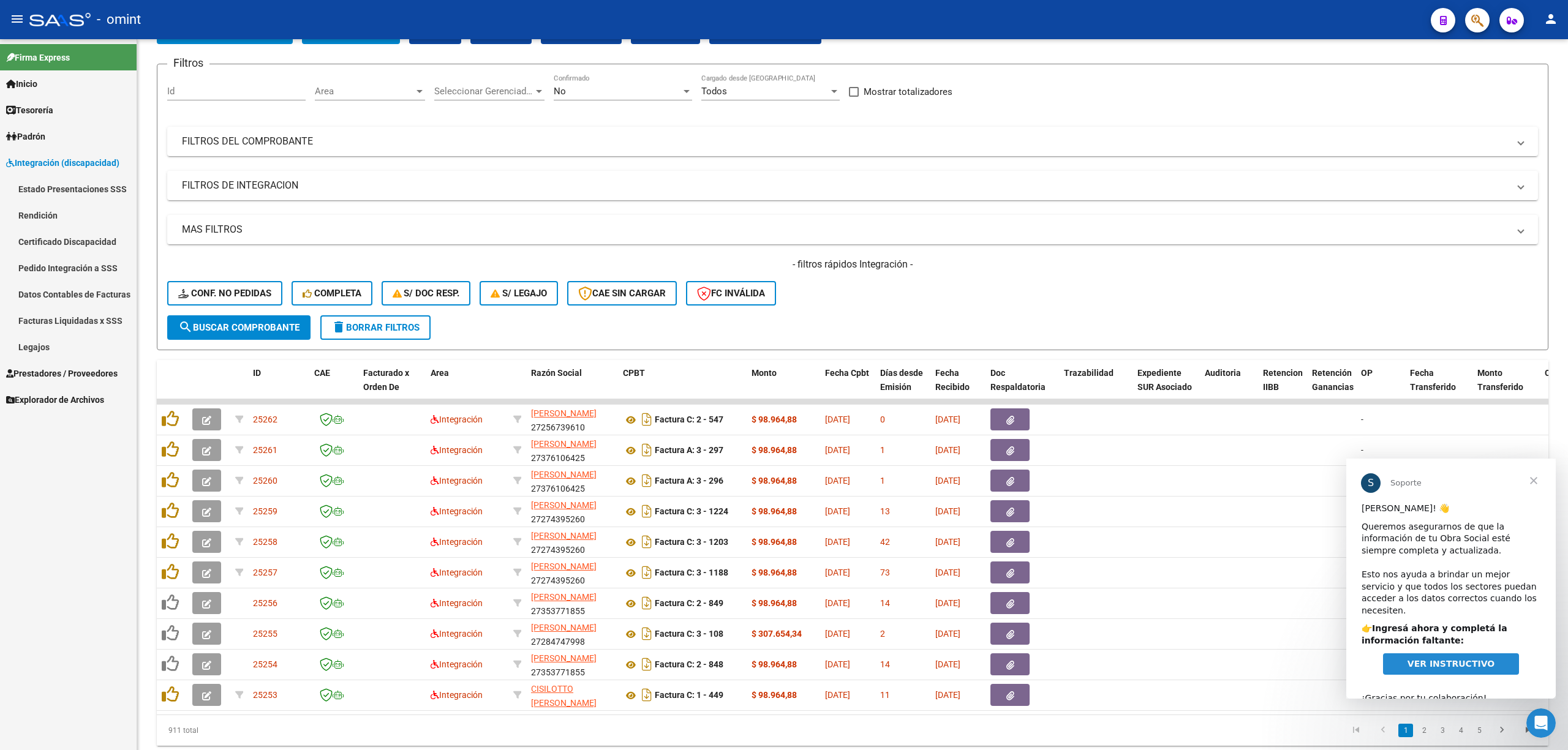
click at [68, 267] on link "Pedido Integración a SSS" at bounding box center [68, 268] width 137 height 27
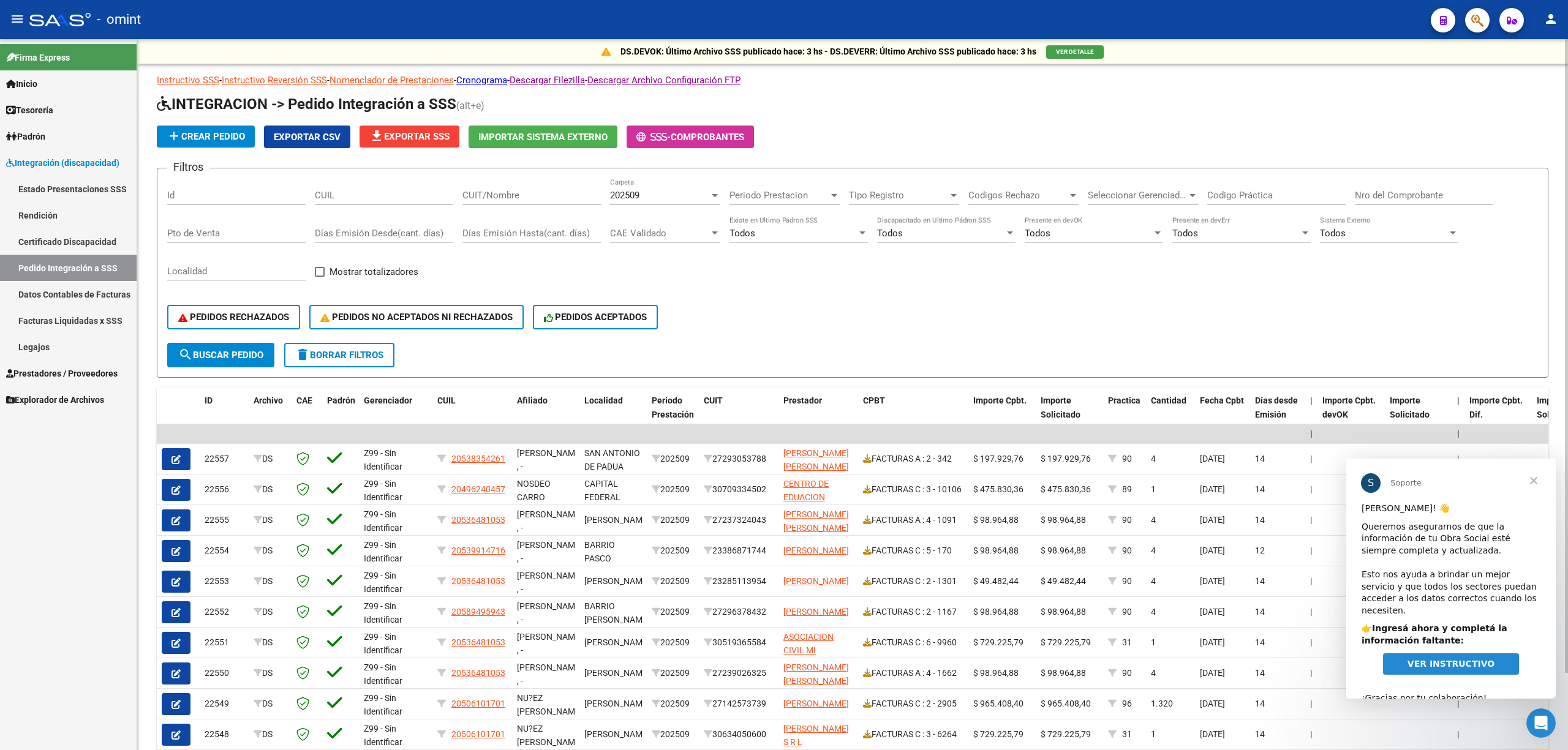
click at [394, 193] on input "CUIL" at bounding box center [384, 195] width 139 height 11
paste input "27286987112"
type input "27286987112"
click at [348, 365] on form "Filtros Id 27286987112 CUIL CUIT/Nombre 202509 Carpeta Periodo Prestacion Perio…" at bounding box center [852, 273] width 1391 height 210
click at [356, 356] on span "delete Borrar Filtros" at bounding box center [339, 355] width 88 height 11
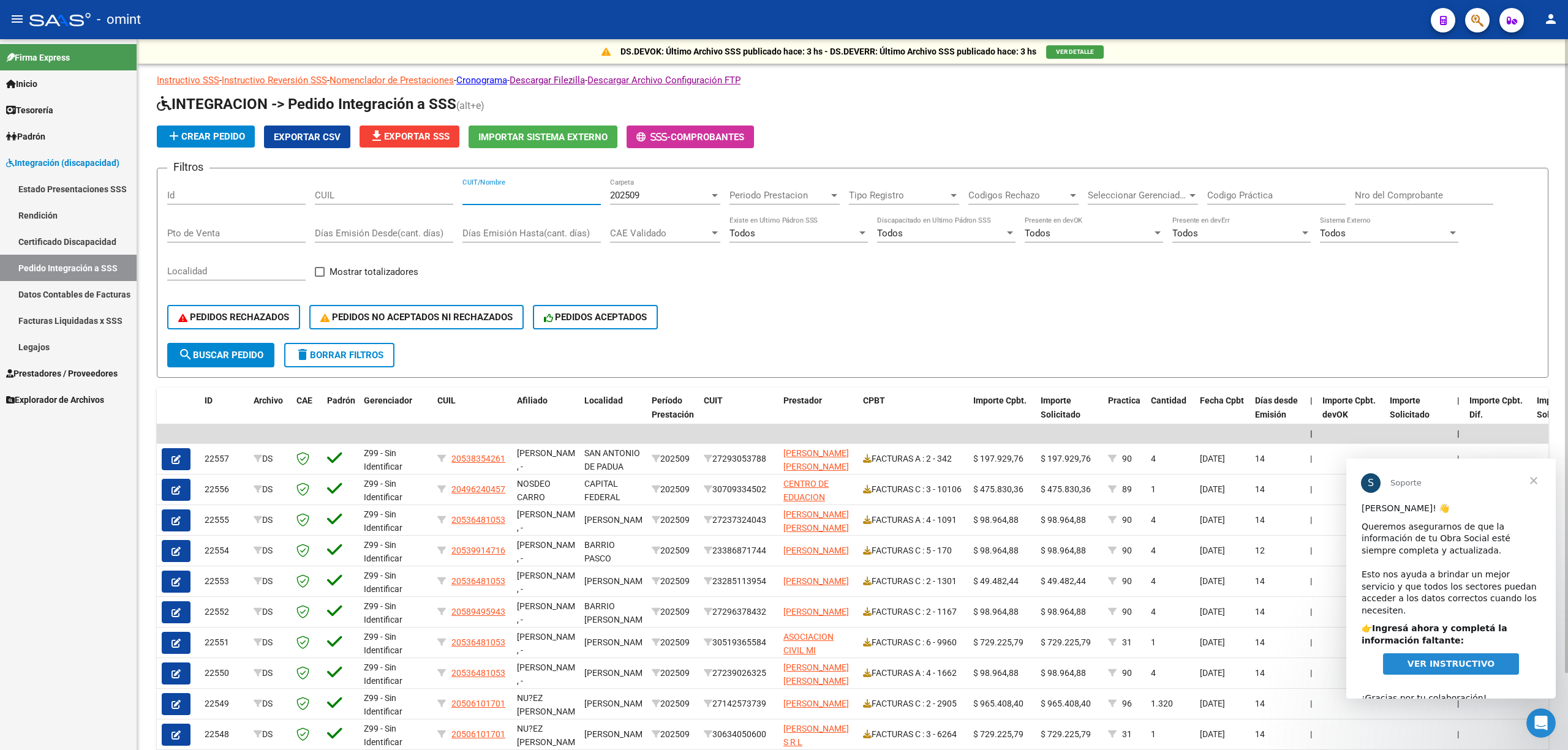
click at [534, 197] on input "CUIT/Nombre" at bounding box center [531, 195] width 139 height 11
paste input "27286987112"
type input "27286987112"
click at [234, 344] on button "search Buscar Pedido" at bounding box center [221, 355] width 107 height 25
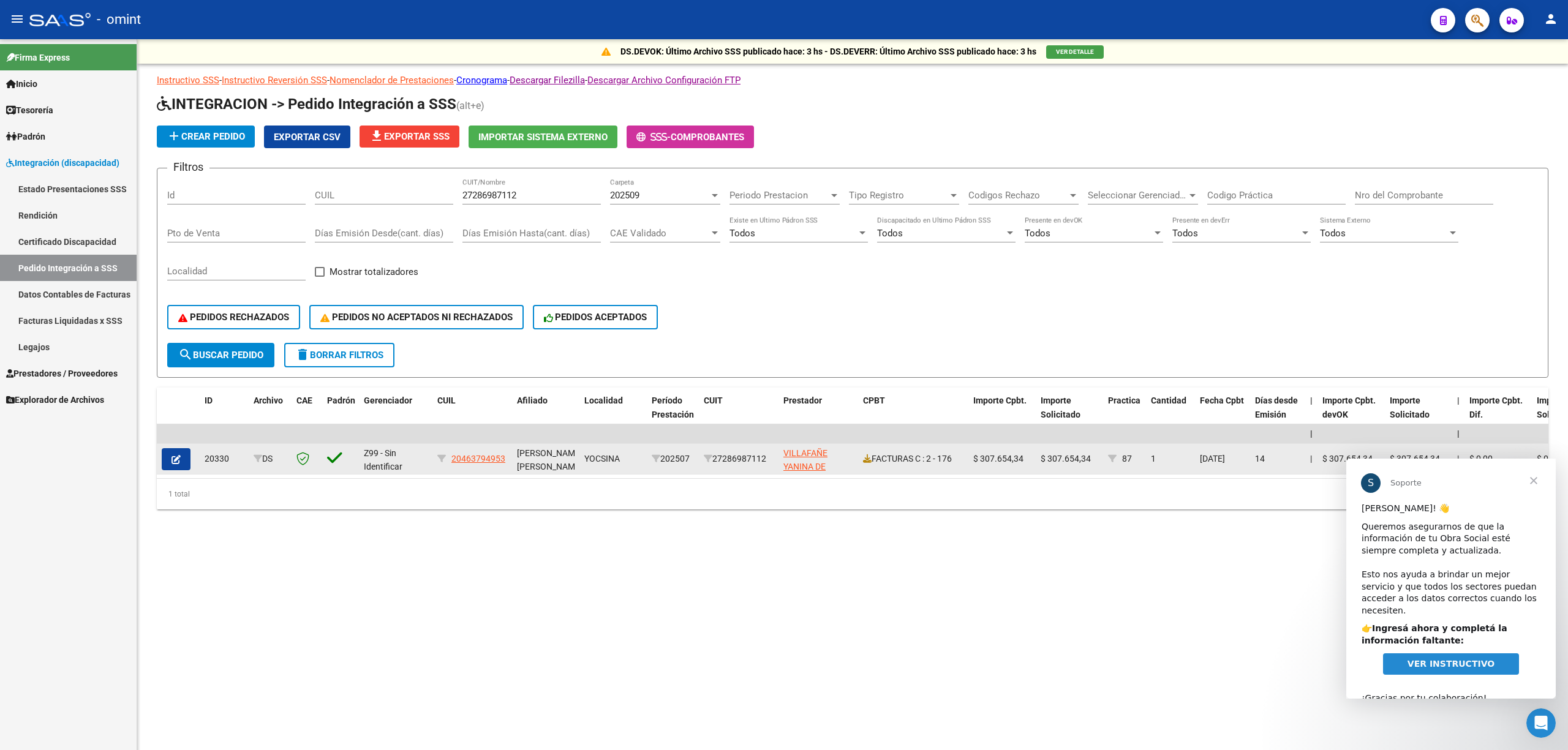
click at [223, 458] on div "20330" at bounding box center [224, 459] width 39 height 14
copy div "20330"
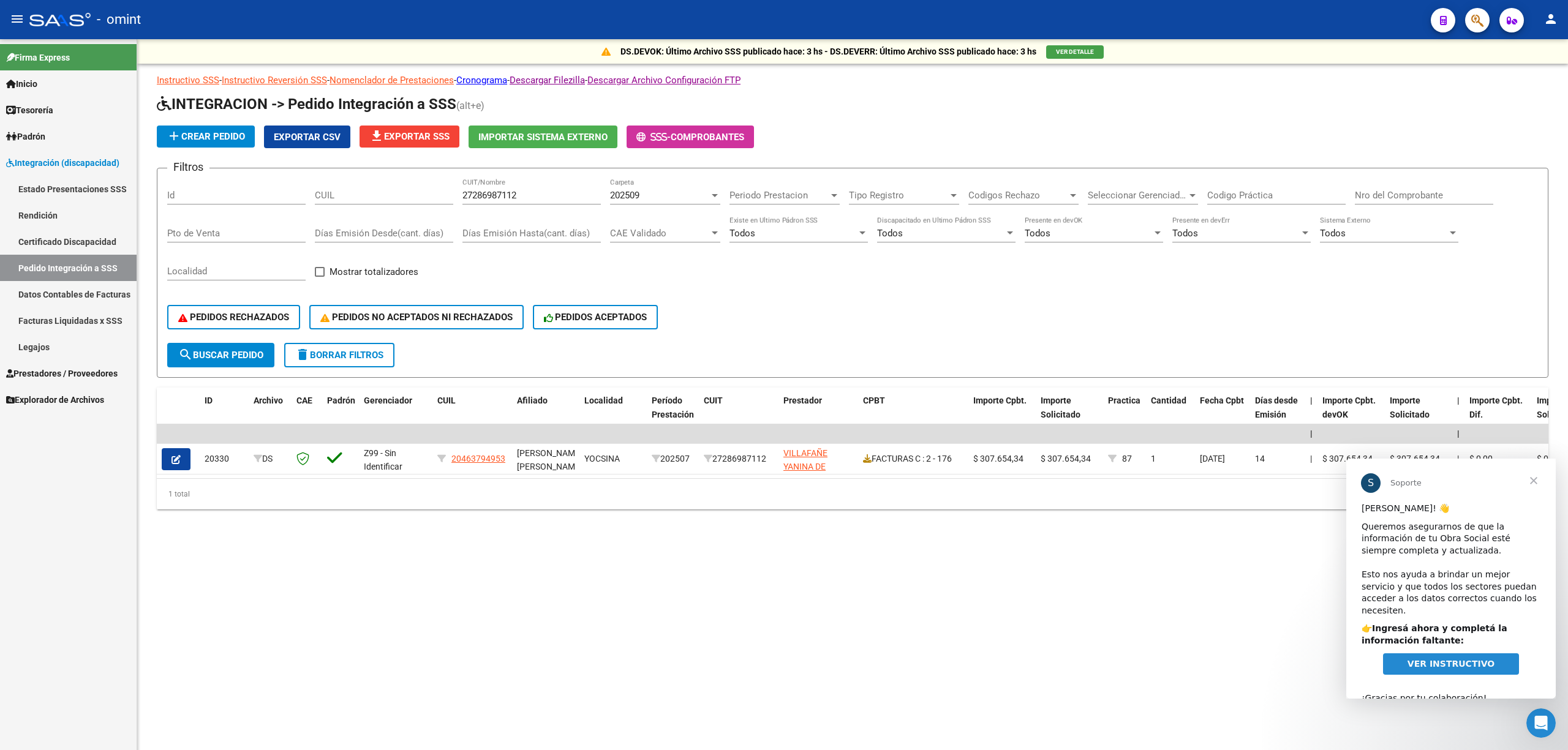
click at [1534, 472] on span "Cerrar" at bounding box center [1533, 481] width 44 height 44
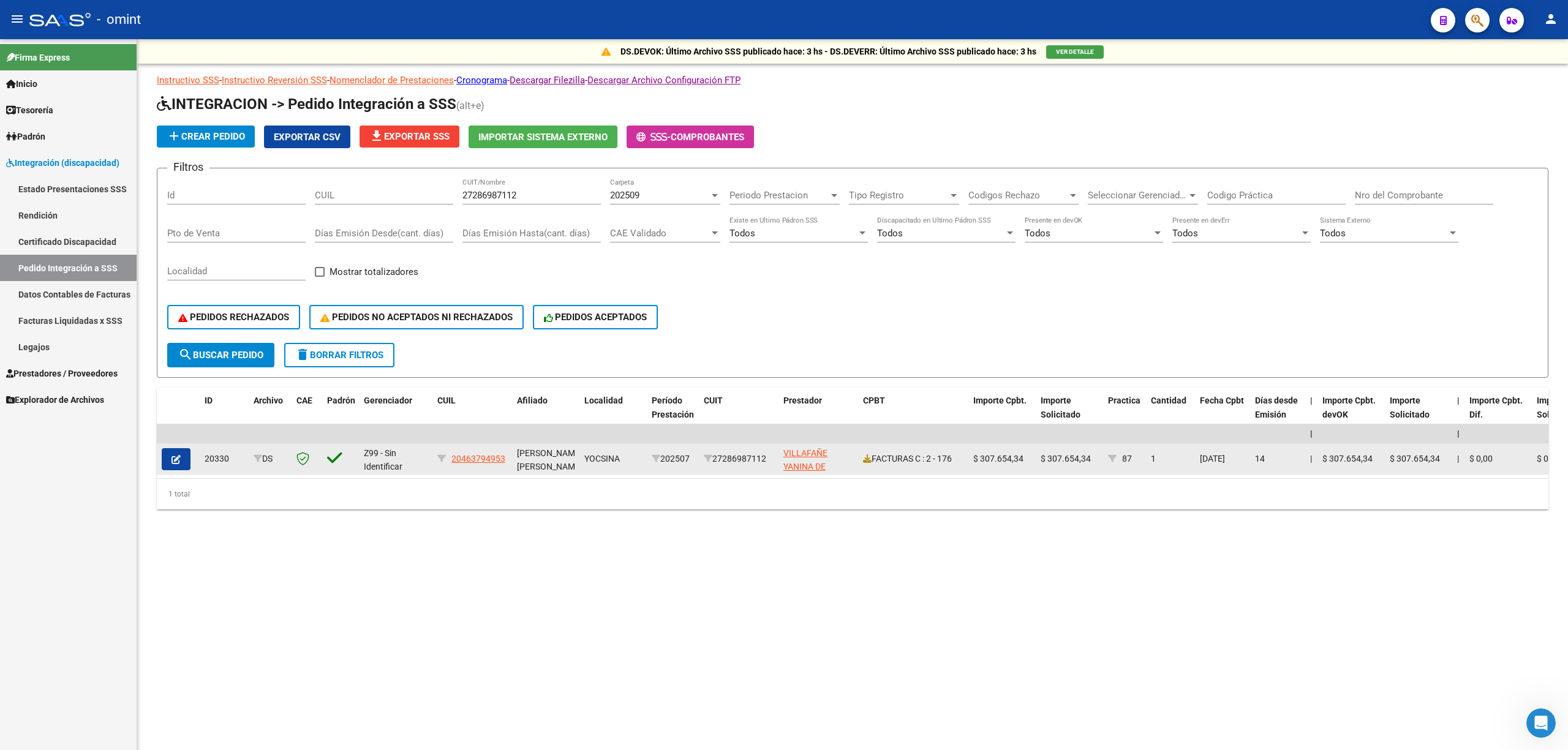
click at [174, 459] on icon "button" at bounding box center [176, 459] width 9 height 9
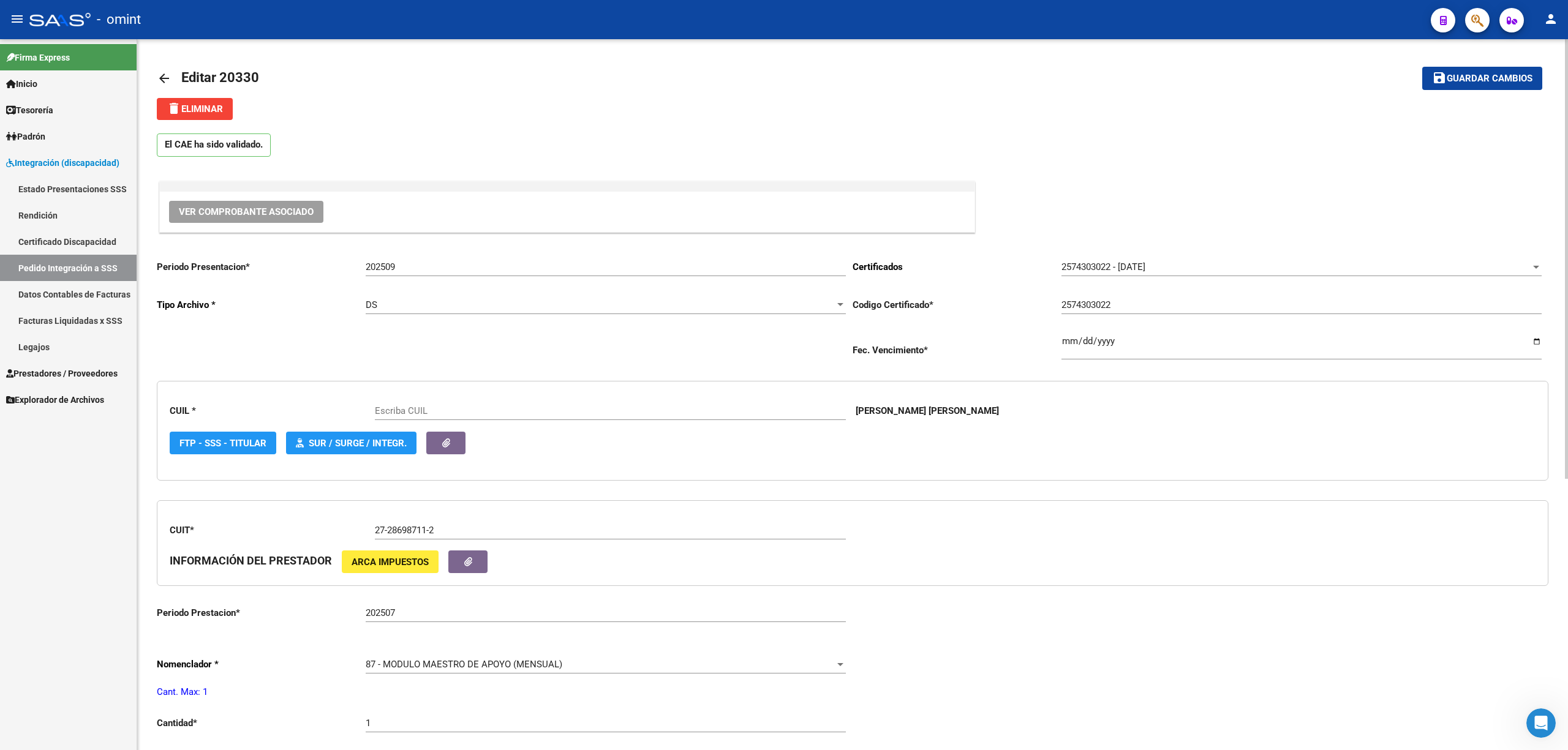
type input "20463794953"
click at [352, 20] on div "- omint" at bounding box center [725, 19] width 1391 height 27
click at [39, 268] on link "Pedido Integración a SSS" at bounding box center [68, 268] width 137 height 27
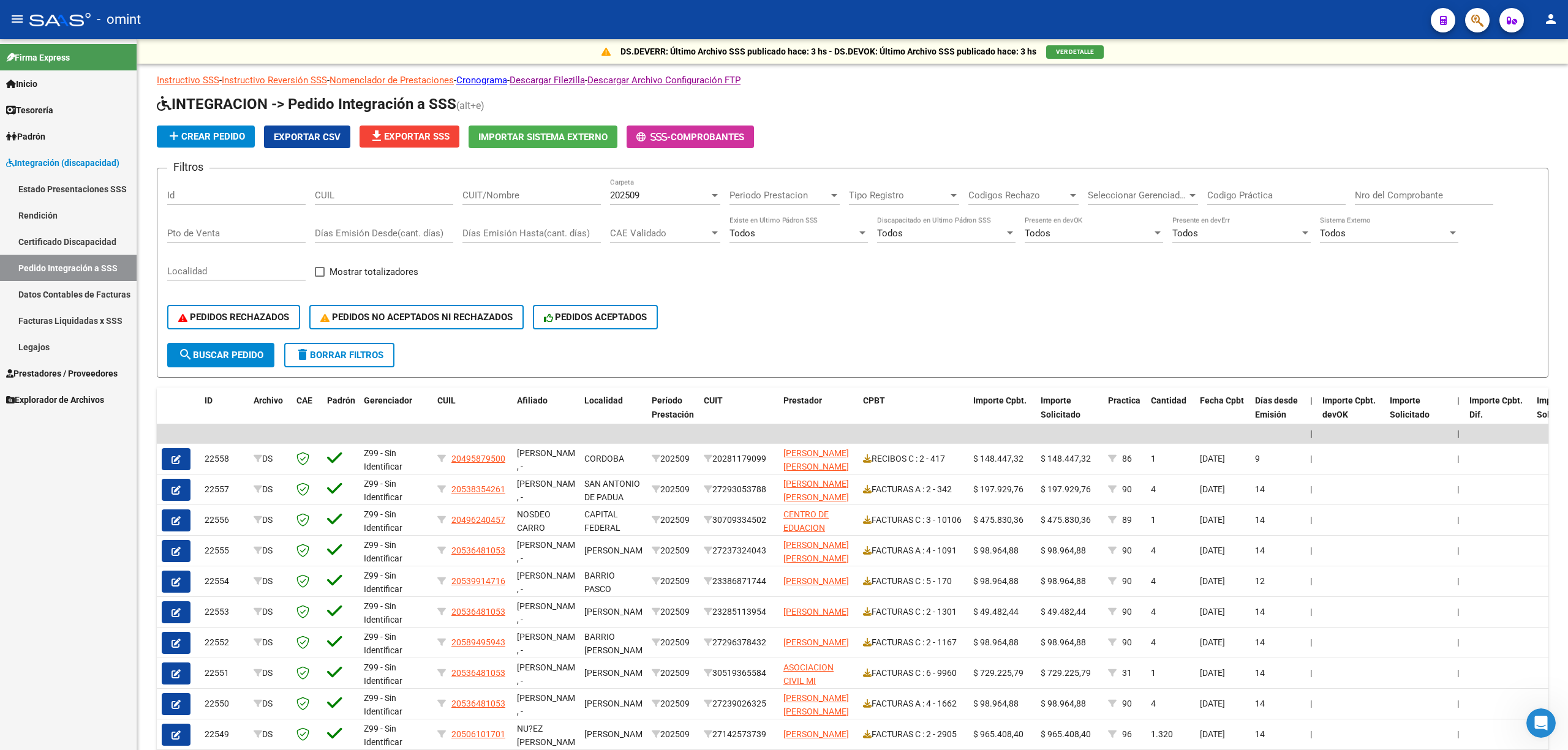
click at [59, 161] on span "Integración (discapacidad)" at bounding box center [63, 163] width 113 height 14
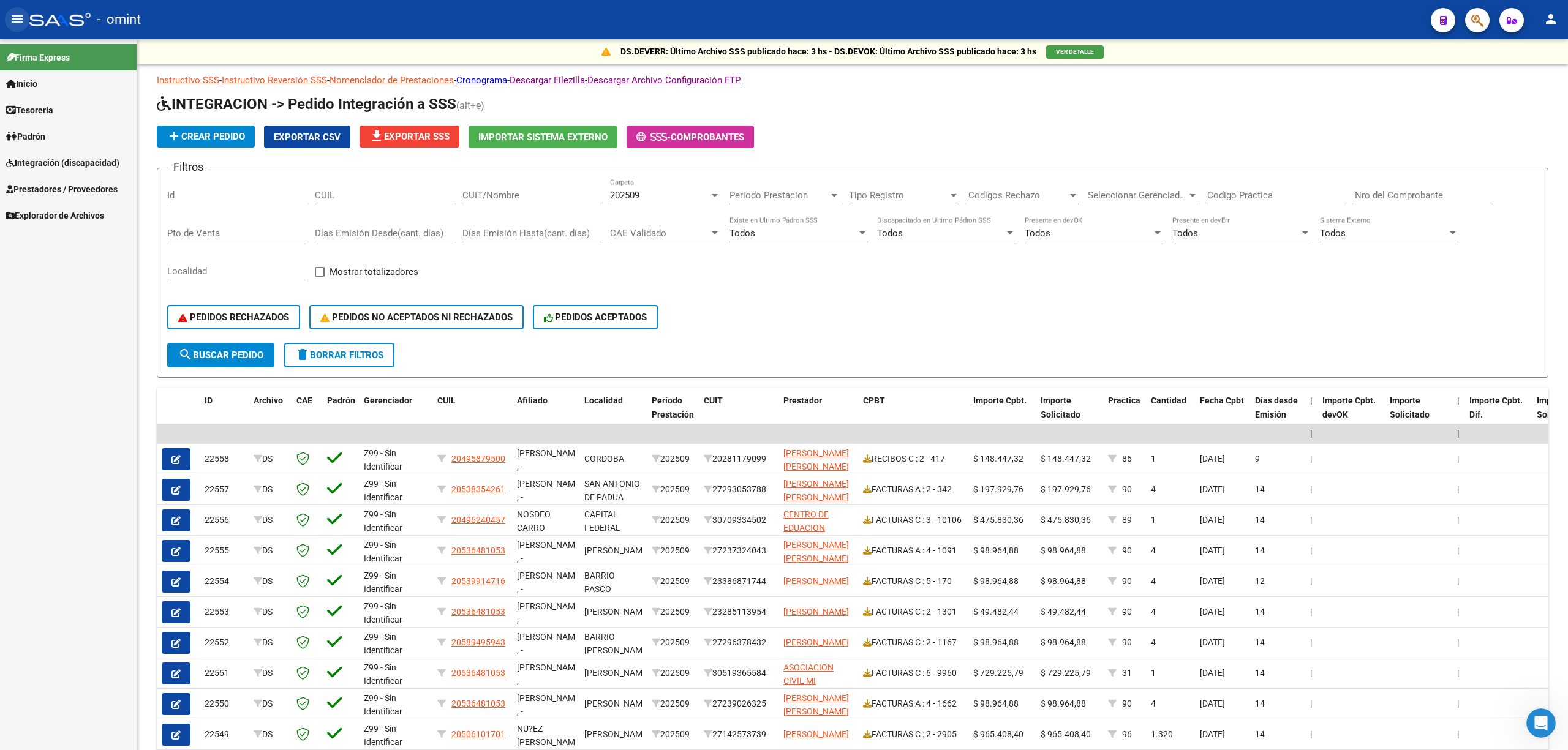
click at [12, 23] on mat-icon "menu" at bounding box center [17, 19] width 15 height 15
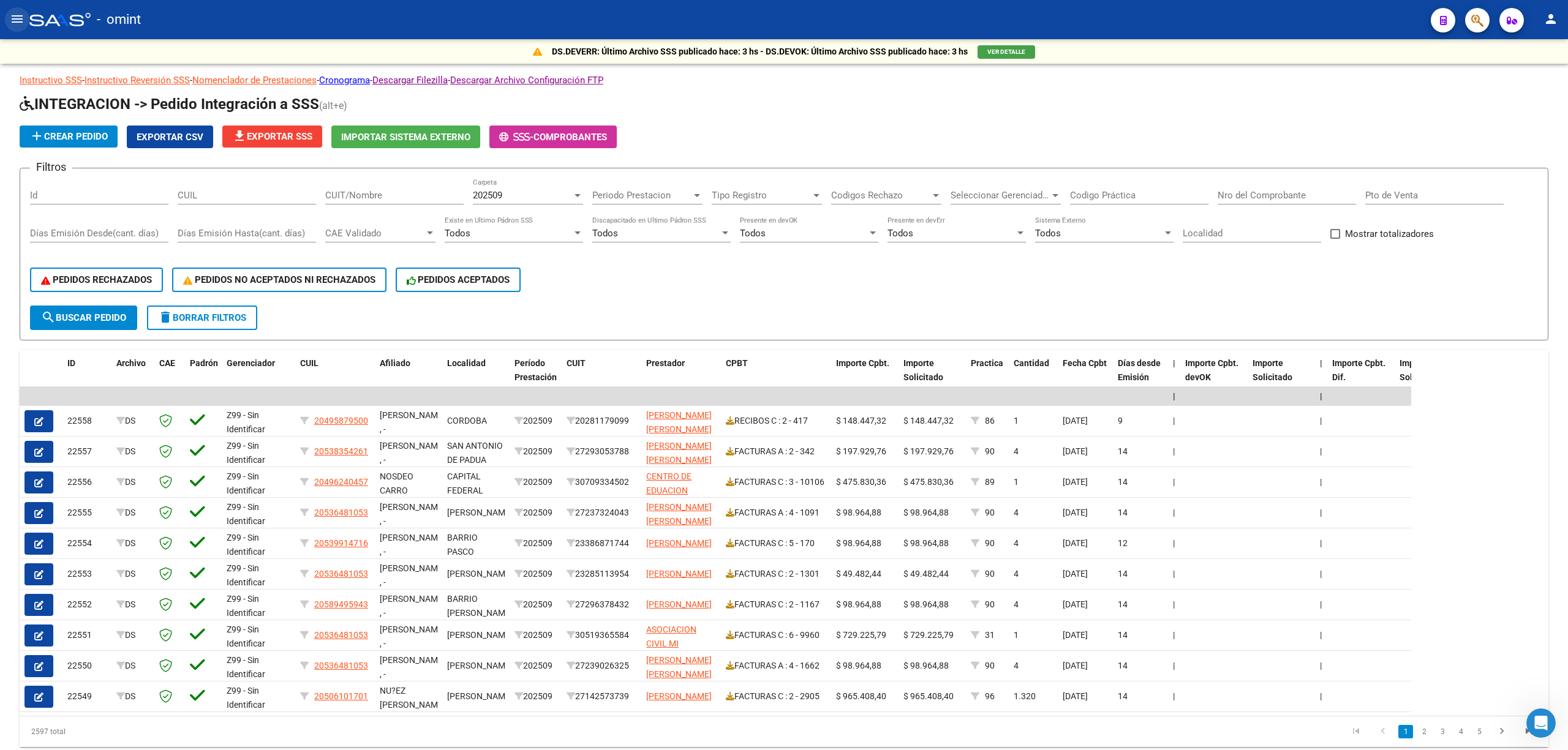
click at [15, 15] on mat-icon "menu" at bounding box center [17, 19] width 15 height 15
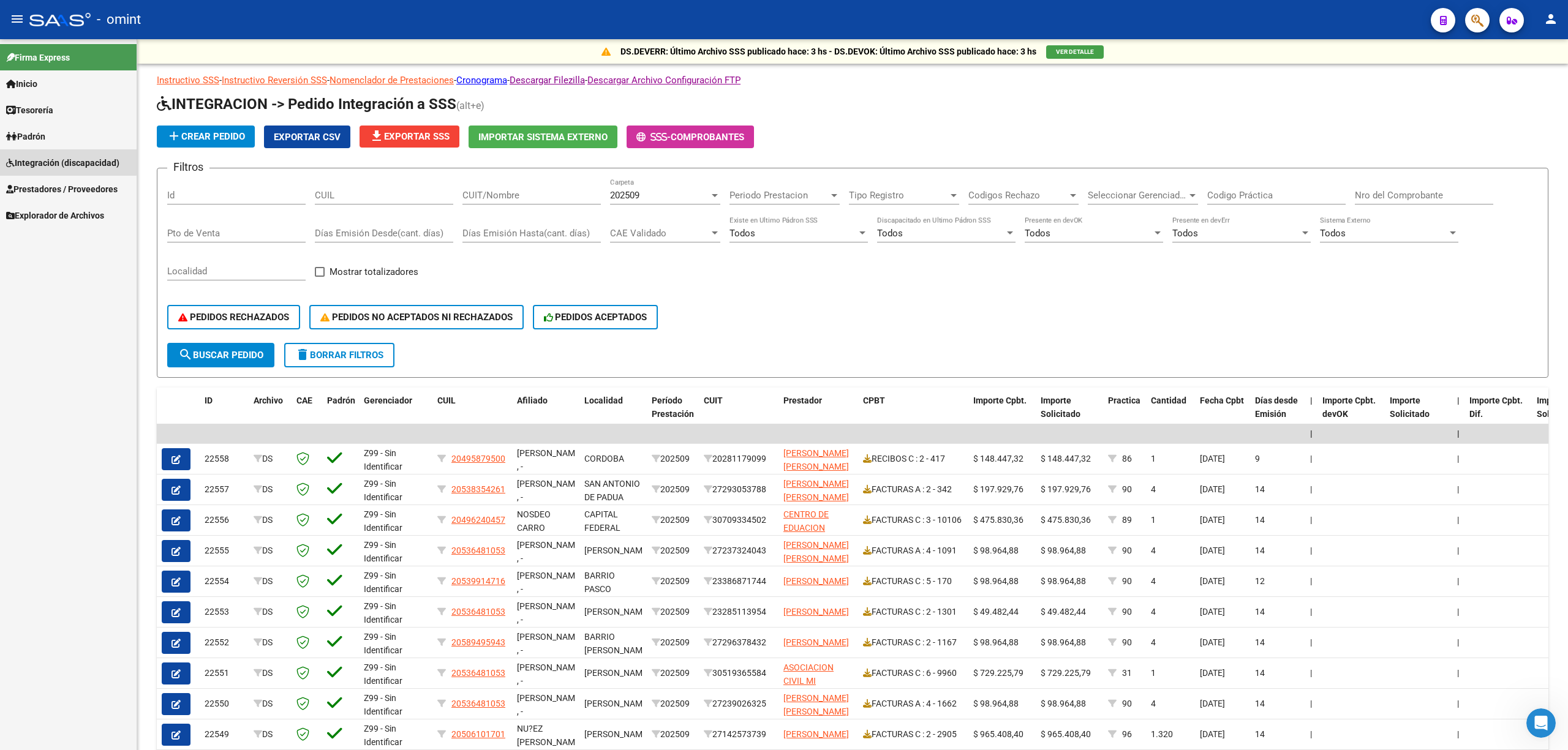
click at [39, 160] on span "Integración (discapacidad)" at bounding box center [63, 163] width 113 height 14
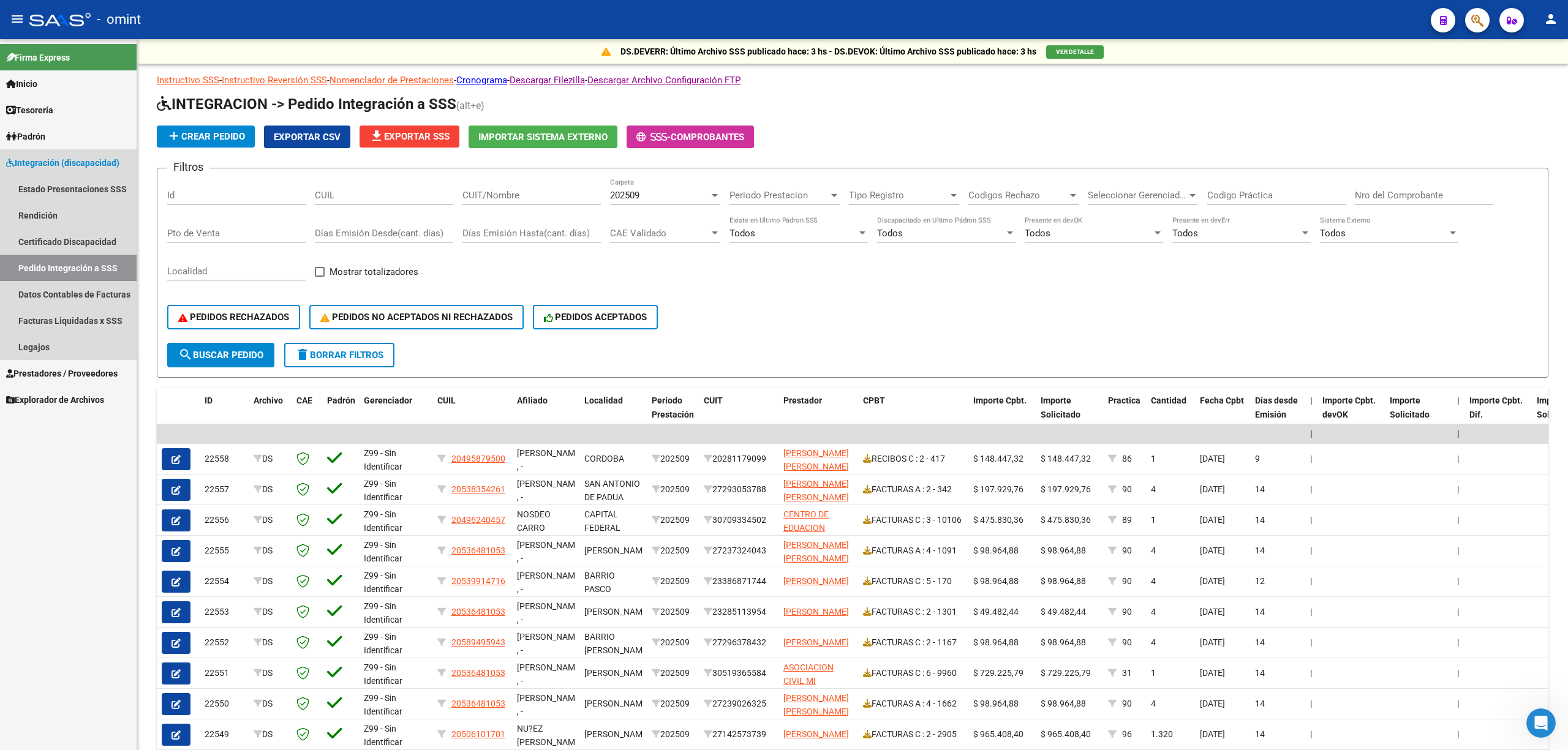
click at [57, 268] on link "Pedido Integración a SSS" at bounding box center [68, 268] width 137 height 27
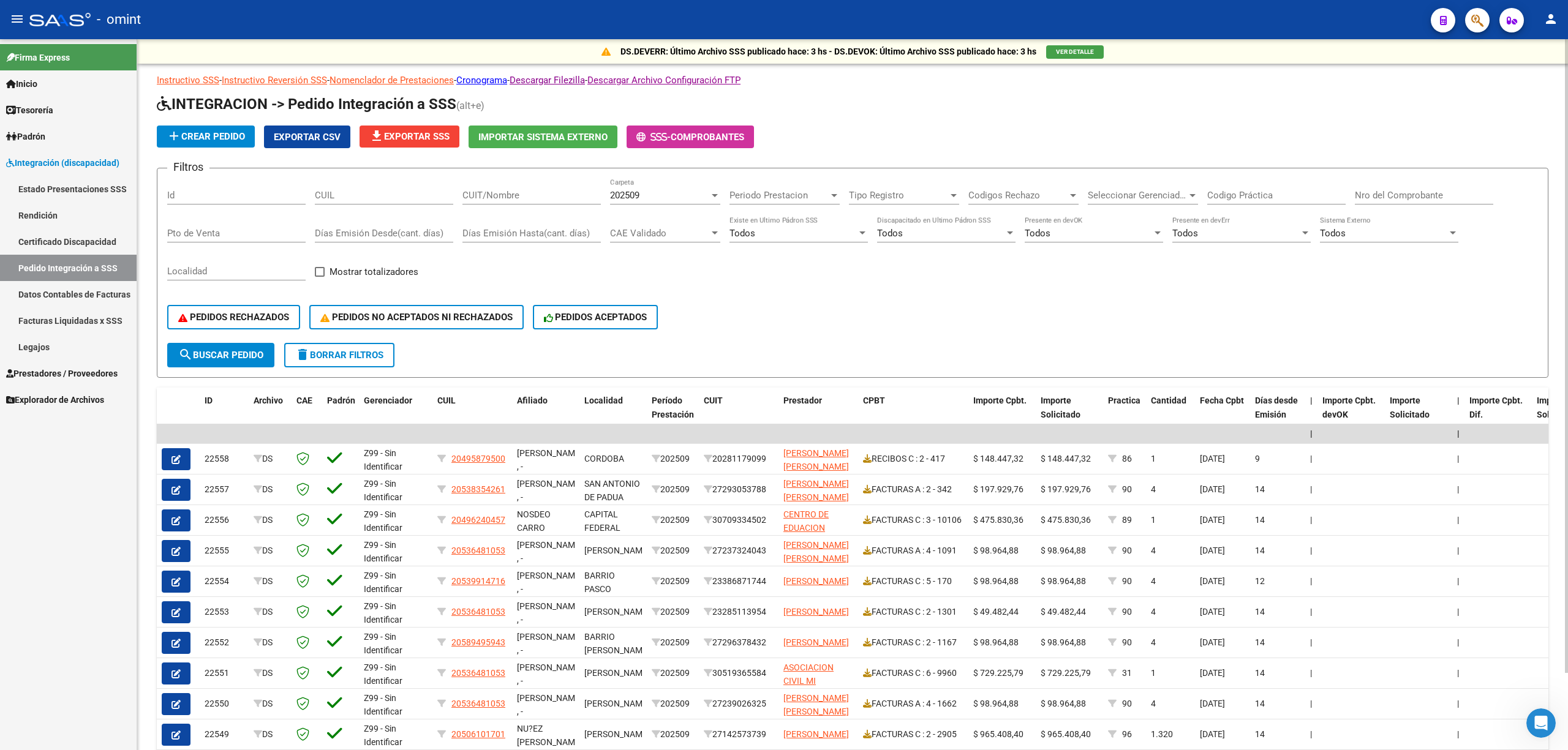
click at [498, 195] on input "CUIT/Nombre" at bounding box center [531, 195] width 139 height 11
click at [493, 194] on input "CUIT/Nombre" at bounding box center [531, 195] width 139 height 11
paste input "27286987112"
type input "27286987112"
click at [239, 353] on span "search Buscar Pedido" at bounding box center [221, 355] width 85 height 11
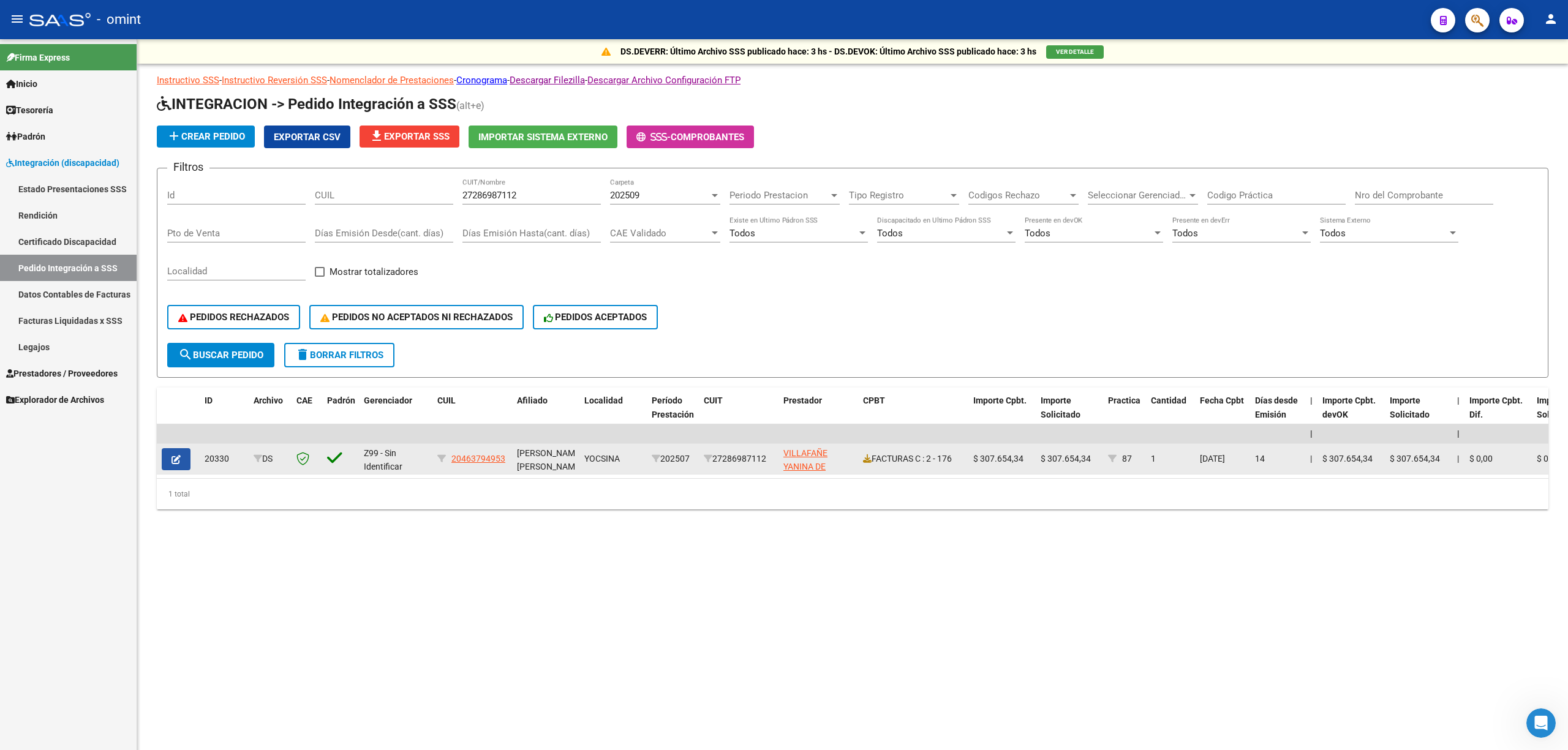
click at [180, 457] on icon "button" at bounding box center [176, 459] width 9 height 9
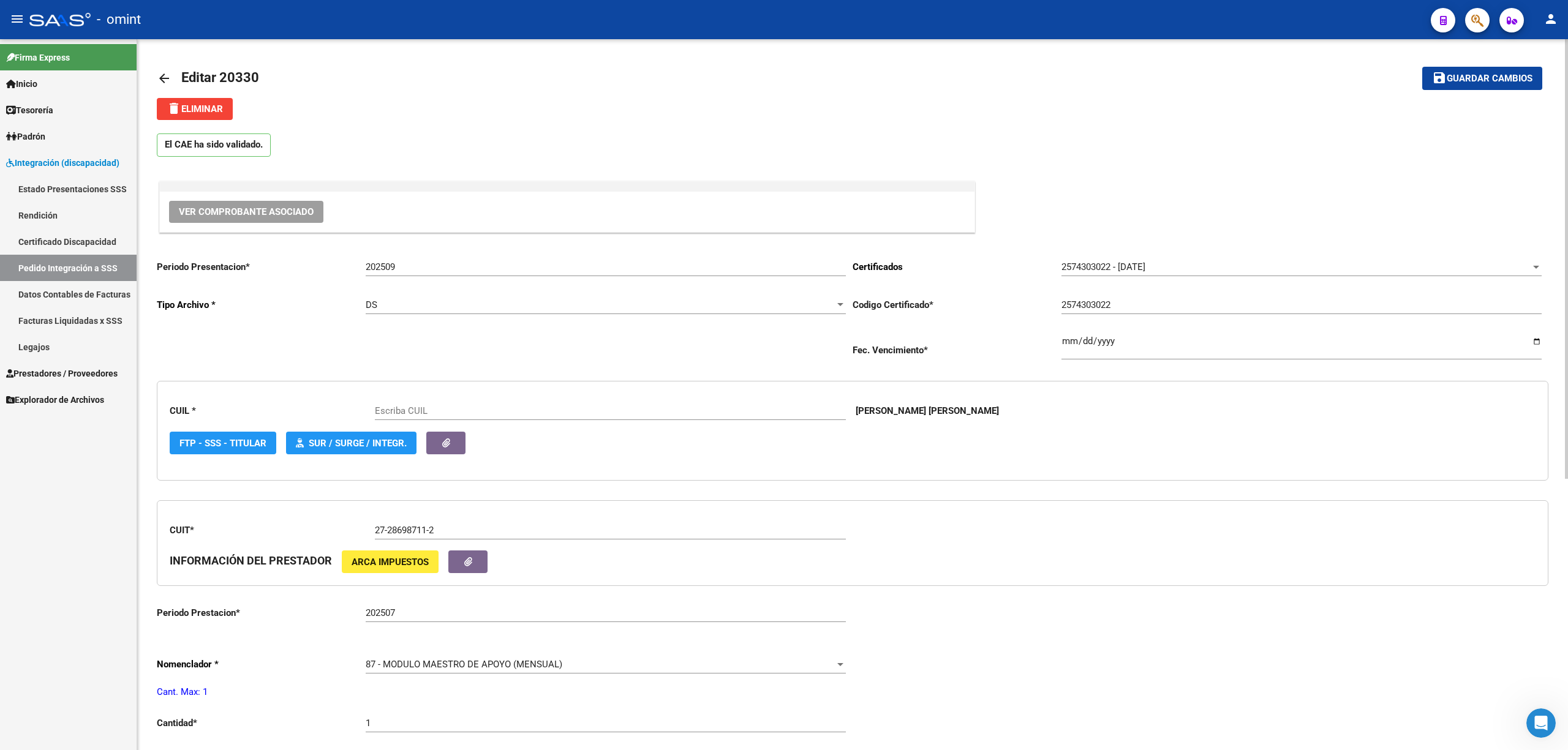
type input "20463794953"
click at [39, 273] on link "Pedido Integración a SSS" at bounding box center [68, 268] width 137 height 27
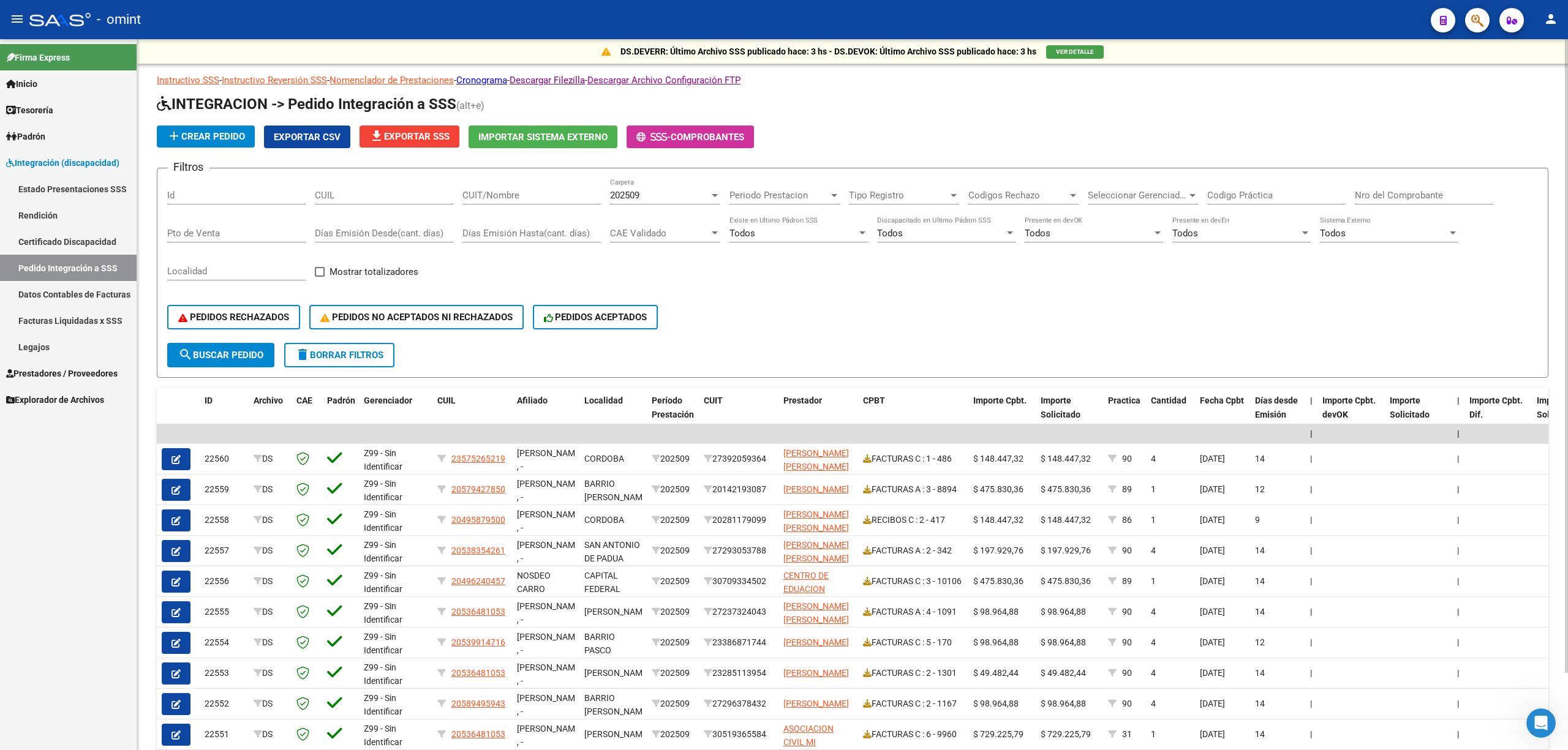
click at [500, 196] on input "CUIT/Nombre" at bounding box center [531, 195] width 139 height 11
paste input "27286987112"
type input "27286987112"
click at [211, 360] on span "search Buscar Pedido" at bounding box center [221, 355] width 85 height 11
